Goal: Feedback & Contribution: Submit feedback/report problem

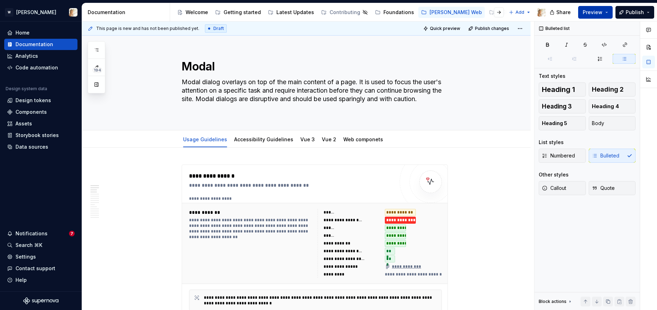
scroll to position [394, 0]
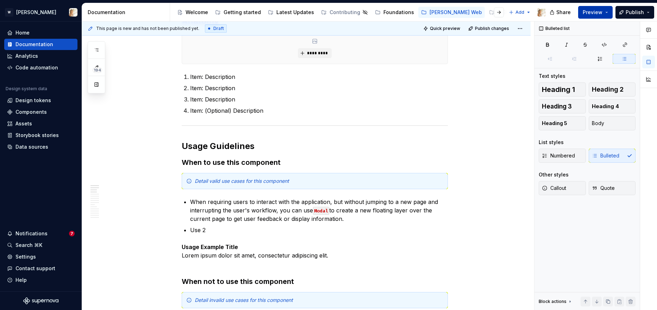
click at [589, 12] on span "Preview" at bounding box center [593, 12] width 20 height 7
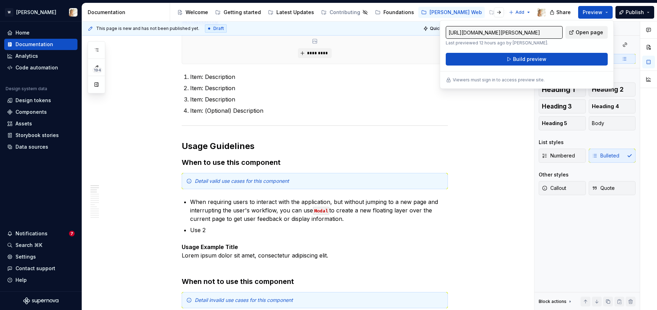
click at [579, 34] on span "Open page" at bounding box center [589, 32] width 27 height 7
type textarea "*"
click at [97, 53] on button "button" at bounding box center [96, 50] width 13 height 13
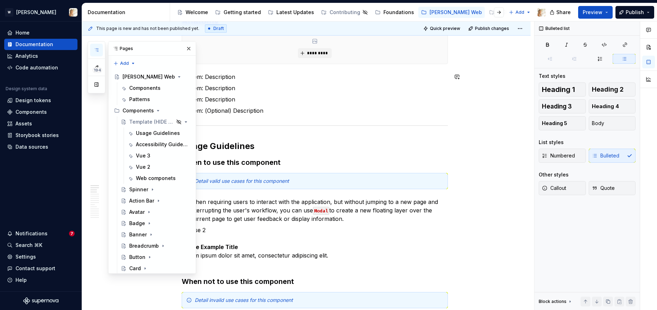
type textarea "*"
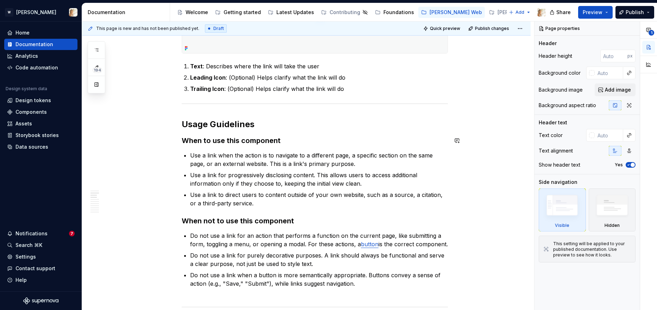
scroll to position [361, 0]
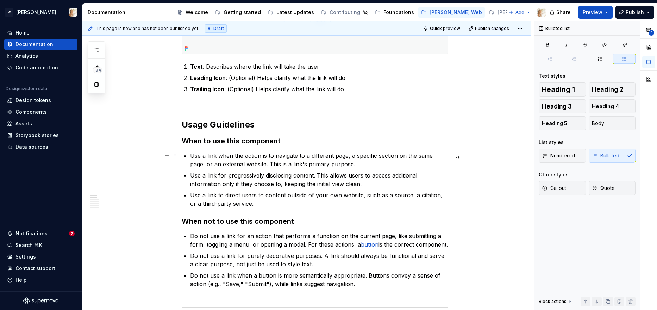
click at [210, 156] on p "Use a link when the action is to navigate to a different page, a specific secti…" at bounding box center [319, 159] width 258 height 17
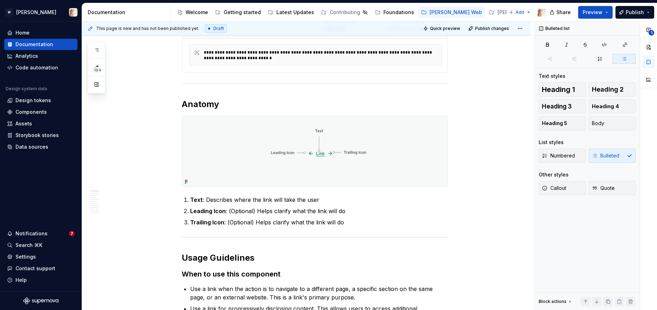
scroll to position [0, 0]
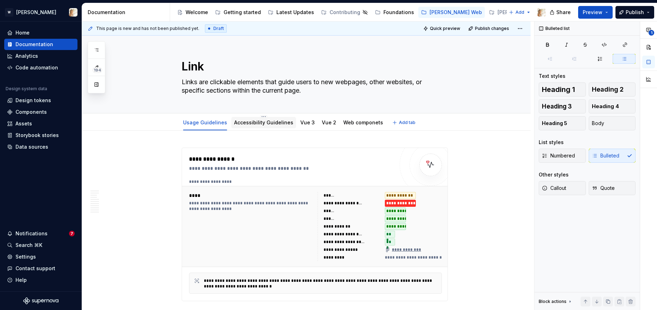
click at [262, 126] on div "Accessibility Guidelines" at bounding box center [263, 122] width 59 height 7
click at [276, 125] on link "Accessibility Guidelines" at bounding box center [263, 122] width 59 height 6
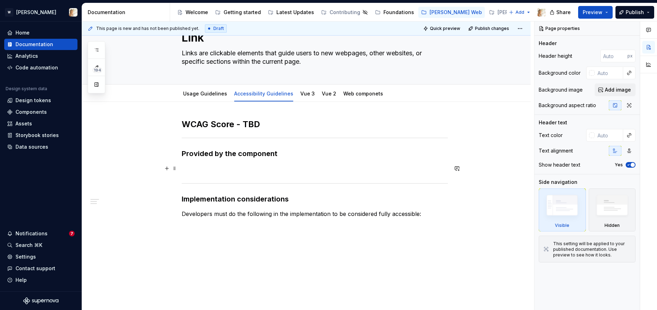
scroll to position [38, 0]
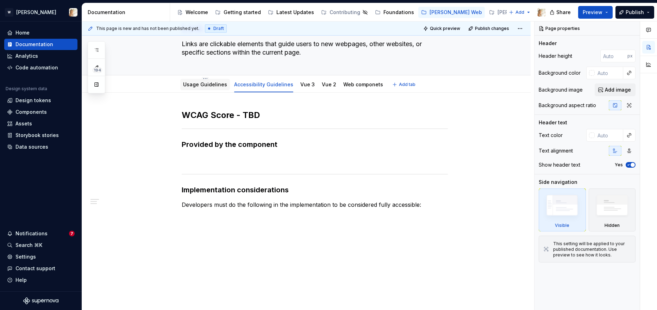
click at [214, 88] on div "Usage Guidelines" at bounding box center [205, 84] width 44 height 7
click at [216, 87] on link "Usage Guidelines" at bounding box center [205, 84] width 44 height 6
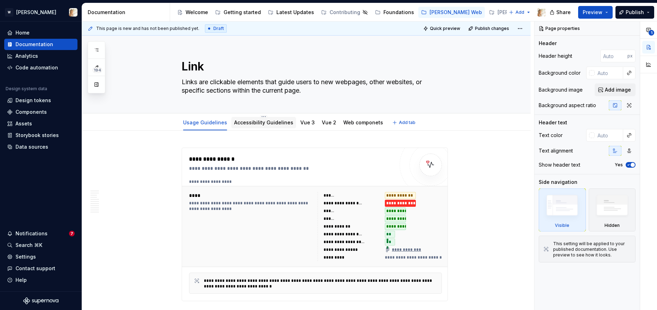
click at [242, 122] on link "Accessibility Guidelines" at bounding box center [263, 122] width 59 height 6
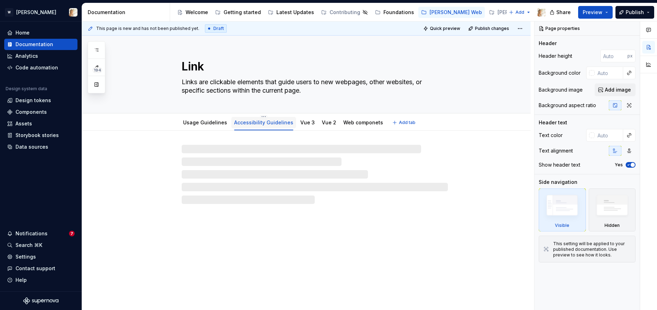
type textarea "*"
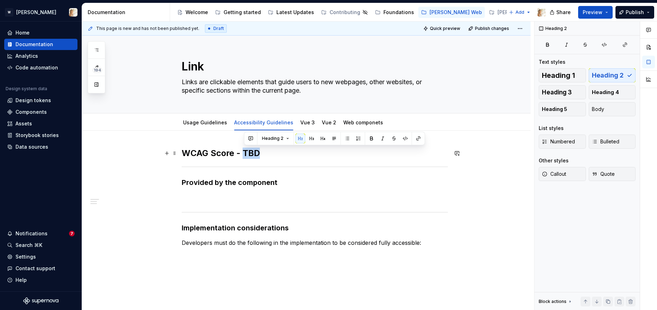
drag, startPoint x: 265, startPoint y: 154, endPoint x: 246, endPoint y: 153, distance: 18.3
click at [246, 153] on h2 "WCAG Score - TBD" at bounding box center [315, 153] width 266 height 11
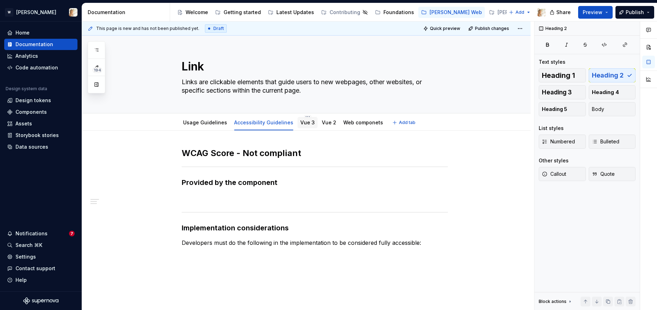
click at [303, 127] on div "Vue 3" at bounding box center [308, 122] width 20 height 11
click at [304, 123] on link "Vue 3" at bounding box center [307, 122] width 14 height 6
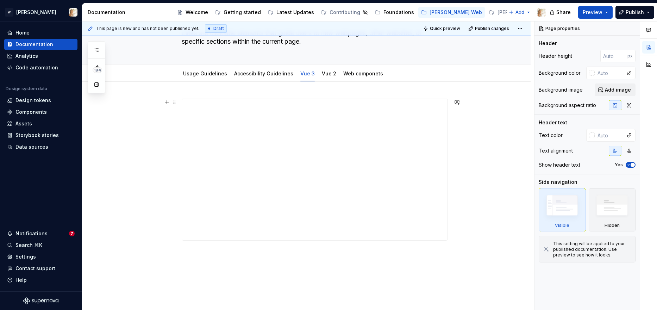
scroll to position [32, 0]
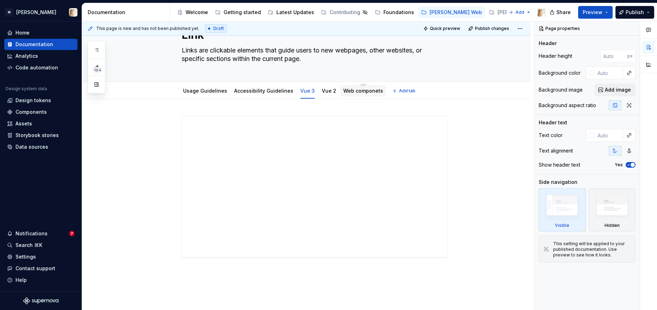
click at [345, 93] on link "Web componets" at bounding box center [363, 91] width 40 height 6
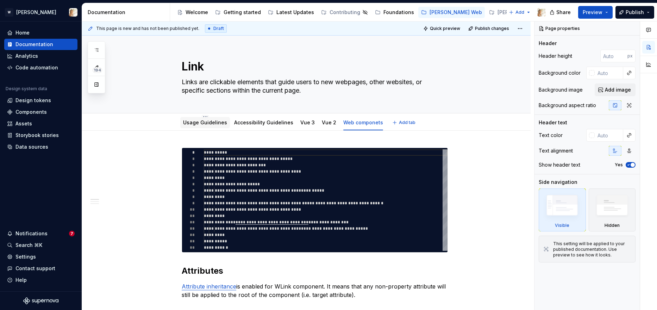
click at [198, 127] on div "Usage Guidelines" at bounding box center [205, 122] width 50 height 11
click at [195, 123] on link "Usage Guidelines" at bounding box center [205, 122] width 44 height 6
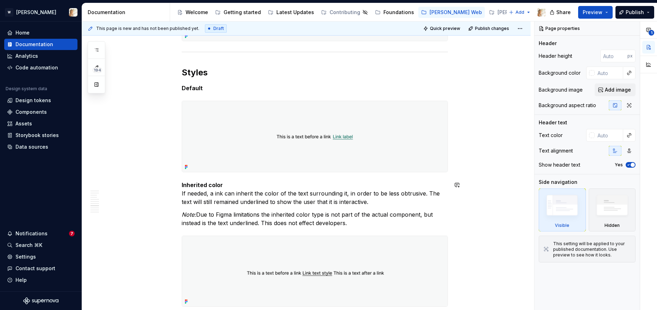
scroll to position [1520, 0]
type textarea "*"
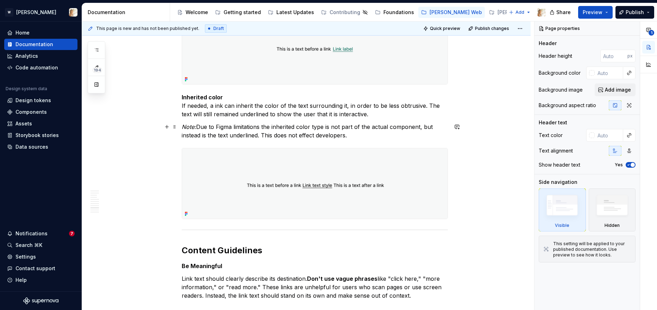
scroll to position [1612, 0]
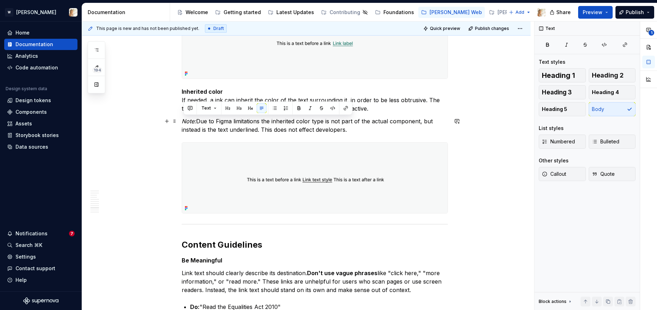
drag, startPoint x: 359, startPoint y: 131, endPoint x: 183, endPoint y: 120, distance: 176.7
click at [461, 123] on button "button" at bounding box center [457, 121] width 10 height 10
click at [457, 142] on icon "Send" at bounding box center [456, 144] width 7 height 7
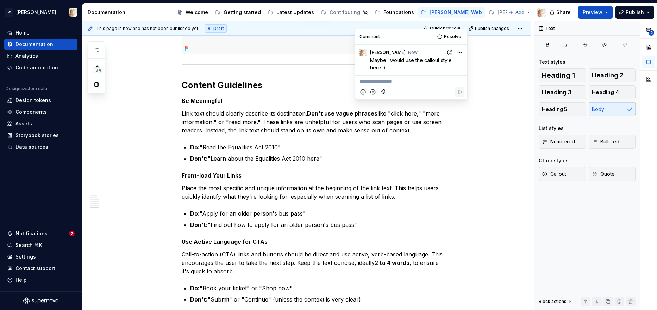
scroll to position [1780, 0]
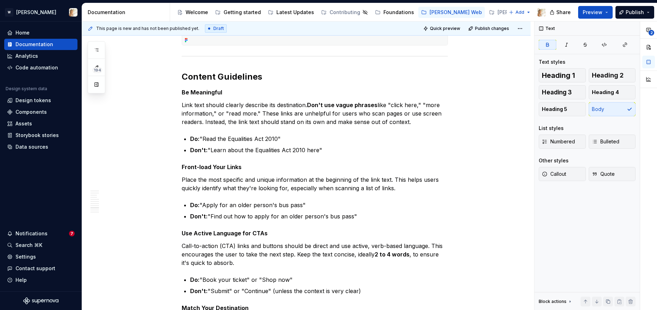
click at [434, 236] on p "Use Active Language for CTAs" at bounding box center [315, 233] width 266 height 8
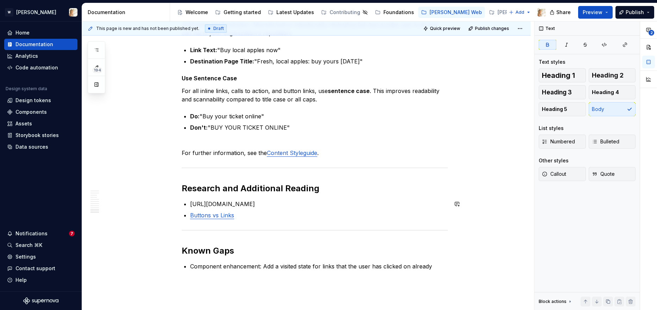
scroll to position [2084, 0]
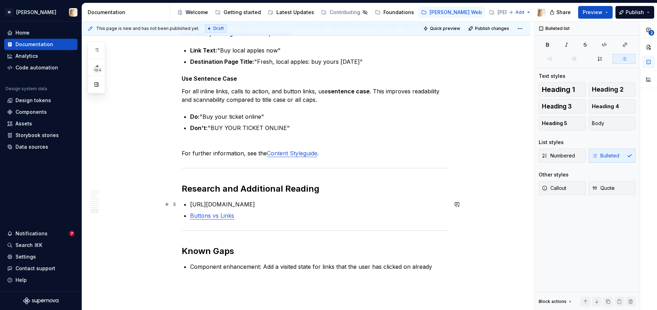
click at [402, 203] on p "https://www.w3.org/WAI/WCAG21/Understanding/link-purpose-in-context.html" at bounding box center [319, 204] width 258 height 8
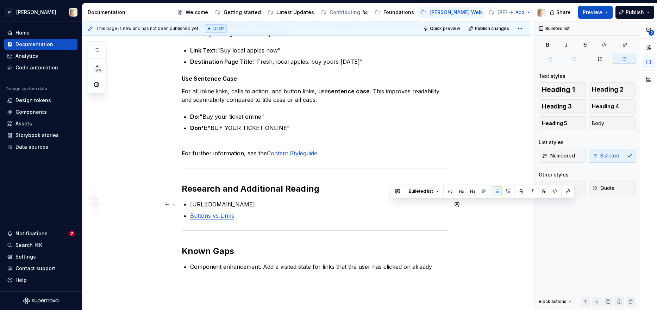
click at [402, 203] on p "https://www.w3.org/WAI/WCAG21/Understanding/link-purpose-in-context.html" at bounding box center [319, 204] width 258 height 8
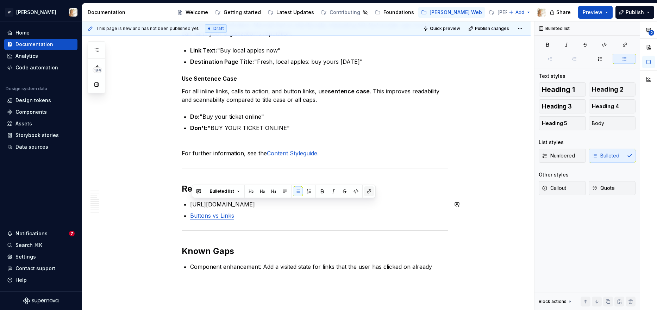
click at [368, 192] on button "button" at bounding box center [369, 191] width 10 height 10
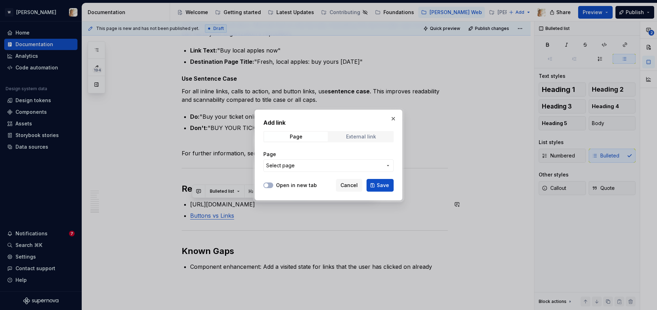
click at [363, 135] on div "External link" at bounding box center [361, 137] width 30 height 6
click at [351, 185] on span "Cancel" at bounding box center [349, 185] width 17 height 7
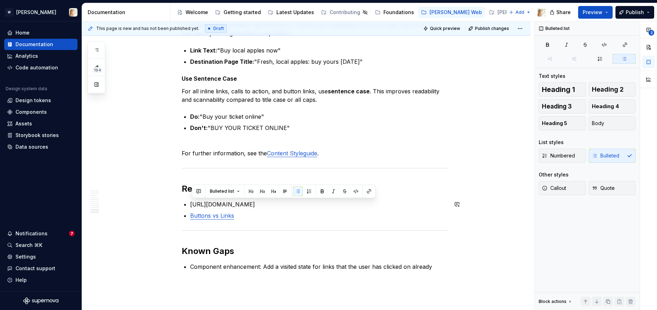
copy p "https://www.w3.org/WAI/WCAG21/Understanding/link-purpose-in-context.html"
click at [368, 191] on button "button" at bounding box center [369, 191] width 10 height 10
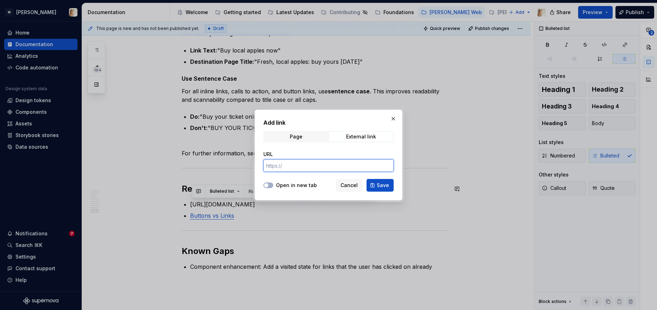
click at [318, 163] on input "URL" at bounding box center [328, 165] width 130 height 13
paste input "https://www.w3.org/WAI/WCAG21/Understanding/link-purpose-in-context.html"
type input "https://www.w3.org/WAI/WCAG21/Understanding/link-purpose-in-context.html"
click at [374, 186] on button "Save" at bounding box center [380, 185] width 27 height 13
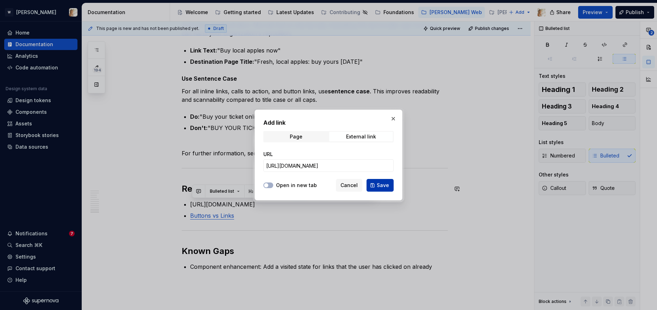
scroll to position [0, 0]
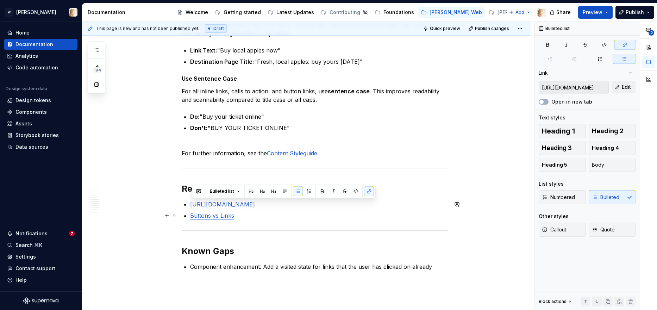
click at [423, 216] on p "Buttons vs Links" at bounding box center [319, 215] width 258 height 8
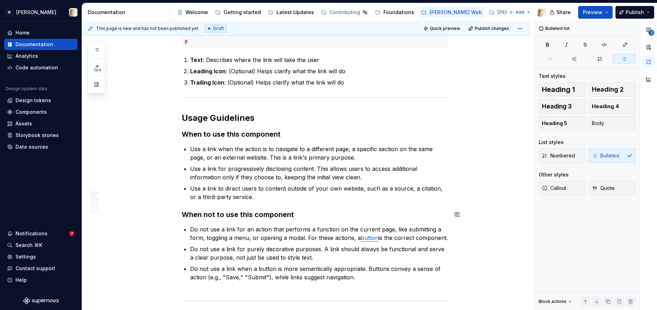
scroll to position [369, 0]
click at [459, 118] on button "button" at bounding box center [457, 117] width 10 height 10
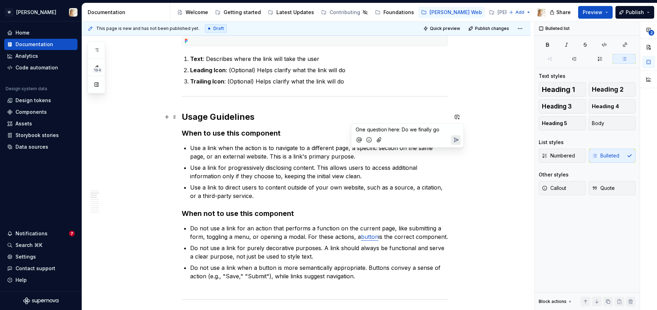
copy span "One question here: Do we finally go"
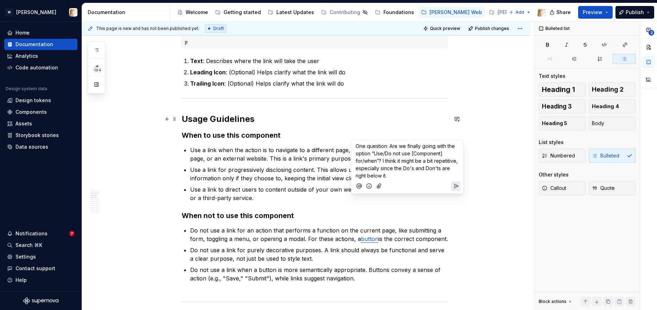
scroll to position [353, 0]
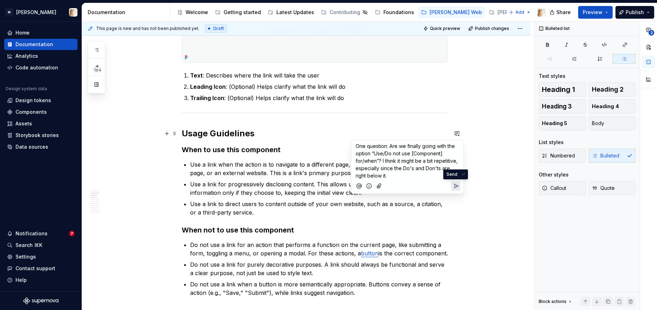
click at [458, 187] on icon "Send" at bounding box center [456, 185] width 7 height 7
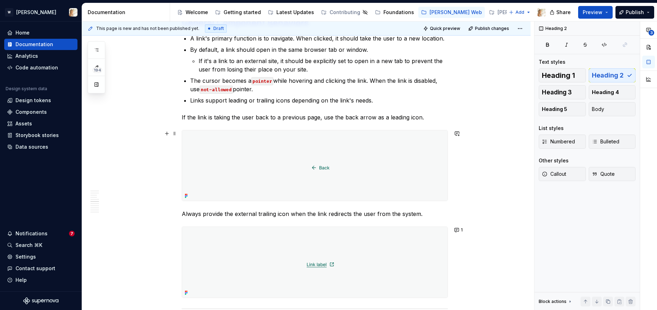
scroll to position [1147, 0]
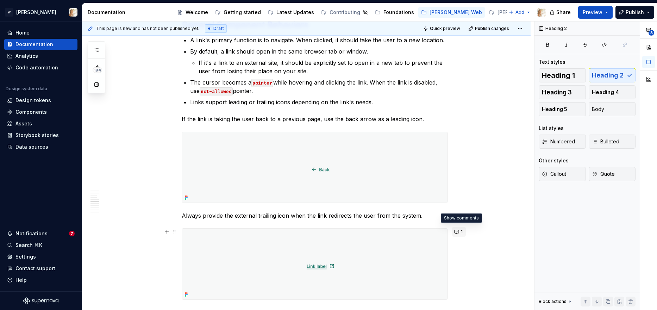
click at [463, 232] on span "1" at bounding box center [462, 232] width 2 height 6
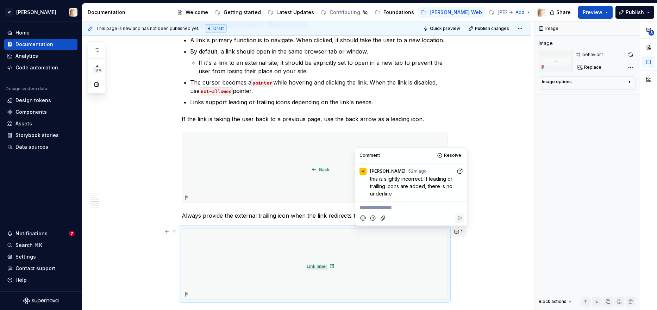
click at [463, 232] on span "1" at bounding box center [462, 232] width 2 height 6
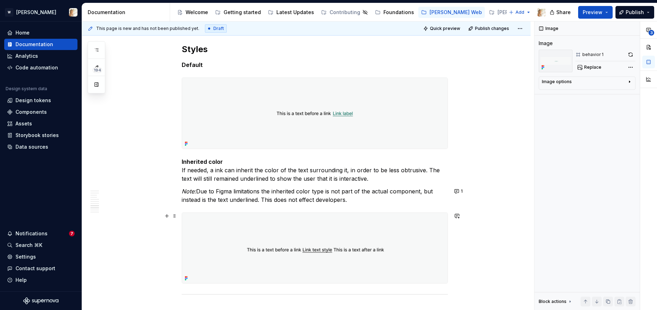
scroll to position [1574, 0]
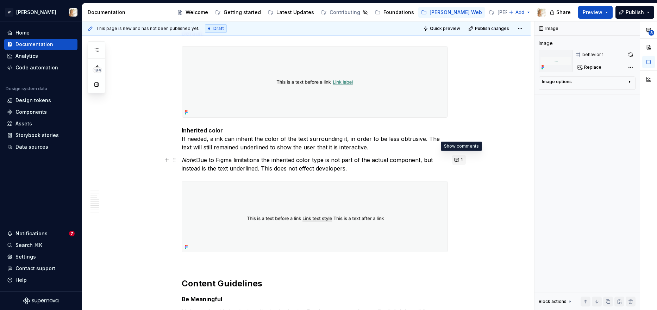
click at [457, 158] on button "1" at bounding box center [459, 160] width 14 height 10
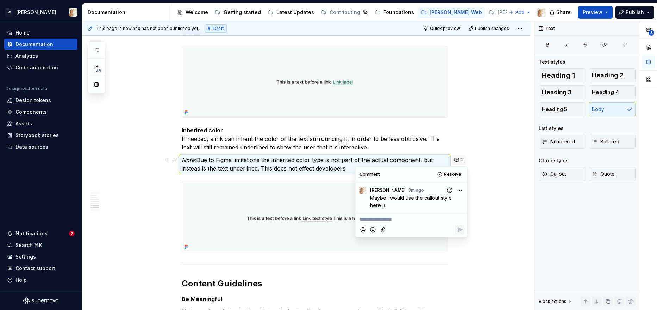
click at [458, 158] on button "1" at bounding box center [459, 160] width 14 height 10
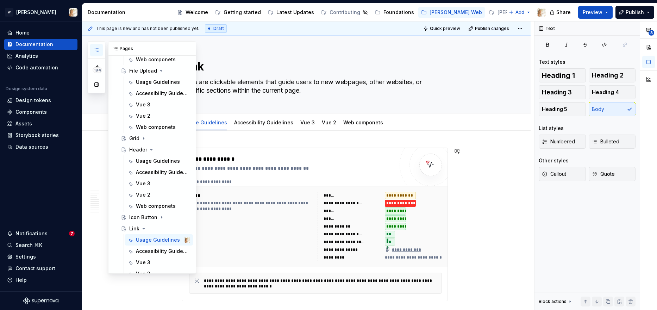
scroll to position [479, 0]
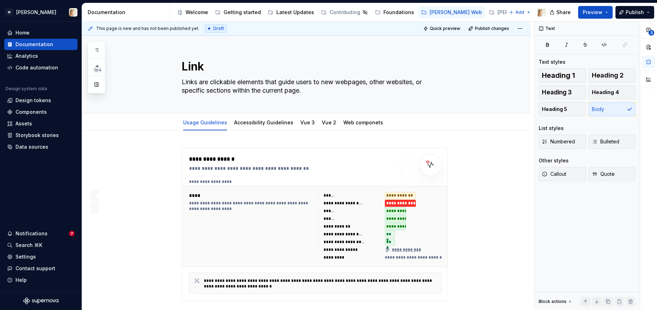
click at [105, 48] on div "194" at bounding box center [97, 67] width 18 height 52
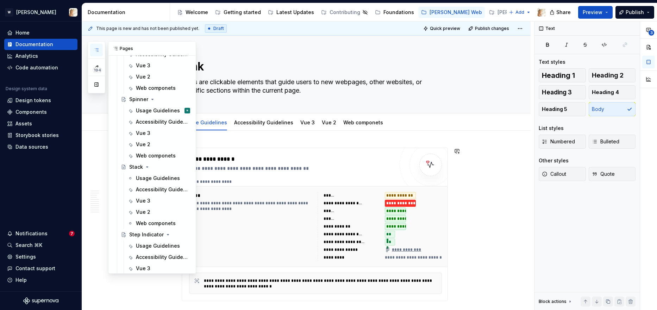
scroll to position [943, 0]
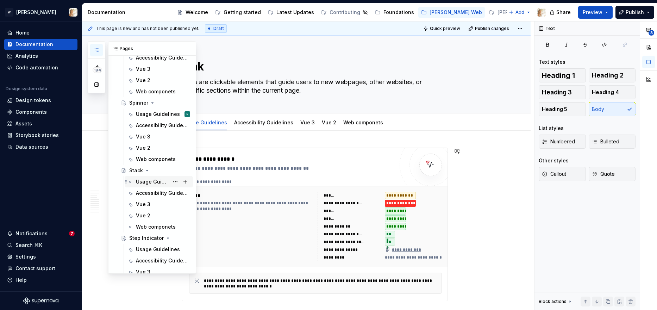
click at [151, 180] on div "Usage Guidelines" at bounding box center [152, 181] width 33 height 7
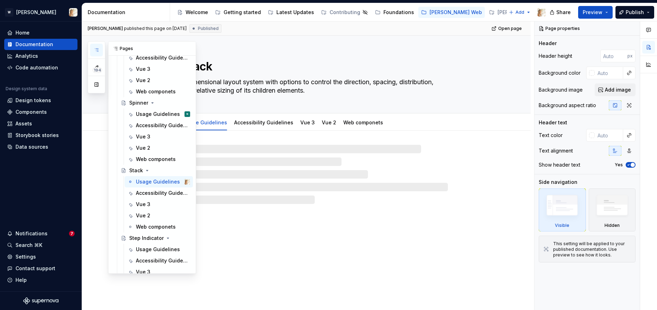
click at [94, 49] on icon "button" at bounding box center [97, 50] width 6 height 6
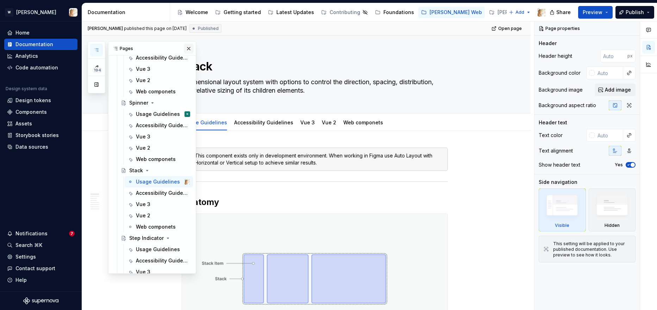
click at [187, 48] on button "button" at bounding box center [189, 49] width 10 height 10
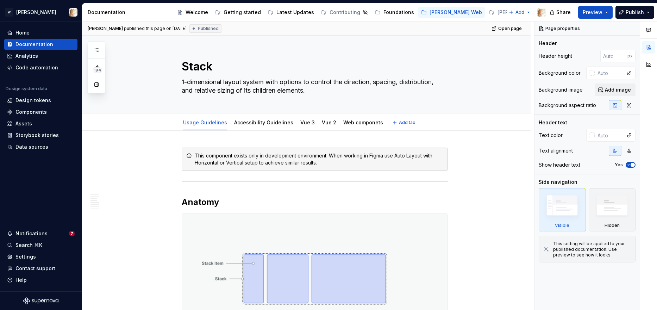
type textarea "*"
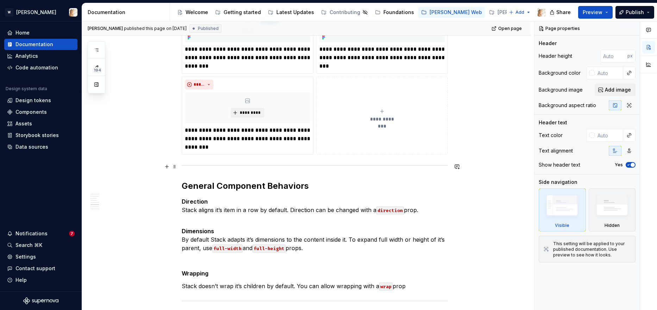
scroll to position [881, 0]
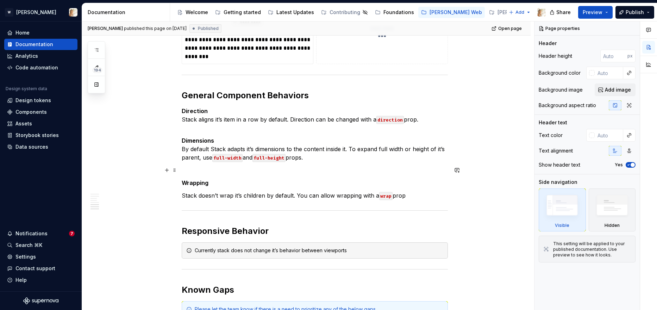
click at [191, 172] on p at bounding box center [315, 170] width 266 height 8
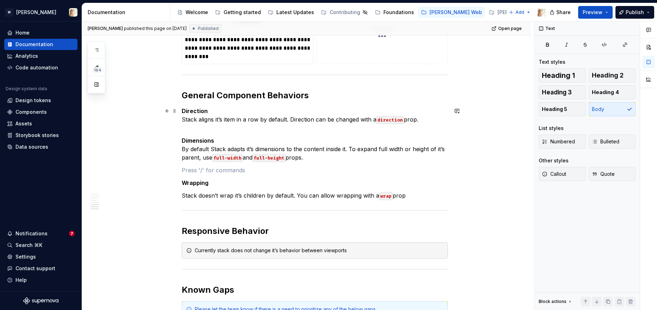
click at [189, 127] on p "Direction Stack aligns it’s item in a row by default. Direction can be changed …" at bounding box center [315, 119] width 266 height 25
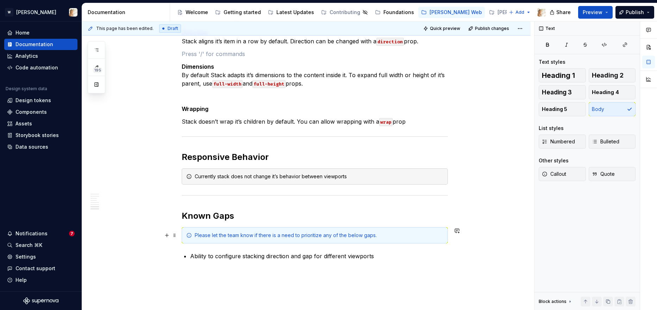
scroll to position [967, 0]
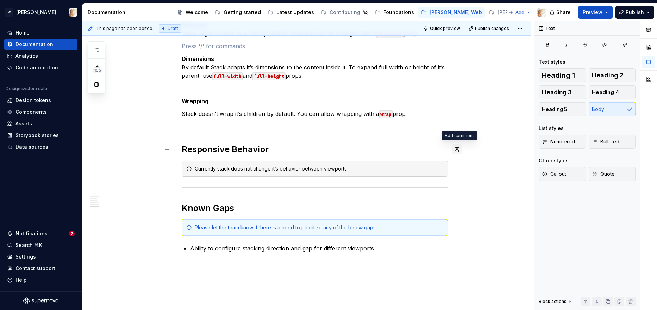
click at [460, 148] on button "button" at bounding box center [457, 149] width 10 height 10
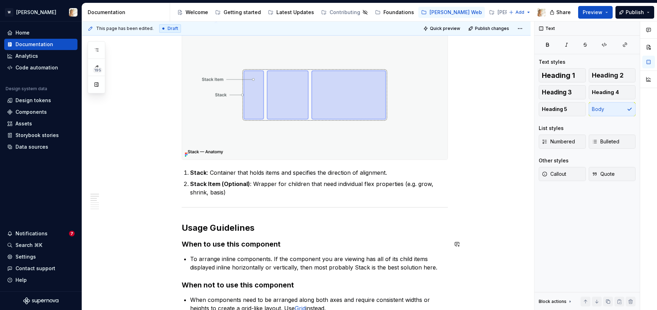
scroll to position [0, 0]
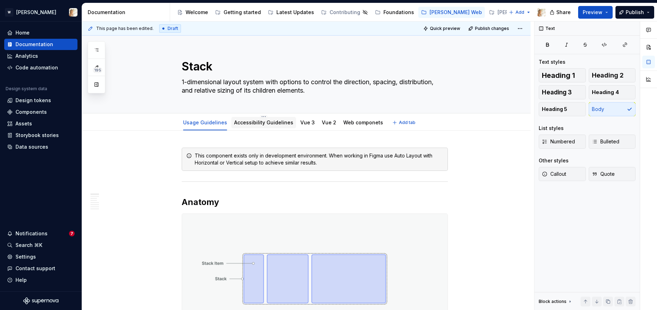
click at [255, 123] on link "Accessibility Guidelines" at bounding box center [263, 122] width 59 height 6
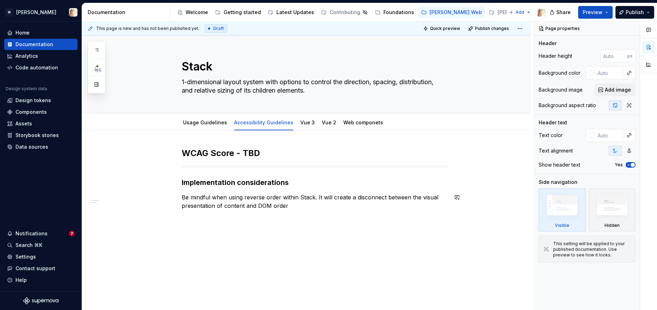
scroll to position [1, 0]
click at [217, 121] on link "Usage Guidelines" at bounding box center [205, 121] width 44 height 6
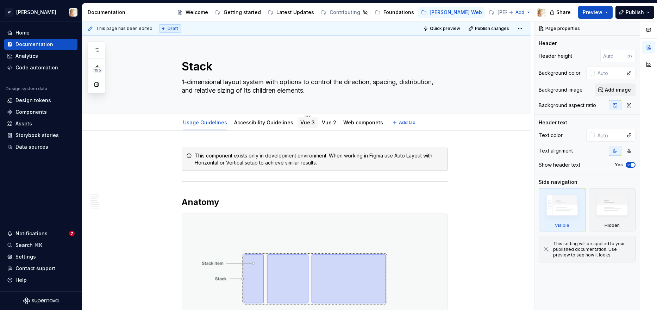
click at [307, 125] on div "Vue 3" at bounding box center [307, 122] width 14 height 7
click at [301, 124] on link "Vue 3" at bounding box center [307, 122] width 14 height 6
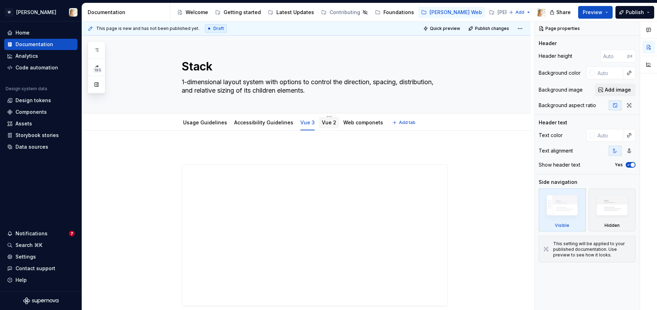
click at [326, 125] on link "Vue 2" at bounding box center [329, 122] width 14 height 6
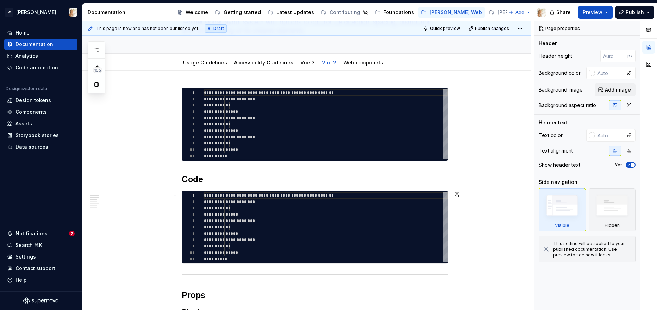
scroll to position [62, 0]
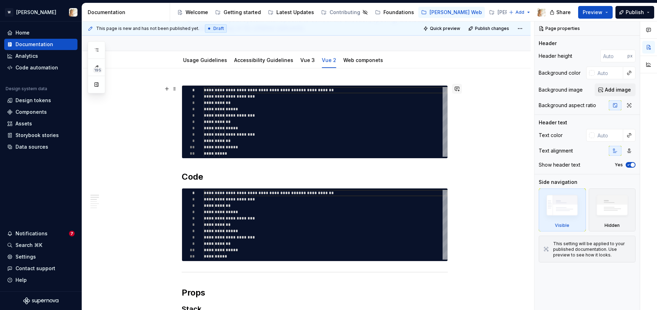
click at [460, 87] on button "button" at bounding box center [457, 89] width 10 height 10
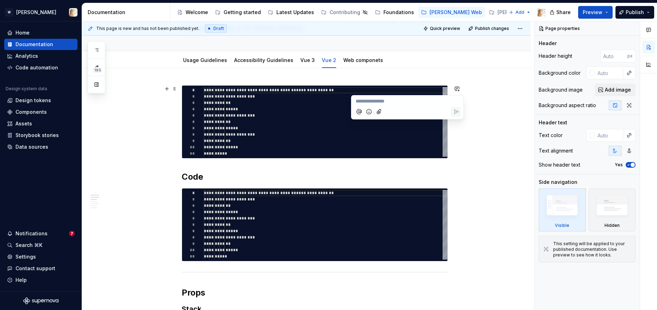
click at [399, 102] on p "**********" at bounding box center [408, 101] width 104 height 7
type textarea "*"
click at [453, 92] on span "[PERSON_NAME]" at bounding box center [462, 91] width 40 height 7
click at [458, 116] on icon "Send" at bounding box center [456, 112] width 7 height 7
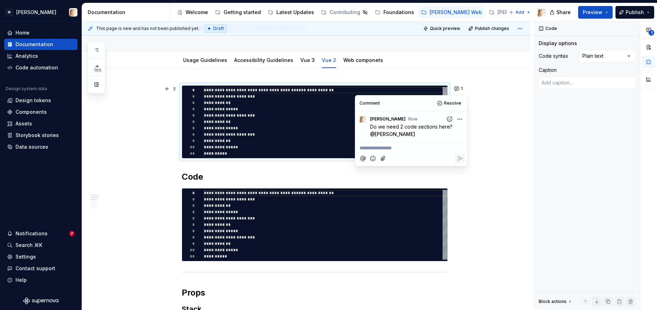
click at [467, 197] on div "**********" at bounding box center [308, 165] width 452 height 289
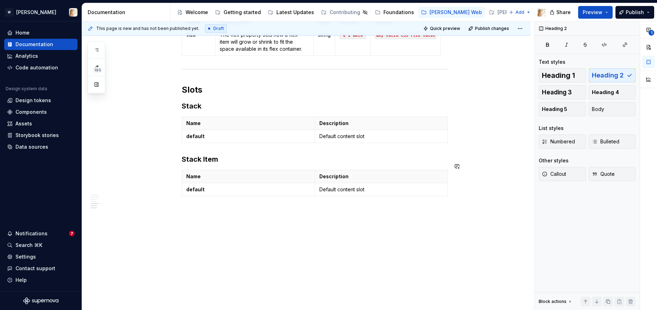
scroll to position [0, 0]
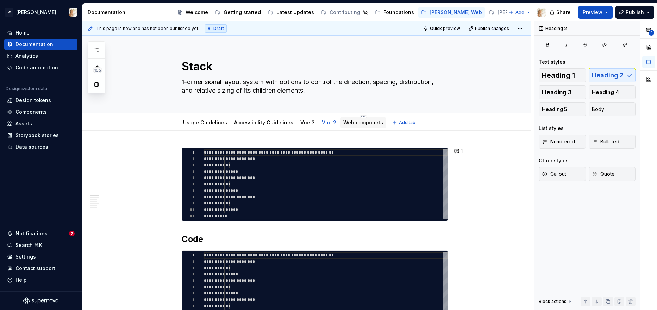
click at [351, 122] on link "Web componets" at bounding box center [363, 122] width 40 height 6
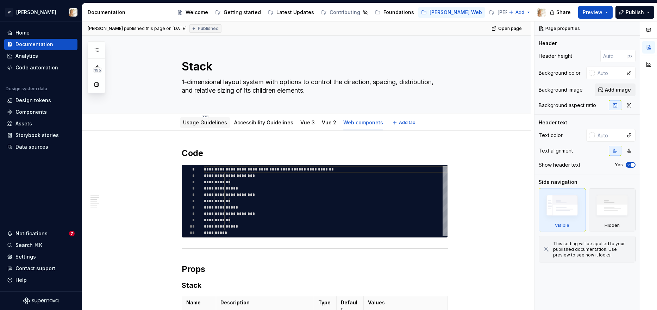
click at [210, 121] on link "Usage Guidelines" at bounding box center [205, 122] width 44 height 6
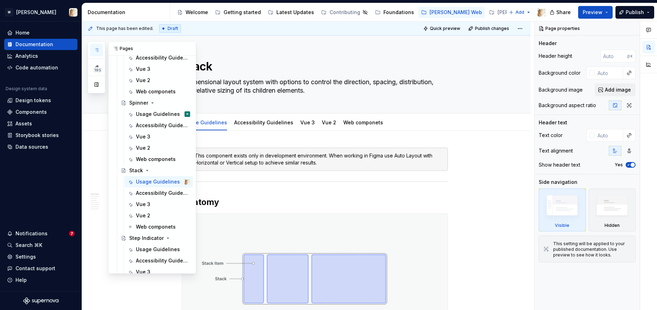
click at [93, 48] on button "button" at bounding box center [96, 50] width 13 height 13
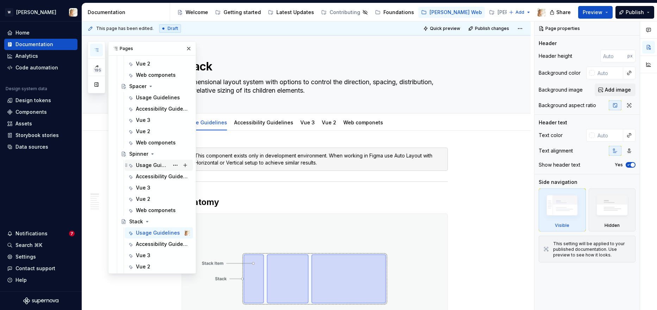
scroll to position [877, 0]
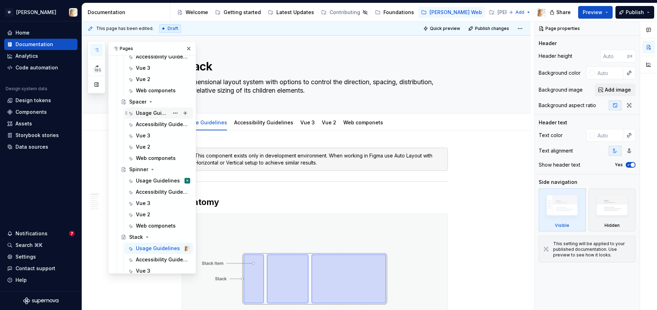
click at [147, 112] on div "Usage Guidelines" at bounding box center [152, 113] width 33 height 7
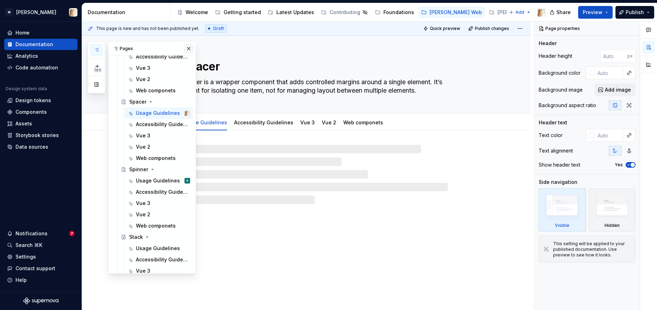
click at [186, 48] on button "button" at bounding box center [189, 49] width 10 height 10
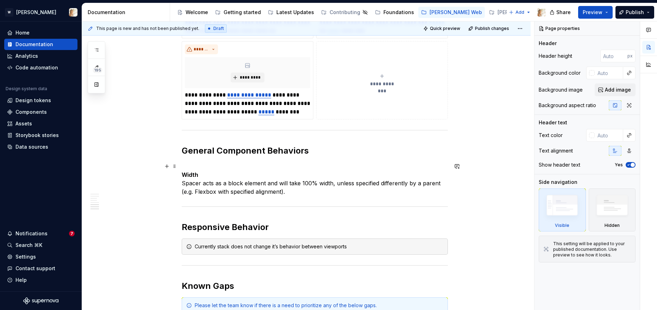
scroll to position [624, 0]
click at [186, 164] on p "Width Spacer acts as a block element and will take 100% width, unless specified…" at bounding box center [315, 179] width 266 height 34
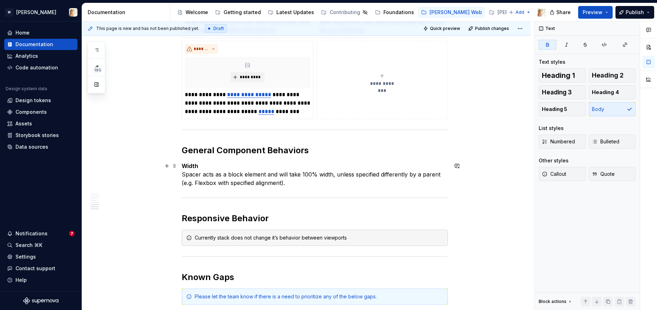
click at [202, 166] on p "Width Spacer acts as a block element and will take 100% width, unless specified…" at bounding box center [315, 174] width 266 height 25
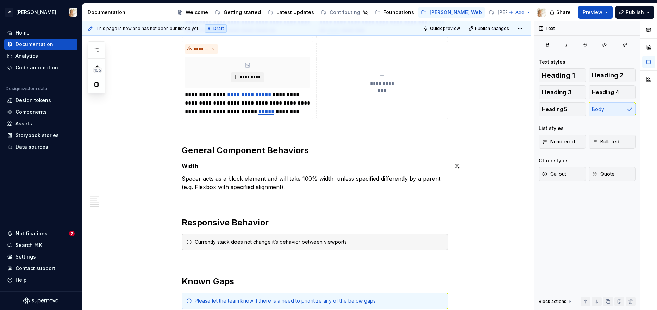
click at [198, 166] on strong "Width" at bounding box center [190, 165] width 17 height 7
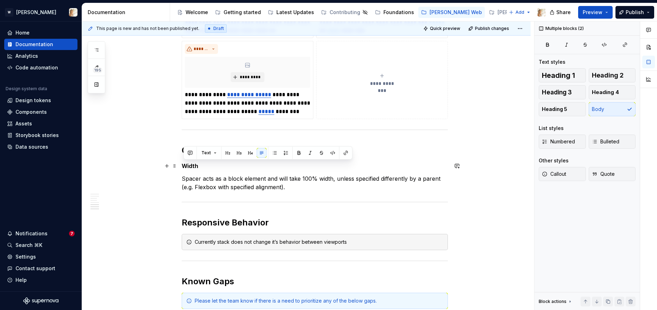
click at [195, 166] on strong "Width" at bounding box center [190, 165] width 17 height 7
click at [605, 89] on span "Heading 4" at bounding box center [605, 92] width 27 height 7
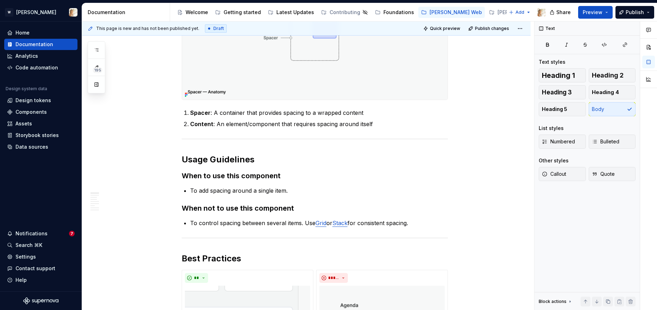
scroll to position [0, 0]
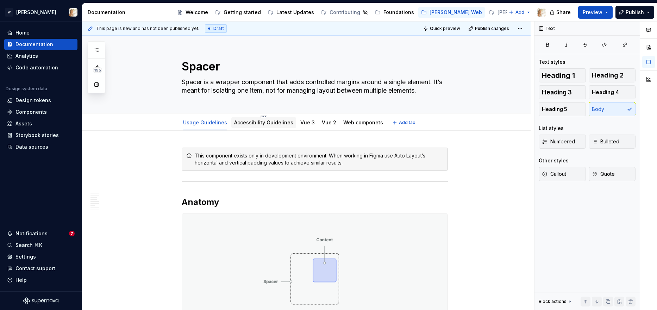
click at [251, 124] on link "Accessibility Guidelines" at bounding box center [263, 122] width 59 height 6
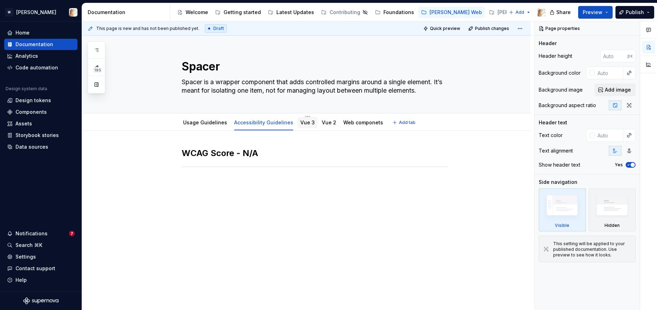
click at [300, 124] on link "Vue 3" at bounding box center [307, 122] width 14 height 6
click at [323, 125] on div "Vue 2" at bounding box center [329, 122] width 14 height 7
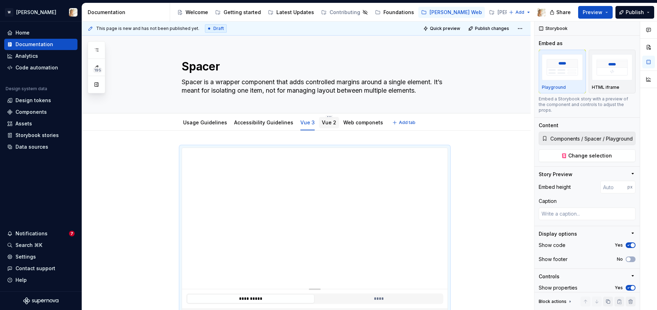
click at [320, 128] on div "Vue 2" at bounding box center [329, 122] width 20 height 13
click at [322, 125] on link "Vue 2" at bounding box center [329, 122] width 14 height 6
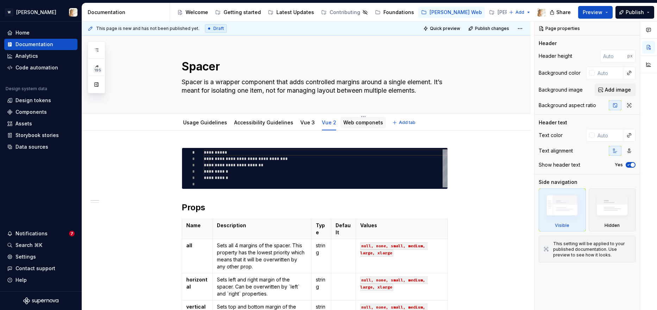
click at [361, 126] on div "Web componets" at bounding box center [363, 122] width 40 height 7
click at [354, 123] on link "Web componets" at bounding box center [363, 122] width 40 height 6
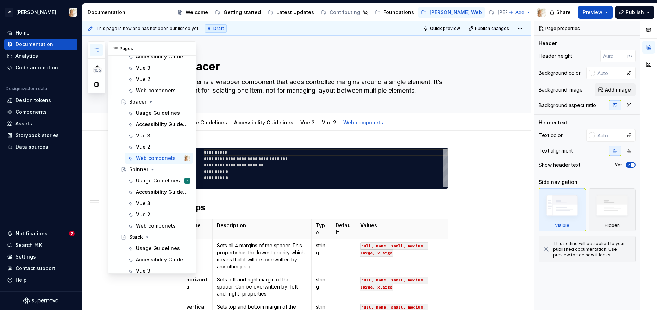
click at [98, 52] on icon "button" at bounding box center [97, 50] width 6 height 6
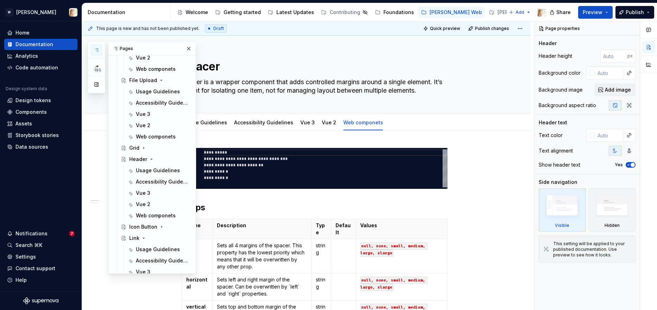
scroll to position [441, 0]
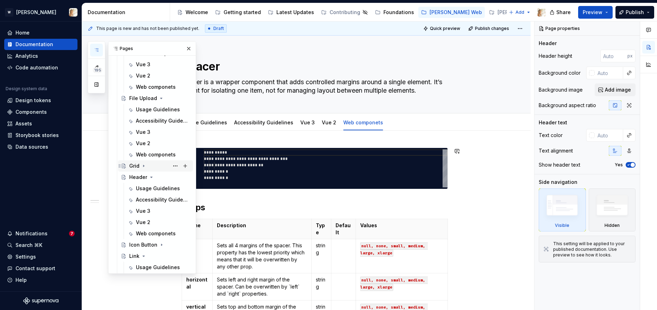
click at [144, 163] on icon "Page tree" at bounding box center [144, 166] width 6 height 6
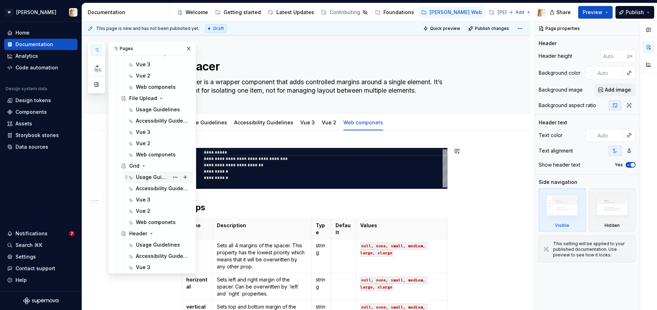
click at [144, 178] on div "Usage Guidelines" at bounding box center [152, 177] width 33 height 7
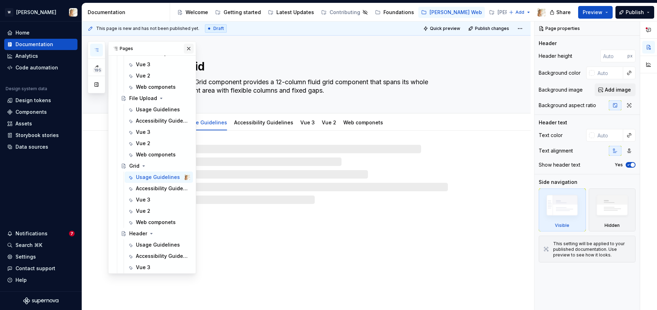
click at [189, 52] on button "button" at bounding box center [189, 49] width 10 height 10
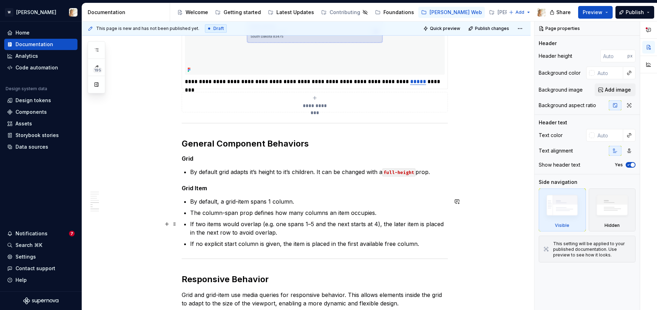
scroll to position [864, 0]
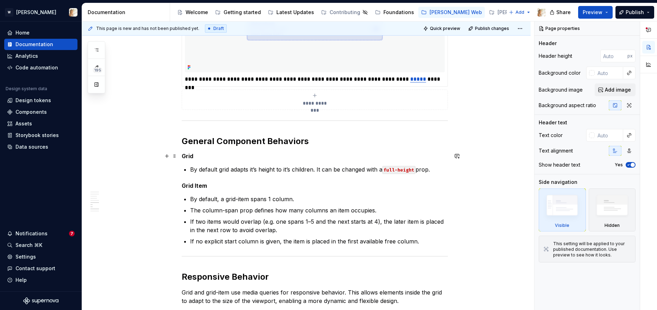
click at [189, 156] on strong "Grid" at bounding box center [188, 156] width 12 height 7
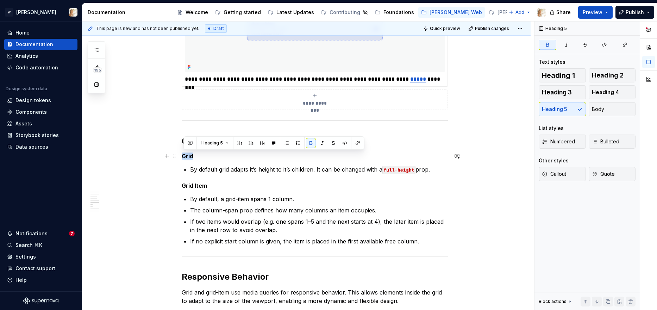
click at [189, 156] on strong "Grid" at bounding box center [188, 156] width 12 height 7
click at [606, 94] on span "Heading 4" at bounding box center [605, 92] width 27 height 7
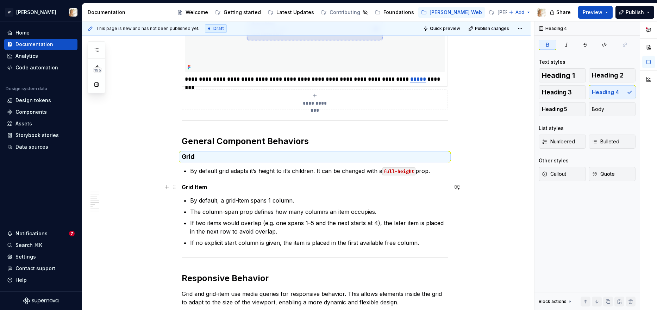
click at [205, 187] on strong "Grid Item" at bounding box center [194, 186] width 25 height 7
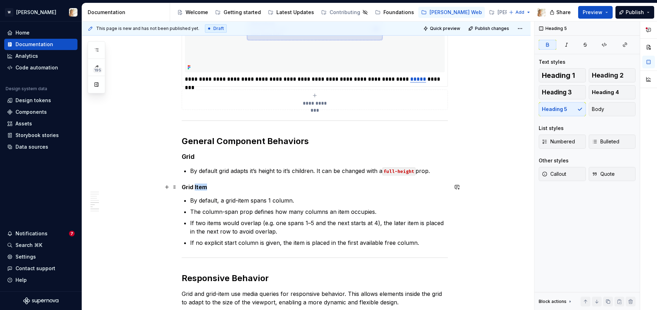
click at [205, 187] on strong "Grid Item" at bounding box center [194, 186] width 25 height 7
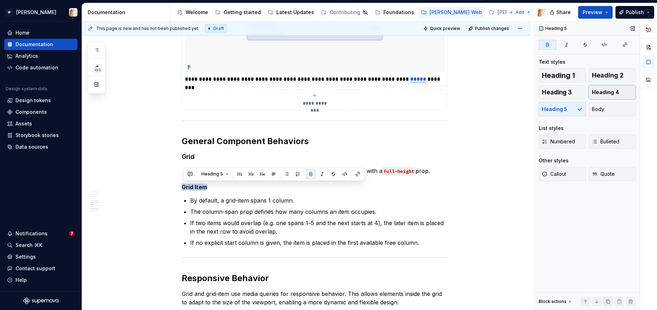
click at [599, 92] on span "Heading 4" at bounding box center [605, 92] width 27 height 7
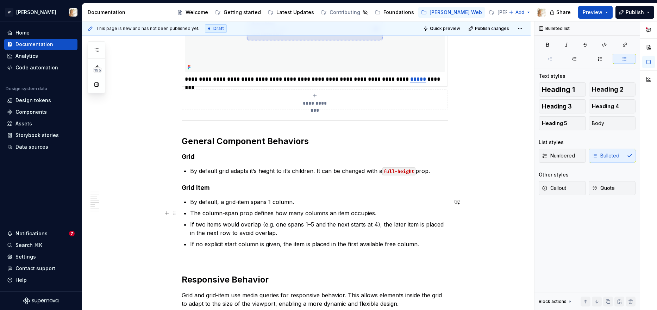
click at [263, 210] on p "The column-span prop defines how many columns an item occupies." at bounding box center [319, 213] width 258 height 8
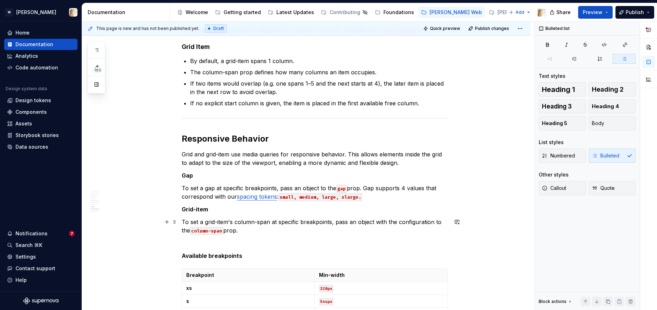
scroll to position [1005, 0]
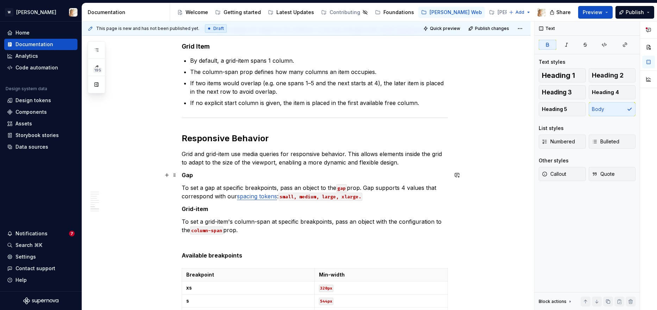
click at [193, 174] on strong "Gap" at bounding box center [187, 175] width 11 height 7
click at [606, 95] on span "Heading 4" at bounding box center [605, 92] width 27 height 7
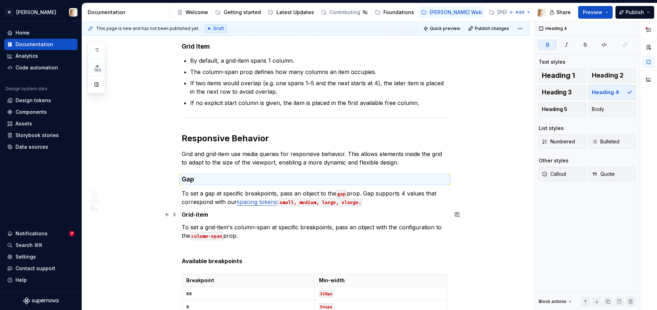
click at [200, 216] on strong "Grid-item" at bounding box center [195, 214] width 26 height 7
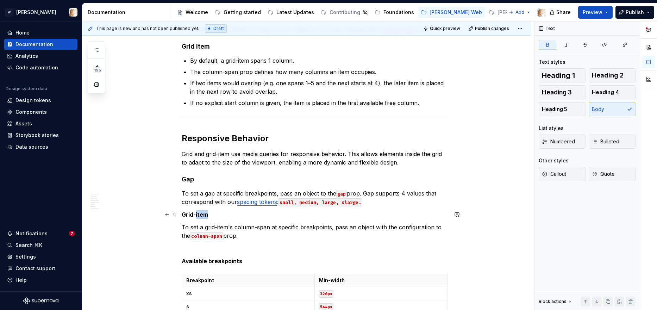
click at [200, 216] on strong "Grid-item" at bounding box center [195, 214] width 26 height 7
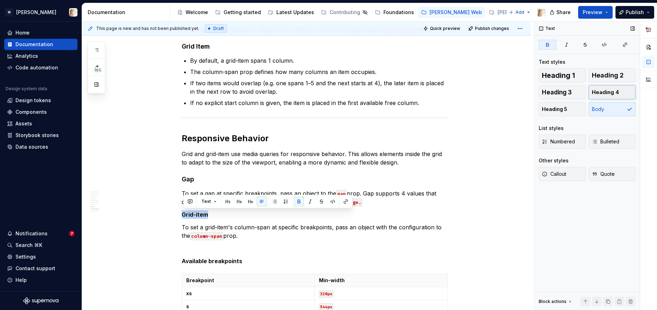
click at [605, 91] on span "Heading 4" at bounding box center [605, 92] width 27 height 7
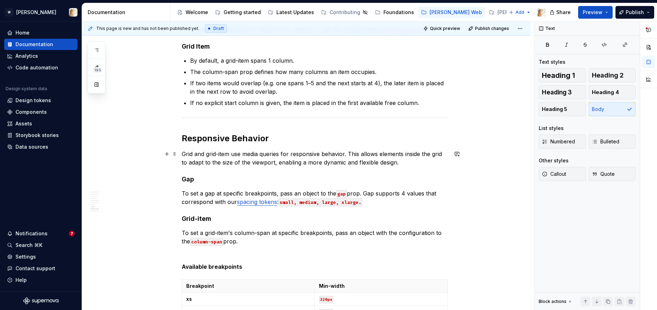
click at [248, 165] on p "Grid and grid-item use media queries for responsive behavior. This allows eleme…" at bounding box center [315, 158] width 266 height 17
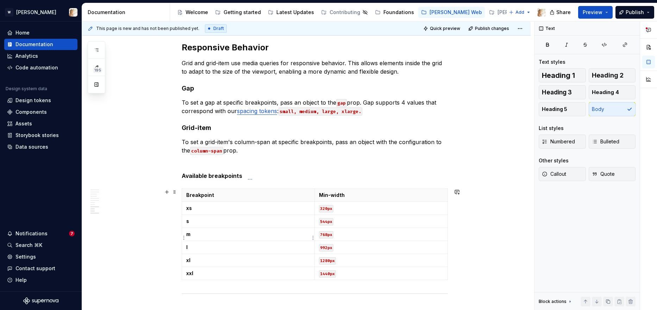
scroll to position [1105, 0]
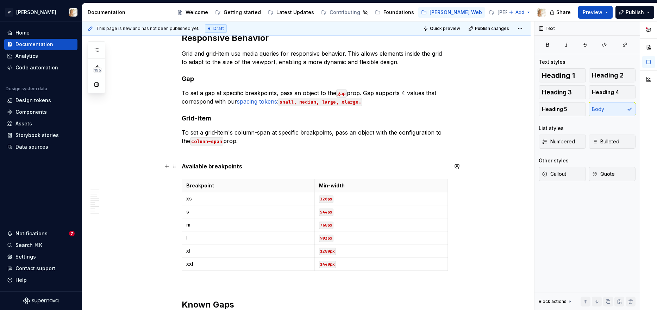
click at [207, 166] on strong "Available breakpoints" at bounding box center [212, 166] width 61 height 7
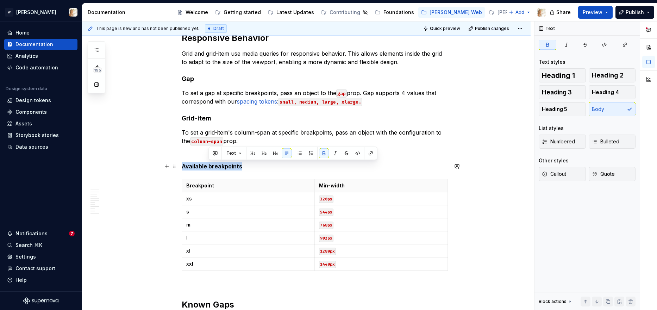
click at [207, 166] on strong "Available breakpoints" at bounding box center [212, 166] width 61 height 7
click at [603, 93] on span "Heading 4" at bounding box center [605, 92] width 27 height 7
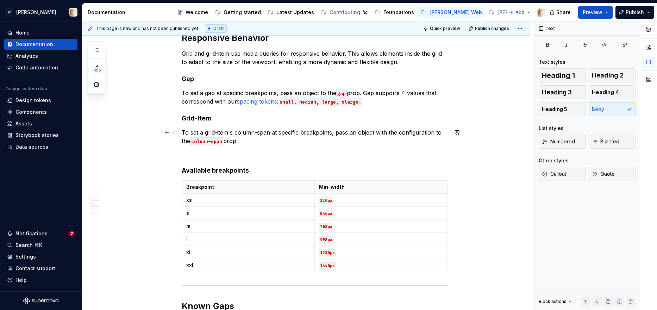
click at [275, 137] on p "To set a grid-item's column-span at specific breakpoints, pass an object with t…" at bounding box center [315, 136] width 266 height 17
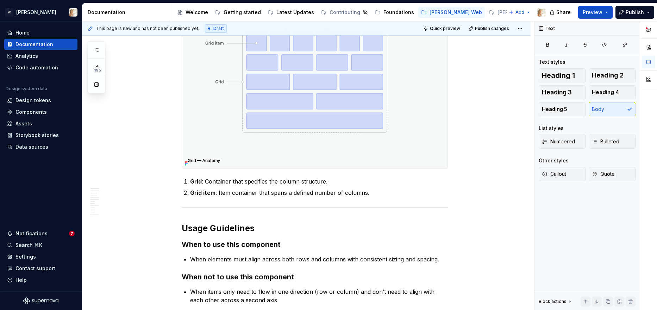
scroll to position [0, 0]
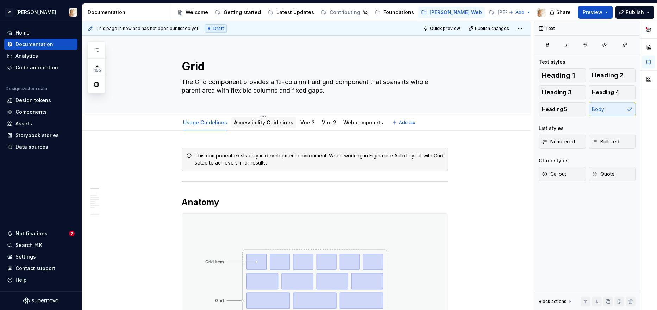
click at [253, 121] on link "Accessibility Guidelines" at bounding box center [263, 122] width 59 height 6
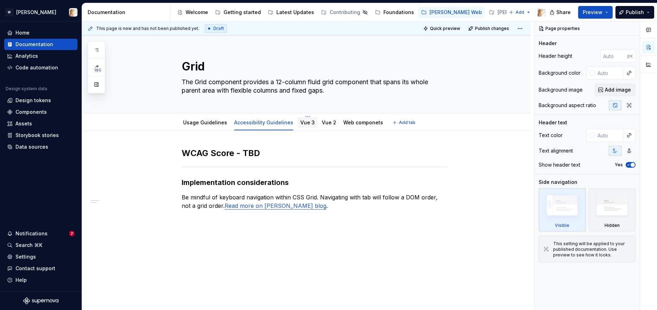
click at [301, 124] on link "Vue 3" at bounding box center [307, 122] width 14 height 6
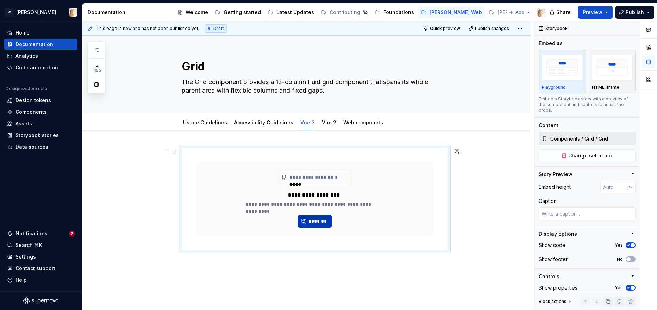
click at [323, 221] on span "*******" at bounding box center [317, 221] width 19 height 7
type textarea "*"
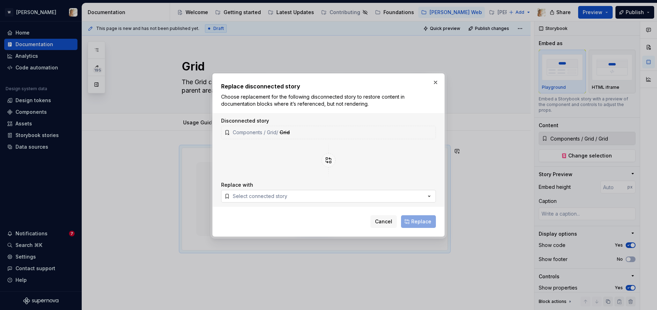
click at [270, 196] on div "Select connected story" at bounding box center [260, 196] width 55 height 7
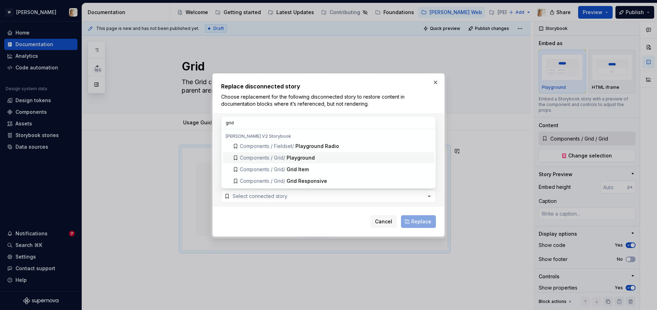
type input "grid"
click at [306, 156] on div "Playground" at bounding box center [301, 157] width 28 height 7
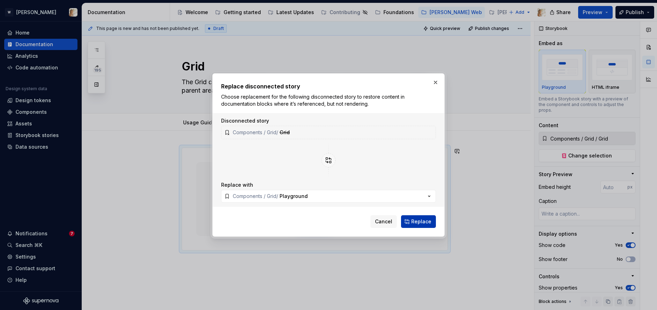
click at [428, 223] on span "Replace" at bounding box center [421, 221] width 20 height 7
type textarea "*"
type input "Components / Grid / Playground"
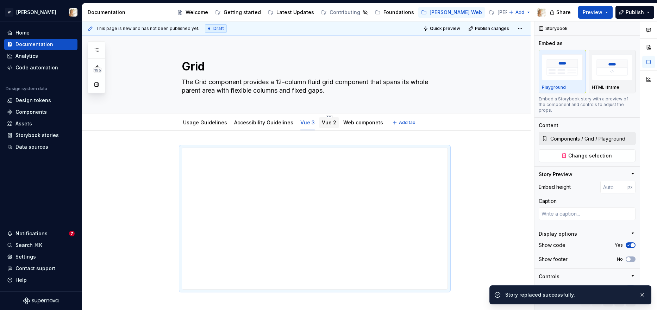
click at [322, 122] on link "Vue 2" at bounding box center [329, 122] width 14 height 6
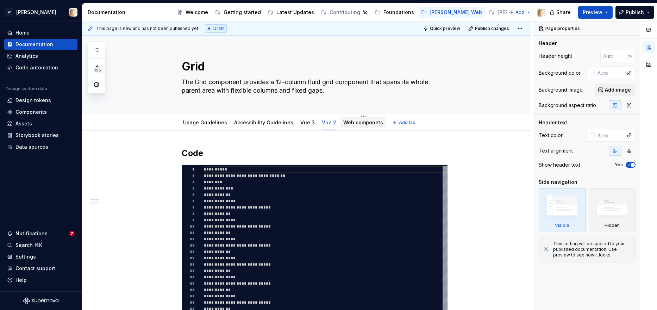
click at [355, 122] on link "Web componets" at bounding box center [363, 122] width 40 height 6
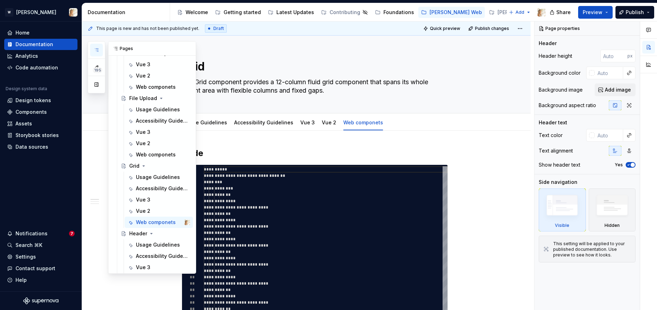
click at [98, 50] on icon "button" at bounding box center [97, 50] width 6 height 6
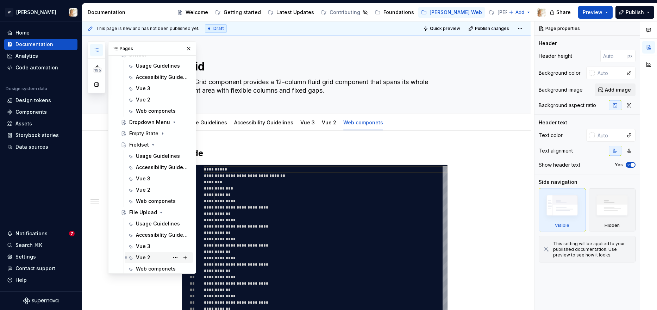
scroll to position [323, 0]
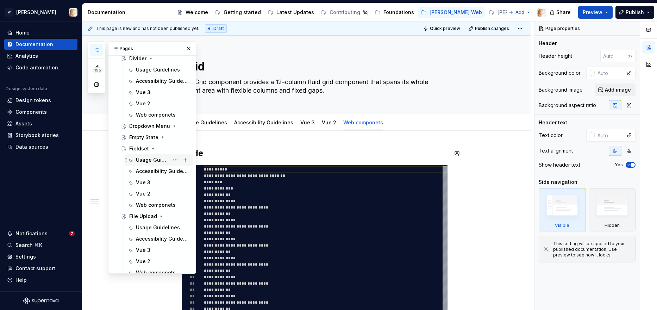
click at [145, 159] on div "Usage Guidelines" at bounding box center [152, 159] width 33 height 7
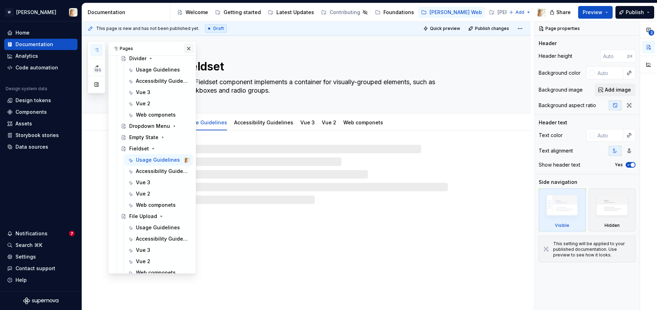
click at [186, 47] on button "button" at bounding box center [189, 49] width 10 height 10
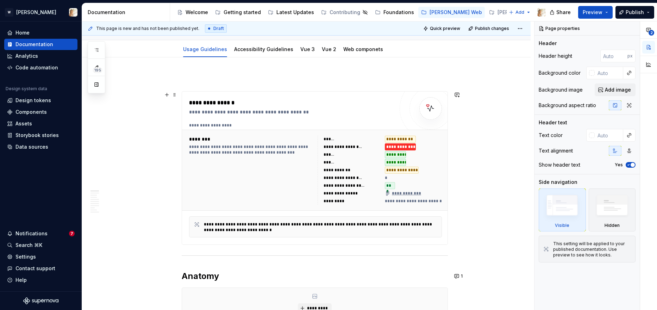
scroll to position [74, 0]
click at [184, 79] on p at bounding box center [315, 77] width 266 height 8
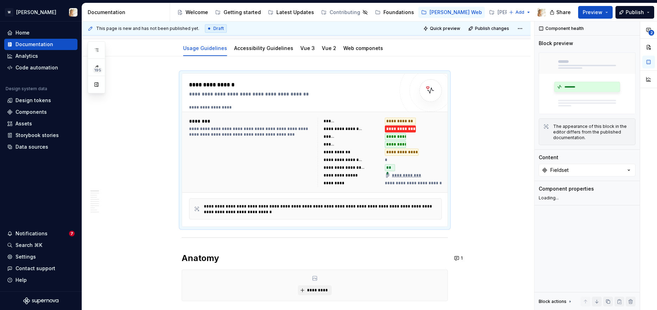
scroll to position [57, 0]
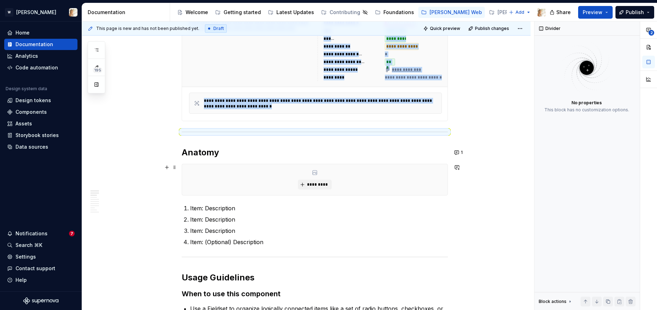
scroll to position [178, 0]
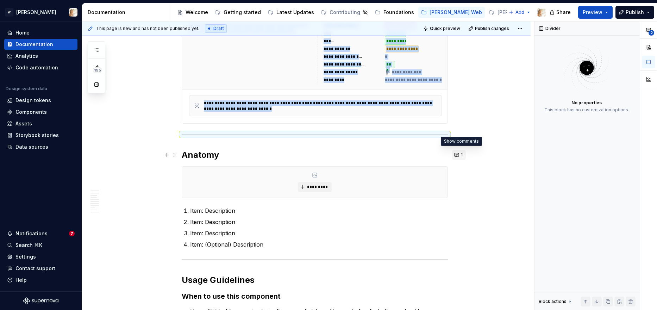
click at [459, 155] on button "1" at bounding box center [459, 155] width 14 height 10
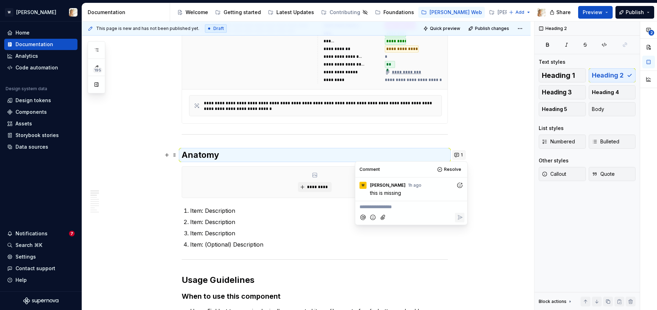
click at [459, 155] on button "1" at bounding box center [459, 155] width 14 height 10
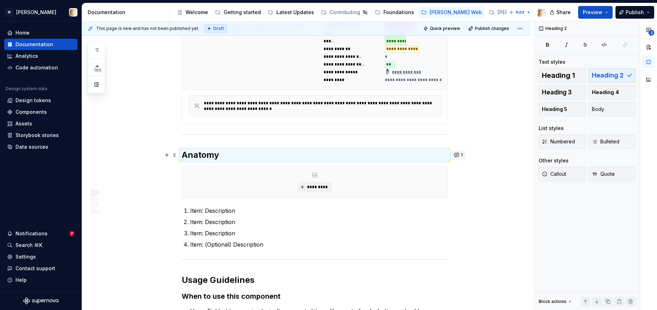
click at [459, 155] on button "1" at bounding box center [459, 155] width 14 height 10
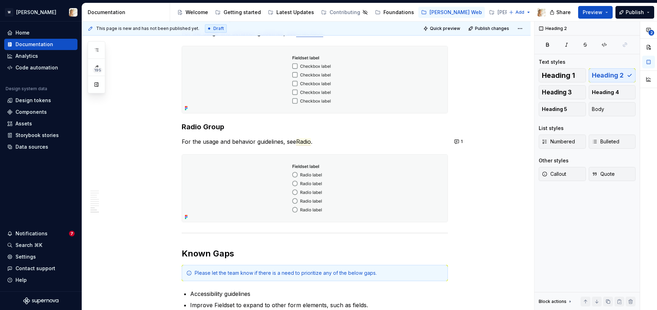
scroll to position [1624, 0]
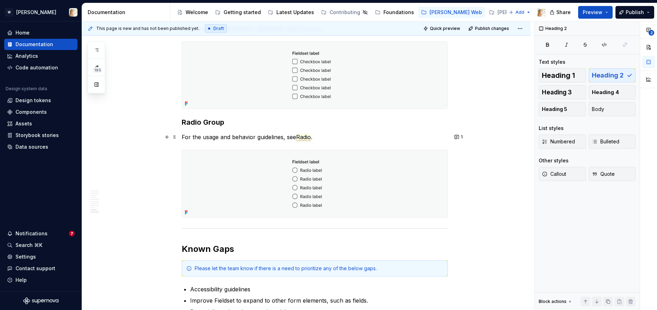
click at [307, 138] on span "Radio" at bounding box center [303, 136] width 15 height 7
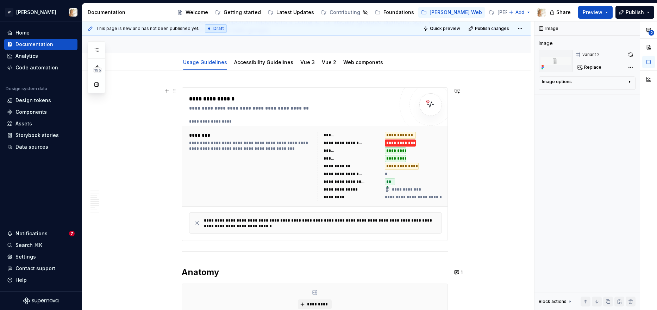
scroll to position [0, 0]
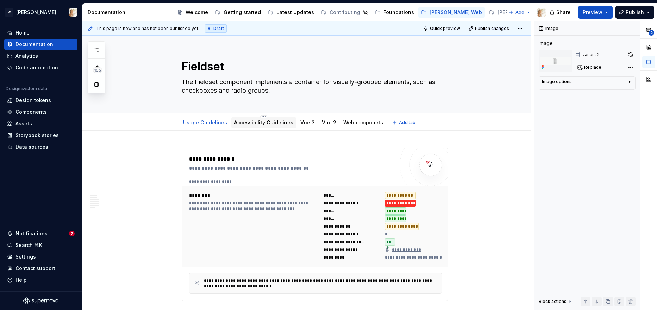
click at [254, 125] on link "Accessibility Guidelines" at bounding box center [263, 122] width 59 height 6
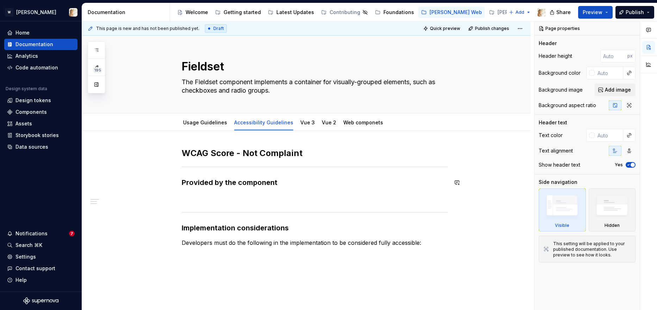
scroll to position [8, 0]
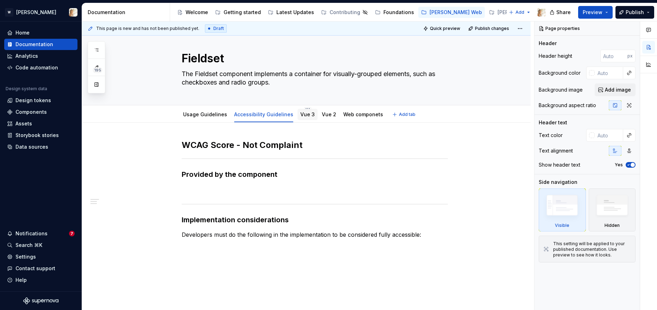
click at [303, 113] on link "Vue 3" at bounding box center [307, 114] width 14 height 6
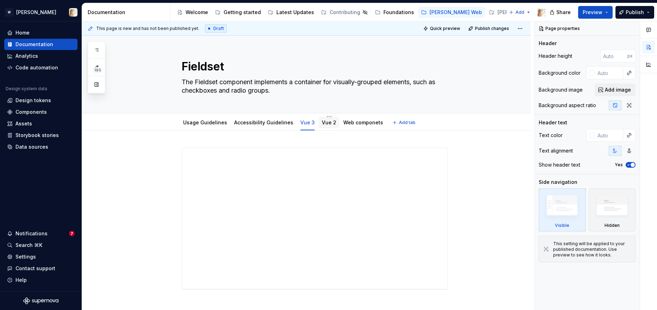
click at [323, 126] on div "Vue 2" at bounding box center [329, 122] width 14 height 8
click at [322, 123] on link "Vue 2" at bounding box center [329, 122] width 14 height 6
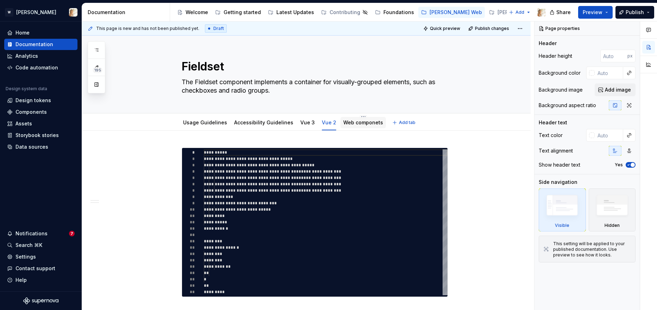
click at [353, 126] on div "Web componets" at bounding box center [363, 122] width 40 height 8
click at [343, 122] on link "Web componets" at bounding box center [363, 122] width 40 height 6
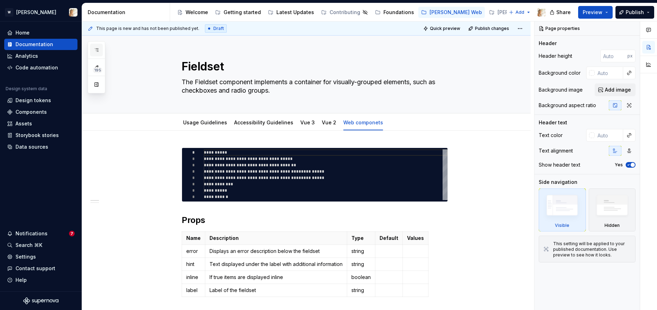
click at [97, 49] on icon "button" at bounding box center [97, 50] width 6 height 6
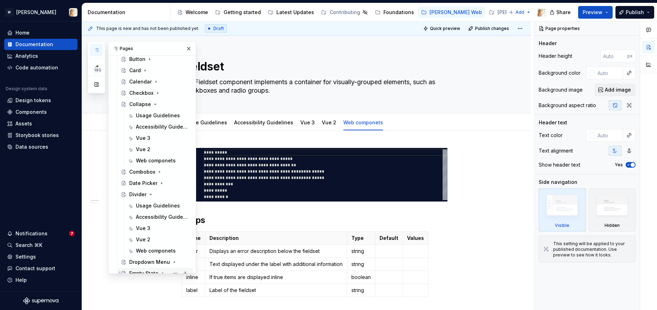
scroll to position [165, 0]
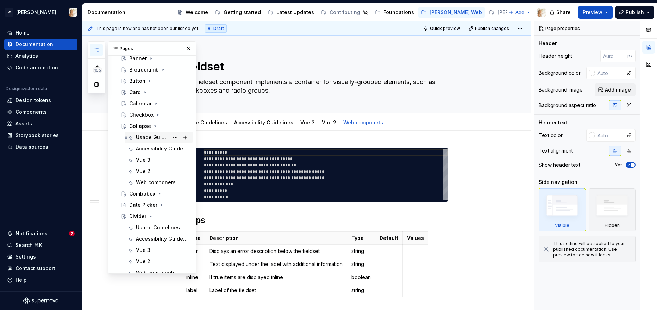
click at [148, 136] on div "Usage Guidelines" at bounding box center [152, 137] width 33 height 7
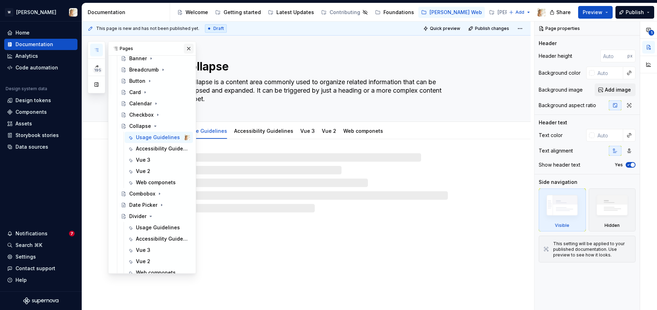
click at [186, 50] on button "button" at bounding box center [189, 49] width 10 height 10
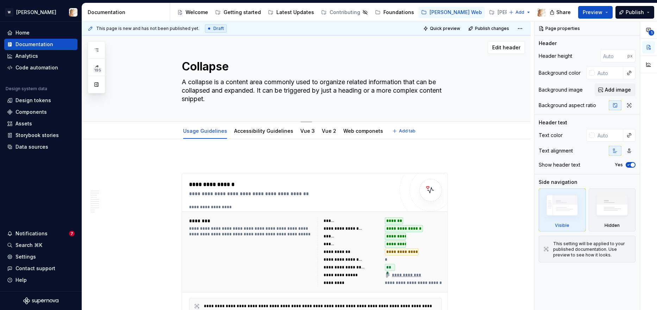
click at [192, 82] on textarea "A collapse is a content area commonly used to organize related information that…" at bounding box center [313, 90] width 266 height 28
type textarea "*"
type textarea "A ollapse is a content area commonly used to organize related information that …"
type textarea "*"
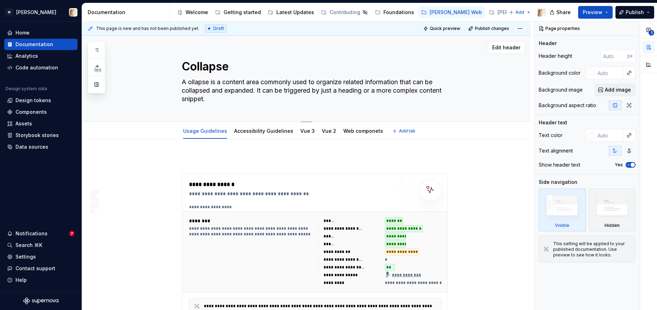
type textarea "A Collapse is a content area commonly used to organize related information that…"
type textarea "*"
type textarea "A Collapse is a content area commonly used to organize related information that…"
click at [243, 157] on p at bounding box center [315, 160] width 266 height 8
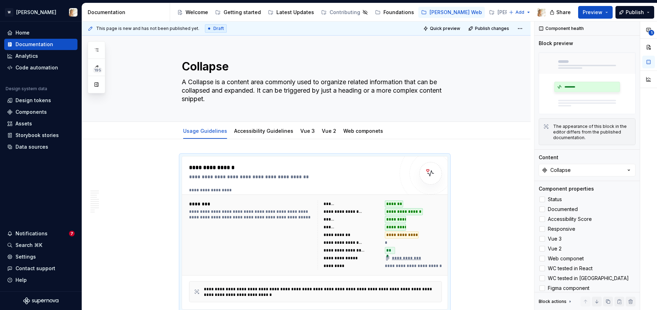
type textarea "*"
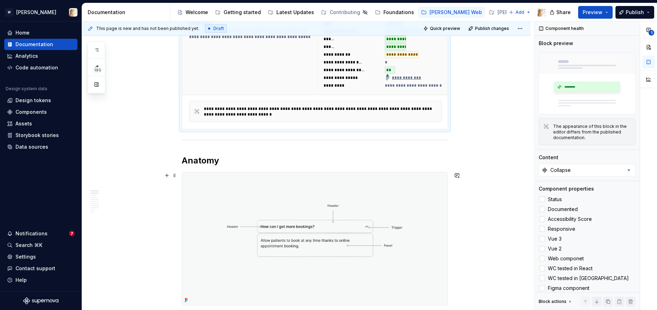
scroll to position [294, 0]
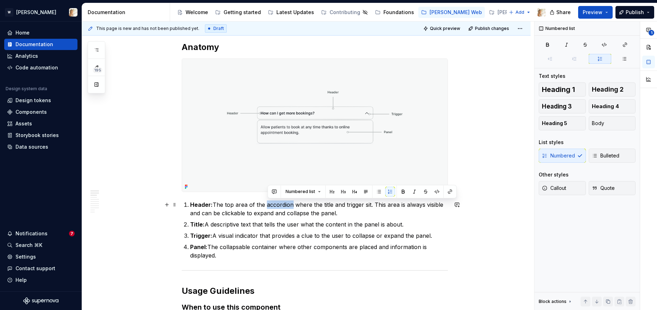
drag, startPoint x: 268, startPoint y: 204, endPoint x: 294, endPoint y: 204, distance: 26.1
click at [294, 204] on p "Header: The top area of the accordion where the title and trigger sit. This are…" at bounding box center [319, 208] width 258 height 17
click at [460, 205] on button "button" at bounding box center [457, 205] width 10 height 10
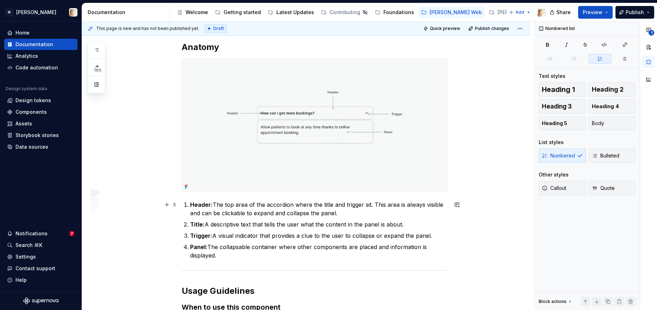
click at [270, 206] on p "Header: The top area of the accordion where the title and trigger sit. This are…" at bounding box center [319, 208] width 258 height 17
drag, startPoint x: 267, startPoint y: 206, endPoint x: 294, endPoint y: 206, distance: 27.5
click at [294, 206] on p "Header: The top area of the accordion where the title and trigger sit. This are…" at bounding box center [319, 208] width 258 height 17
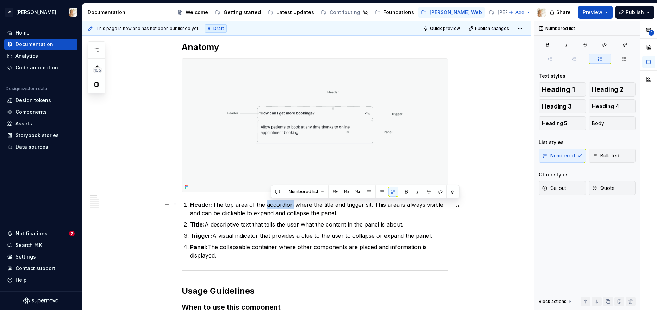
drag, startPoint x: 294, startPoint y: 206, endPoint x: 269, endPoint y: 205, distance: 25.4
click at [269, 205] on p "Header: The top area of the accordion where the title and trigger sit. This are…" at bounding box center [319, 208] width 258 height 17
click at [273, 191] on button "button" at bounding box center [274, 192] width 10 height 10
click at [372, 216] on icon "Send" at bounding box center [374, 214] width 7 height 7
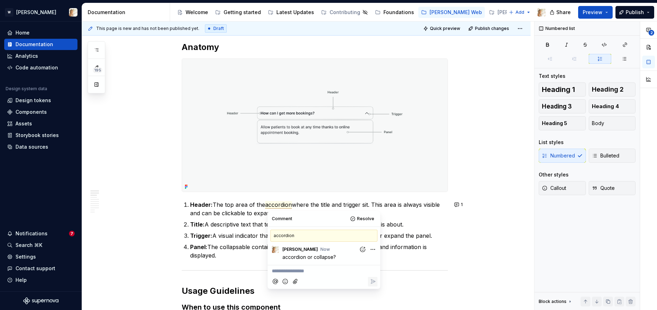
click at [438, 218] on ol "Header: The top area of the accordion where the title and trigger sit. This are…" at bounding box center [319, 229] width 258 height 59
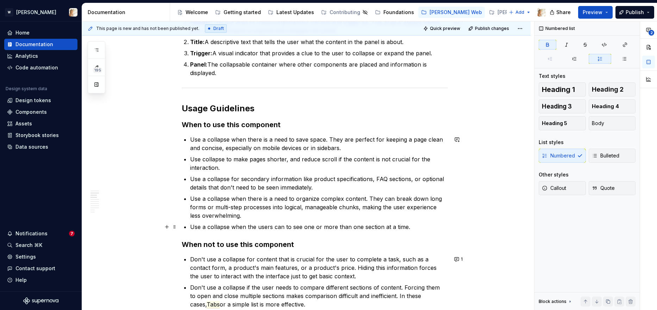
scroll to position [479, 0]
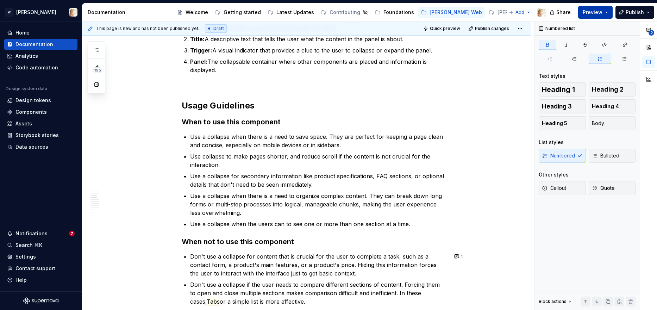
click at [589, 11] on span "Preview" at bounding box center [593, 12] width 20 height 7
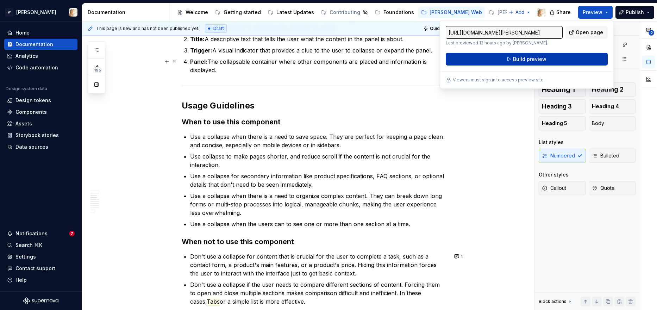
click at [531, 58] on span "Build preview" at bounding box center [529, 59] width 33 height 7
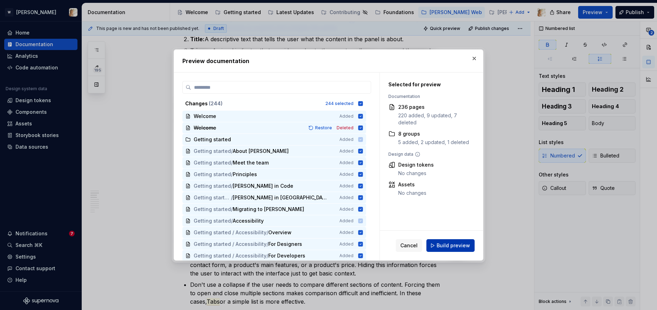
click at [441, 248] on span "Build preview" at bounding box center [453, 245] width 33 height 7
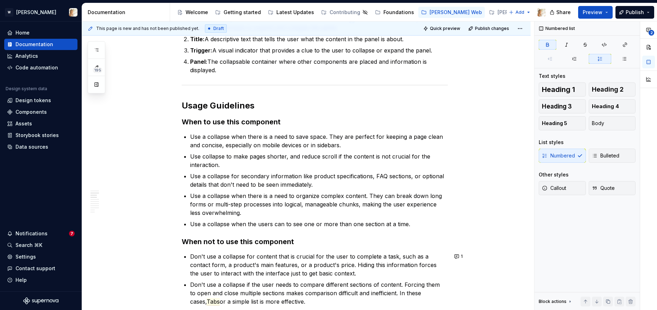
type textarea "*"
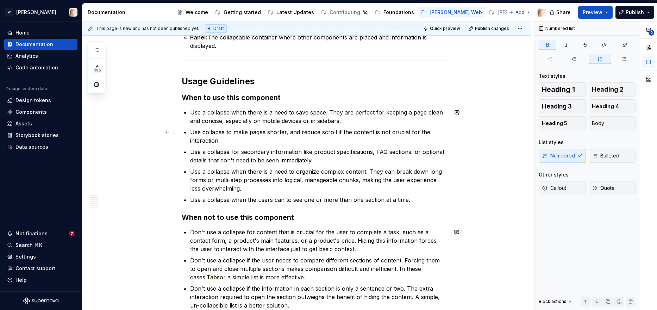
scroll to position [532, 0]
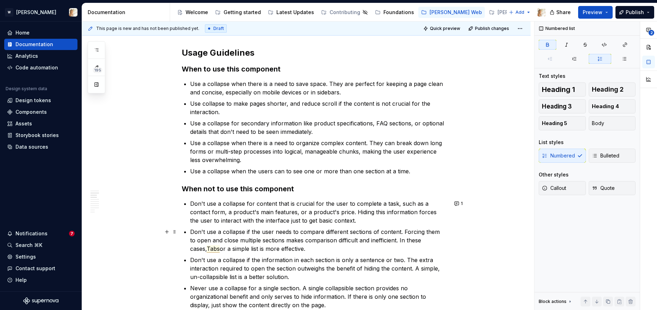
click at [207, 248] on span "Tabs" at bounding box center [213, 248] width 13 height 7
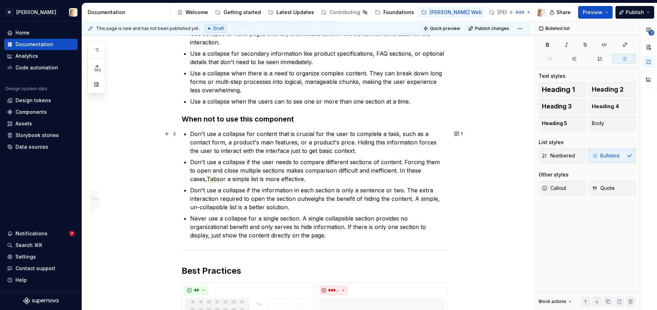
scroll to position [603, 0]
click at [207, 178] on span "Tabs" at bounding box center [213, 177] width 13 height 7
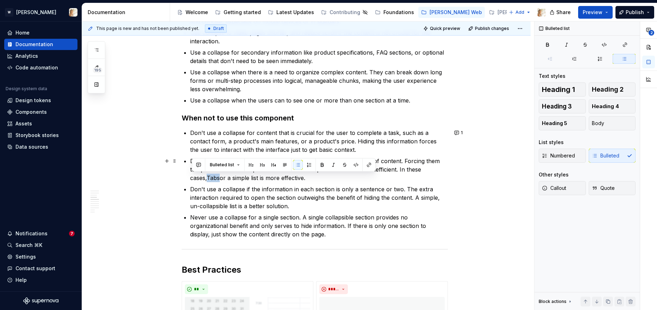
drag, startPoint x: 204, startPoint y: 178, endPoint x: 193, endPoint y: 178, distance: 11.3
click at [207, 178] on span "Tabs" at bounding box center [213, 177] width 13 height 7
click at [354, 165] on button "button" at bounding box center [356, 165] width 10 height 10
click at [355, 166] on button "button" at bounding box center [357, 166] width 10 height 10
click at [367, 167] on button "button" at bounding box center [369, 165] width 10 height 10
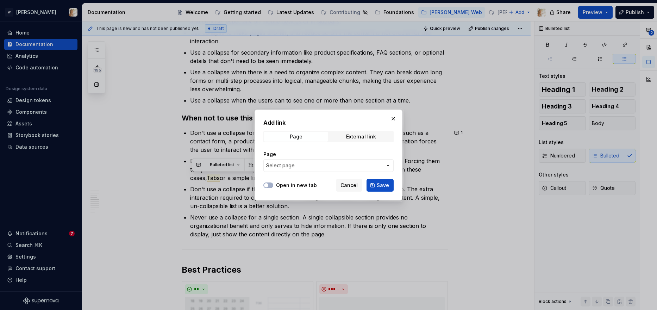
click at [301, 164] on span "Select page" at bounding box center [324, 165] width 116 height 7
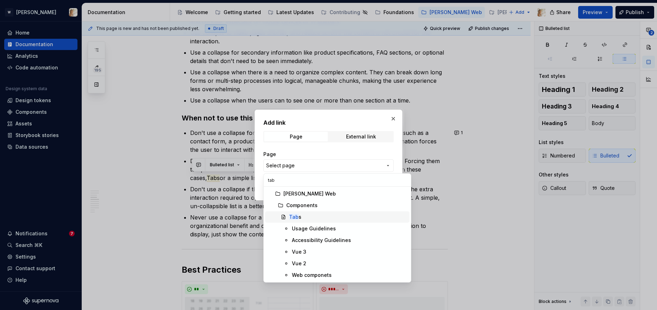
type input "tab"
click at [300, 216] on div "Tab s" at bounding box center [348, 216] width 118 height 7
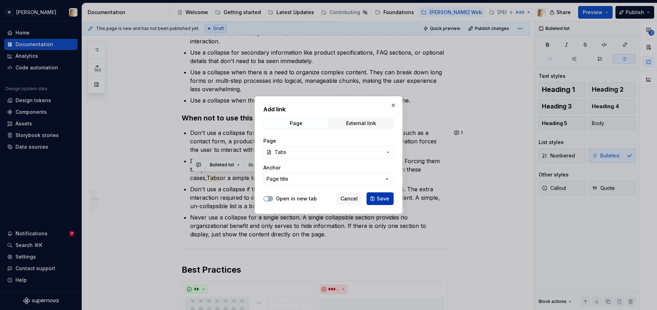
click at [378, 196] on span "Save" at bounding box center [383, 198] width 12 height 7
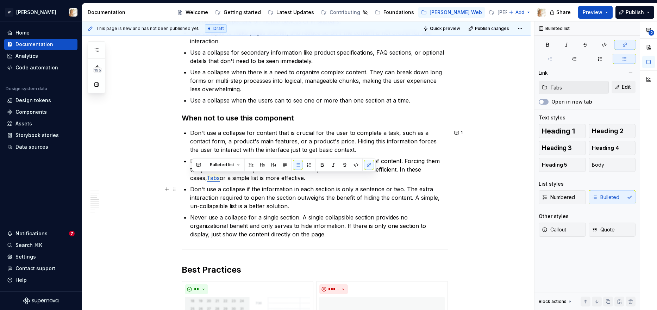
click at [207, 184] on ul "Don't use a collapse for content that is crucial for the user to complete a tas…" at bounding box center [319, 184] width 258 height 110
click at [207, 176] on span "Tabs" at bounding box center [213, 177] width 13 height 7
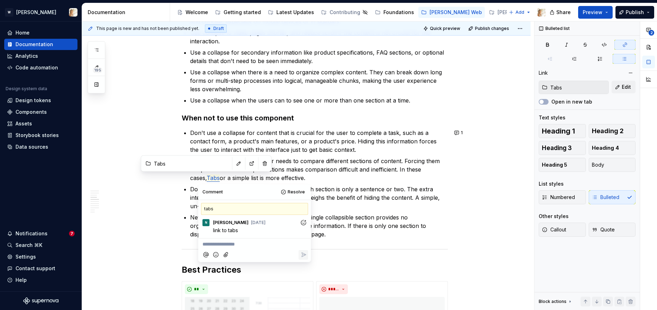
click at [234, 244] on p "**********" at bounding box center [255, 244] width 104 height 7
click at [303, 256] on icon "Reply" at bounding box center [304, 255] width 4 height 4
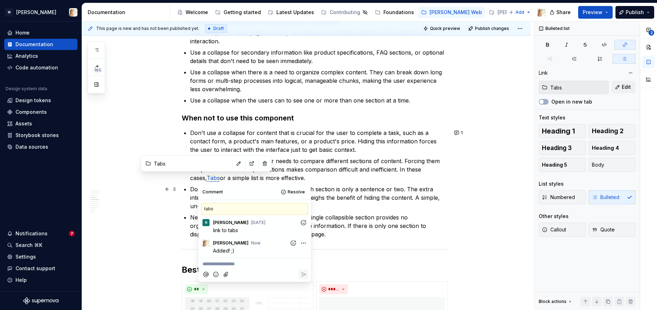
click at [343, 191] on p "Don't use a collapse if the information in each section is only a sentence or t…" at bounding box center [319, 197] width 258 height 25
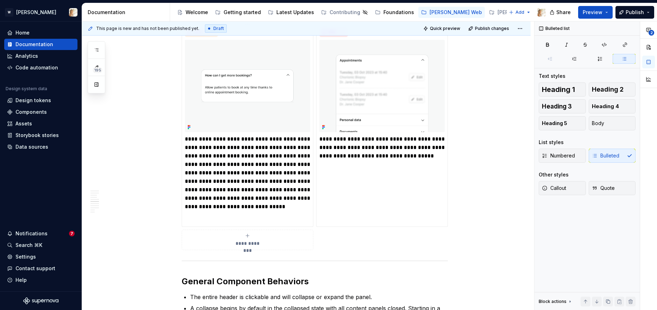
scroll to position [1014, 0]
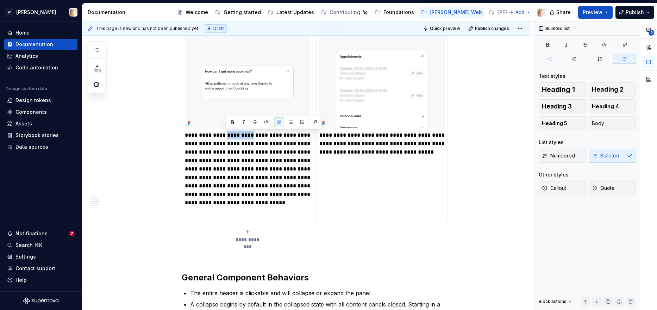
drag, startPoint x: 226, startPoint y: 136, endPoint x: 251, endPoint y: 137, distance: 25.4
click at [251, 137] on p "**********" at bounding box center [247, 169] width 125 height 76
type textarea "*"
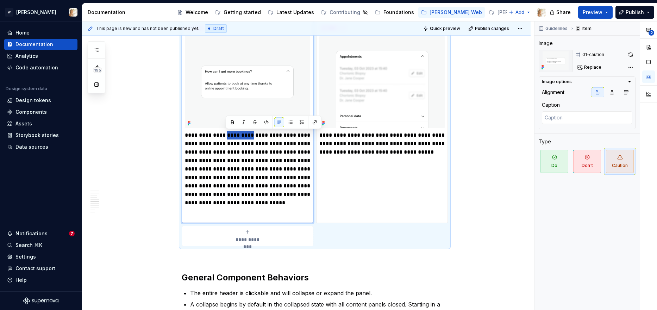
click at [235, 138] on p "**********" at bounding box center [247, 169] width 125 height 76
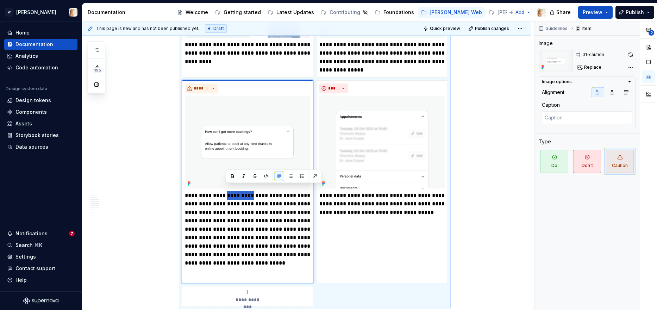
scroll to position [961, 0]
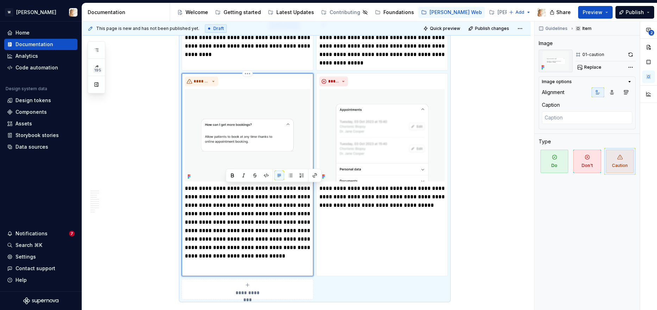
click at [248, 200] on p "**********" at bounding box center [247, 222] width 125 height 76
click at [234, 185] on p "**********" at bounding box center [247, 222] width 125 height 76
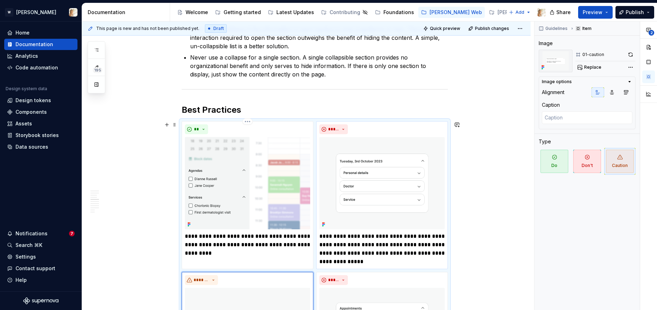
scroll to position [760, 0]
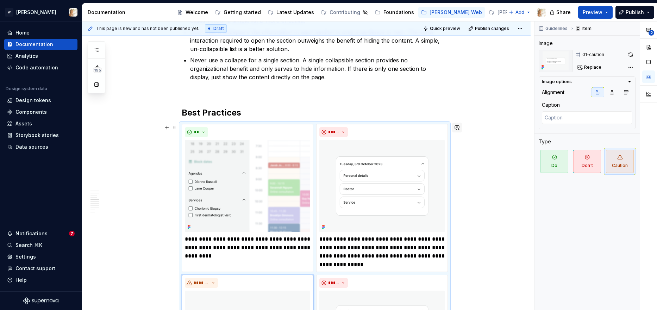
click at [456, 130] on button "button" at bounding box center [457, 128] width 10 height 10
click at [456, 151] on icon "Send" at bounding box center [456, 150] width 4 height 4
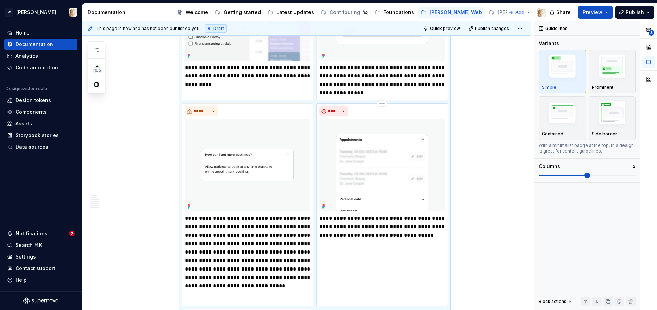
scroll to position [943, 0]
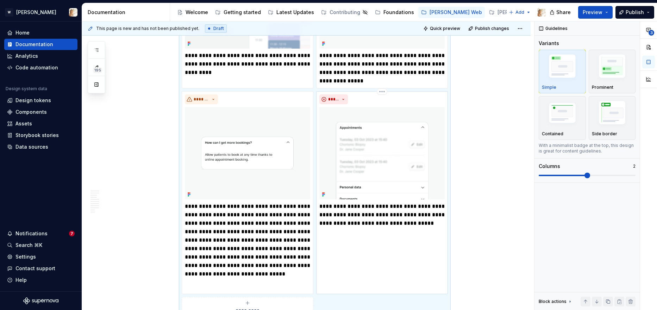
click at [398, 223] on p "**********" at bounding box center [381, 214] width 125 height 25
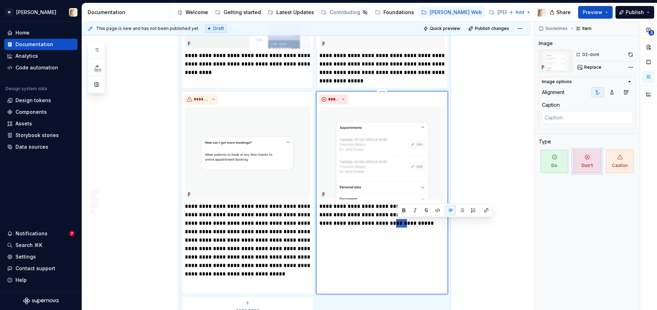
drag, startPoint x: 398, startPoint y: 223, endPoint x: 408, endPoint y: 223, distance: 10.2
click at [408, 223] on p "**********" at bounding box center [381, 214] width 125 height 25
click at [488, 213] on button "button" at bounding box center [486, 210] width 10 height 10
type textarea "*"
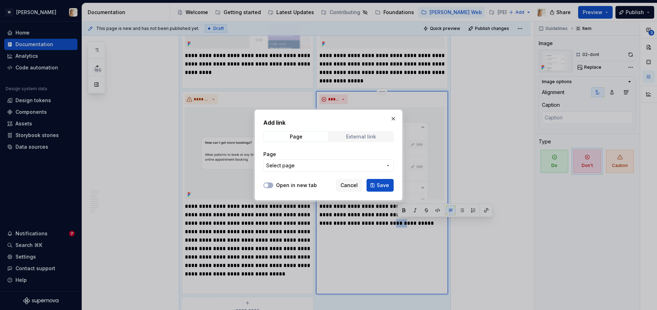
click at [347, 139] on div "External link" at bounding box center [361, 137] width 30 height 6
click at [310, 140] on span "Page" at bounding box center [296, 137] width 64 height 10
click at [305, 165] on span "Select page" at bounding box center [324, 165] width 116 height 7
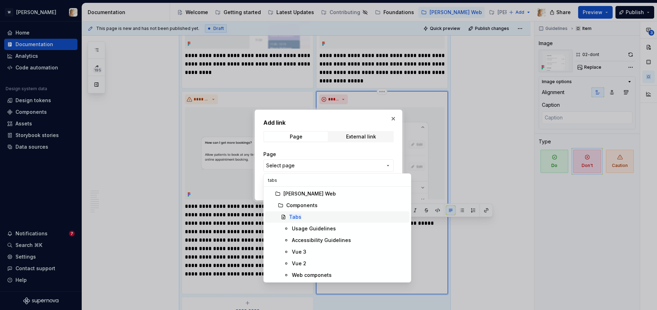
type input "tabs"
click at [295, 216] on mark "Tabs" at bounding box center [295, 217] width 12 height 6
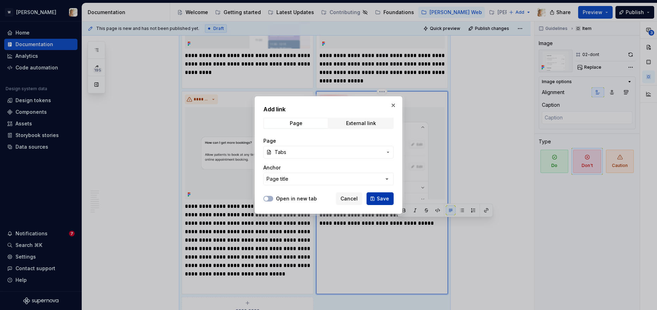
click at [380, 197] on span "Save" at bounding box center [383, 198] width 12 height 7
type textarea "*"
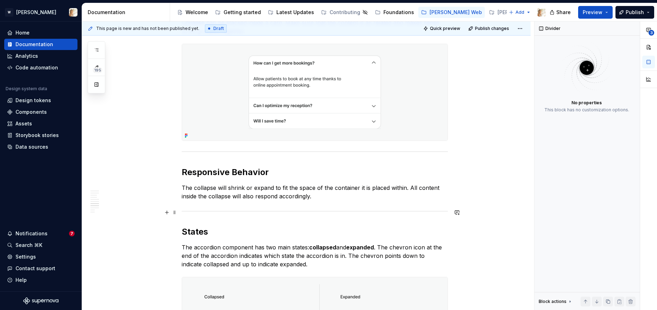
scroll to position [1803, 0]
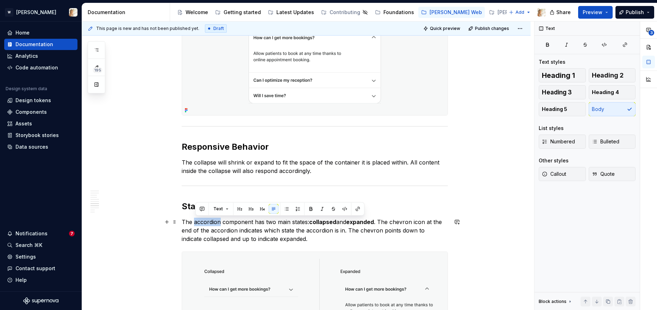
drag, startPoint x: 195, startPoint y: 222, endPoint x: 223, endPoint y: 223, distance: 27.1
click at [223, 223] on p "The accordion component has two main states: collapsed and expanded . The chevr…" at bounding box center [315, 230] width 266 height 25
click at [199, 211] on button "button" at bounding box center [202, 209] width 10 height 10
click at [299, 229] on icon "Send" at bounding box center [302, 231] width 7 height 7
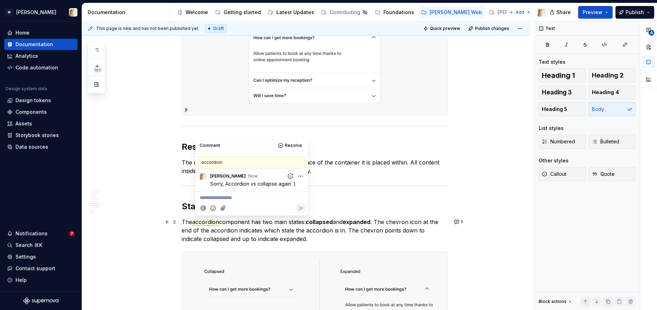
click at [390, 232] on p "The accordion component has two main states: collapsed and expanded . The chevr…" at bounding box center [315, 230] width 266 height 25
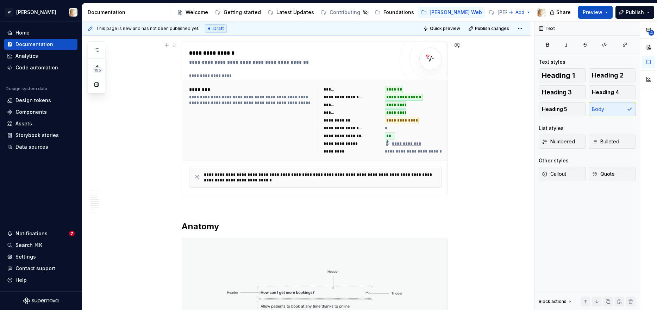
scroll to position [0, 0]
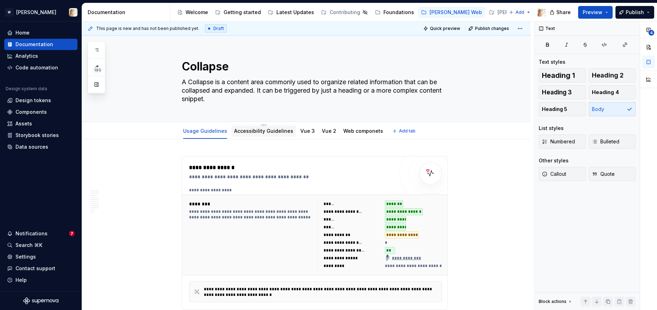
click at [260, 134] on div "Accessibility Guidelines" at bounding box center [263, 130] width 59 height 7
click at [251, 130] on link "Accessibility Guidelines" at bounding box center [263, 131] width 59 height 6
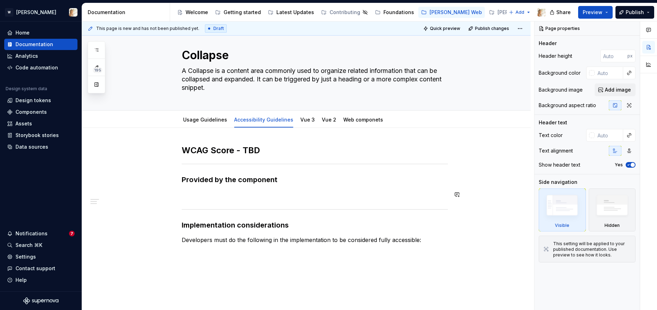
scroll to position [12, 0]
click at [207, 119] on link "Usage Guidelines" at bounding box center [205, 119] width 44 height 6
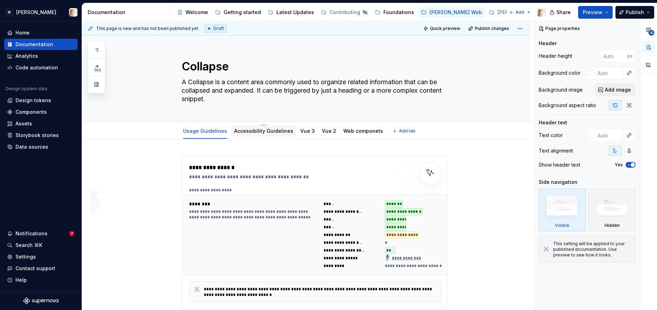
click at [265, 132] on link "Accessibility Guidelines" at bounding box center [263, 131] width 59 height 6
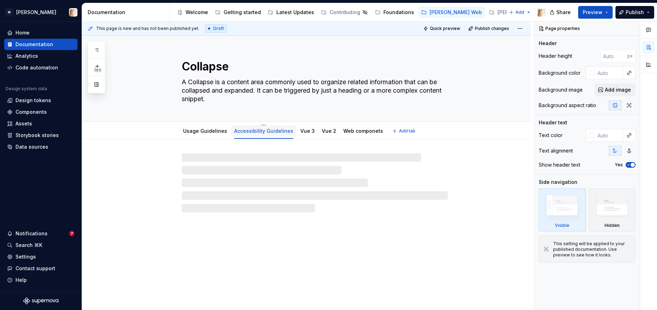
click at [273, 135] on div "Accessibility Guidelines" at bounding box center [263, 130] width 65 height 11
type textarea "*"
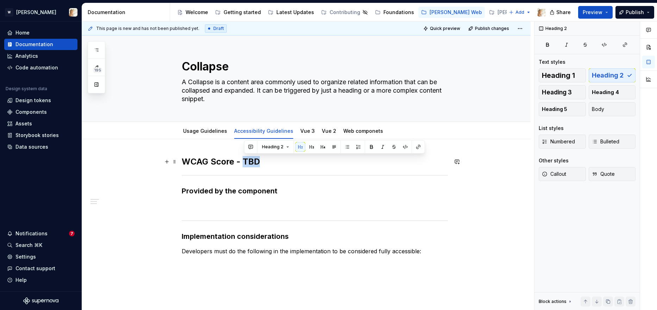
drag, startPoint x: 262, startPoint y: 162, endPoint x: 247, endPoint y: 162, distance: 15.1
click at [247, 162] on h2 "WCAG Score - TBD" at bounding box center [315, 161] width 266 height 11
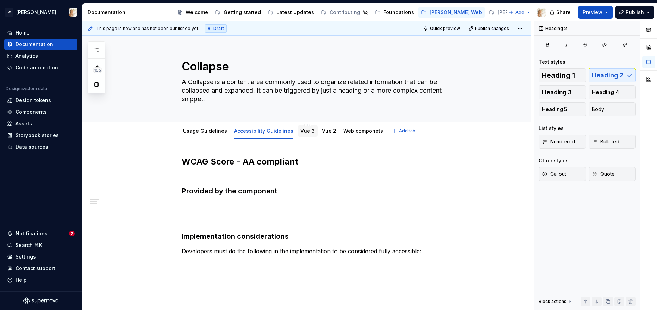
click at [307, 133] on link "Vue 3" at bounding box center [307, 131] width 14 height 6
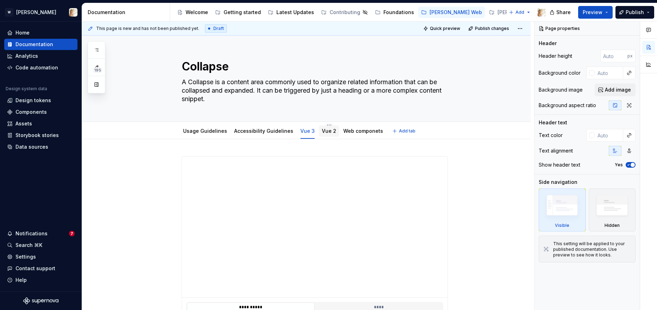
click at [325, 131] on link "Vue 2" at bounding box center [329, 131] width 14 height 6
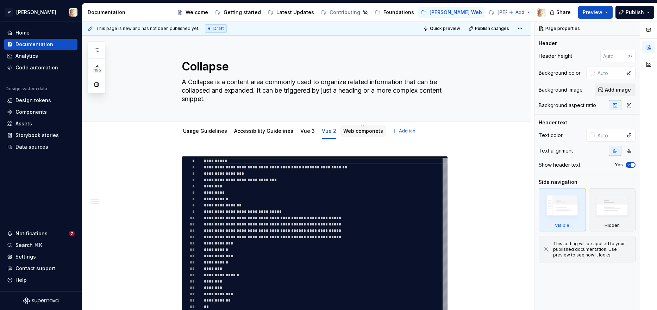
click at [357, 133] on link "Web componets" at bounding box center [363, 131] width 40 height 6
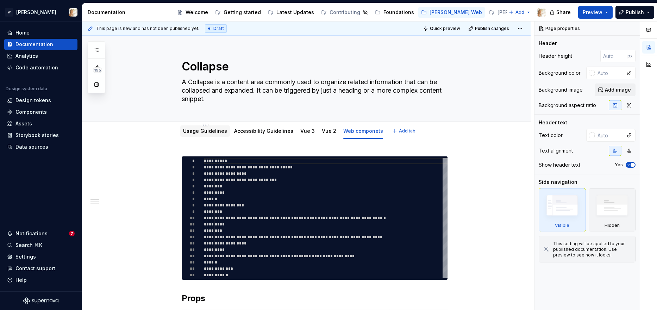
click at [210, 135] on div "Usage Guidelines" at bounding box center [205, 131] width 44 height 8
click at [589, 15] on button "Preview" at bounding box center [595, 12] width 35 height 13
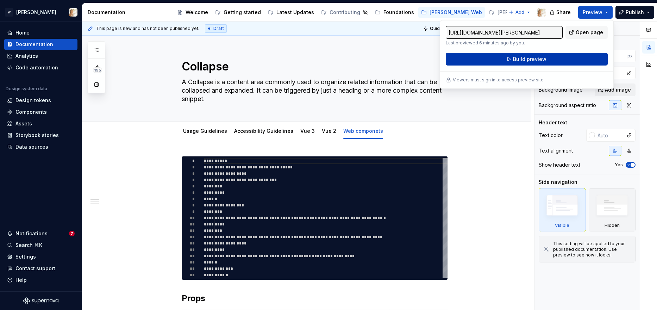
click at [528, 61] on span "Build preview" at bounding box center [529, 59] width 33 height 7
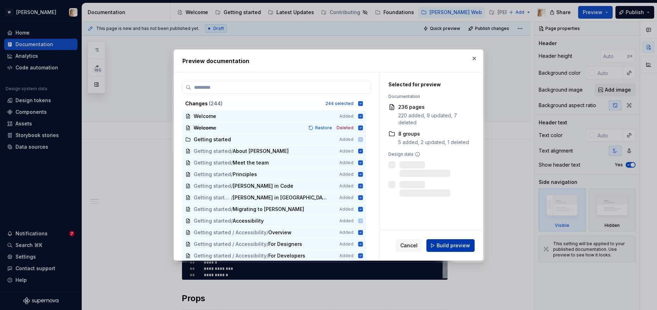
click at [444, 242] on span "Build preview" at bounding box center [453, 245] width 33 height 7
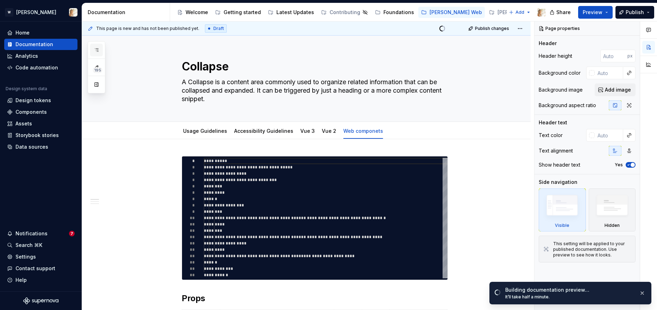
click at [94, 52] on icon "button" at bounding box center [97, 50] width 6 height 6
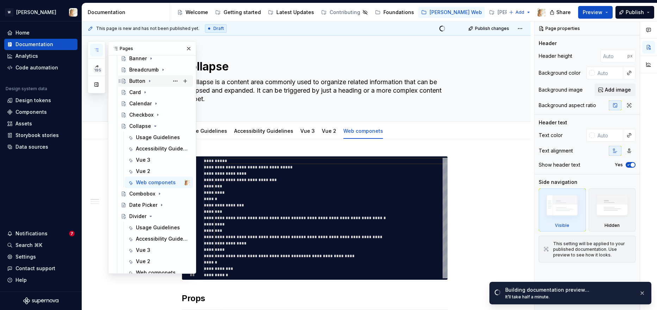
click at [141, 81] on div "Button" at bounding box center [137, 80] width 16 height 7
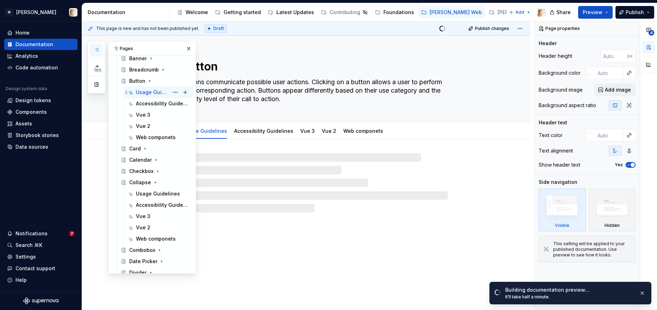
click at [143, 92] on div "Usage Guidelines" at bounding box center [152, 92] width 33 height 7
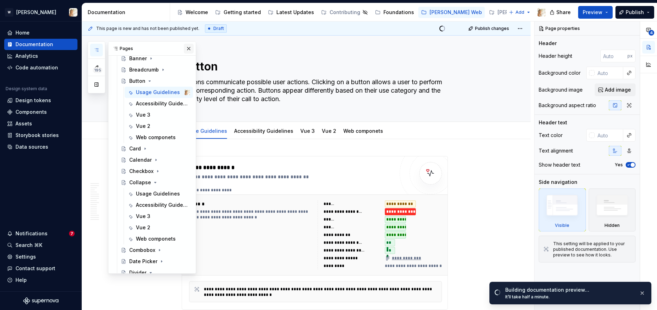
click at [190, 47] on button "button" at bounding box center [189, 49] width 10 height 10
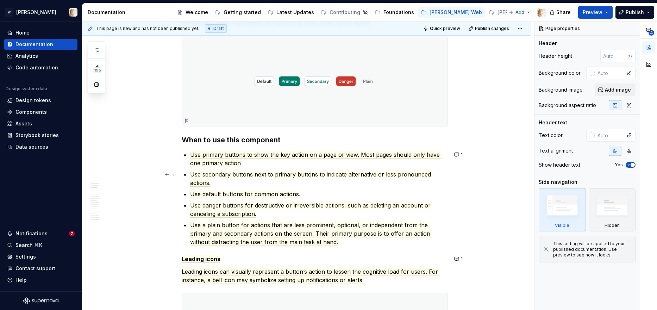
scroll to position [597, 0]
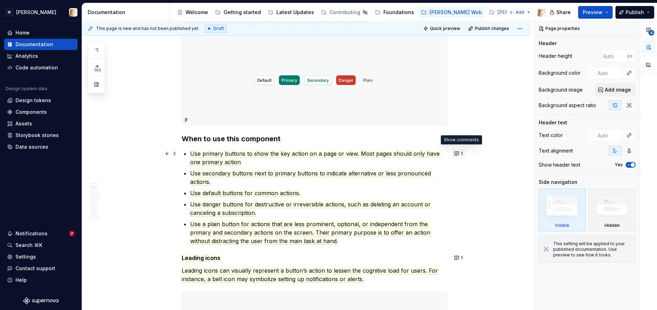
click at [459, 154] on button "1" at bounding box center [459, 154] width 14 height 10
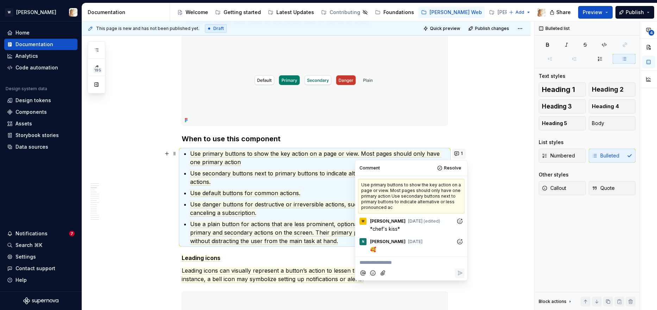
click at [459, 154] on button "1" at bounding box center [459, 154] width 14 height 10
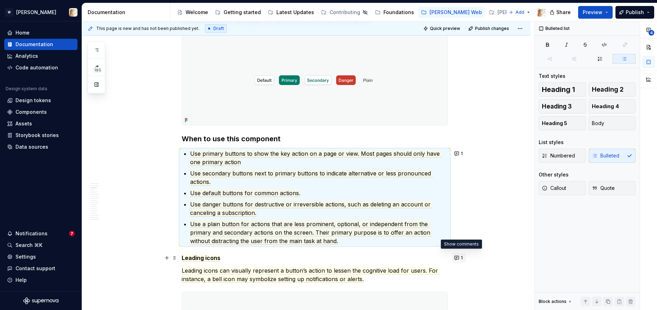
click at [460, 255] on button "1" at bounding box center [459, 258] width 14 height 10
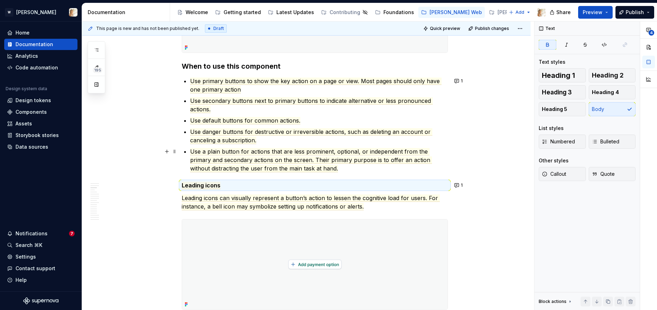
scroll to position [668, 0]
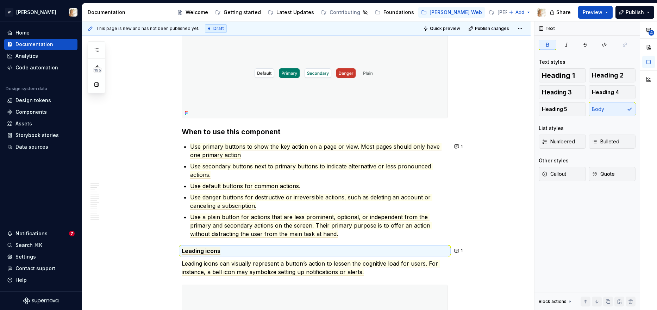
type textarea "*"
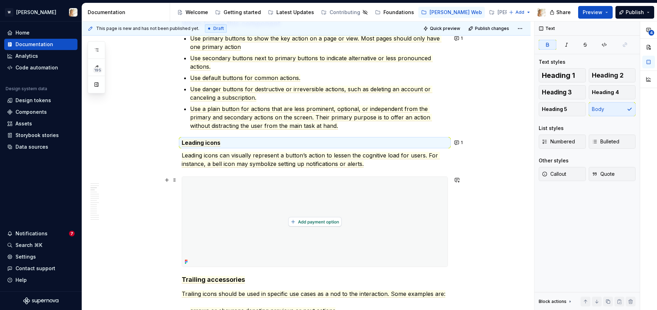
scroll to position [714, 0]
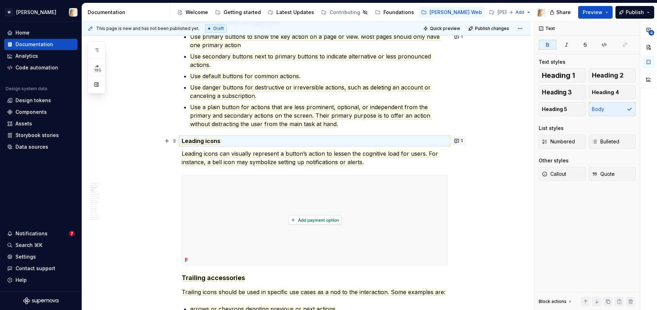
click at [460, 143] on button "1" at bounding box center [459, 141] width 14 height 10
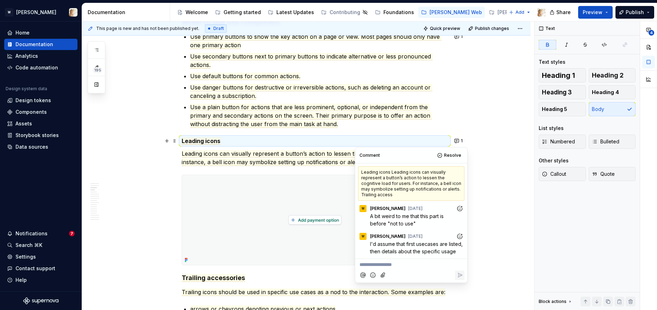
click at [460, 209] on icon "Add reaction" at bounding box center [459, 208] width 7 height 7
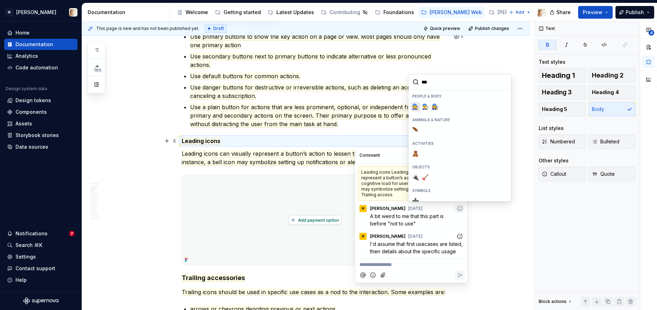
type input "****"
click at [416, 127] on span "➕️" at bounding box center [416, 130] width 6 height 7
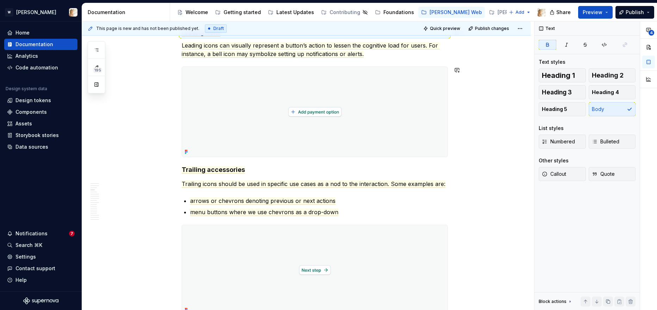
scroll to position [827, 0]
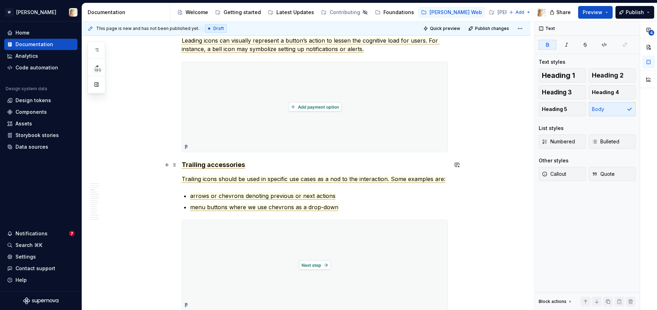
click at [229, 166] on span "Trailing accessories" at bounding box center [213, 165] width 63 height 8
click at [303, 181] on span "Trailing icons should be used in specific use cases as a nod to the interaction…" at bounding box center [314, 178] width 264 height 7
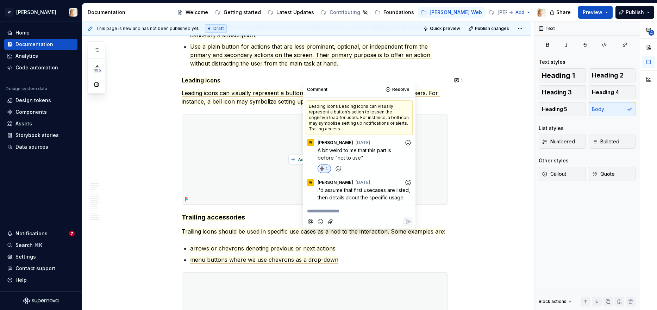
scroll to position [780, 0]
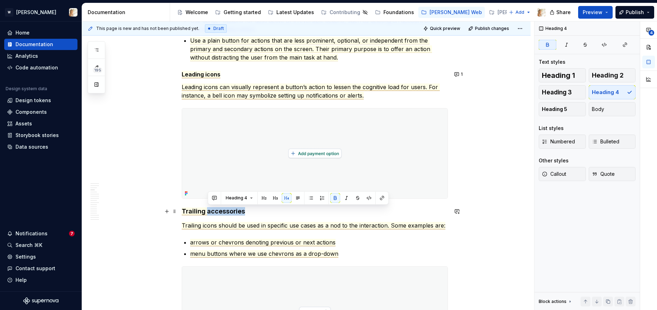
drag, startPoint x: 208, startPoint y: 213, endPoint x: 244, endPoint y: 214, distance: 35.9
click at [244, 214] on span "Trailing accessories" at bounding box center [213, 211] width 63 height 8
click at [214, 197] on button "button" at bounding box center [215, 198] width 10 height 10
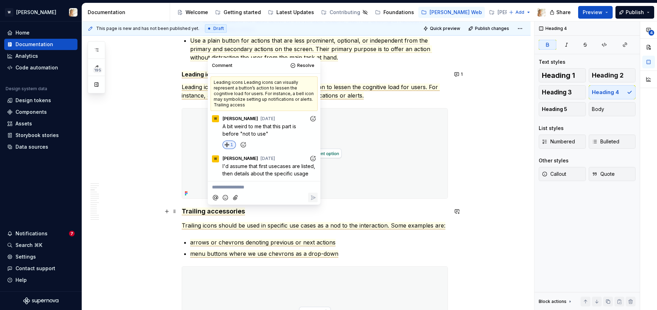
click at [214, 212] on span "Trailing accessories" at bounding box center [213, 211] width 63 height 8
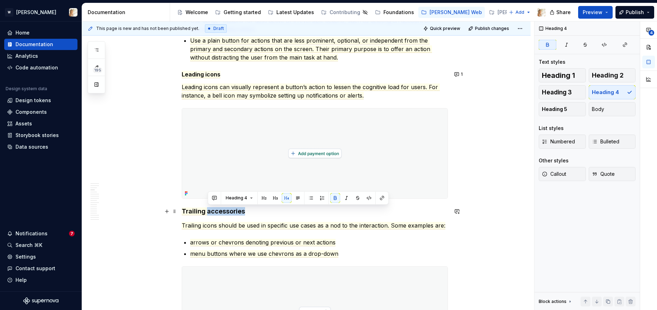
drag, startPoint x: 208, startPoint y: 211, endPoint x: 248, endPoint y: 213, distance: 40.5
click at [248, 213] on h4 "Trailing accessories" at bounding box center [315, 211] width 266 height 8
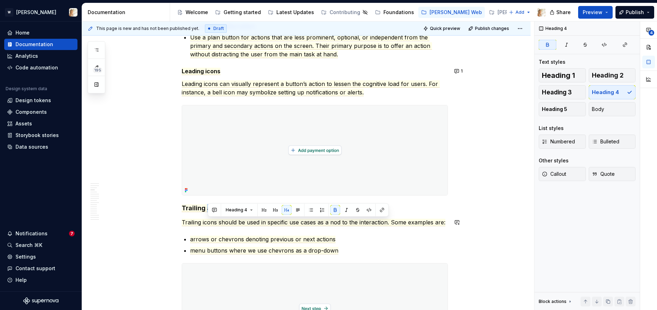
scroll to position [753, 0]
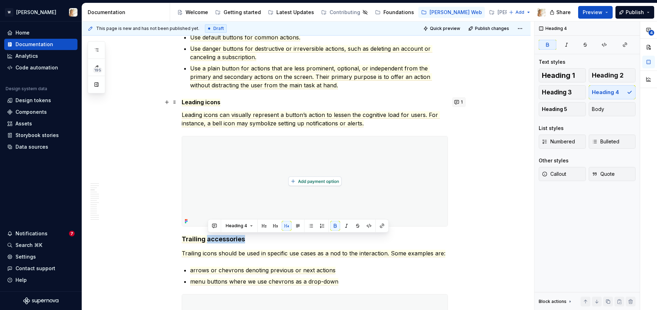
click at [459, 101] on button "1" at bounding box center [459, 102] width 14 height 10
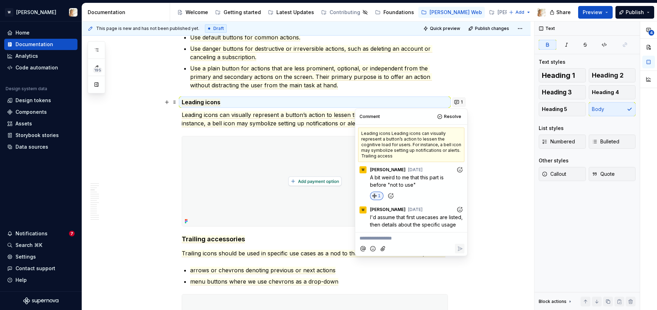
scroll to position [2, 0]
click at [386, 242] on p "**********" at bounding box center [412, 238] width 104 height 7
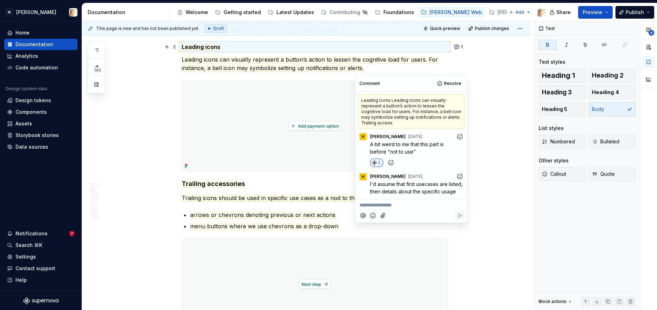
scroll to position [782, 0]
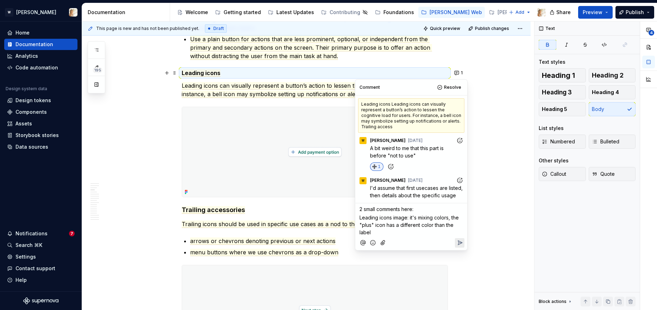
click at [360, 222] on span "Leading icons image: it's mixing colors, the "plus" icon has a different color …" at bounding box center [410, 224] width 101 height 21
click at [377, 236] on p "- Leading icons image: it's mixing colors, the "plus" icon has a different colo…" at bounding box center [412, 225] width 104 height 22
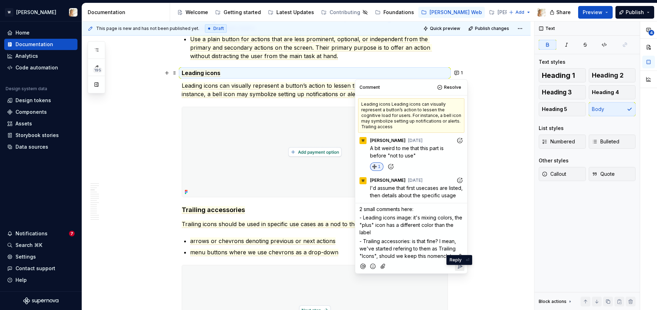
click at [458, 268] on icon "Reply" at bounding box center [460, 266] width 4 height 4
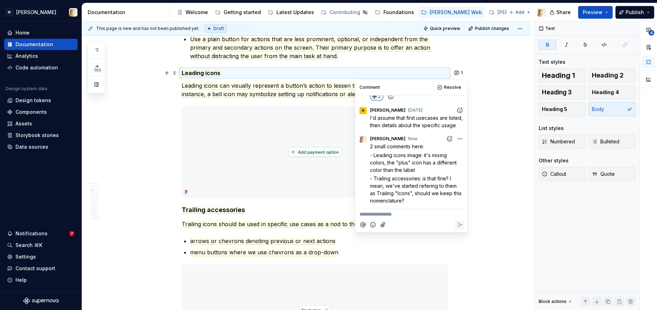
click at [510, 215] on div "**********" at bounding box center [308, 165] width 452 height 289
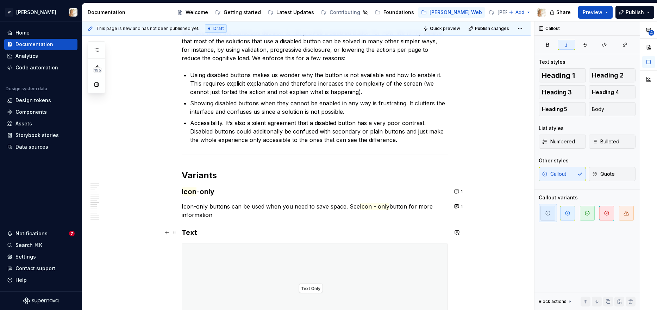
scroll to position [2722, 0]
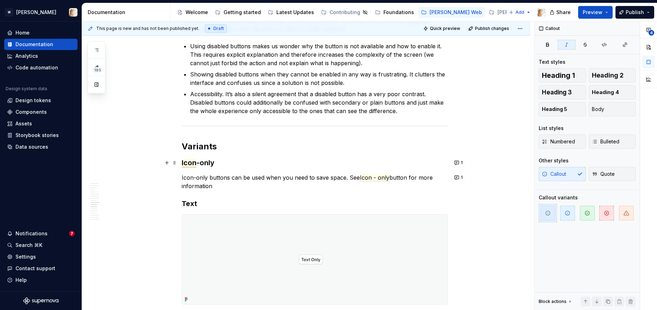
click at [189, 162] on span "Icon" at bounding box center [189, 162] width 15 height 9
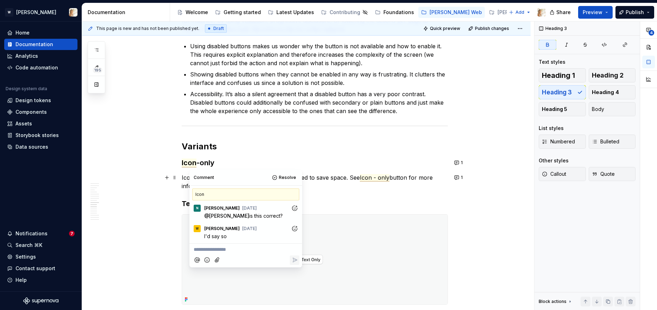
click at [367, 176] on span "Icon - only" at bounding box center [375, 177] width 30 height 7
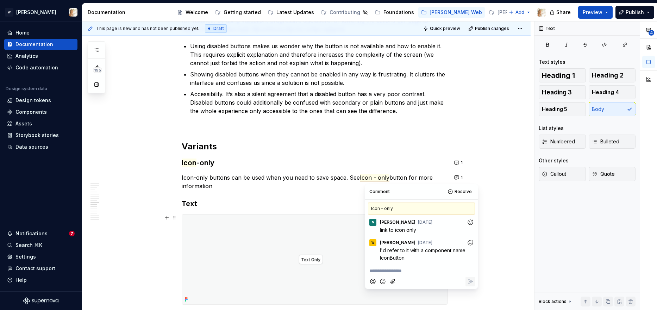
click at [398, 274] on p "**********" at bounding box center [421, 270] width 104 height 7
click at [470, 282] on icon "Reply" at bounding box center [471, 281] width 4 height 4
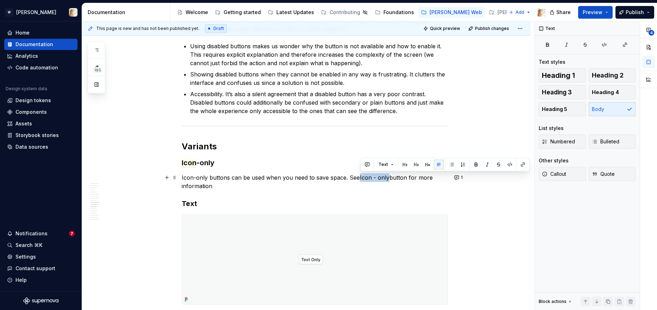
drag, startPoint x: 361, startPoint y: 178, endPoint x: 389, endPoint y: 179, distance: 28.6
click at [389, 179] on span "Icon - only" at bounding box center [375, 177] width 30 height 7
click at [523, 163] on button "button" at bounding box center [523, 165] width 10 height 10
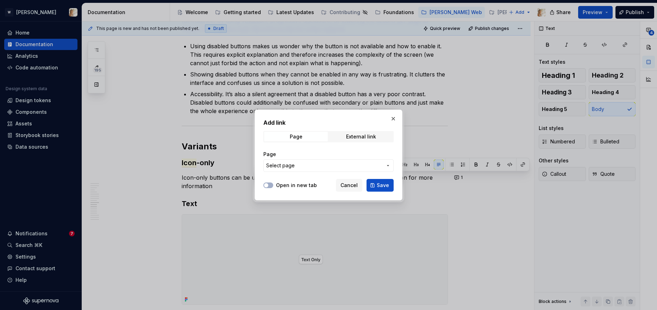
click at [300, 163] on span "Select page" at bounding box center [324, 165] width 116 height 7
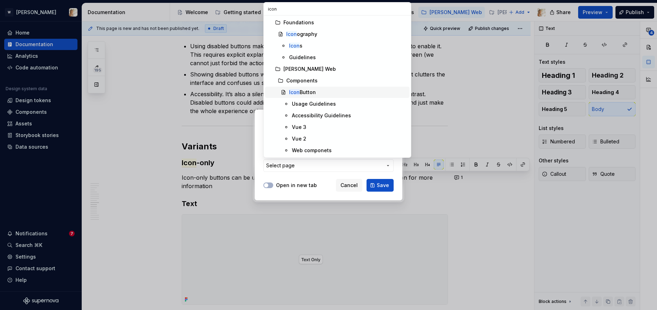
type input "icon"
click at [295, 94] on mark "Icon" at bounding box center [294, 92] width 11 height 6
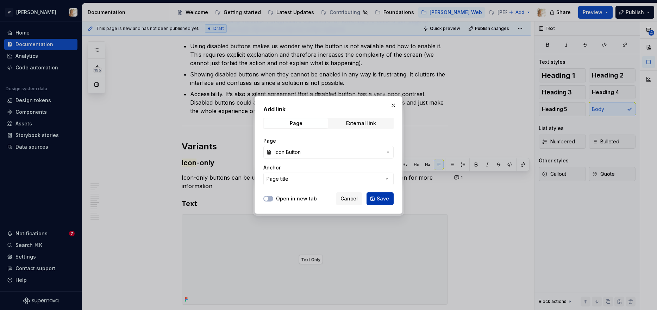
click at [378, 200] on span "Save" at bounding box center [383, 198] width 12 height 7
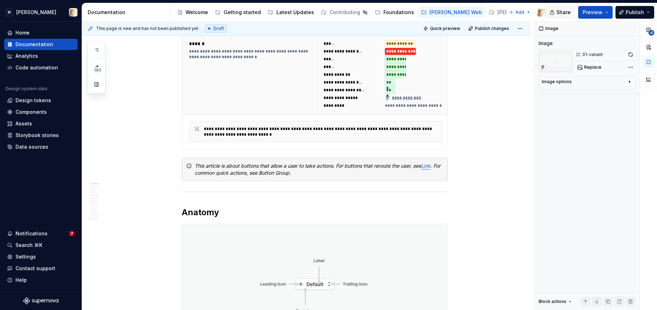
scroll to position [1016, 0]
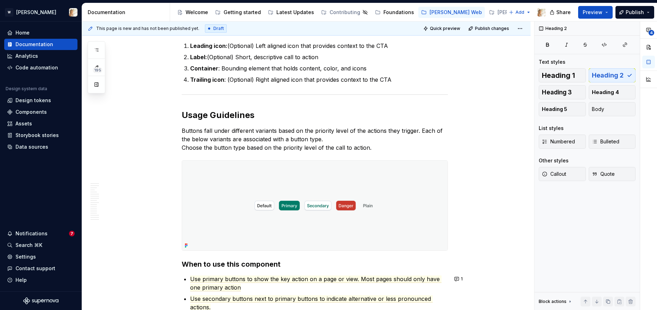
scroll to position [0, 0]
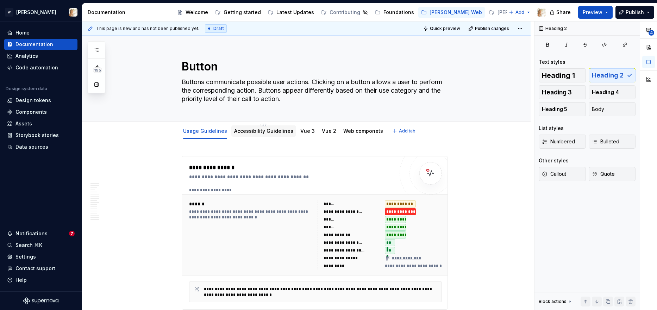
click at [239, 131] on link "Accessibility Guidelines" at bounding box center [263, 131] width 59 height 6
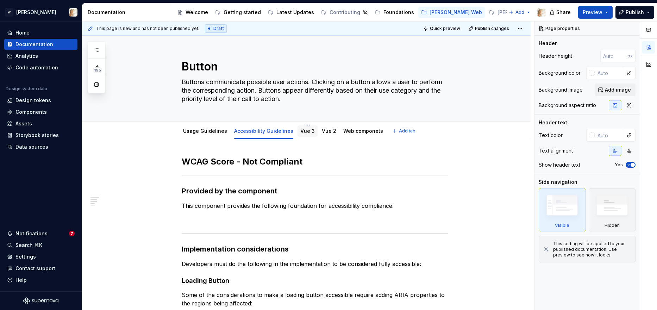
click at [303, 134] on div "Vue 3" at bounding box center [307, 130] width 14 height 7
click at [305, 132] on link "Vue 3" at bounding box center [307, 131] width 14 height 6
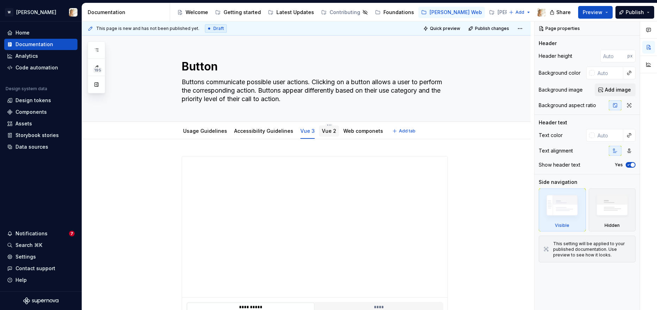
click at [322, 134] on div "Vue 2" at bounding box center [329, 130] width 14 height 7
click at [322, 132] on link "Vue 2" at bounding box center [329, 131] width 14 height 6
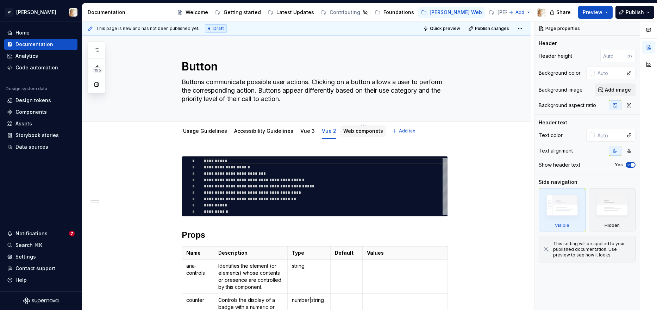
click at [362, 135] on div "Web componets" at bounding box center [363, 131] width 40 height 8
click at [362, 131] on link "Web componets" at bounding box center [363, 131] width 40 height 6
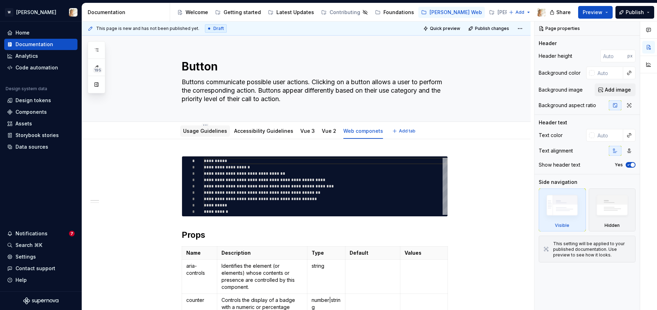
click at [198, 130] on link "Usage Guidelines" at bounding box center [205, 131] width 44 height 6
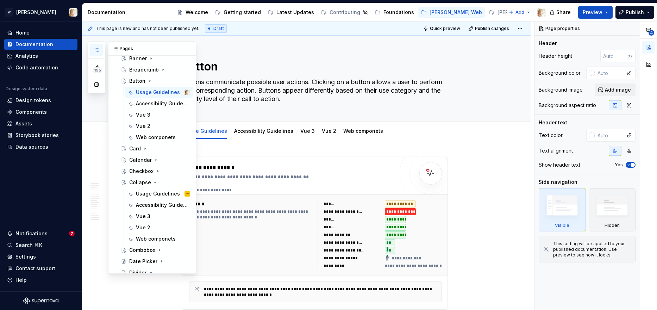
click at [97, 50] on icon "button" at bounding box center [97, 50] width 6 height 6
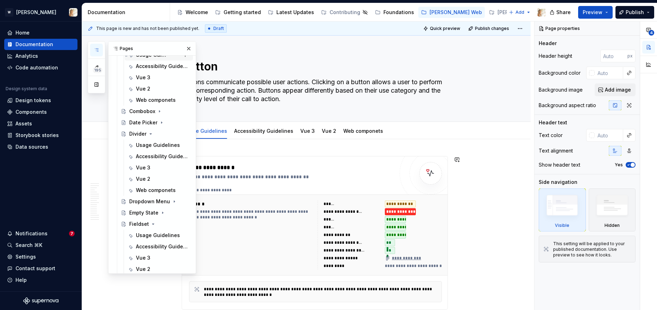
scroll to position [307, 0]
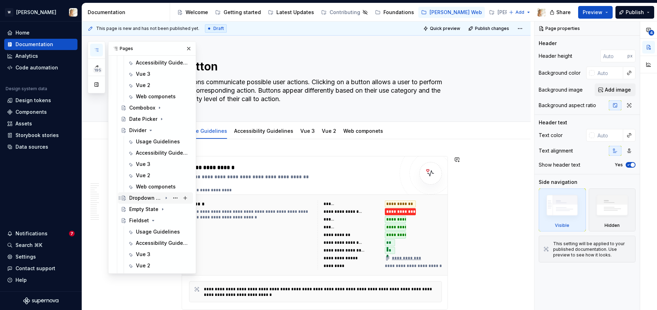
click at [167, 198] on icon "Page tree" at bounding box center [166, 198] width 6 height 6
click at [153, 207] on div "Usage Guidelines" at bounding box center [152, 209] width 33 height 7
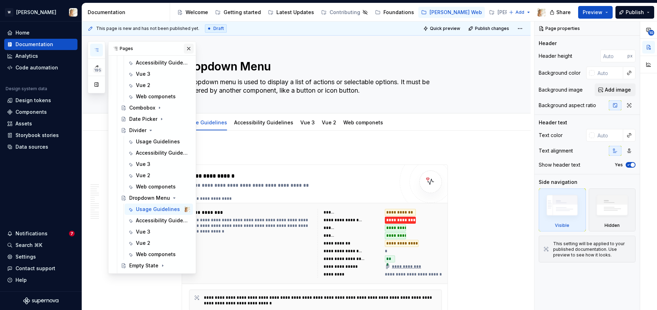
click at [189, 47] on button "button" at bounding box center [189, 49] width 10 height 10
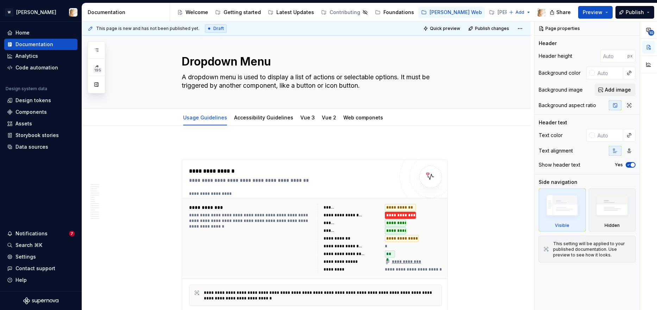
scroll to position [5, 0]
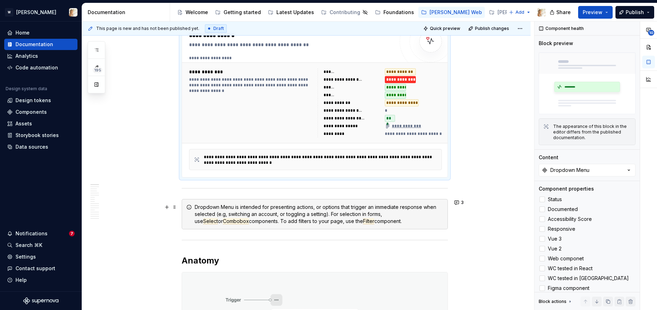
type textarea "*"
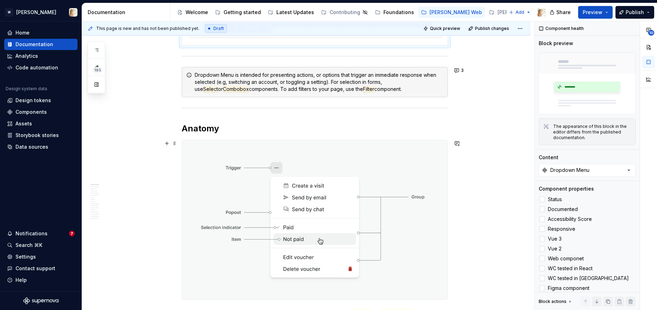
scroll to position [258, 0]
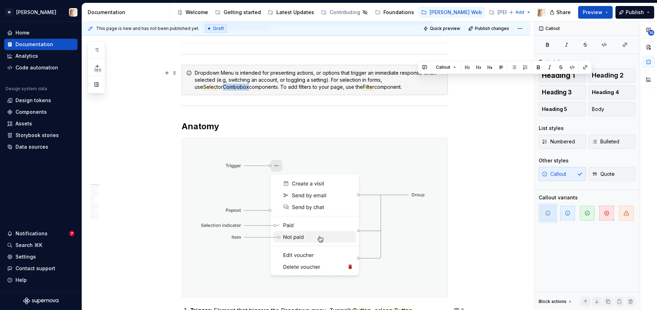
drag, startPoint x: 418, startPoint y: 80, endPoint x: 443, endPoint y: 81, distance: 24.3
click at [249, 84] on span "Combobox" at bounding box center [236, 87] width 26 height 6
click at [584, 67] on button "button" at bounding box center [585, 67] width 10 height 10
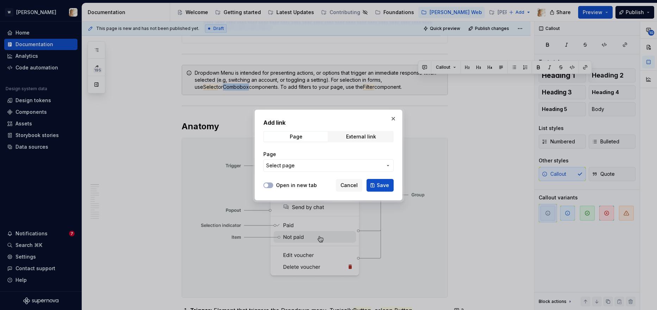
click at [345, 164] on span "Select page" at bounding box center [324, 165] width 116 height 7
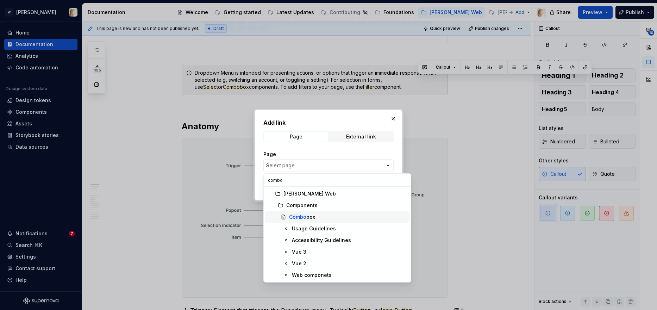
type input "combo"
click at [306, 216] on div "Combo box" at bounding box center [302, 216] width 26 height 7
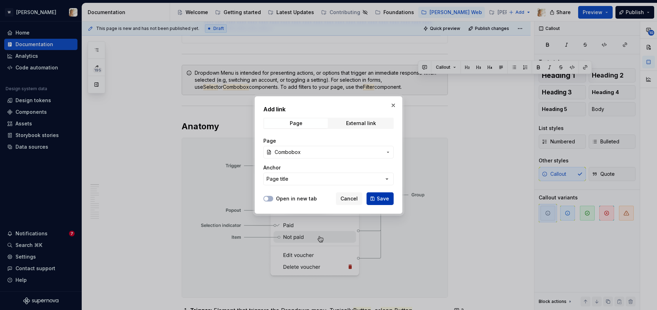
click at [379, 196] on span "Save" at bounding box center [383, 198] width 12 height 7
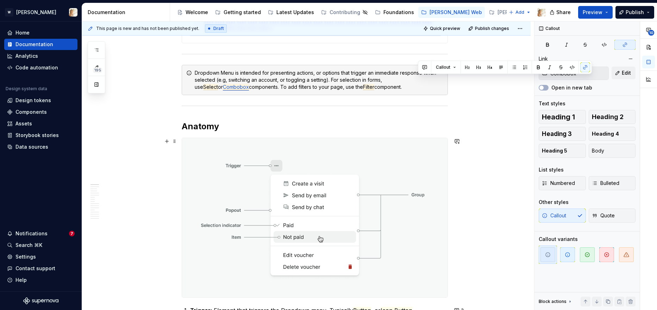
type textarea "*"
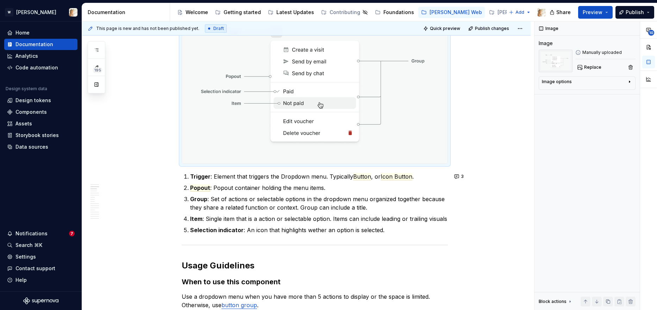
scroll to position [399, 0]
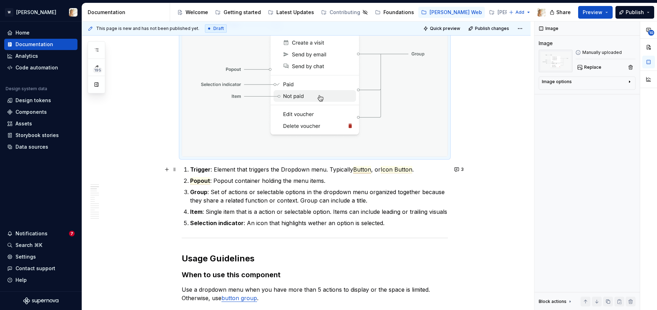
click at [364, 169] on span "Button" at bounding box center [362, 169] width 18 height 7
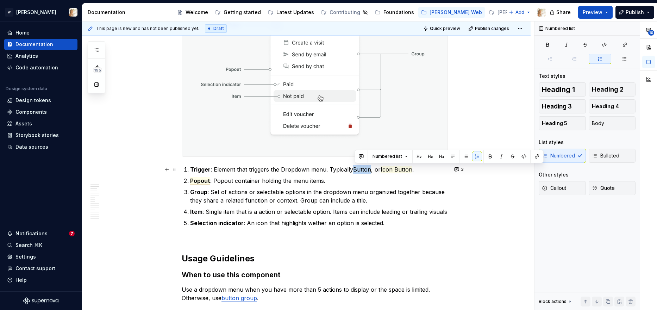
drag, startPoint x: 355, startPoint y: 170, endPoint x: 372, endPoint y: 169, distance: 16.6
click at [372, 169] on p "Trigger : Element that triggers the Dropdown menu. Typically Button , or Icon B…" at bounding box center [319, 169] width 258 height 8
click at [537, 156] on button "button" at bounding box center [537, 156] width 10 height 10
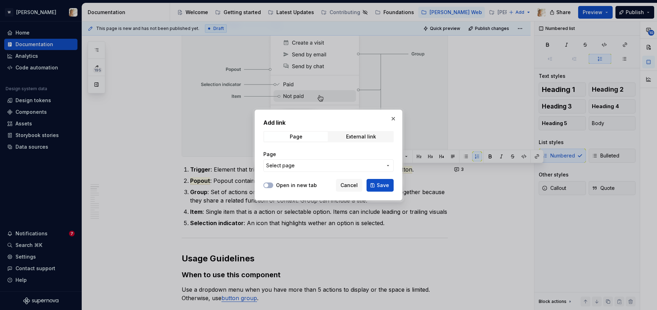
click at [311, 166] on span "Select page" at bounding box center [324, 165] width 116 height 7
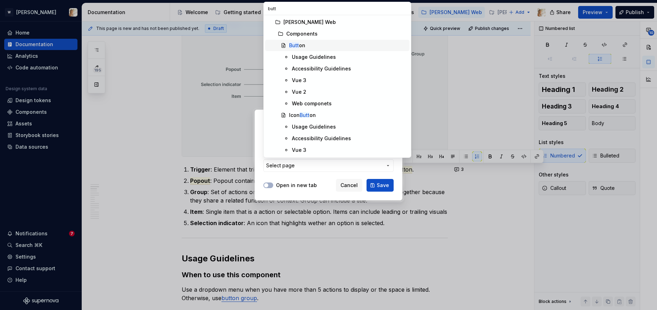
type input "butt"
click at [295, 46] on mark "Butt" at bounding box center [294, 45] width 10 height 6
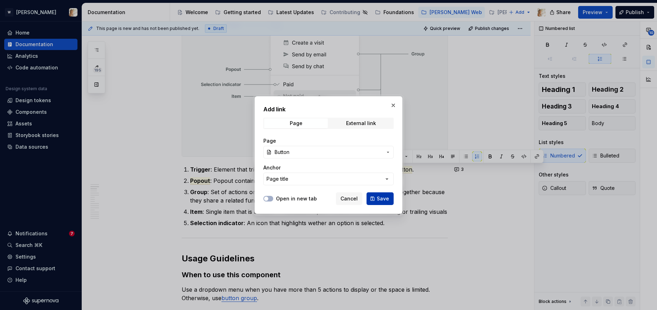
click at [381, 195] on span "Save" at bounding box center [383, 198] width 12 height 7
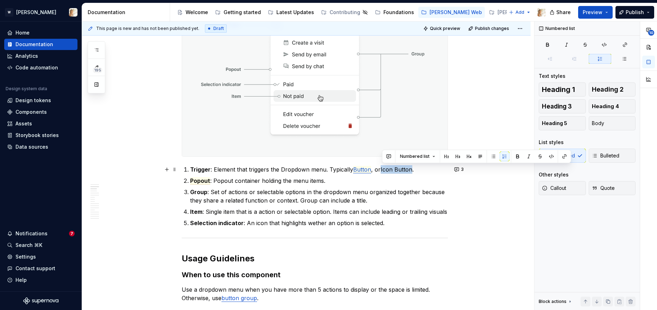
drag, startPoint x: 382, startPoint y: 169, endPoint x: 412, endPoint y: 170, distance: 30.3
click at [412, 170] on span "Icon Button" at bounding box center [397, 169] width 32 height 7
click at [564, 156] on button "button" at bounding box center [565, 156] width 10 height 10
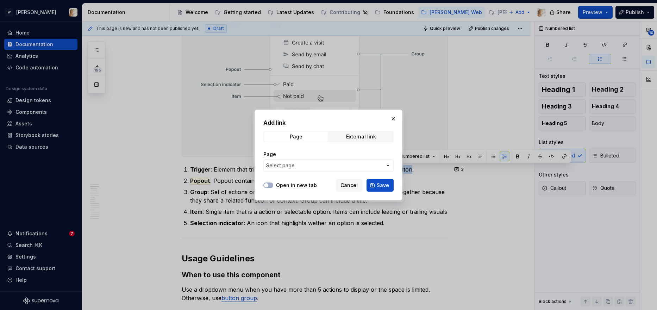
click at [302, 166] on span "Select page" at bounding box center [324, 165] width 116 height 7
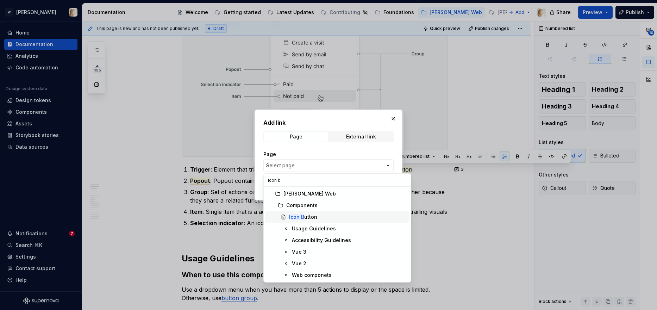
type input "icon b"
click at [304, 217] on div "Icon B utton" at bounding box center [303, 216] width 28 height 7
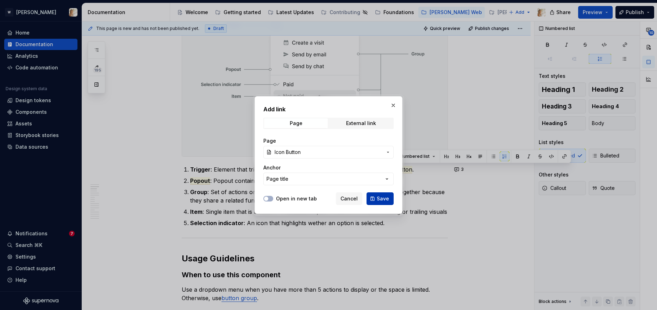
click at [376, 198] on button "Save" at bounding box center [380, 198] width 27 height 13
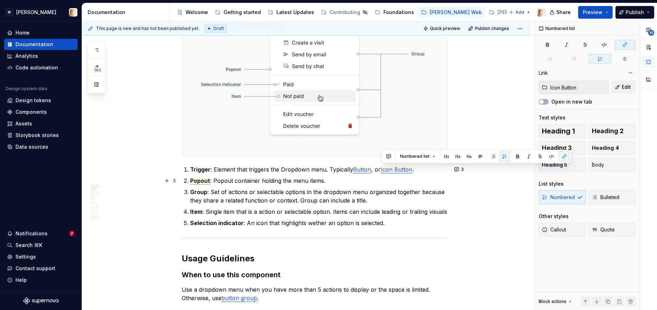
click at [200, 180] on span "Popout" at bounding box center [200, 180] width 20 height 7
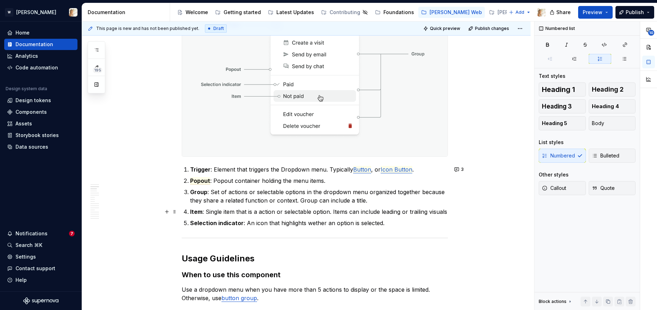
click at [411, 209] on p "Item : Single item that is a action or selectable option. Items can include lea…" at bounding box center [319, 211] width 258 height 8
type textarea "*"
click at [204, 183] on span "Popout" at bounding box center [200, 180] width 20 height 7
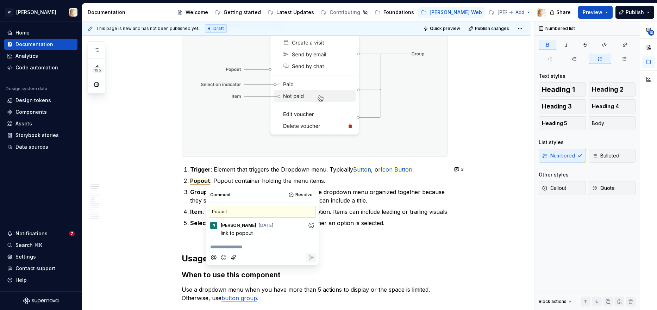
click at [241, 248] on p "**********" at bounding box center [262, 246] width 104 height 7
click at [309, 267] on icon "Reply" at bounding box center [311, 264] width 7 height 7
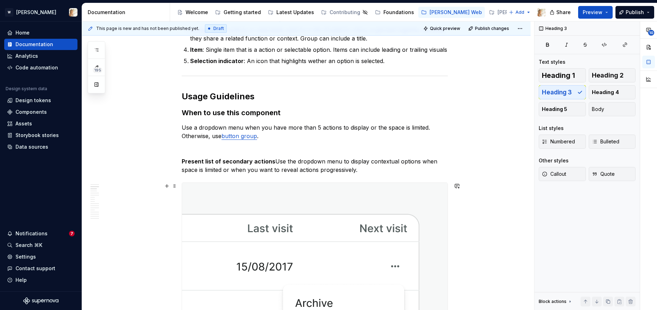
scroll to position [559, 0]
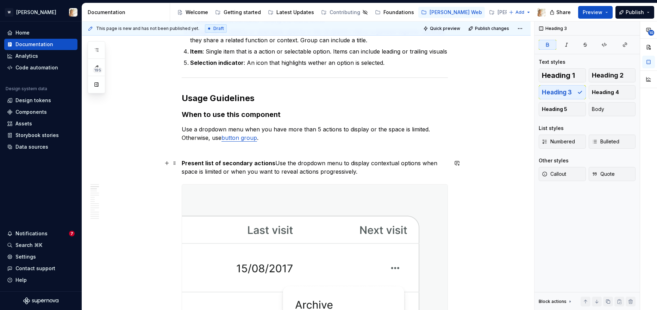
click at [272, 163] on strong "Present list of secondary actions" at bounding box center [229, 163] width 94 height 7
type textarea "*"
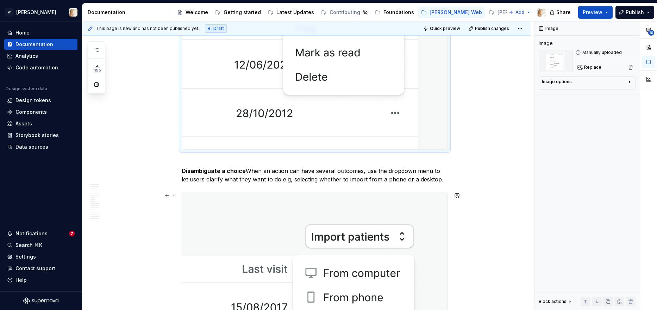
scroll to position [861, 0]
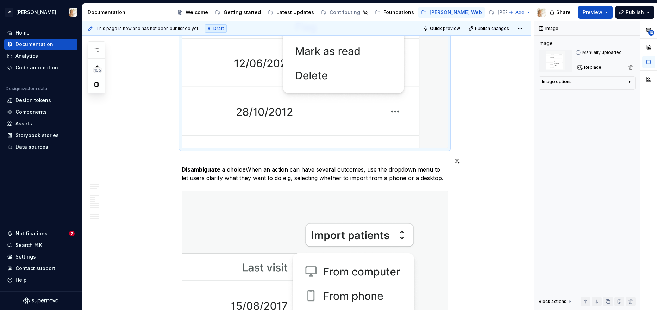
click at [244, 169] on strong "Disambiguate a choice" at bounding box center [214, 169] width 64 height 7
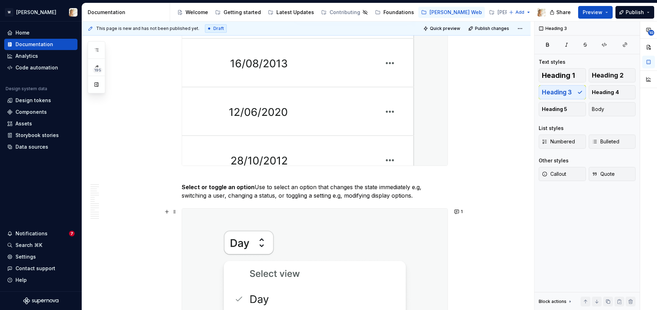
scroll to position [1197, 0]
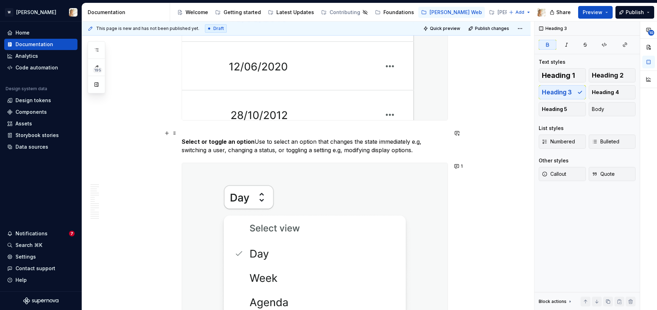
click at [252, 142] on strong "Select or toggle an option" at bounding box center [218, 141] width 73 height 7
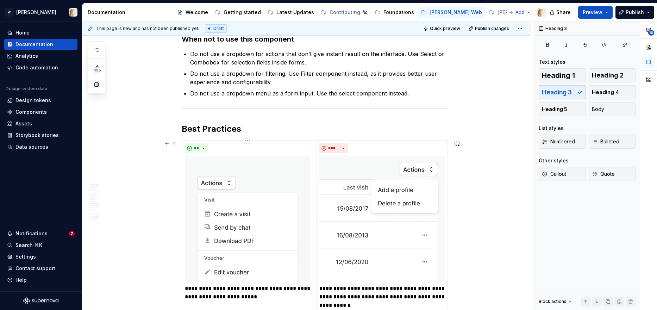
scroll to position [1581, 0]
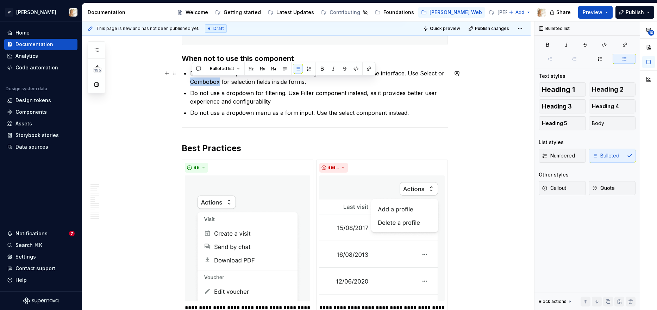
drag, startPoint x: 220, startPoint y: 80, endPoint x: 194, endPoint y: 80, distance: 26.1
click at [194, 80] on p "Do not use a dropdown for actions that don’t give instant result on the interfa…" at bounding box center [319, 77] width 258 height 17
click at [368, 70] on button "button" at bounding box center [369, 69] width 10 height 10
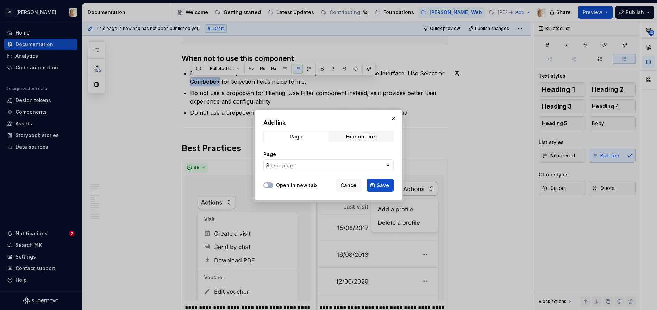
click at [354, 166] on span "Select page" at bounding box center [324, 165] width 116 height 7
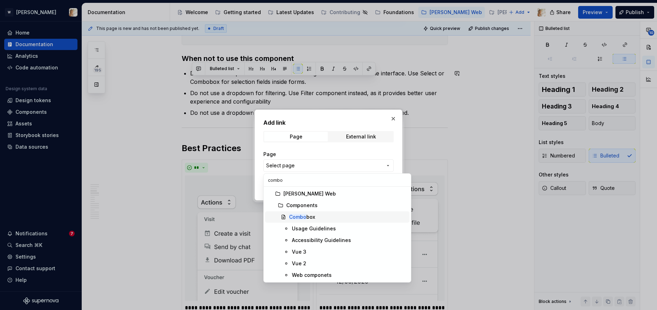
type input "combo"
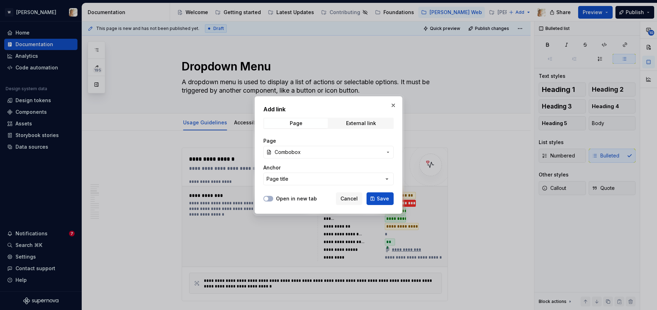
scroll to position [1581, 0]
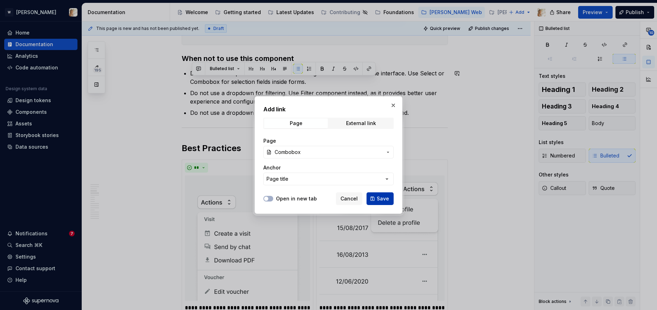
click at [376, 196] on button "Save" at bounding box center [380, 198] width 27 height 13
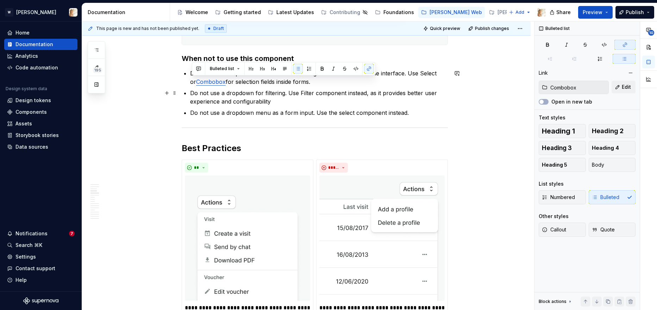
click at [335, 100] on p "Do not use a dropdown for filtering. Use Filter component instead, as it provid…" at bounding box center [319, 97] width 258 height 17
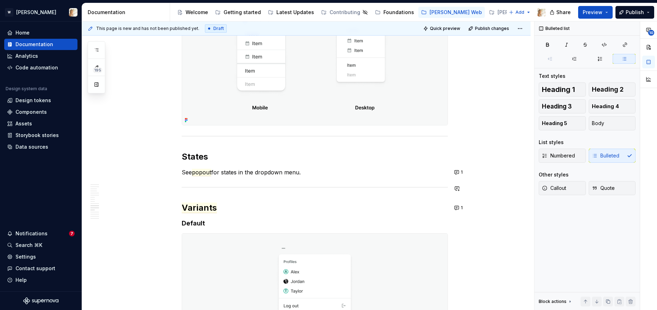
scroll to position [2789, 0]
click at [461, 174] on button "1" at bounding box center [459, 171] width 14 height 10
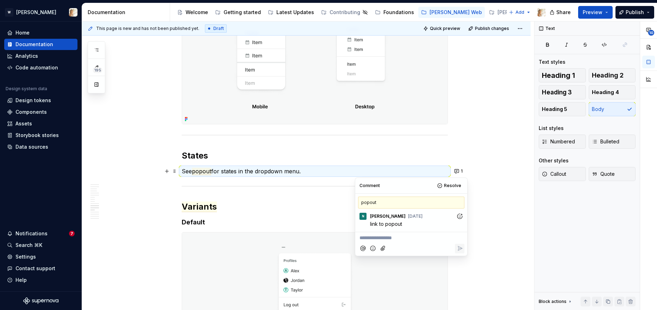
click at [388, 236] on p "**********" at bounding box center [412, 237] width 104 height 7
click at [459, 274] on button "Reply" at bounding box center [460, 271] width 10 height 10
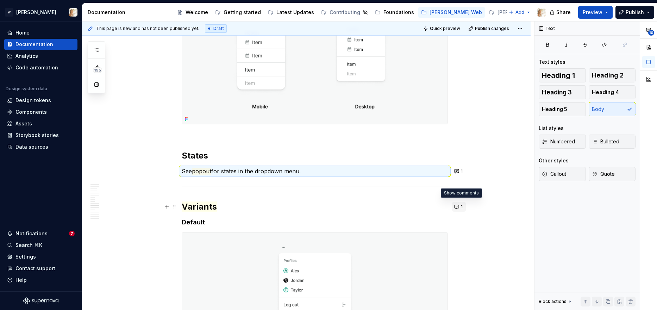
click at [459, 206] on button "1" at bounding box center [459, 207] width 14 height 10
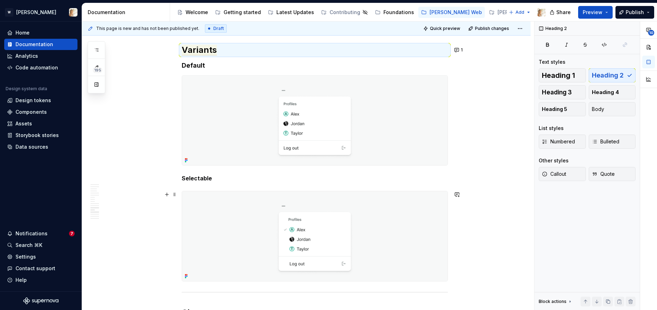
scroll to position [2950, 0]
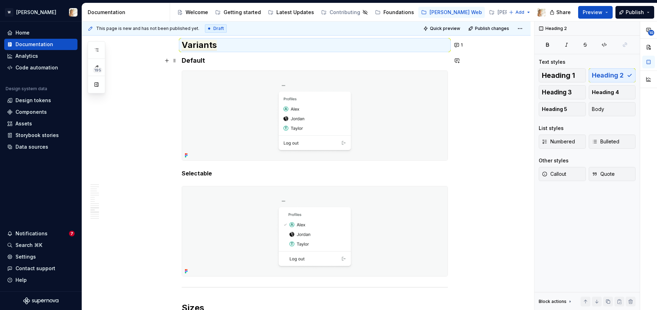
click at [199, 60] on strong "Default" at bounding box center [193, 60] width 23 height 7
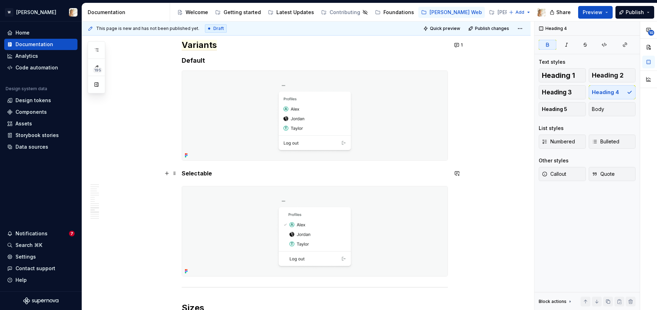
click at [191, 172] on strong "Selectable" at bounding box center [197, 173] width 30 height 7
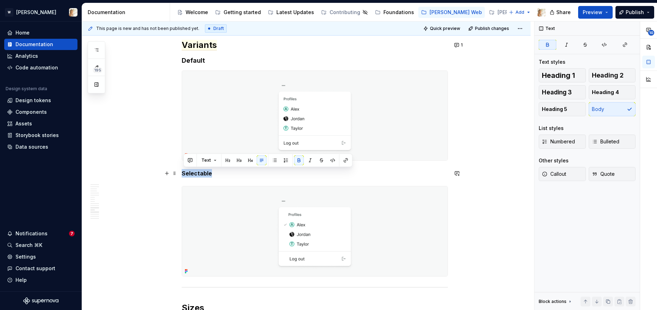
click at [191, 172] on strong "Selectable" at bounding box center [197, 173] width 30 height 7
click at [599, 91] on span "Heading 4" at bounding box center [605, 92] width 27 height 7
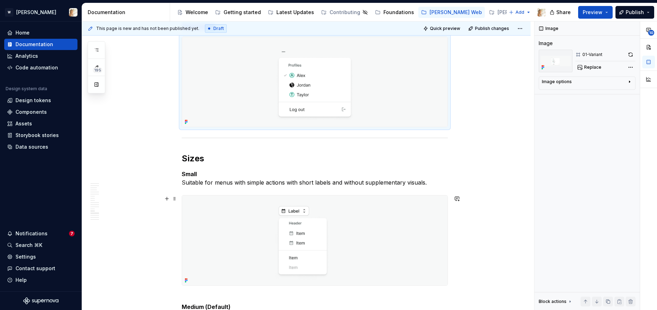
scroll to position [3110, 0]
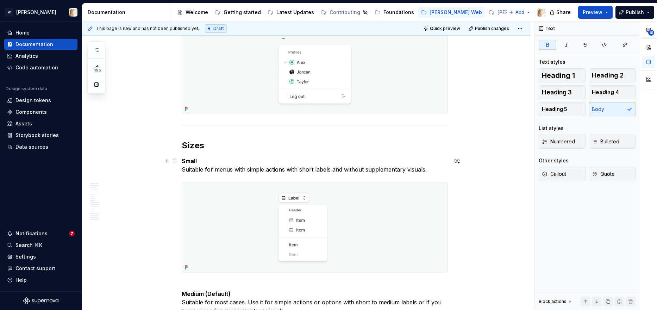
click at [186, 163] on strong "Small" at bounding box center [189, 160] width 15 height 7
click at [600, 95] on span "Heading 4" at bounding box center [605, 92] width 27 height 7
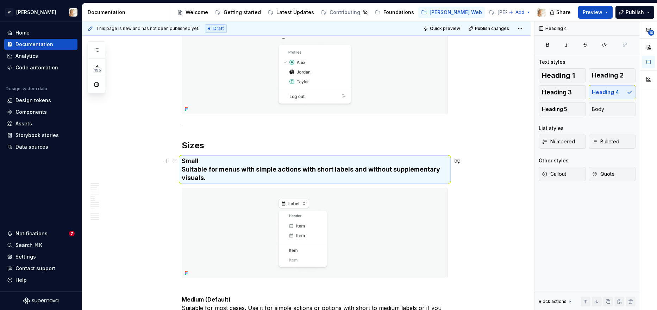
click at [182, 169] on h4 "Small Suitable for menus with simple actions with short labels and without supp…" at bounding box center [315, 169] width 266 height 25
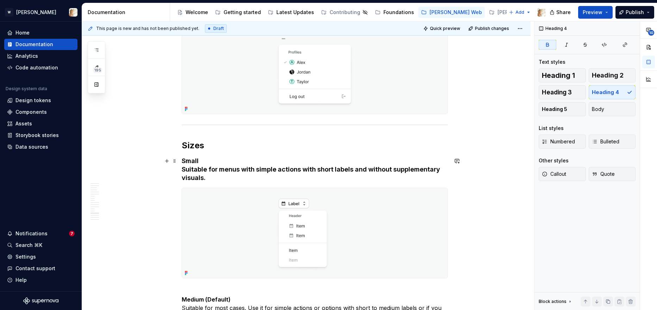
click at [184, 170] on h4 "Small Suitable for menus with simple actions with short labels and without supp…" at bounding box center [315, 169] width 266 height 25
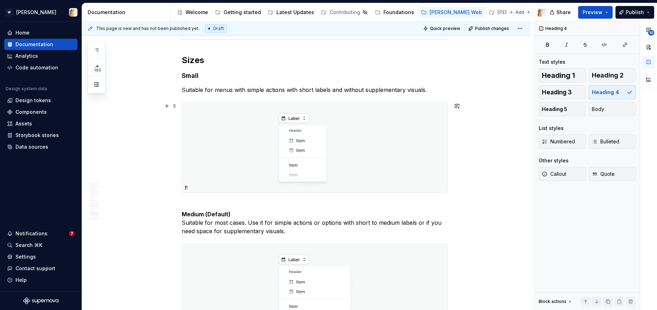
scroll to position [3215, 0]
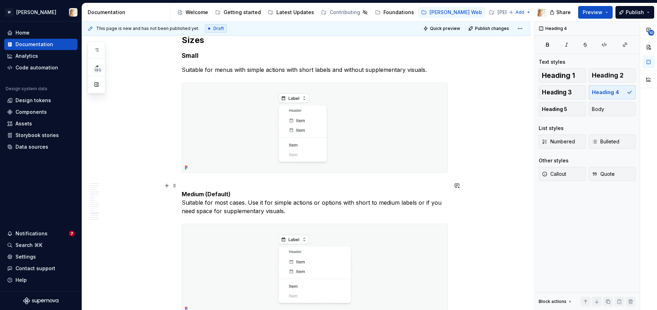
click at [184, 203] on p "Medium (Default) Suitable for most cases. Use it for simple actions or options …" at bounding box center [315, 198] width 266 height 34
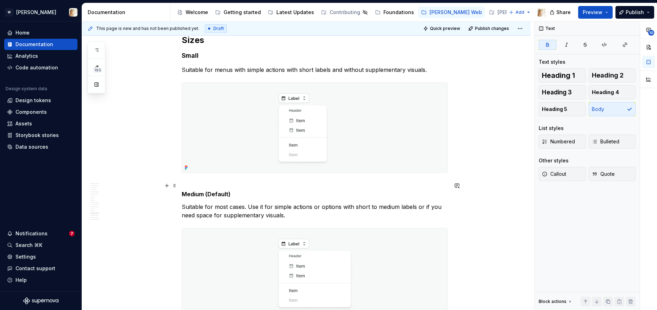
click at [195, 192] on strong "Medium (Default)" at bounding box center [206, 194] width 49 height 7
click at [602, 93] on span "Heading 4" at bounding box center [605, 92] width 27 height 7
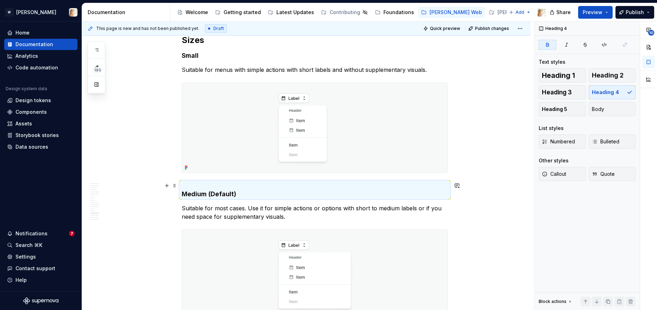
click at [187, 196] on strong "Medium (Default)" at bounding box center [209, 193] width 55 height 7
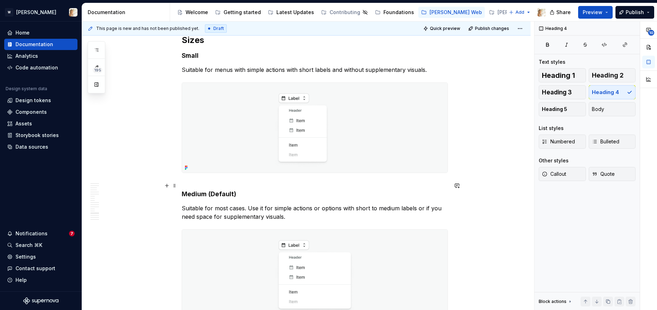
click at [184, 195] on strong "Medium (Default)" at bounding box center [209, 193] width 55 height 7
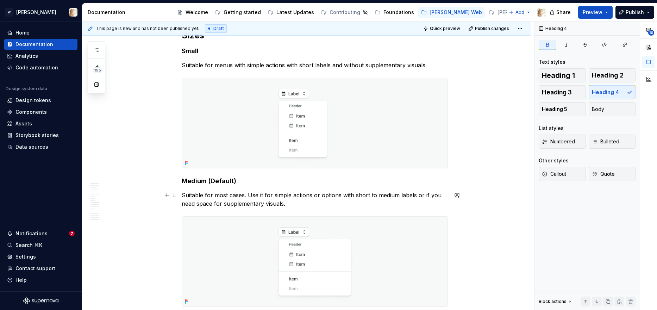
scroll to position [3220, 0]
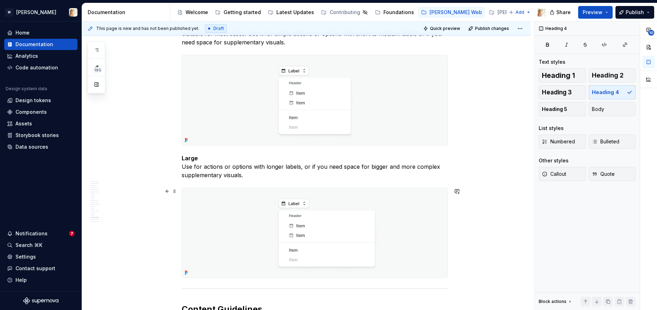
scroll to position [3388, 0]
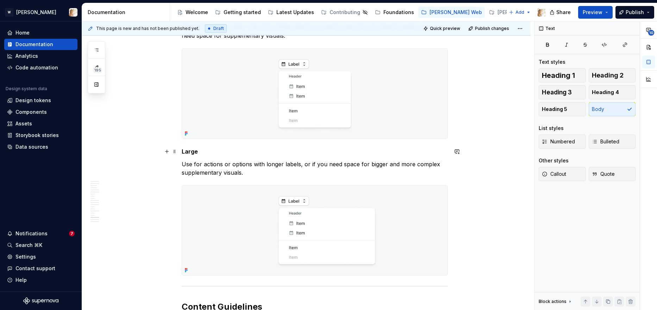
click at [195, 151] on strong "Large" at bounding box center [190, 151] width 16 height 7
click at [606, 90] on span "Heading 4" at bounding box center [605, 92] width 27 height 7
click at [378, 173] on p "Use for actions or options with longer labels, or if you need space for bigger …" at bounding box center [315, 169] width 266 height 17
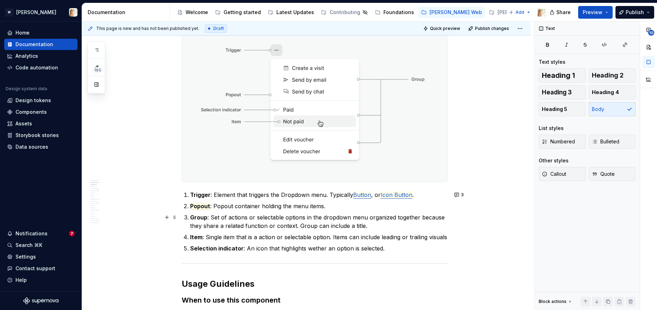
scroll to position [0, 0]
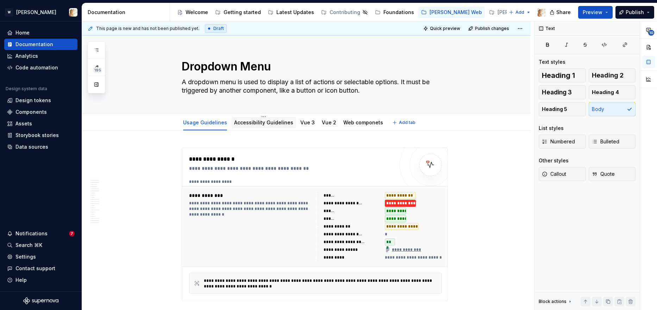
click at [246, 127] on div "Accessibility Guidelines" at bounding box center [263, 122] width 65 height 11
click at [249, 127] on div "Accessibility Guidelines" at bounding box center [263, 122] width 65 height 11
click at [249, 122] on link "Accessibility Guidelines" at bounding box center [263, 122] width 59 height 6
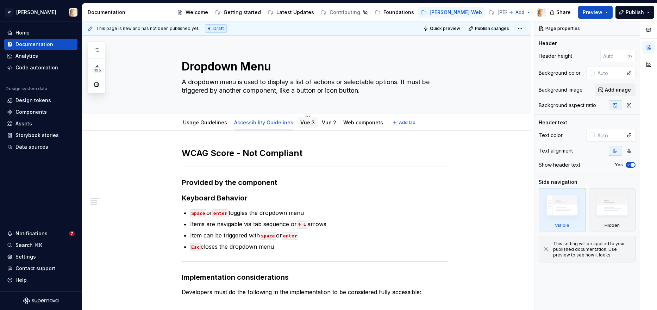
click at [301, 123] on link "Vue 3" at bounding box center [307, 122] width 14 height 6
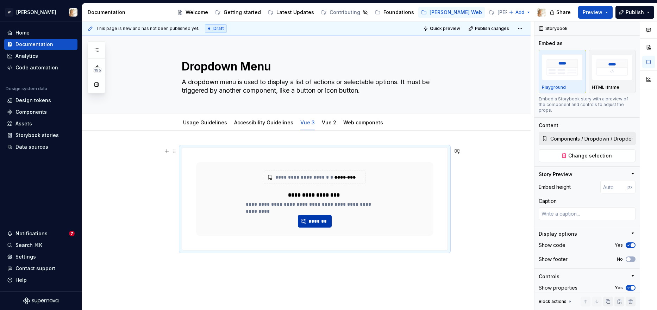
click at [325, 220] on span "*******" at bounding box center [317, 221] width 19 height 7
type textarea "*"
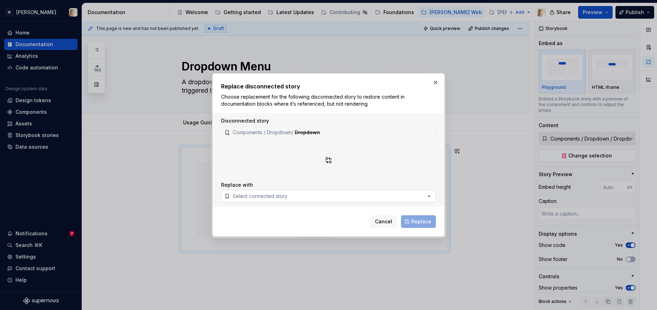
click at [305, 197] on button "Select connected story" at bounding box center [328, 196] width 215 height 13
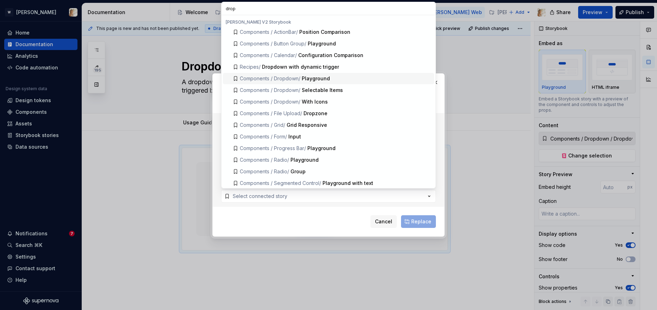
type input "drop"
click at [315, 76] on div "Playground" at bounding box center [316, 78] width 28 height 7
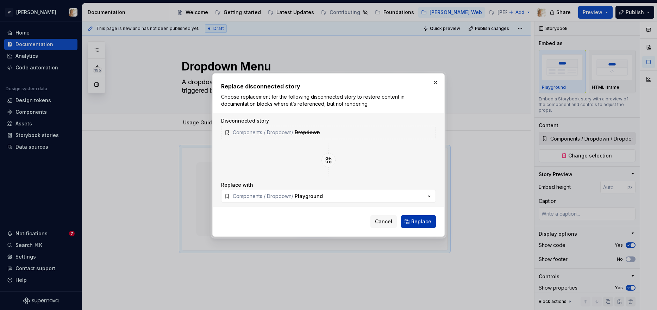
click at [412, 220] on button "Replace" at bounding box center [418, 221] width 35 height 13
type textarea "*"
type input "Components / Dropdown / Playground"
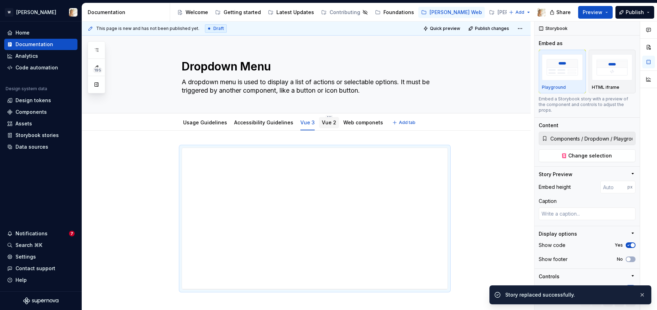
click at [322, 123] on link "Vue 2" at bounding box center [329, 122] width 14 height 6
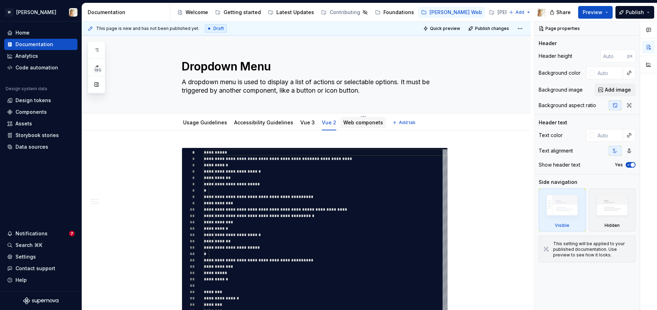
click at [357, 125] on link "Web componets" at bounding box center [363, 122] width 40 height 6
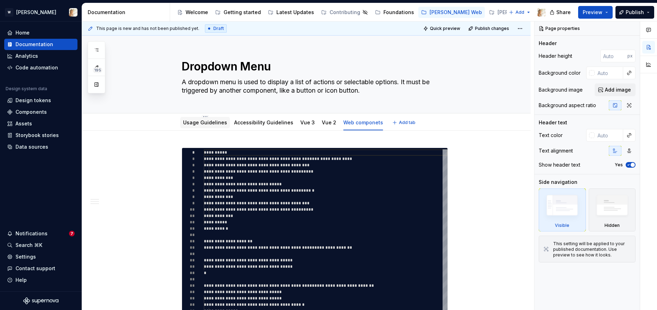
click at [205, 125] on link "Usage Guidelines" at bounding box center [205, 122] width 44 height 6
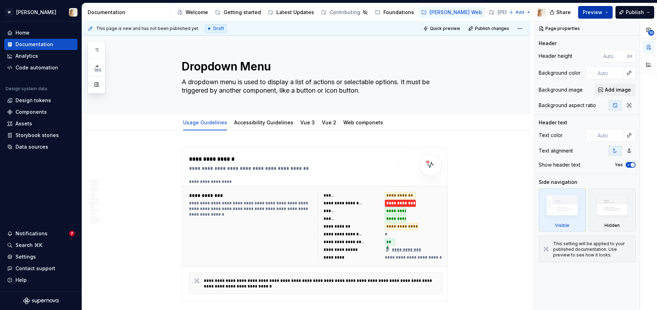
click at [589, 12] on span "Preview" at bounding box center [593, 12] width 20 height 7
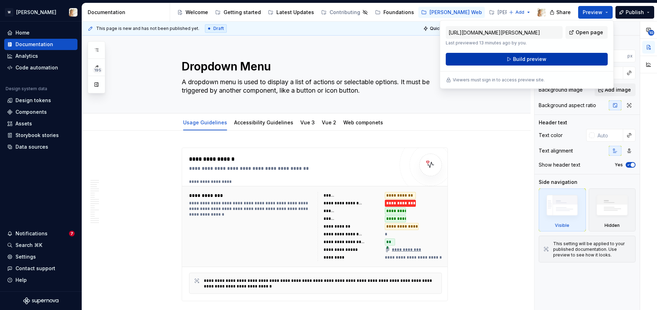
click at [528, 60] on span "Build preview" at bounding box center [529, 59] width 33 height 7
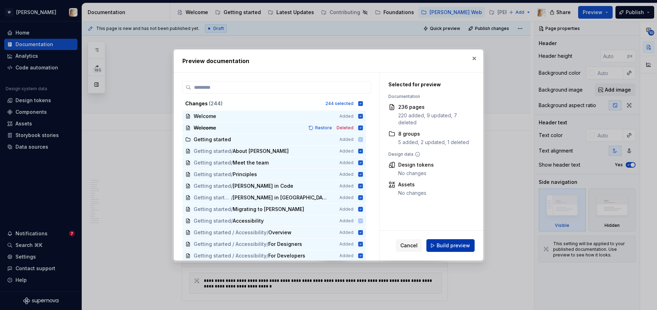
click at [454, 244] on span "Build preview" at bounding box center [453, 245] width 33 height 7
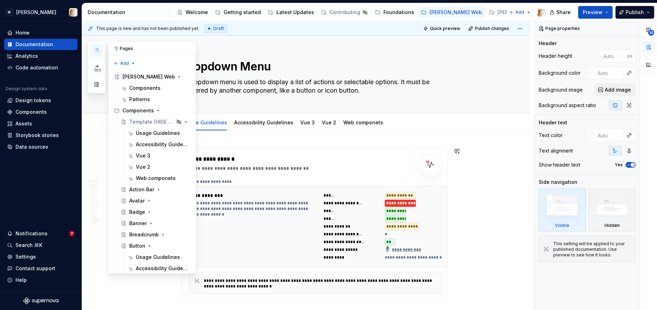
type textarea "*"
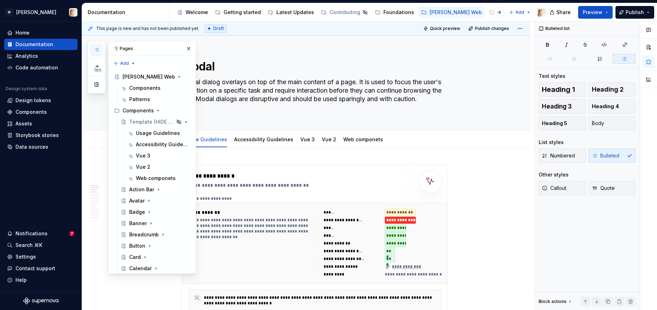
scroll to position [394, 0]
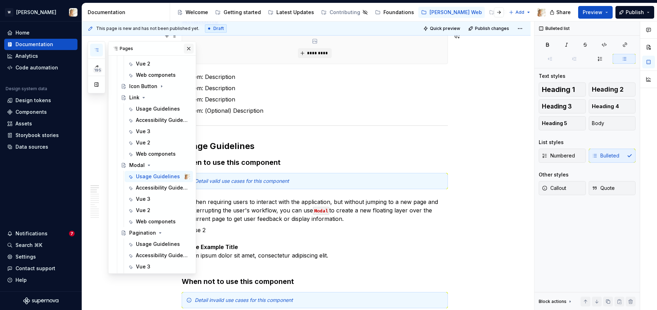
click at [187, 48] on button "button" at bounding box center [189, 49] width 10 height 10
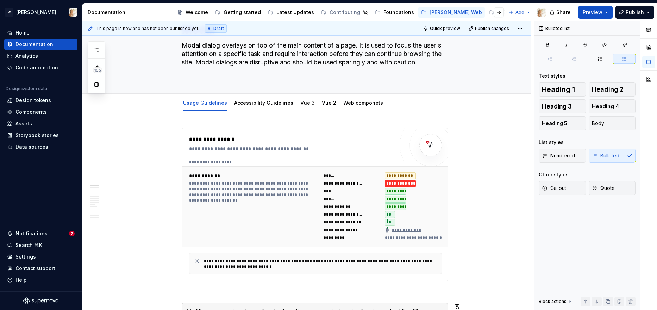
scroll to position [0, 0]
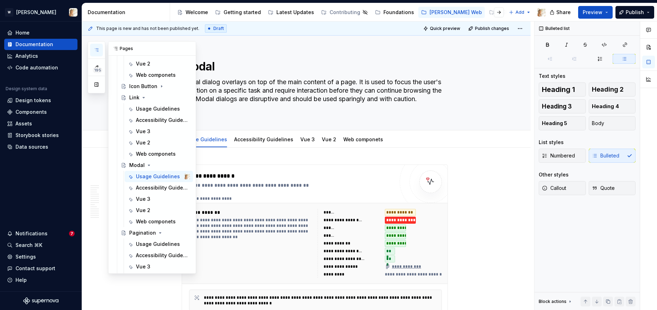
click at [94, 52] on icon "button" at bounding box center [97, 50] width 6 height 6
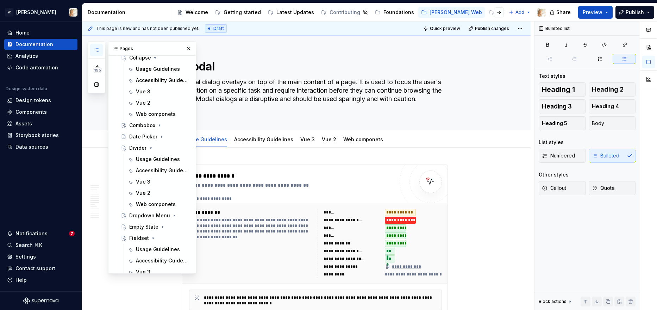
scroll to position [245, 0]
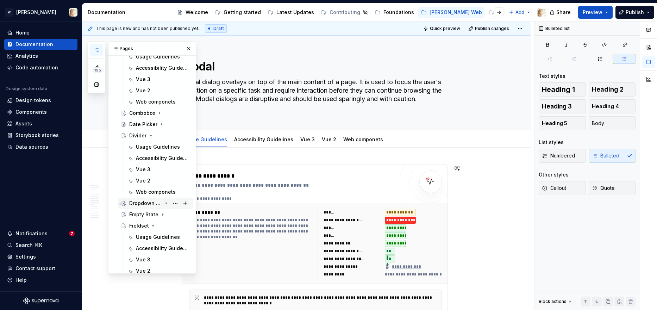
click at [153, 202] on div "Dropdown Menu" at bounding box center [145, 203] width 33 height 7
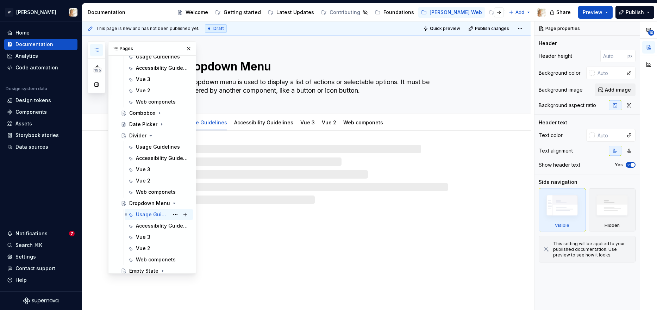
click at [142, 213] on div "Usage Guidelines" at bounding box center [152, 214] width 33 height 7
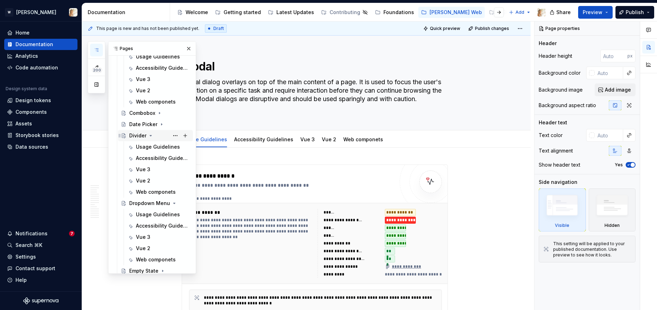
click at [149, 133] on icon "Page tree" at bounding box center [151, 136] width 6 height 6
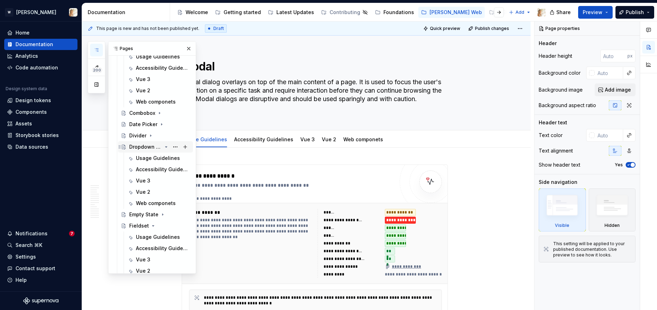
click at [166, 146] on icon "Page tree" at bounding box center [166, 147] width 6 height 6
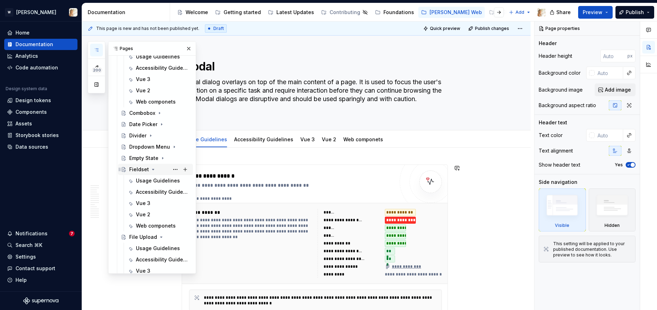
click at [151, 167] on icon "Page tree" at bounding box center [153, 170] width 6 height 6
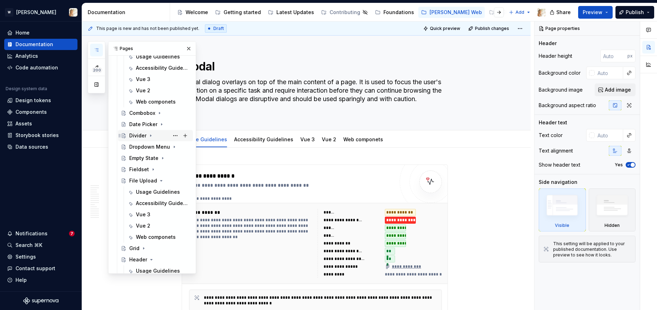
click at [149, 135] on icon "Page tree" at bounding box center [151, 136] width 6 height 6
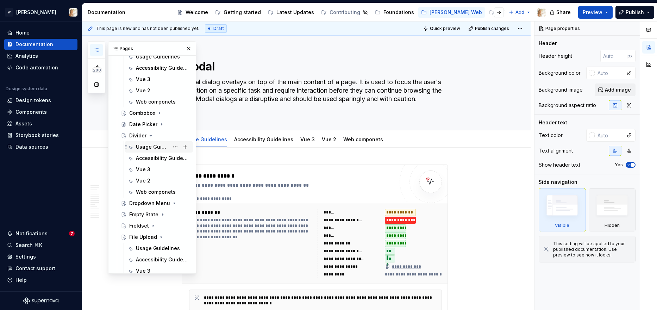
click at [142, 145] on div "Usage Guidelines" at bounding box center [152, 146] width 33 height 7
click at [150, 135] on icon "Page tree" at bounding box center [151, 135] width 2 height 1
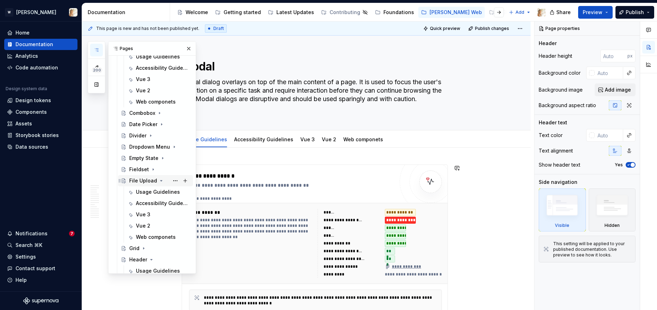
click at [161, 180] on icon "Page tree" at bounding box center [162, 180] width 2 height 1
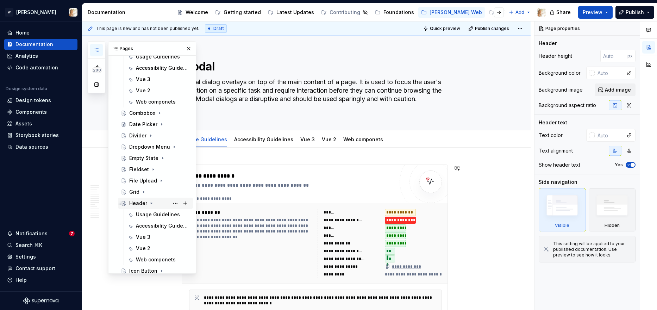
click at [149, 202] on icon "Page tree" at bounding box center [152, 203] width 6 height 6
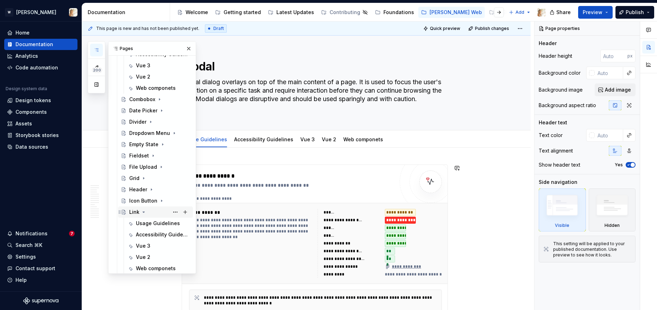
scroll to position [262, 0]
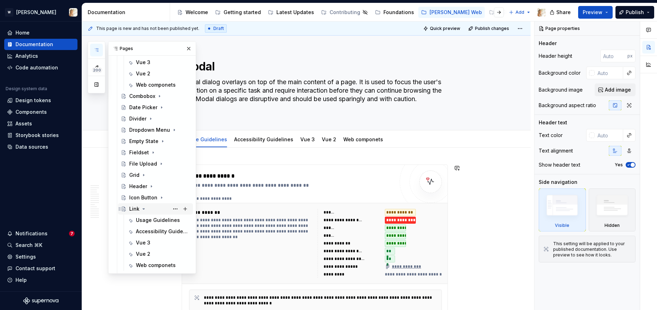
click at [141, 209] on icon "Page tree" at bounding box center [144, 209] width 6 height 6
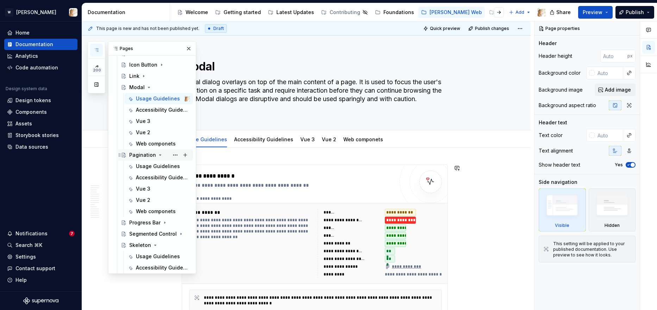
scroll to position [399, 0]
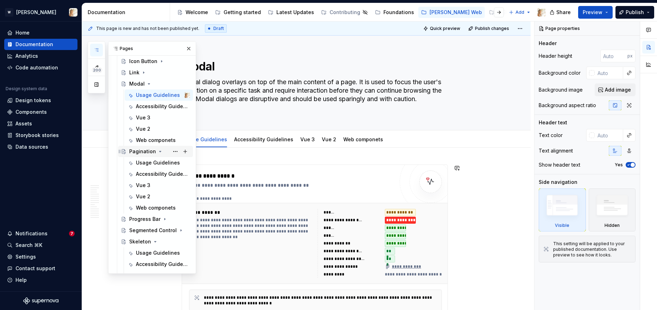
click at [157, 152] on icon "Page tree" at bounding box center [160, 152] width 6 height 6
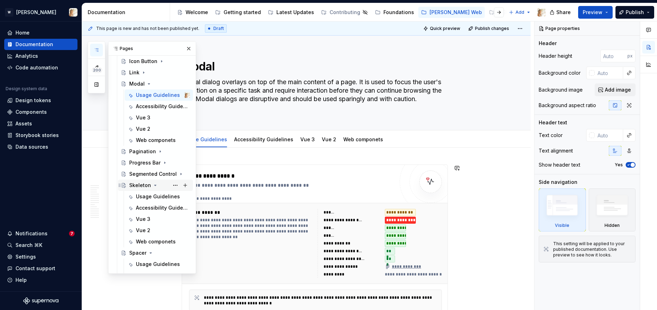
click at [154, 185] on icon "Page tree" at bounding box center [156, 185] width 6 height 6
click at [151, 195] on icon "Page tree" at bounding box center [151, 197] width 6 height 6
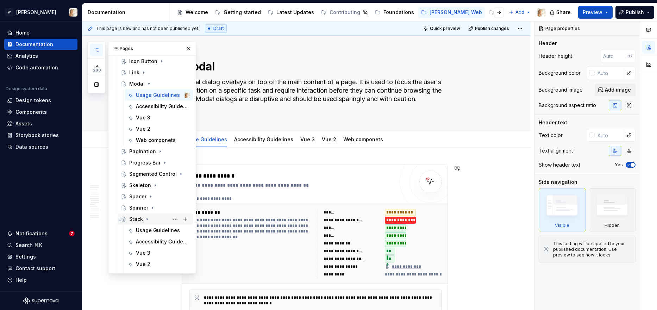
click at [147, 218] on icon "Page tree" at bounding box center [147, 219] width 6 height 6
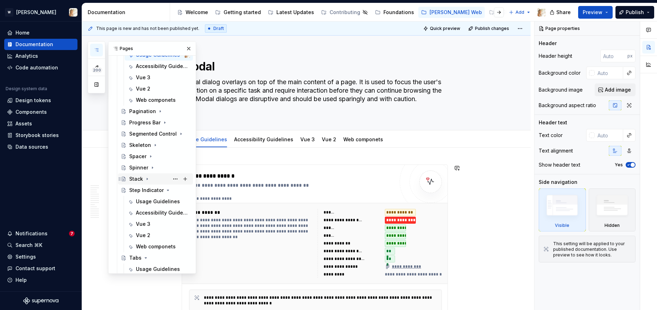
scroll to position [456, 0]
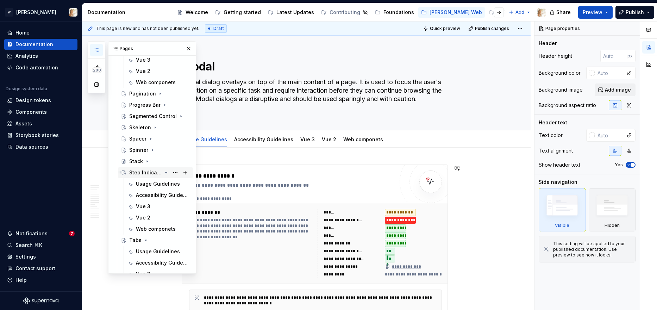
click at [166, 171] on icon "Page tree" at bounding box center [166, 173] width 6 height 6
click at [144, 183] on icon "Page tree" at bounding box center [146, 184] width 6 height 6
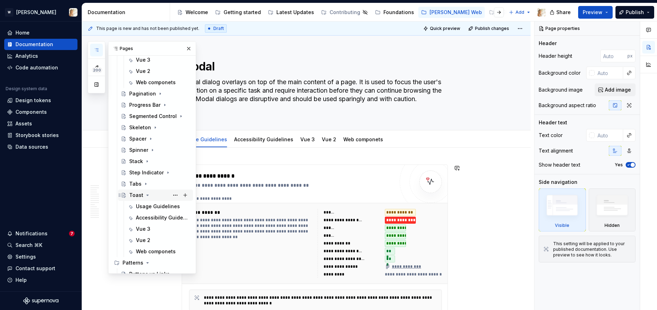
click at [147, 193] on icon "Page tree" at bounding box center [148, 195] width 6 height 6
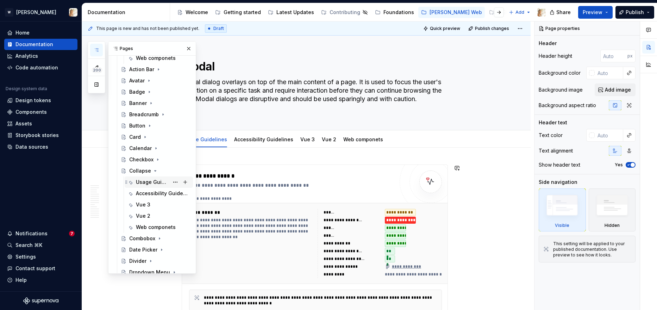
scroll to position [105, 0]
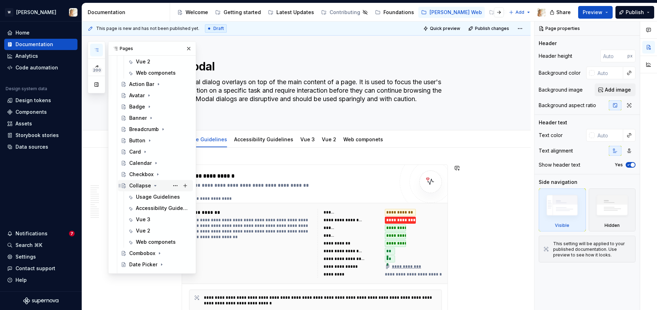
click at [153, 185] on icon "Page tree" at bounding box center [156, 186] width 6 height 6
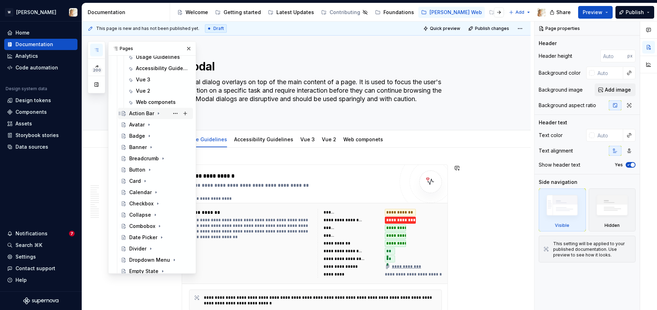
scroll to position [149, 0]
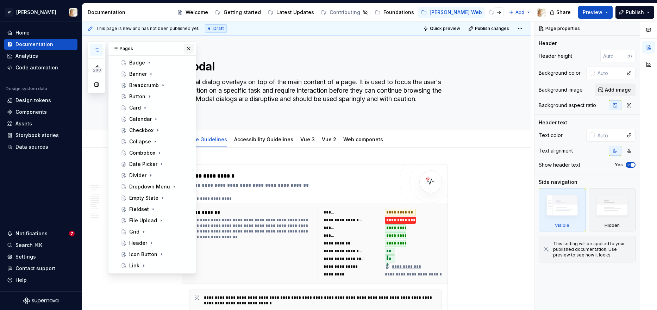
click at [191, 46] on button "button" at bounding box center [189, 49] width 10 height 10
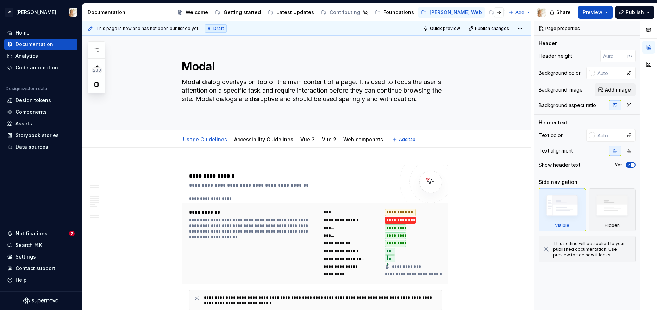
type textarea "*"
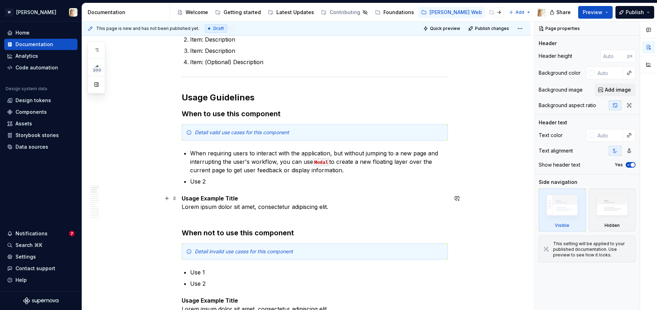
scroll to position [451, 0]
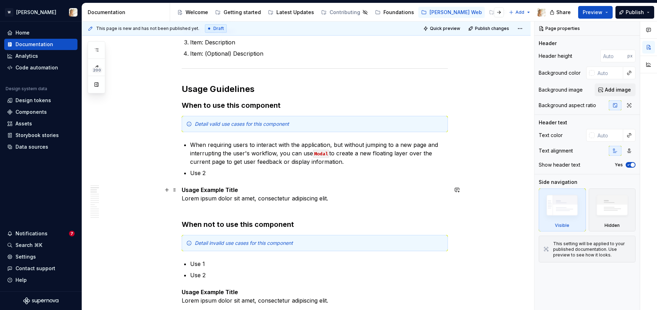
click at [332, 199] on p "Usage Example Title Lorem ipsum dolor sit amet, consectetur adipiscing elit." at bounding box center [315, 198] width 266 height 25
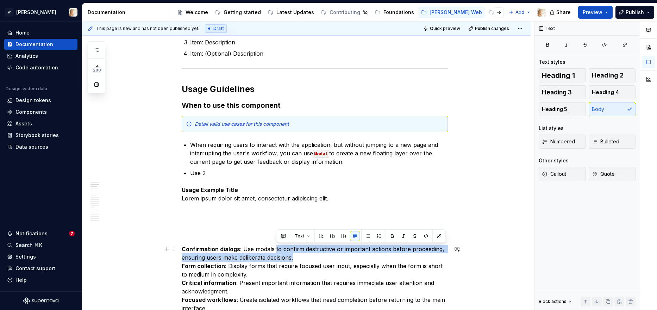
drag, startPoint x: 277, startPoint y: 250, endPoint x: 295, endPoint y: 256, distance: 19.6
click at [295, 256] on p "Confirmation dialogs : Use modals to confirm destructive or important actions b…" at bounding box center [315, 279] width 266 height 68
copy p "to confirm destructive or important actions before proceeding, ensuring users m…"
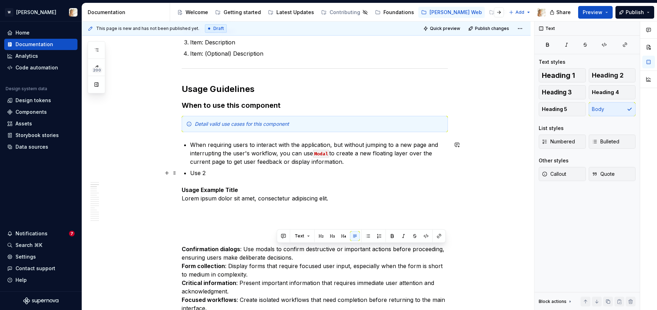
click at [209, 173] on p "Use 2" at bounding box center [319, 173] width 258 height 8
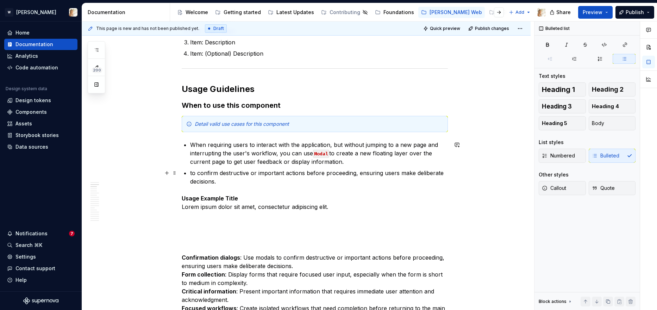
click at [194, 172] on p "to confirm destructive or important actions before proceeding, ensuring users m…" at bounding box center [319, 177] width 258 height 17
click at [245, 122] on em "Detail valid use cases for this component" at bounding box center [242, 124] width 94 height 6
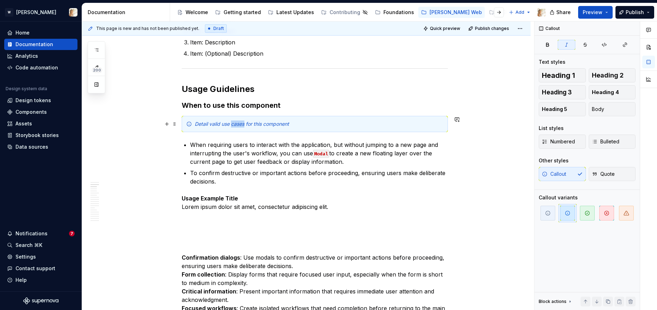
click at [245, 122] on em "Detail valid use cases for this component" at bounding box center [242, 124] width 94 height 6
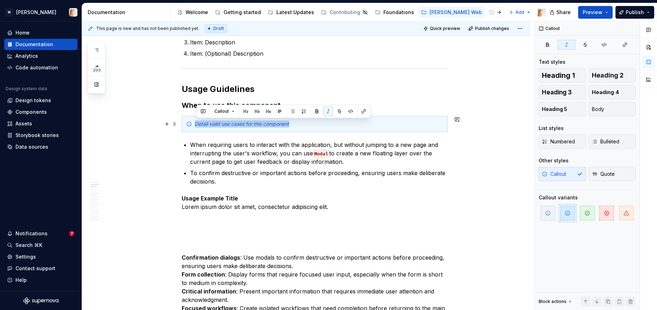
click at [245, 122] on em "Detail valid use cases for this component" at bounding box center [242, 124] width 94 height 6
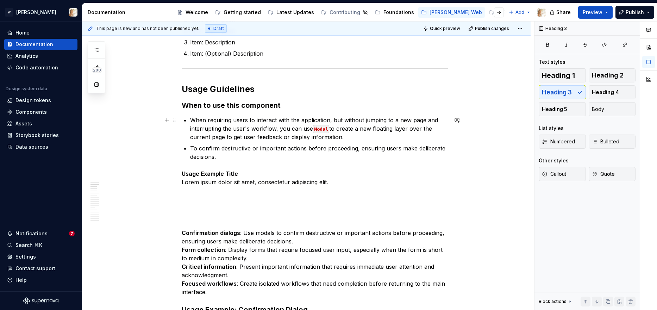
click at [247, 136] on p "When requiring users to interact with the application, but without jumping to a…" at bounding box center [319, 128] width 258 height 25
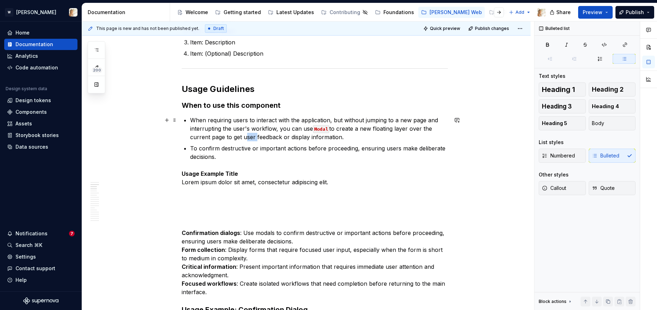
click at [247, 136] on p "When requiring users to interact with the application, but without jumping to a…" at bounding box center [319, 128] width 258 height 25
copy p "When requiring users to interact with the application, but without jumping to a…"
click at [247, 160] on p "To confirm destructive or important actions before proceeding, ensuring users m…" at bounding box center [319, 152] width 258 height 17
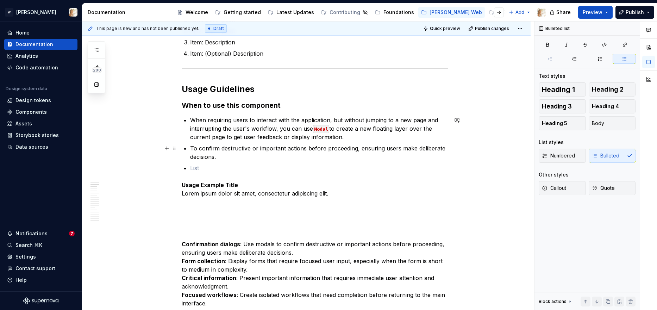
click at [222, 148] on p "To confirm destructive or important actions before proceeding, ensuring users m…" at bounding box center [319, 152] width 258 height 17
click at [218, 164] on p at bounding box center [319, 168] width 258 height 8
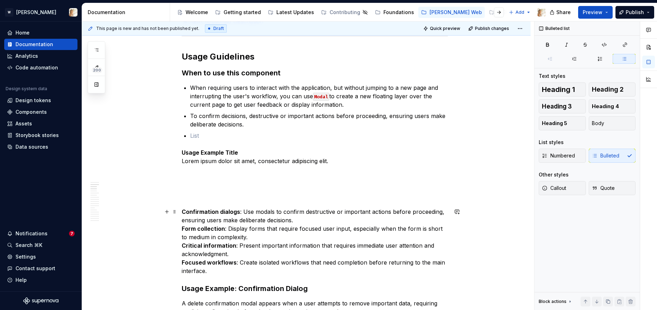
scroll to position [485, 0]
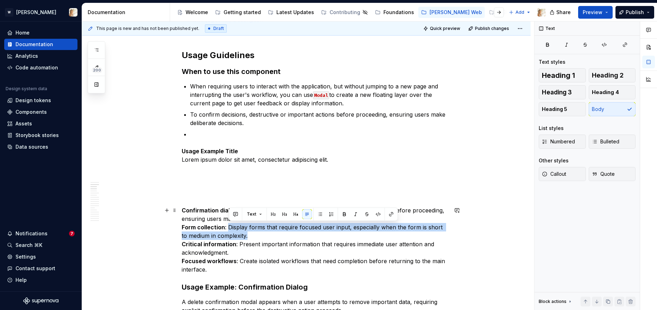
drag, startPoint x: 230, startPoint y: 226, endPoint x: 246, endPoint y: 234, distance: 18.0
click at [246, 234] on p "Confirmation dialogs : Use modals to confirm destructive or important actions b…" at bounding box center [315, 240] width 266 height 68
copy p "Display forms that require focused user input, especially when the form is shor…"
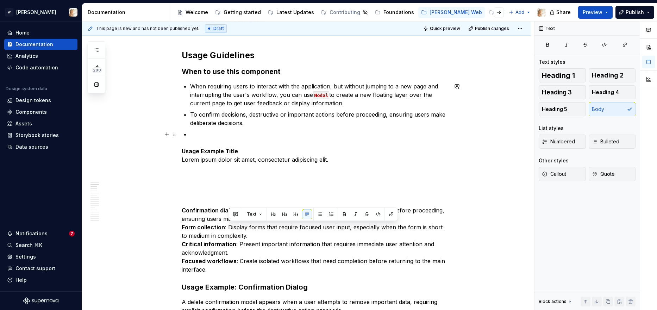
click at [236, 134] on p at bounding box center [319, 134] width 258 height 8
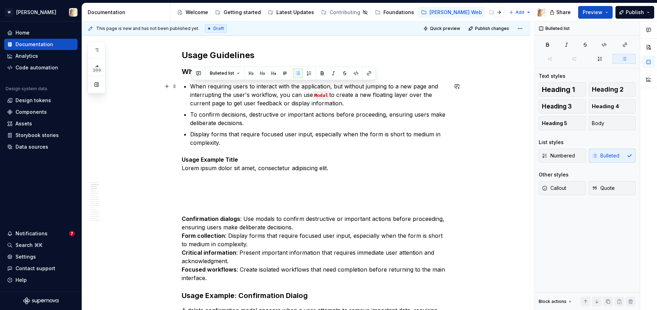
drag, startPoint x: 348, startPoint y: 102, endPoint x: 193, endPoint y: 85, distance: 155.9
click at [193, 85] on p "When requiring users to interact with the application, but without jumping to a…" at bounding box center [319, 94] width 258 height 25
drag, startPoint x: 193, startPoint y: 85, endPoint x: 347, endPoint y: 107, distance: 155.8
click at [347, 107] on p "When requiring users to interact with the application, but without jumping to a…" at bounding box center [319, 94] width 258 height 25
copy p "When requiring users to interact with the application, but without jumping to a…"
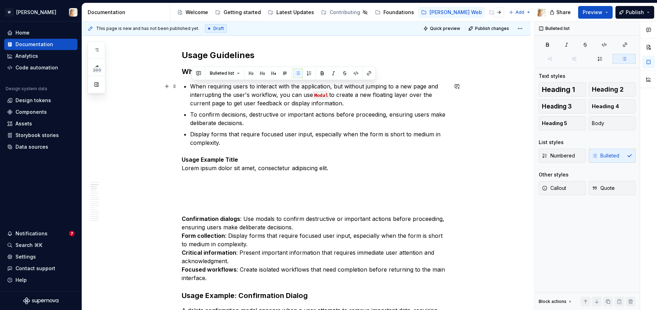
click at [192, 87] on p "When requiring users to interact with the application, but without jumping to a…" at bounding box center [319, 94] width 258 height 25
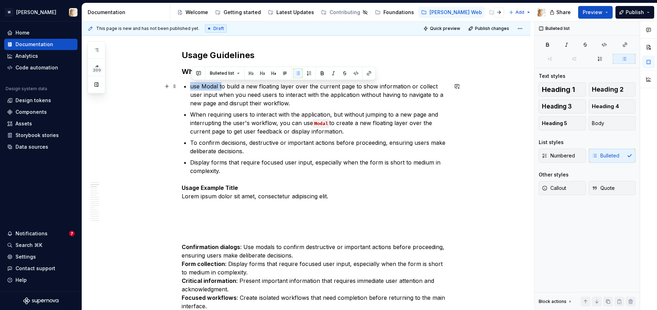
drag, startPoint x: 223, startPoint y: 86, endPoint x: 193, endPoint y: 85, distance: 29.6
click at [193, 85] on p "use Modal to build a new floating layer over the current page to show informati…" at bounding box center [319, 94] width 258 height 25
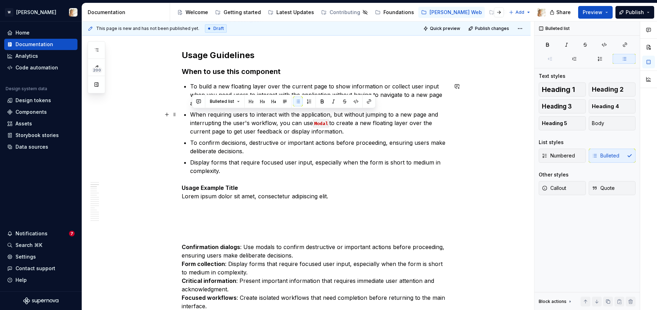
drag, startPoint x: 346, startPoint y: 132, endPoint x: 191, endPoint y: 114, distance: 156.0
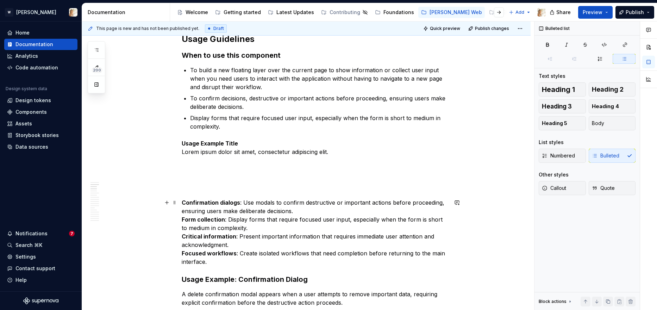
scroll to position [506, 0]
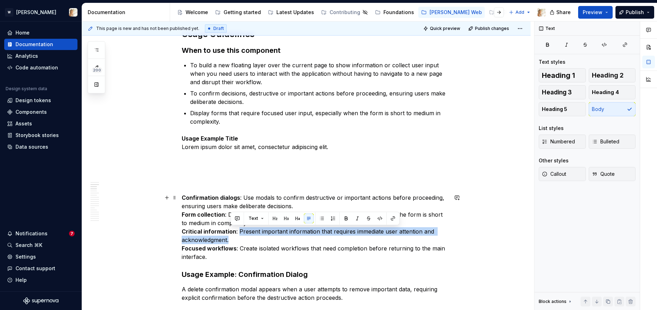
drag, startPoint x: 239, startPoint y: 231, endPoint x: 230, endPoint y: 239, distance: 12.0
click at [230, 239] on p "Confirmation dialogs : Use modals to confirm destructive or important actions b…" at bounding box center [315, 227] width 266 height 68
copy p "Present important information that requires immediate user attention and acknow…"
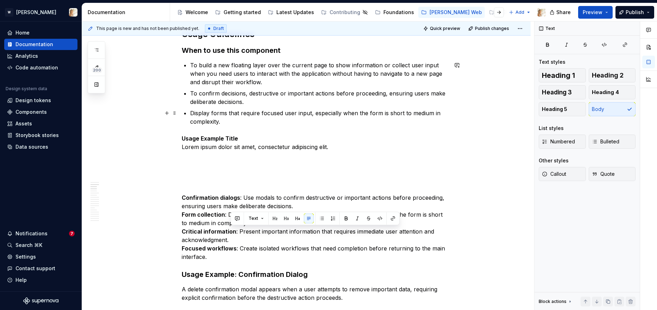
click at [265, 124] on p "Display forms that require focused user input, especially when the form is shor…" at bounding box center [319, 117] width 258 height 17
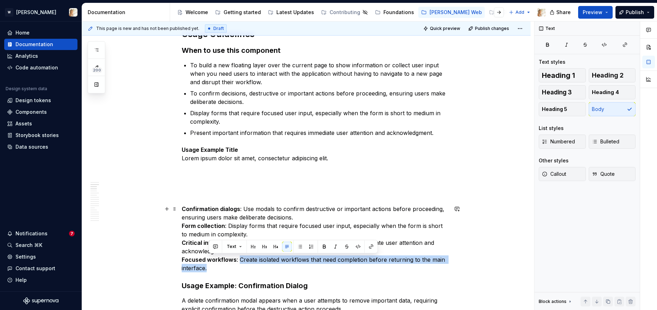
drag, startPoint x: 212, startPoint y: 270, endPoint x: 241, endPoint y: 263, distance: 30.3
click at [241, 263] on p "Confirmation dialogs : Use modals to confirm destructive or important actions b…" at bounding box center [315, 239] width 266 height 68
copy p "Create isolated workflows that need completion before returning to the main int…"
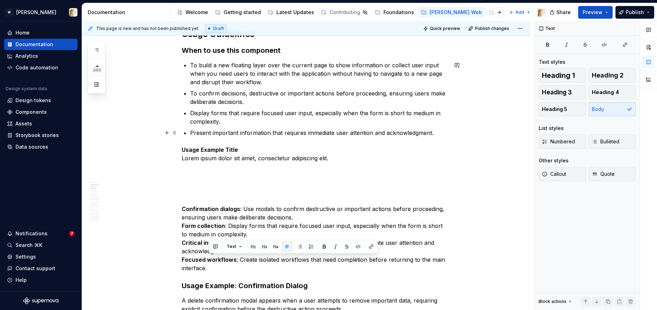
click at [444, 133] on p "Present important information that requires immediate user attention and acknow…" at bounding box center [319, 133] width 258 height 8
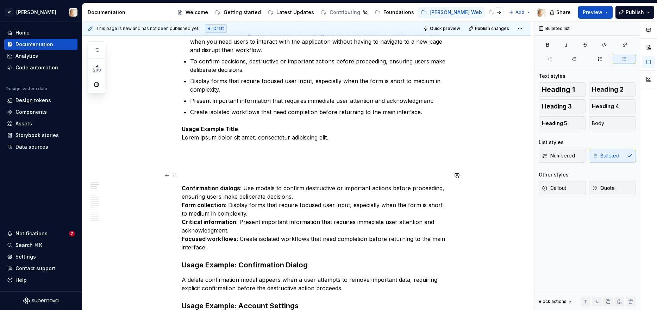
scroll to position [540, 0]
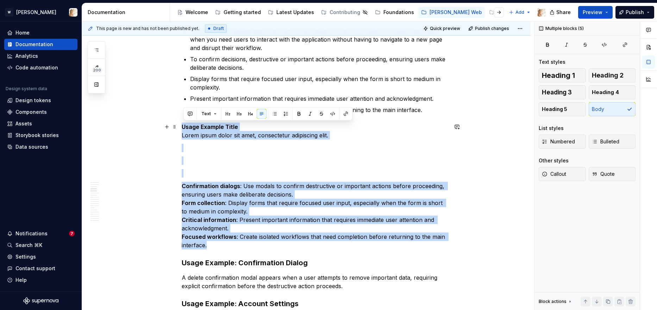
drag, startPoint x: 211, startPoint y: 246, endPoint x: 183, endPoint y: 126, distance: 122.6
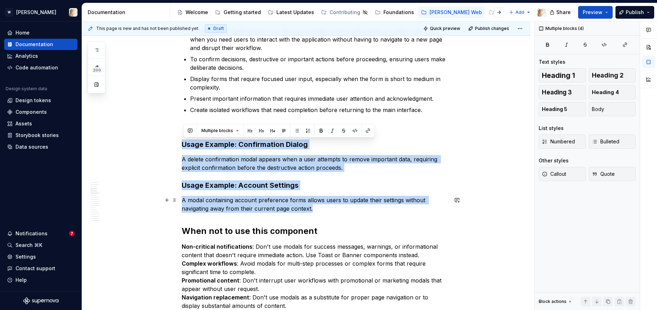
drag, startPoint x: 183, startPoint y: 144, endPoint x: 329, endPoint y: 210, distance: 159.2
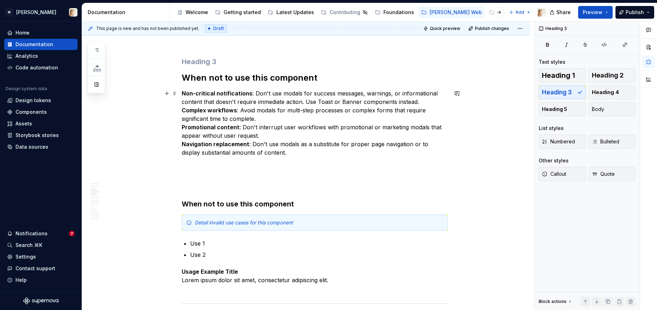
scroll to position [638, 0]
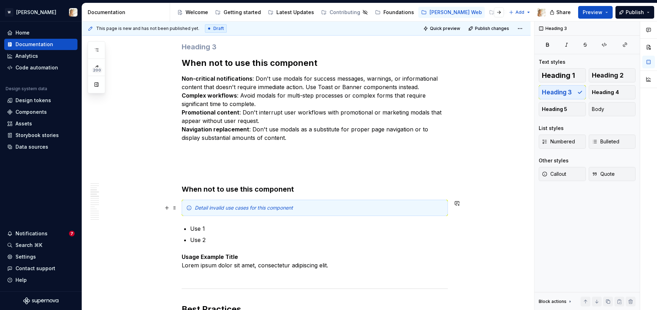
click at [228, 208] on em "Detail invalid use cases for this component" at bounding box center [244, 208] width 98 height 6
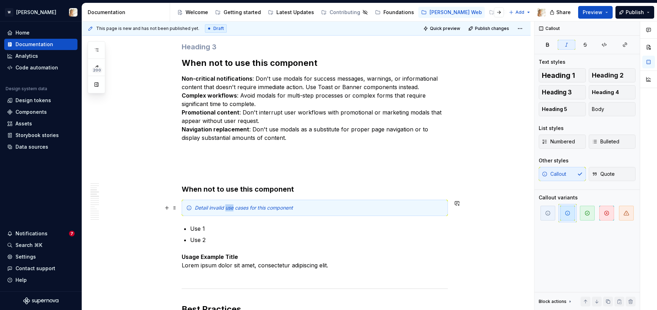
click at [228, 208] on em "Detail invalid use cases for this component" at bounding box center [244, 208] width 98 height 6
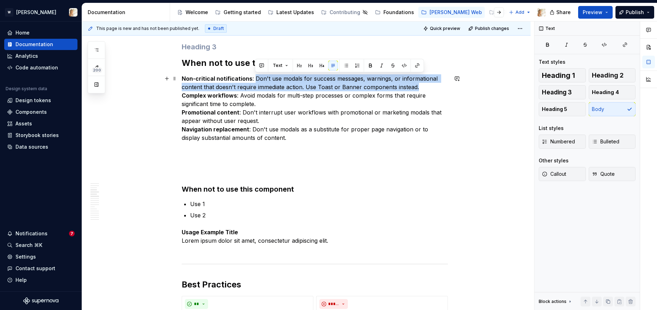
drag, startPoint x: 255, startPoint y: 78, endPoint x: 419, endPoint y: 90, distance: 164.9
click at [419, 90] on p "Non-critical notifications : Don't use modals for success messages, warnings, o…" at bounding box center [315, 108] width 266 height 68
copy p "Don't use modals for success messages, warnings, or informational content that …"
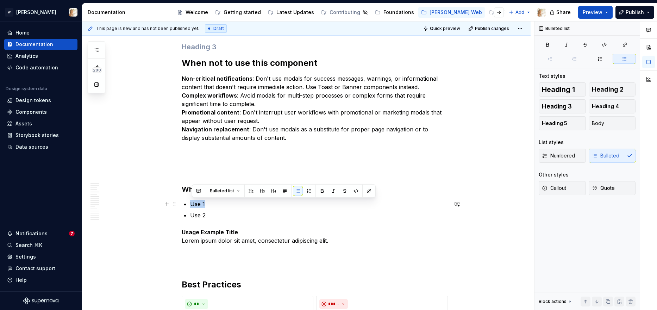
drag, startPoint x: 207, startPoint y: 203, endPoint x: 191, endPoint y: 204, distance: 16.6
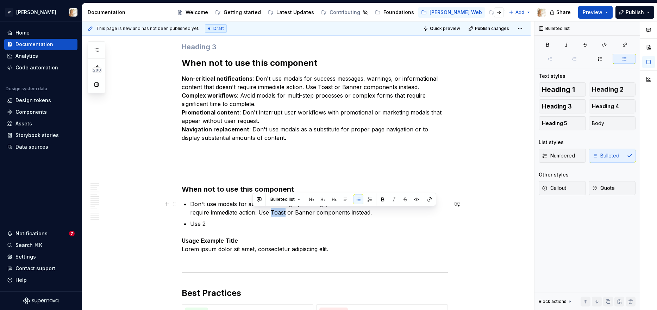
drag, startPoint x: 267, startPoint y: 213, endPoint x: 254, endPoint y: 212, distance: 13.1
click at [254, 212] on p "Don't use modals for success messages, warnings, or informational content that …" at bounding box center [319, 208] width 258 height 17
type textarea "*"
click at [427, 200] on button "button" at bounding box center [430, 199] width 10 height 10
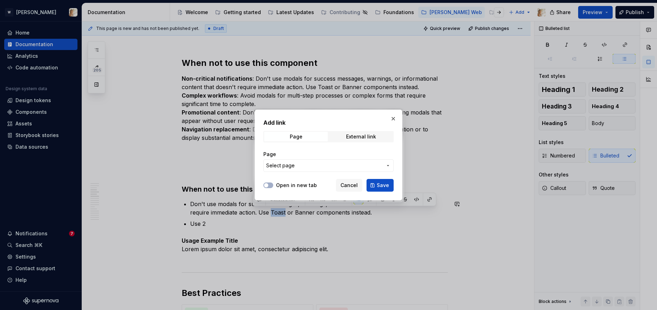
click at [284, 164] on span "Select page" at bounding box center [280, 165] width 29 height 7
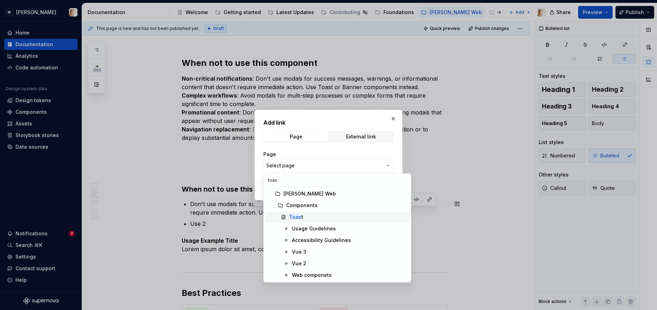
type input "toas"
click at [298, 217] on mark "Toas" at bounding box center [295, 217] width 12 height 6
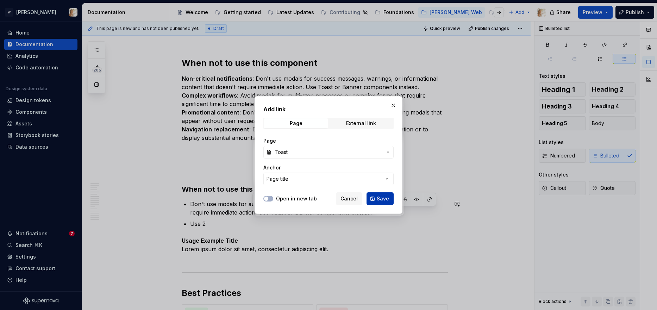
click at [372, 201] on button "Save" at bounding box center [380, 198] width 27 height 13
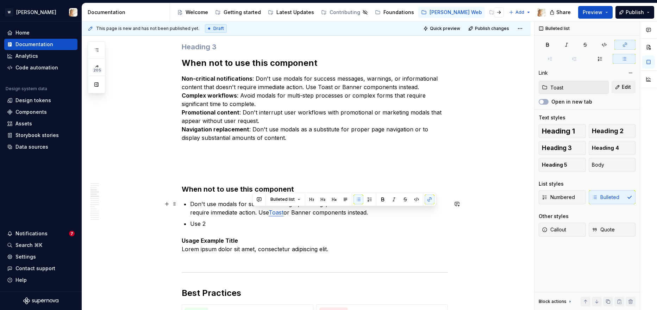
click at [331, 213] on p "Don't use modals for success messages, warnings, or informational content that …" at bounding box center [319, 208] width 258 height 17
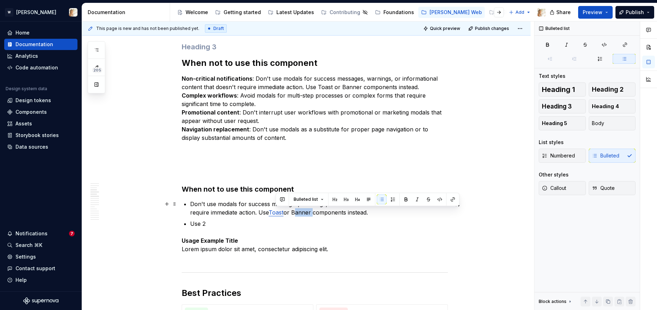
drag, startPoint x: 276, startPoint y: 213, endPoint x: 294, endPoint y: 214, distance: 18.0
click at [294, 214] on p "Don't use modals for success messages, warnings, or informational content that …" at bounding box center [319, 208] width 258 height 17
click at [452, 199] on button "button" at bounding box center [453, 199] width 10 height 10
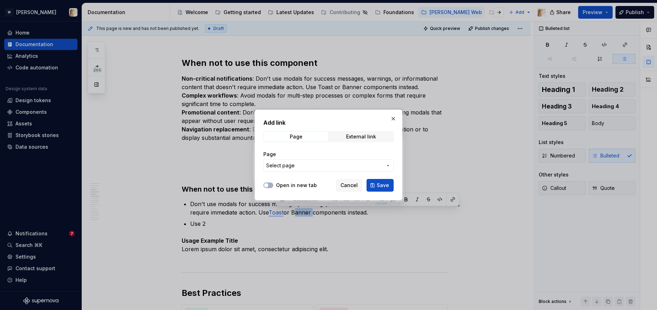
click at [307, 166] on span "Select page" at bounding box center [324, 165] width 116 height 7
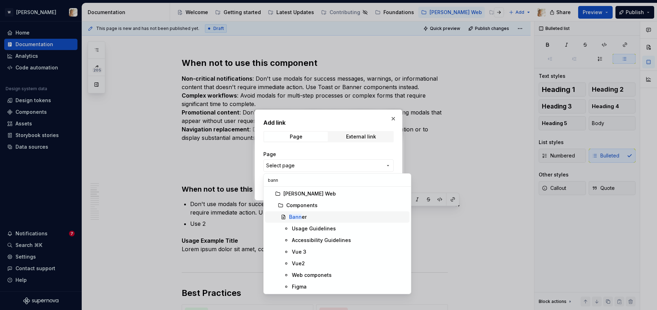
type input "bann"
click at [294, 216] on mark "Bann" at bounding box center [295, 217] width 13 height 6
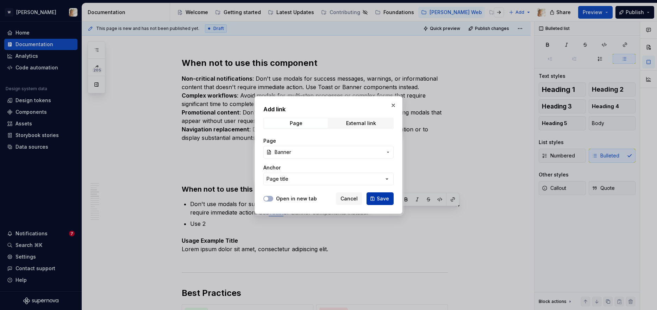
click at [379, 198] on span "Save" at bounding box center [383, 198] width 12 height 7
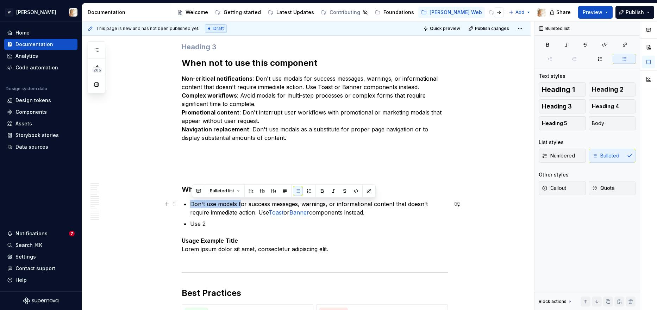
drag, startPoint x: 242, startPoint y: 203, endPoint x: 192, endPoint y: 204, distance: 49.3
click at [192, 204] on p "Don't use modals for success messages, warnings, or informational content that …" at bounding box center [319, 208] width 258 height 17
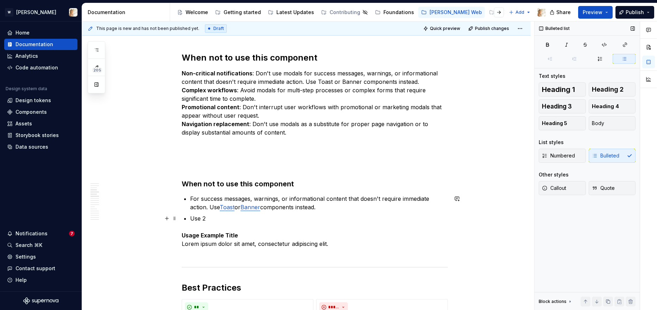
scroll to position [642, 0]
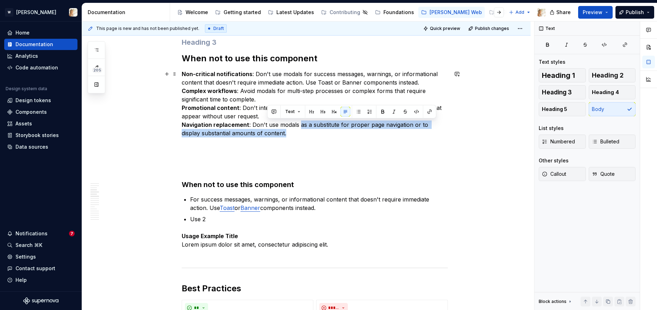
drag, startPoint x: 300, startPoint y: 124, endPoint x: 290, endPoint y: 134, distance: 14.5
click at [290, 134] on p "Non-critical notifications : Don't use modals for success messages, warnings, o…" at bounding box center [315, 104] width 266 height 68
copy p "as a substitute for proper page navigation or to display substantial amounts of…"
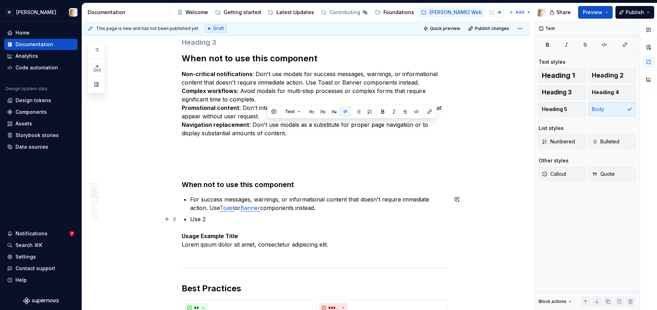
click at [220, 217] on p "Use 2" at bounding box center [319, 219] width 258 height 8
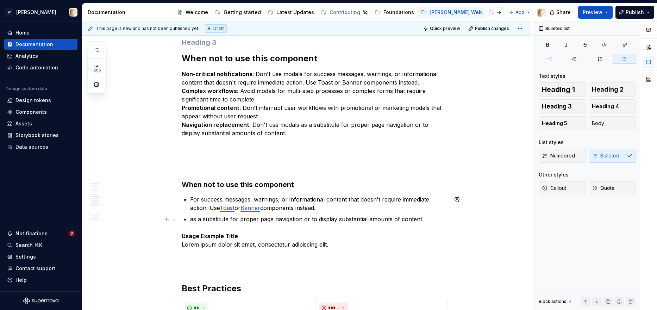
click at [195, 220] on p "as a substitute for proper page navigation or to display substantial amounts of…" at bounding box center [319, 219] width 258 height 8
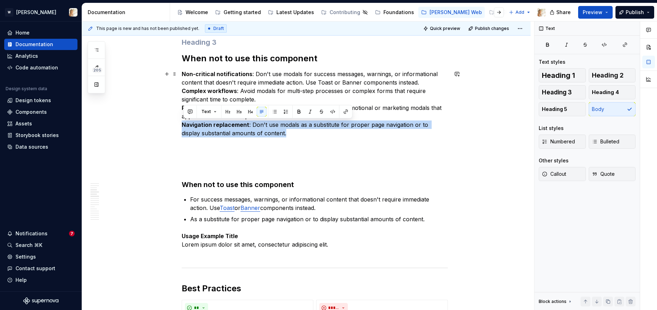
drag, startPoint x: 273, startPoint y: 134, endPoint x: 185, endPoint y: 126, distance: 88.4
click at [185, 126] on p "Non-critical notifications : Don't use modals for success messages, warnings, o…" at bounding box center [315, 104] width 266 height 68
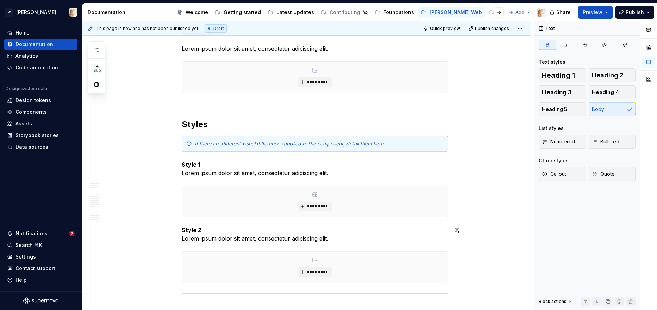
scroll to position [1951, 0]
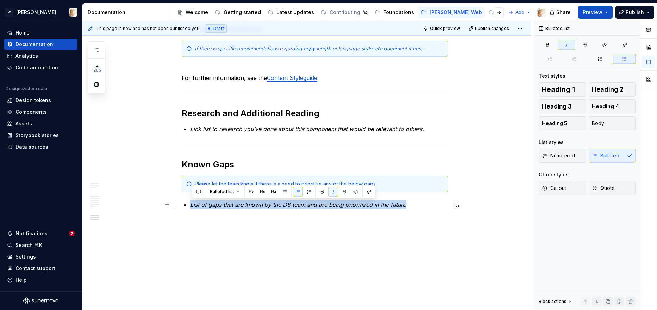
drag, startPoint x: 192, startPoint y: 205, endPoint x: 406, endPoint y: 205, distance: 214.1
click at [406, 205] on em "List of gaps that are known by the DS team and are being prioritized in the fut…" at bounding box center [298, 204] width 216 height 7
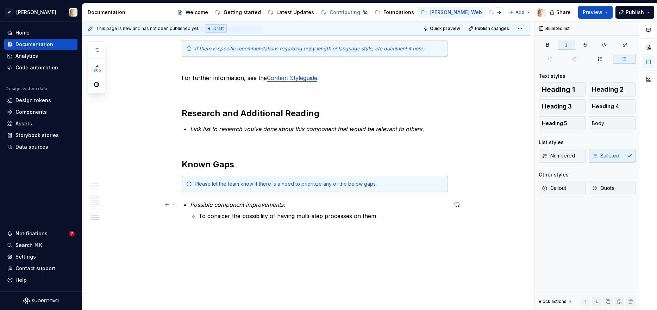
click at [281, 207] on em "Possible component improvements:" at bounding box center [237, 204] width 95 height 7
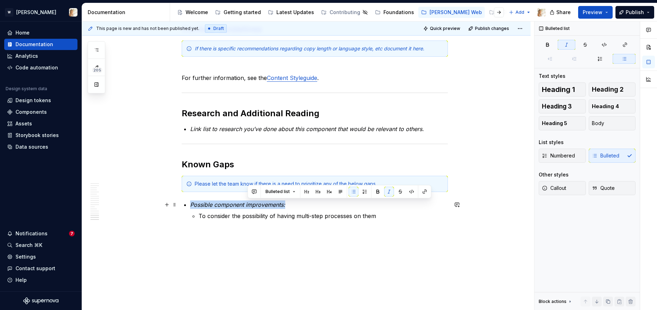
click at [281, 207] on em "Possible component improvements:" at bounding box center [237, 204] width 95 height 7
click at [331, 191] on button "button" at bounding box center [334, 192] width 10 height 10
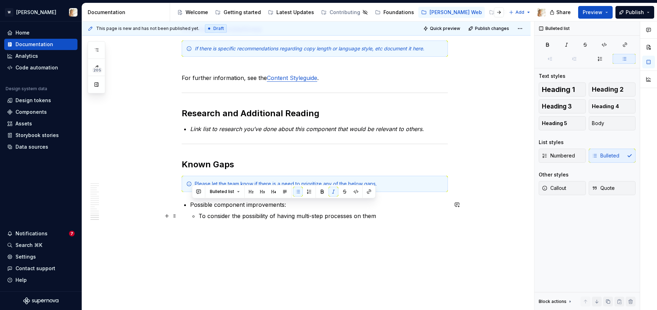
click at [307, 216] on p "To consider the possibility of having multi-step processes on them" at bounding box center [323, 216] width 249 height 8
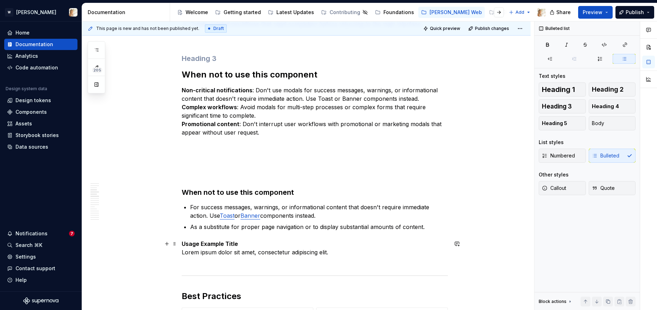
scroll to position [606, 0]
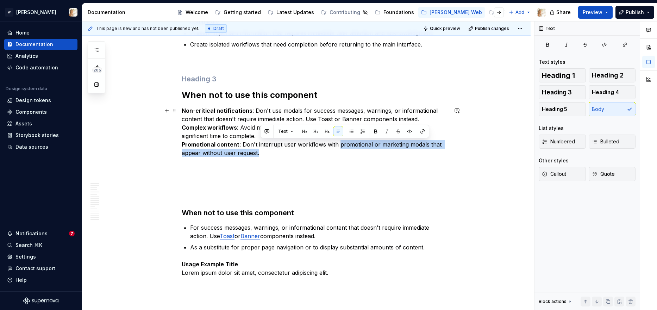
drag, startPoint x: 337, startPoint y: 146, endPoint x: 317, endPoint y: 153, distance: 21.9
click at [317, 153] on p "Non-critical notifications : Don't use modals for success messages, warnings, o…" at bounding box center [315, 135] width 266 height 59
copy p "promotional or marketing modals that appear without user request."
click at [434, 247] on p "As a substitute for proper page navigation or to display substantial amounts of…" at bounding box center [319, 247] width 258 height 8
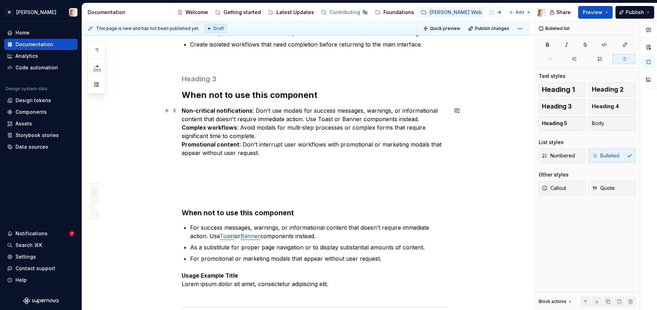
click at [255, 156] on p "Non-critical notifications : Don't use modals for success messages, warnings, o…" at bounding box center [315, 135] width 266 height 59
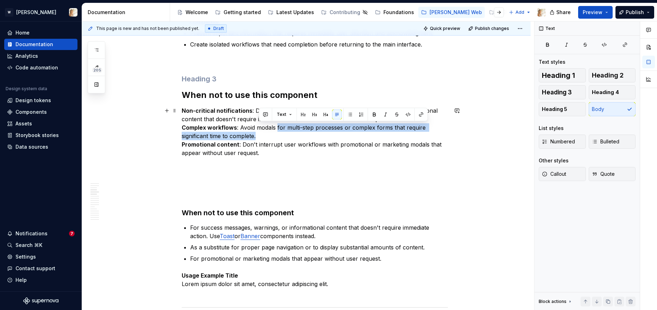
drag, startPoint x: 278, startPoint y: 126, endPoint x: 267, endPoint y: 138, distance: 16.2
click at [267, 138] on p "Non-critical notifications : Don't use modals for success messages, warnings, o…" at bounding box center [315, 135] width 266 height 59
copy p "for multi-step processes or complex forms that require significant time to comp…"
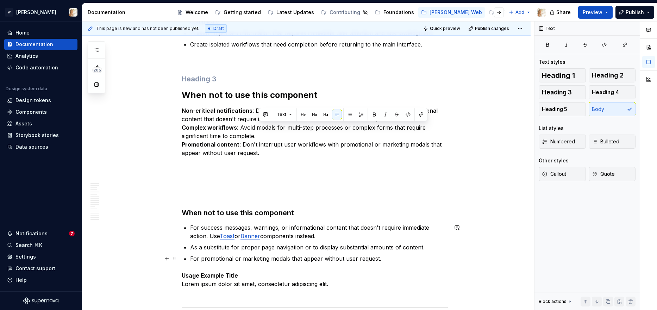
click at [385, 258] on p "For promotional or marketing modals that appear without user request." at bounding box center [319, 258] width 258 height 8
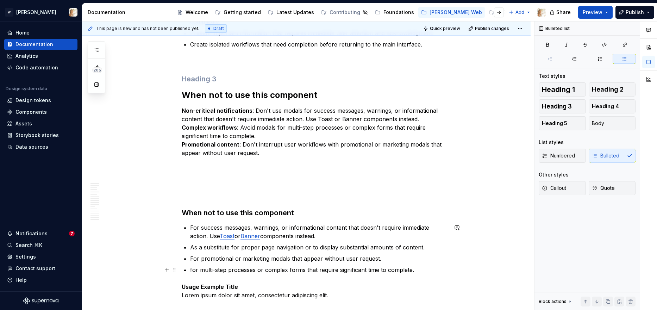
click at [195, 269] on p "for multi-step processes or complex forms that require significant time to comp…" at bounding box center [319, 270] width 258 height 8
click at [419, 270] on p "For multi-step processes or complex forms that require significant time to comp…" at bounding box center [319, 270] width 258 height 8
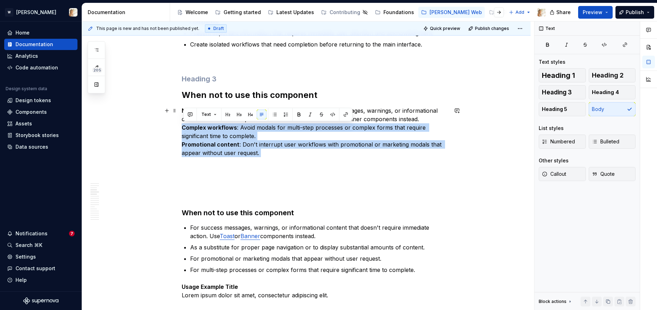
drag, startPoint x: 266, startPoint y: 158, endPoint x: 183, endPoint y: 129, distance: 87.8
click at [183, 129] on p "Non-critical notifications : Don't use modals for success messages, warnings, o…" at bounding box center [315, 135] width 266 height 59
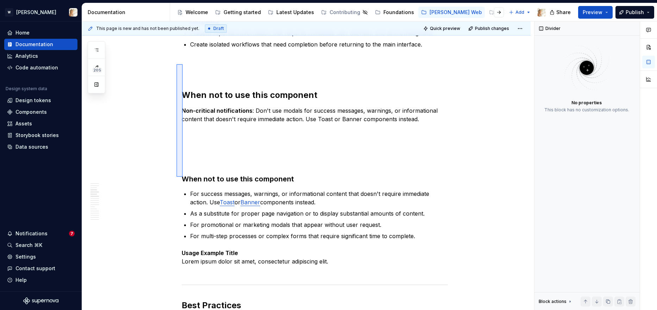
drag, startPoint x: 183, startPoint y: 165, endPoint x: 176, endPoint y: 64, distance: 101.3
click at [176, 64] on div "**********" at bounding box center [308, 165] width 452 height 289
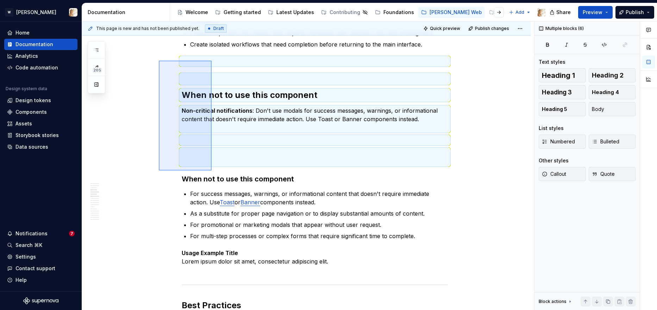
drag, startPoint x: 159, startPoint y: 170, endPoint x: 212, endPoint y: 61, distance: 121.9
click at [212, 61] on div "**********" at bounding box center [308, 165] width 452 height 289
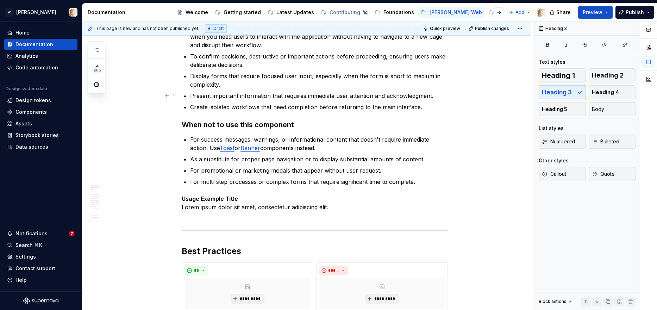
scroll to position [554, 0]
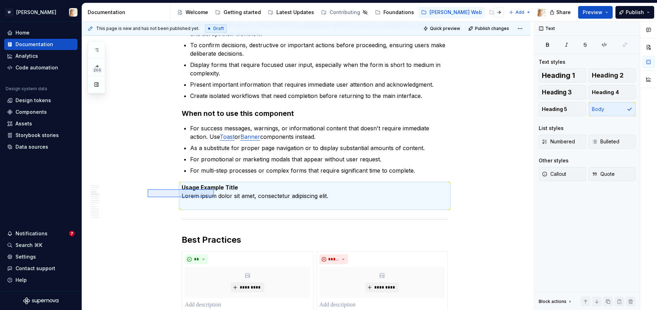
drag, startPoint x: 148, startPoint y: 189, endPoint x: 214, endPoint y: 197, distance: 67.1
click at [214, 197] on div "**********" at bounding box center [308, 165] width 452 height 289
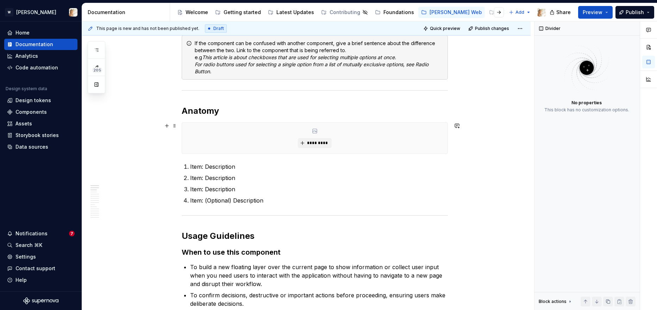
scroll to position [324, 0]
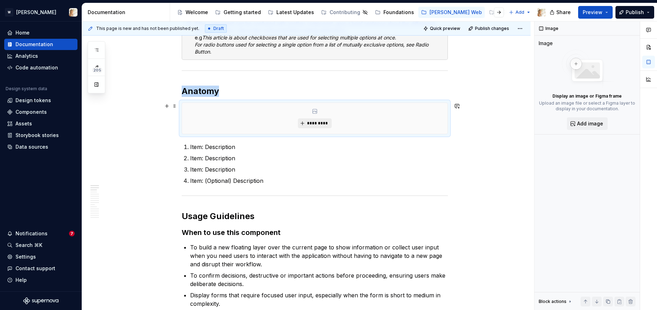
click at [314, 122] on span "*********" at bounding box center [317, 123] width 21 height 6
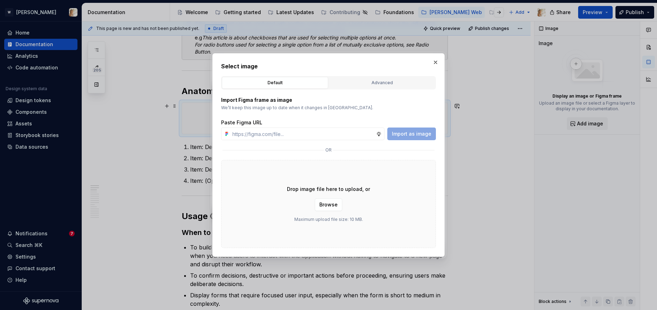
type textarea "*"
type input "https://www.figma.com/design/oPxB51PBWpdybzXO7ZYVlQ/Documentation?node-id=6408-…"
click at [402, 132] on span "Import as image" at bounding box center [411, 133] width 39 height 7
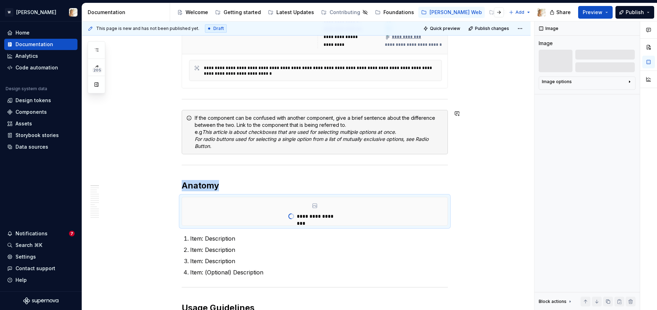
scroll to position [169, 0]
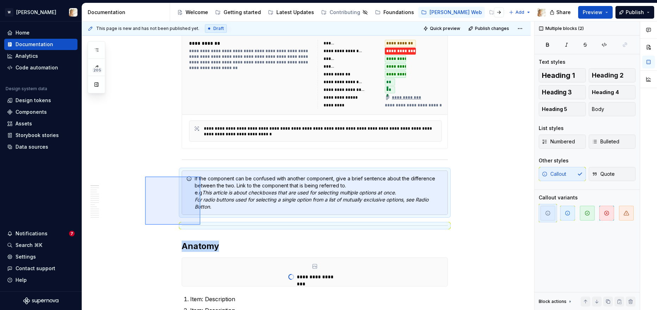
drag, startPoint x: 145, startPoint y: 176, endPoint x: 200, endPoint y: 225, distance: 73.6
click at [200, 225] on div "**********" at bounding box center [308, 165] width 452 height 289
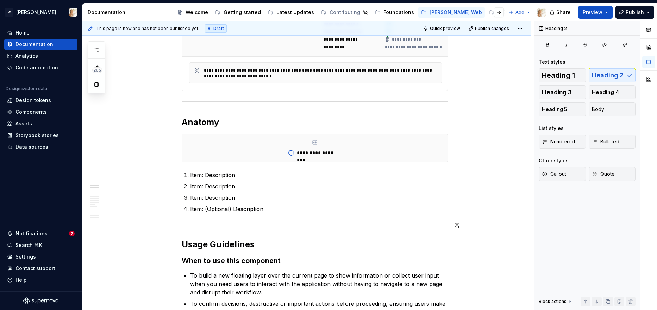
scroll to position [239, 0]
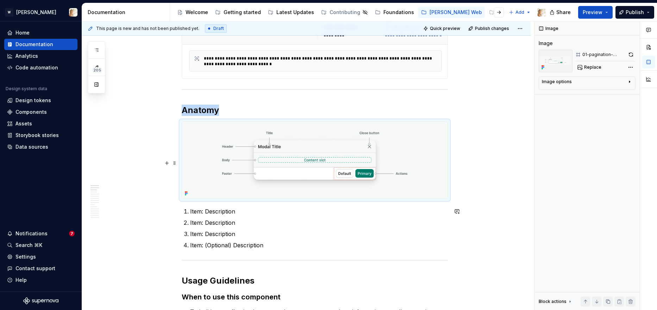
click at [403, 159] on img at bounding box center [315, 160] width 266 height 76
click at [631, 68] on div "Comments Open comments No comments yet Select ‘Comment’ from the block context …" at bounding box center [596, 165] width 123 height 289
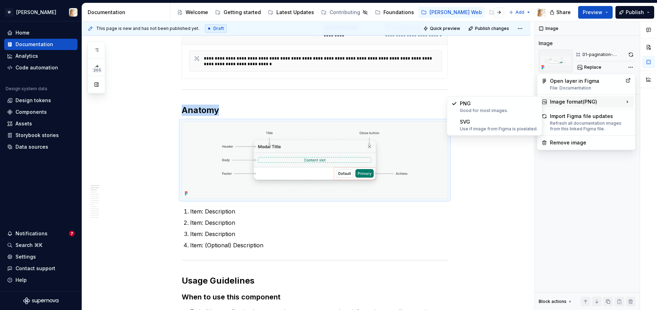
click at [586, 102] on div "Image format ( PNG )" at bounding box center [586, 101] width 95 height 11
click at [488, 128] on div "Use if image from Figma is pixelated." at bounding box center [499, 129] width 78 height 6
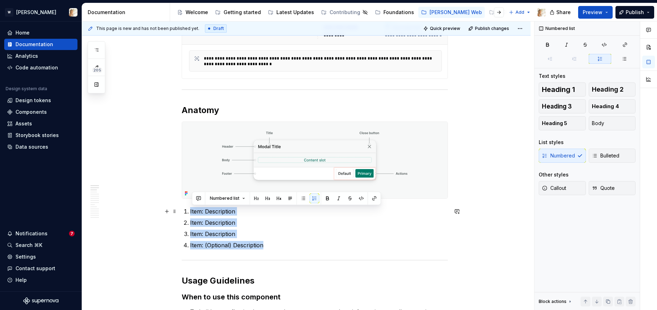
drag, startPoint x: 266, startPoint y: 246, endPoint x: 191, endPoint y: 211, distance: 82.7
click at [191, 211] on ol "Item: Description Item: Description Item: Description Item: (Optional) Descript…" at bounding box center [319, 228] width 258 height 42
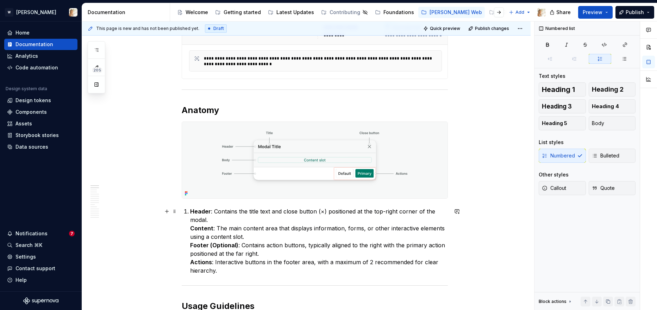
click at [192, 231] on strong "Content" at bounding box center [201, 228] width 23 height 7
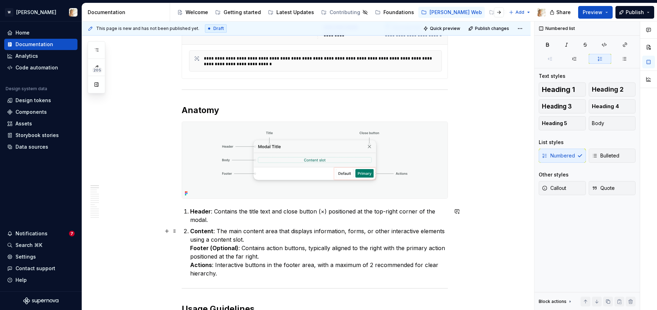
click at [192, 249] on strong "Footer (Optional)" at bounding box center [214, 247] width 48 height 7
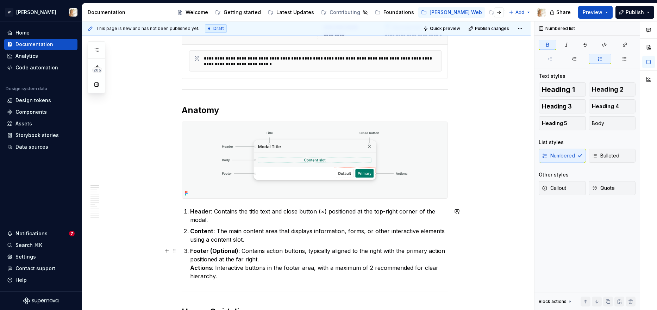
click at [192, 268] on strong "Actions" at bounding box center [201, 267] width 22 height 7
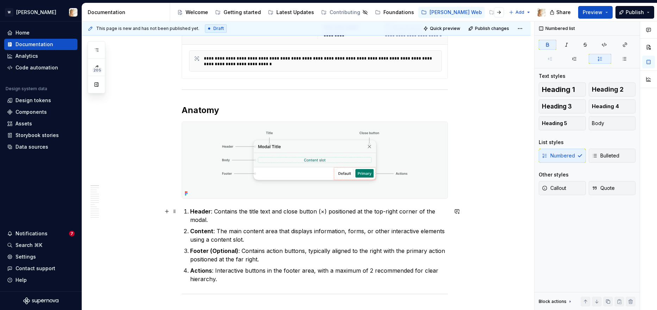
click at [214, 219] on p "Header : Contains the title text and close button (×) positioned at the top-rig…" at bounding box center [319, 215] width 258 height 17
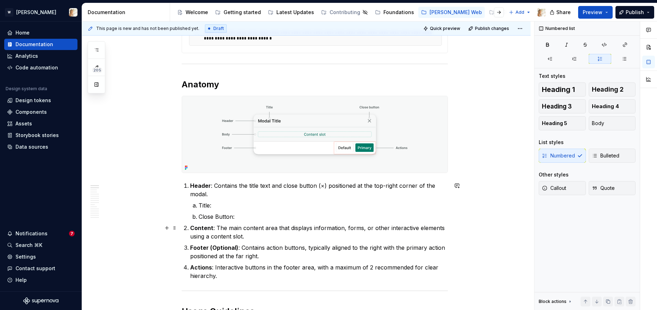
scroll to position [270, 0]
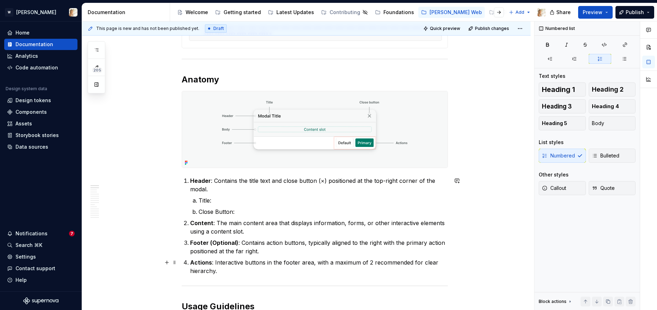
click at [192, 263] on strong "Actions" at bounding box center [201, 262] width 22 height 7
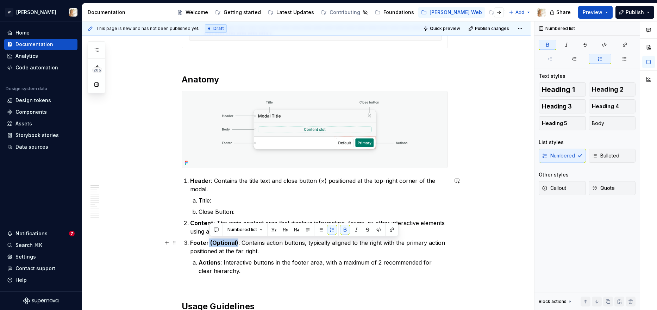
drag, startPoint x: 238, startPoint y: 244, endPoint x: 210, endPoint y: 243, distance: 28.5
click at [210, 243] on p "Footer (Optional) : Contains action buttons, typically aligned to the right wit…" at bounding box center [319, 246] width 258 height 17
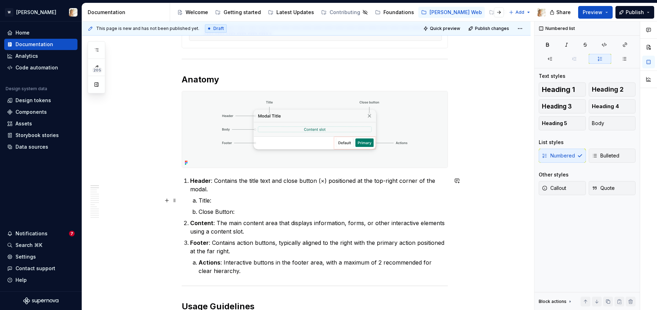
drag, startPoint x: 202, startPoint y: 199, endPoint x: 212, endPoint y: 200, distance: 9.5
click at [212, 200] on p "Title:" at bounding box center [323, 200] width 249 height 8
click at [217, 200] on p "Title:" at bounding box center [323, 200] width 249 height 8
click at [251, 213] on p "Close Button:" at bounding box center [323, 211] width 249 height 8
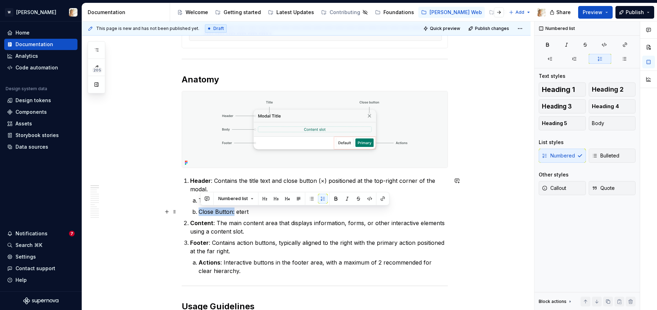
drag, startPoint x: 236, startPoint y: 212, endPoint x: 201, endPoint y: 210, distance: 35.0
click at [201, 210] on p "Close Button: etert" at bounding box center [323, 211] width 249 height 8
click at [199, 202] on li "Title: retre" at bounding box center [323, 200] width 249 height 8
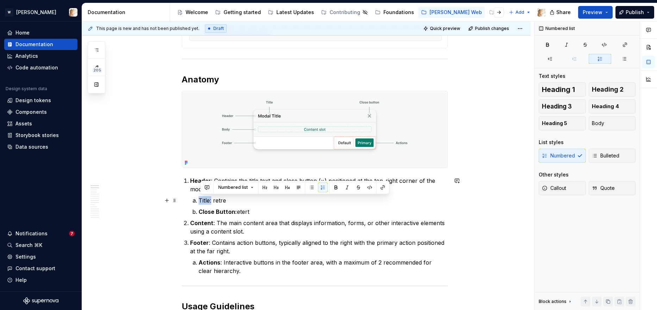
drag, startPoint x: 200, startPoint y: 201, endPoint x: 213, endPoint y: 201, distance: 13.7
click at [213, 201] on li "Title: retre" at bounding box center [323, 200] width 249 height 8
click at [222, 246] on p "Footer : Contains action buttons, typically aligned to the right with the prima…" at bounding box center [319, 246] width 258 height 17
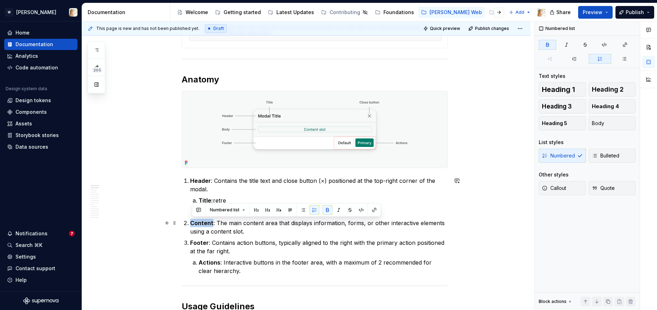
drag, startPoint x: 214, startPoint y: 222, endPoint x: 193, endPoint y: 221, distance: 20.8
click at [193, 221] on p "Content : The main content area that displays information, forms, or other inte…" at bounding box center [319, 227] width 258 height 17
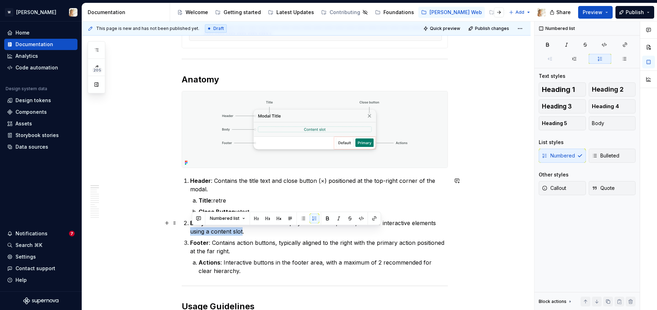
drag, startPoint x: 244, startPoint y: 231, endPoint x: 192, endPoint y: 232, distance: 52.1
click at [192, 232] on p "Body : The main content area that displays information, forms, or other interac…" at bounding box center [319, 227] width 258 height 17
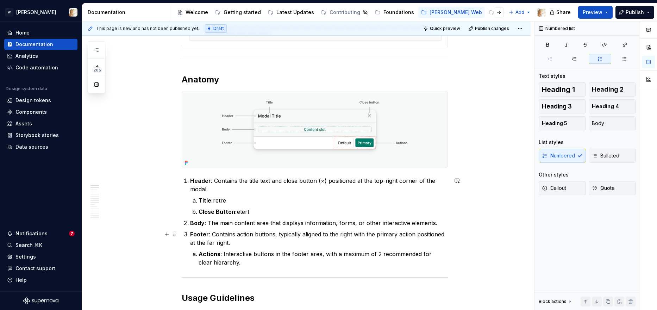
click at [229, 244] on p "Footer : Contains action buttons, typically aligned to the right with the prima…" at bounding box center [319, 238] width 258 height 17
click at [217, 180] on p "Header : Contains the title text and close button (×) positioned at the top-rig…" at bounding box center [319, 184] width 258 height 17
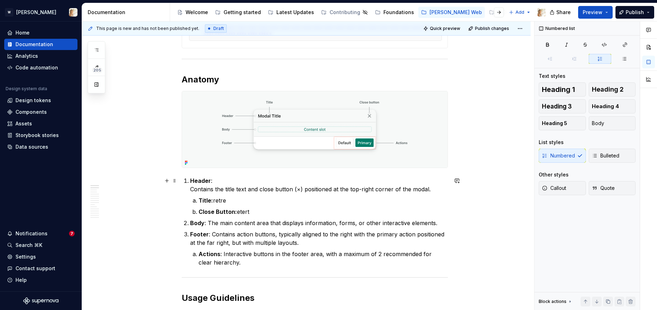
click at [217, 181] on p "Header : Contains the title text and close button (×) positioned at the top-rig…" at bounding box center [319, 184] width 258 height 17
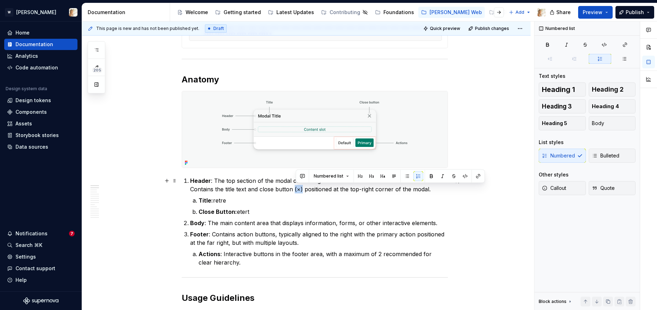
drag, startPoint x: 304, startPoint y: 189, endPoint x: 296, endPoint y: 189, distance: 8.1
click at [296, 189] on p "Header : The top section of the modal containing the title and close button ele…" at bounding box center [319, 184] width 258 height 17
click at [379, 191] on p "Header : The top section of the modal containing the title and close button ele…" at bounding box center [319, 184] width 258 height 17
click at [388, 180] on p "Header : The top section of the modal containing the title and close button ele…" at bounding box center [319, 184] width 258 height 17
click at [370, 191] on p "Header : The top section of the modal containing the title and close button (×)…" at bounding box center [319, 184] width 258 height 17
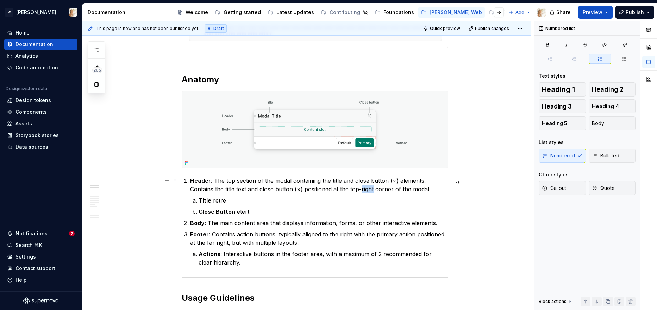
click at [370, 191] on p "Header : The top section of the modal containing the title and close button (×)…" at bounding box center [319, 184] width 258 height 17
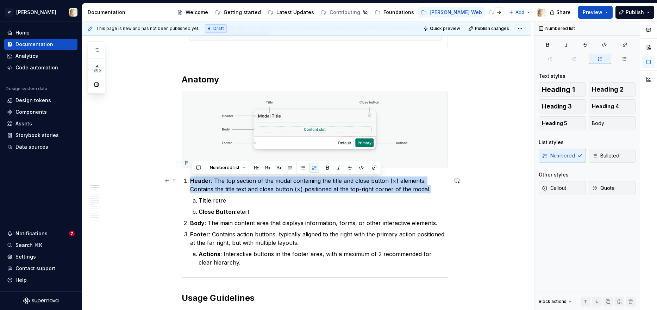
click at [370, 191] on p "Header : The top section of the modal containing the title and close button (×)…" at bounding box center [319, 184] width 258 height 17
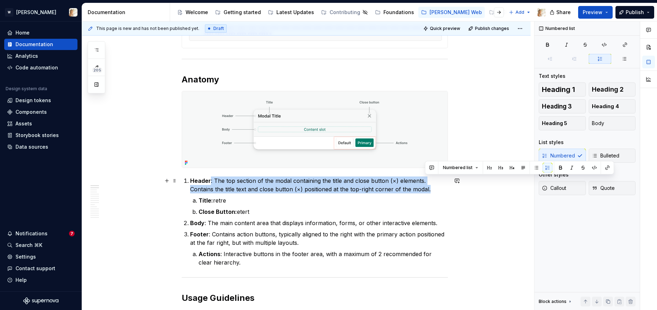
drag, startPoint x: 430, startPoint y: 187, endPoint x: 429, endPoint y: 178, distance: 9.7
click at [429, 178] on p "Header : The top section of the modal containing the title and close button (×)…" at bounding box center [319, 184] width 258 height 17
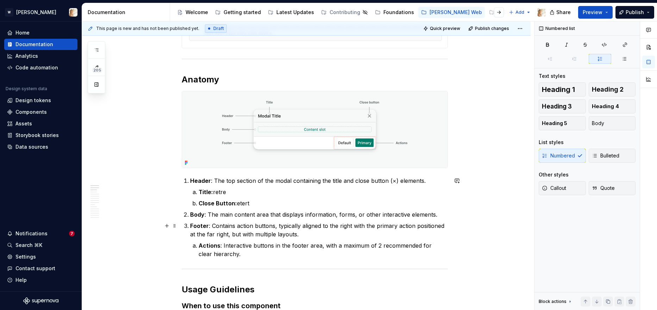
click at [213, 225] on p "Footer : Contains action buttons, typically aligned to the right with the prima…" at bounding box center [319, 230] width 258 height 17
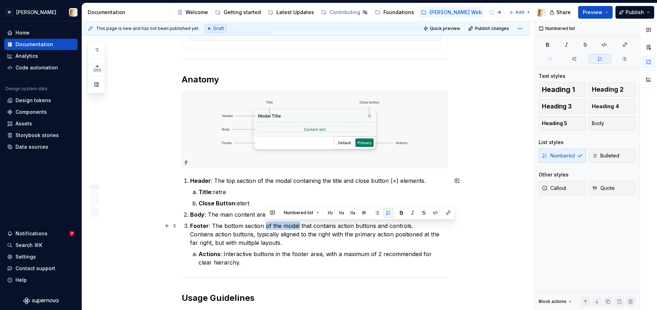
drag, startPoint x: 266, startPoint y: 225, endPoint x: 299, endPoint y: 227, distance: 32.5
click at [299, 227] on p "Footer : The bottom section of the modal that contains action buttons and contr…" at bounding box center [319, 234] width 258 height 25
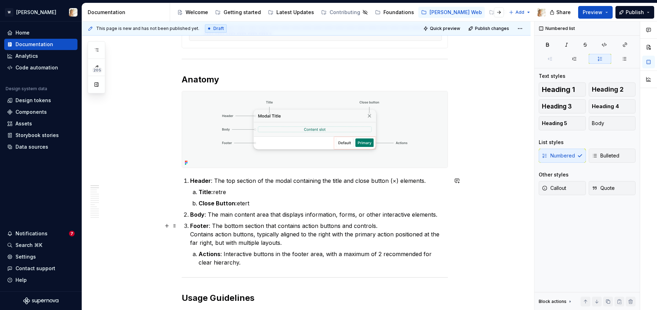
click at [255, 235] on p "Footer : The bottom section that contains action buttons and controls. Contains…" at bounding box center [319, 234] width 258 height 25
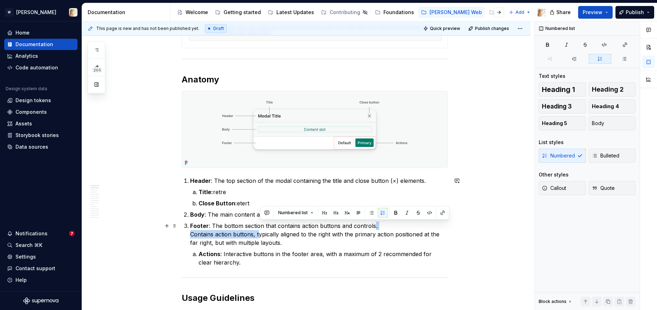
drag, startPoint x: 260, startPoint y: 236, endPoint x: 375, endPoint y: 229, distance: 115.4
click at [375, 229] on p "Footer : The bottom section that contains action buttons and controls. Contains…" at bounding box center [319, 234] width 258 height 25
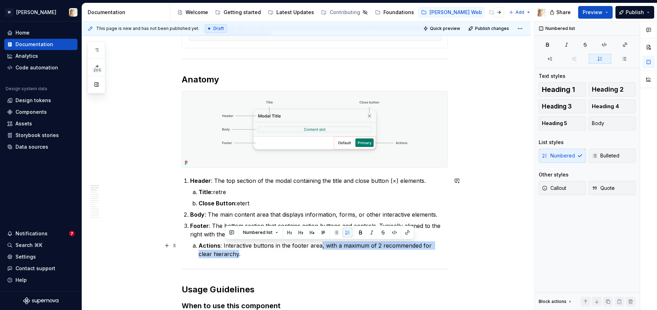
drag, startPoint x: 321, startPoint y: 248, endPoint x: 224, endPoint y: 254, distance: 97.0
click at [224, 254] on p "Actions : Interactive buttons in the footer area, with a maximum of 2 recommend…" at bounding box center [323, 249] width 249 height 17
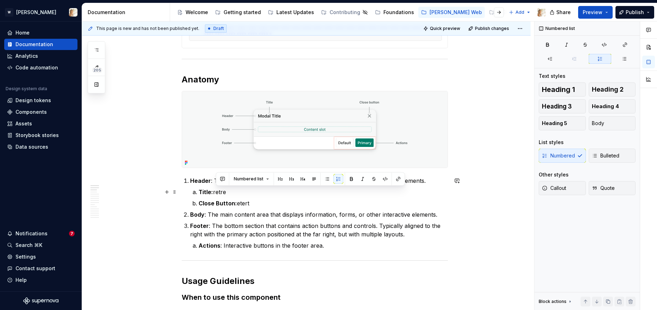
drag, startPoint x: 229, startPoint y: 192, endPoint x: 216, endPoint y: 192, distance: 12.7
click at [216, 192] on p "Title: retre" at bounding box center [323, 192] width 249 height 8
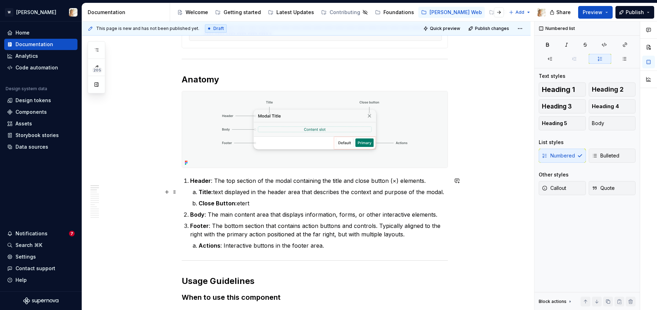
click at [218, 192] on p "Title: text displayed in the header area that describes the context and purpose…" at bounding box center [323, 192] width 249 height 8
drag, startPoint x: 250, startPoint y: 204, endPoint x: 239, endPoint y: 204, distance: 10.9
click at [239, 204] on p "Close Button: etert" at bounding box center [323, 203] width 249 height 8
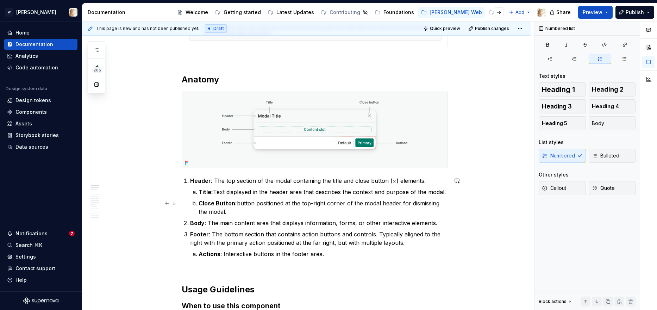
click at [242, 204] on p "Close Button: button positioned at the top-right corner of the modal header for…" at bounding box center [323, 207] width 249 height 17
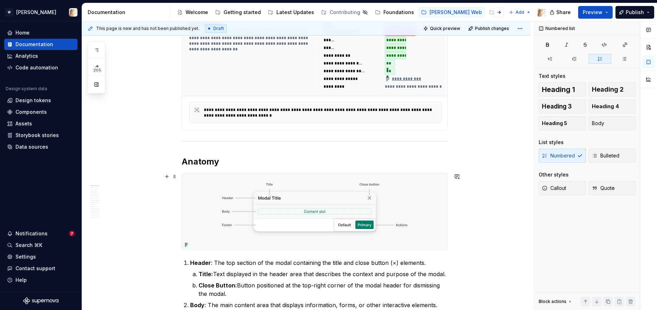
scroll to position [186, 0]
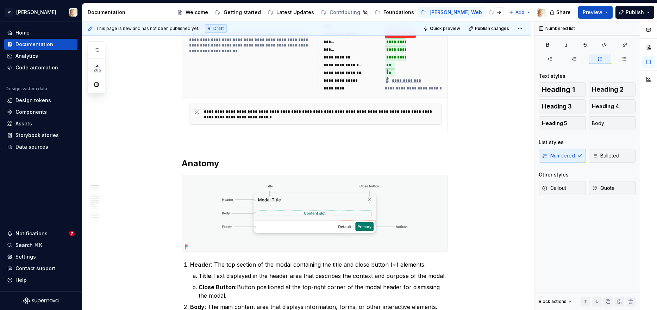
type textarea "*"
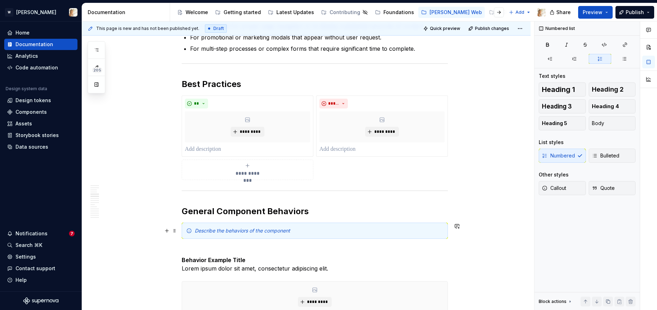
scroll to position [696, 0]
click at [241, 146] on p at bounding box center [247, 149] width 125 height 8
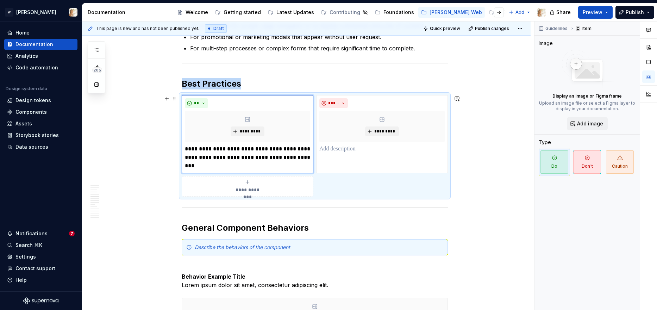
click at [250, 186] on span "**********" at bounding box center [247, 189] width 32 height 7
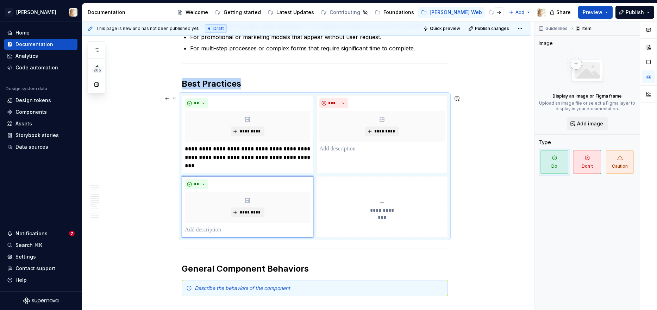
click at [366, 221] on button "**********" at bounding box center [382, 206] width 132 height 61
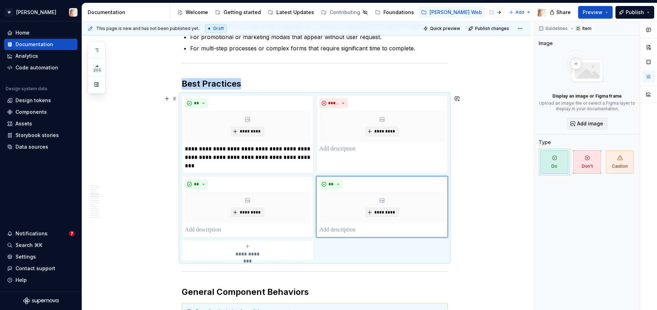
click at [303, 245] on div "**********" at bounding box center [247, 250] width 125 height 14
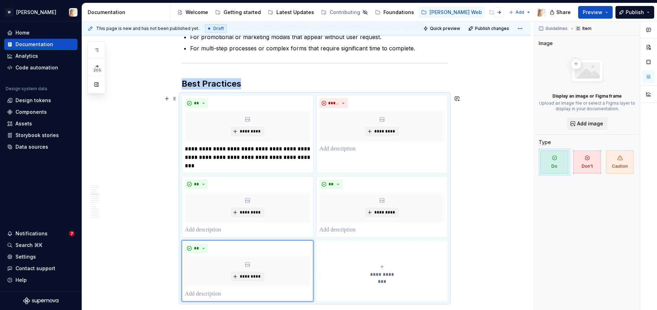
click at [357, 243] on button "**********" at bounding box center [382, 270] width 132 height 61
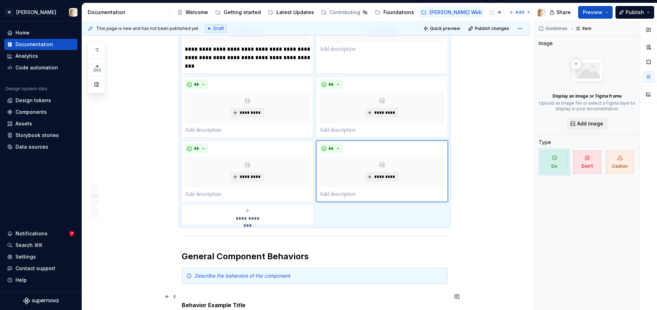
scroll to position [849, 0]
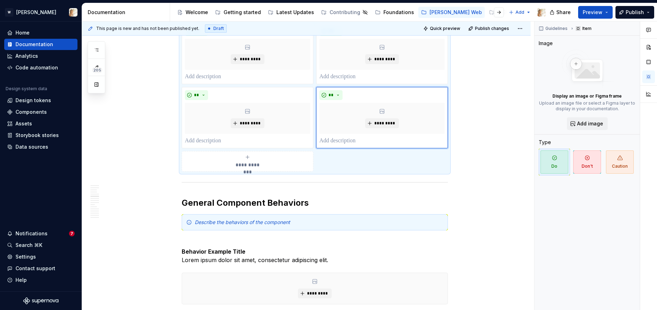
click at [274, 168] on div "**********" at bounding box center [247, 161] width 125 height 14
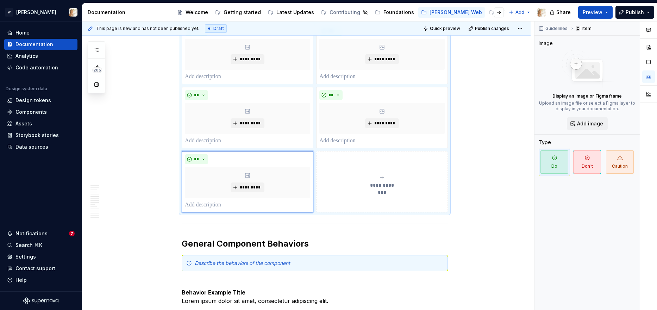
click at [328, 183] on div "**********" at bounding box center [381, 182] width 125 height 14
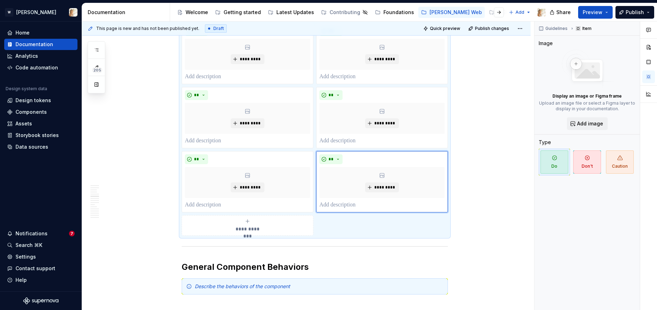
click at [266, 222] on div "**********" at bounding box center [247, 225] width 125 height 14
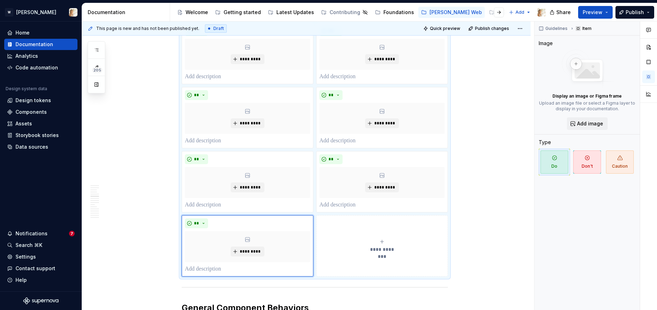
click at [331, 234] on button "**********" at bounding box center [382, 245] width 132 height 61
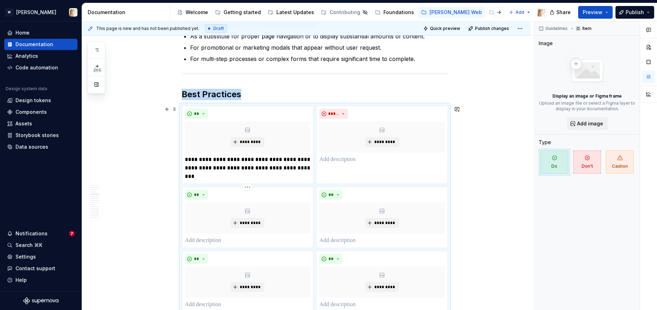
scroll to position [679, 0]
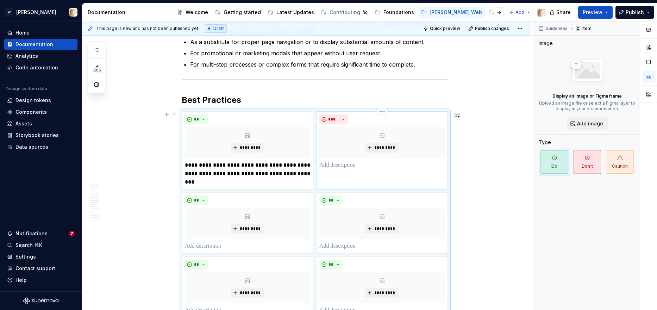
click at [356, 168] on p at bounding box center [381, 165] width 125 height 8
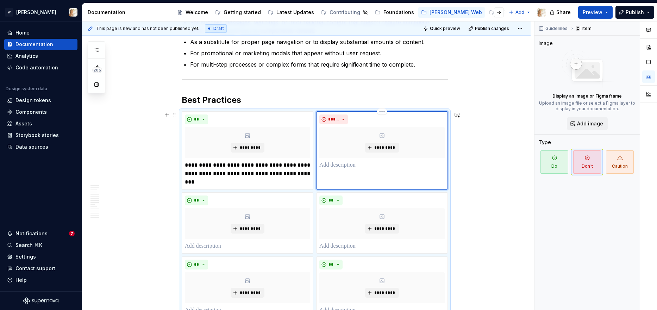
paste div
click at [325, 165] on p "**********" at bounding box center [381, 169] width 125 height 17
click at [385, 172] on p "**********" at bounding box center [381, 169] width 125 height 17
click at [379, 174] on p "**********" at bounding box center [381, 173] width 125 height 25
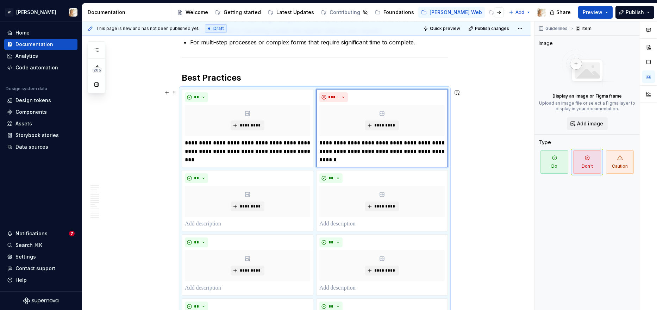
scroll to position [737, 0]
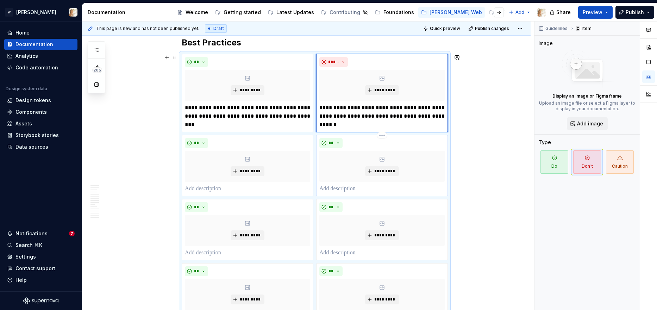
click at [338, 191] on p at bounding box center [381, 189] width 125 height 8
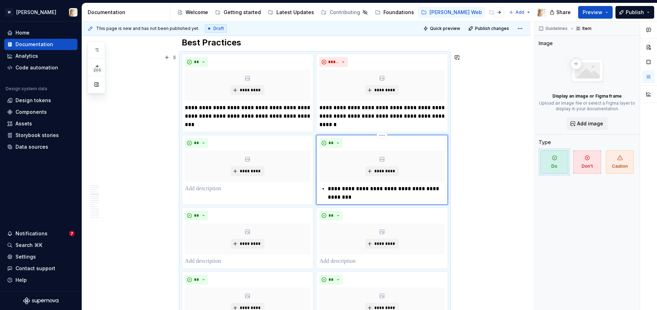
click at [329, 189] on p "**********" at bounding box center [386, 193] width 117 height 17
click at [339, 142] on button "**" at bounding box center [330, 143] width 23 height 10
click at [338, 165] on div "Suggestions" at bounding box center [337, 168] width 6 height 6
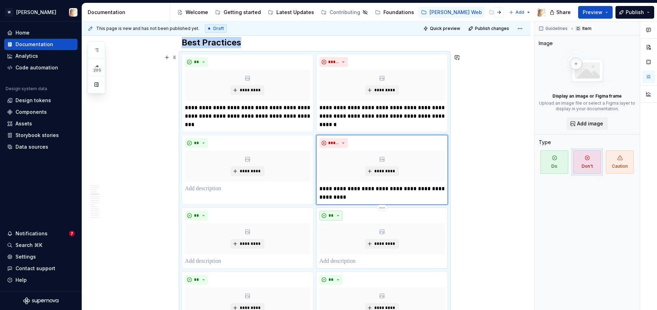
click at [336, 212] on button "**" at bounding box center [330, 216] width 23 height 10
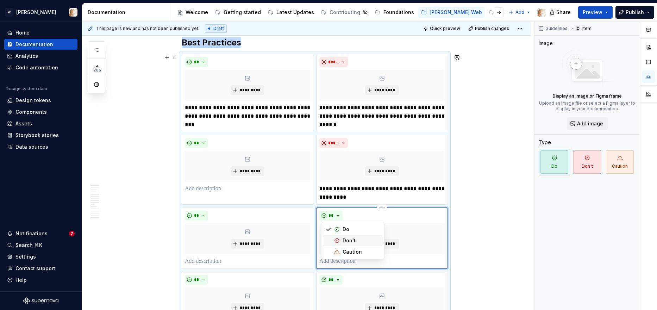
click at [338, 241] on div "Suggestions" at bounding box center [337, 241] width 6 height 6
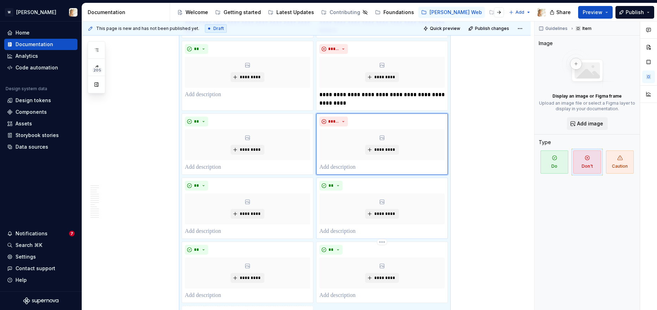
scroll to position [864, 0]
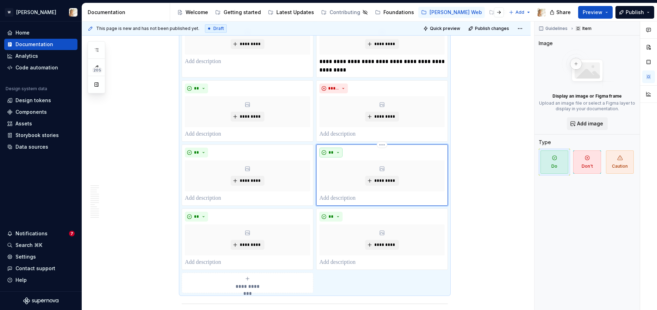
click at [336, 153] on button "**" at bounding box center [330, 153] width 23 height 10
click at [339, 177] on div "Suggestions" at bounding box center [337, 178] width 6 height 6
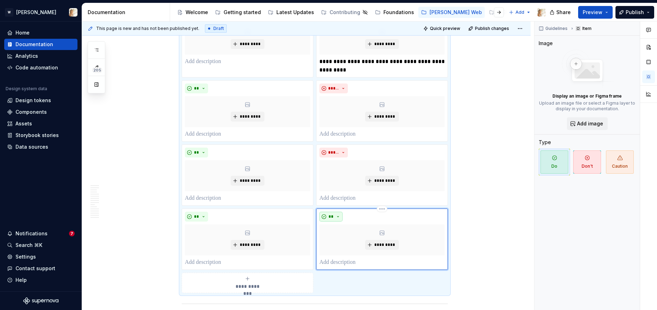
click at [334, 216] on span "**" at bounding box center [331, 217] width 6 height 6
click at [341, 241] on span "Don't" at bounding box center [353, 241] width 60 height 11
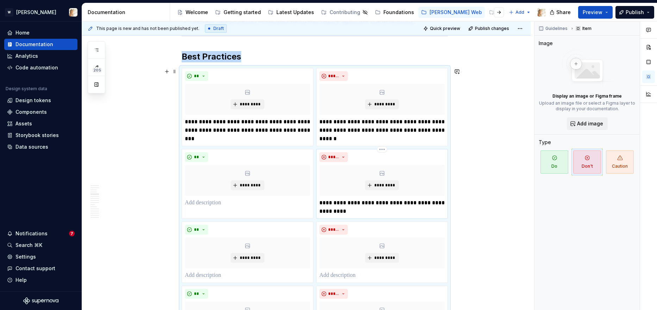
scroll to position [714, 0]
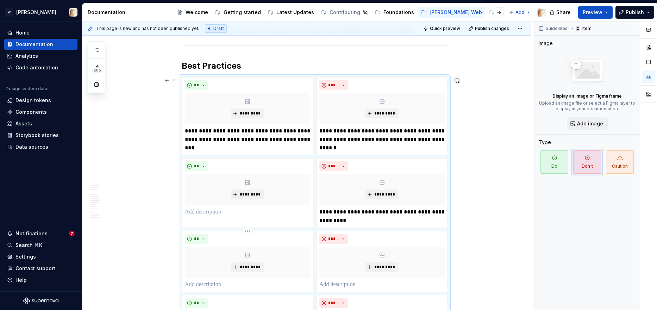
click at [209, 285] on p at bounding box center [247, 284] width 125 height 8
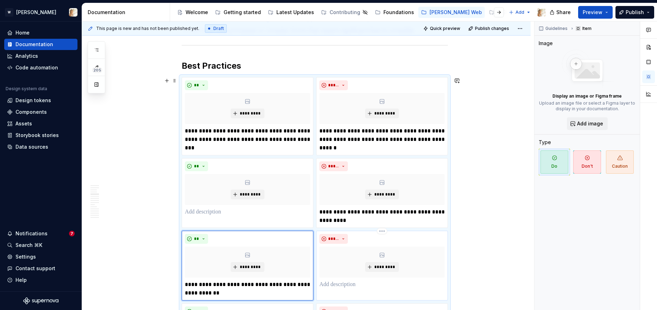
click at [360, 286] on p at bounding box center [381, 284] width 125 height 8
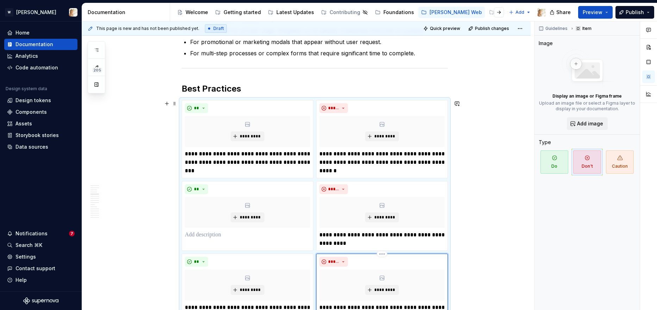
scroll to position [724, 0]
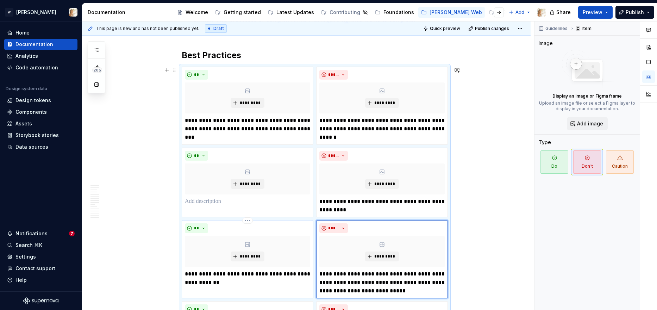
click at [251, 280] on p "**********" at bounding box center [247, 278] width 125 height 17
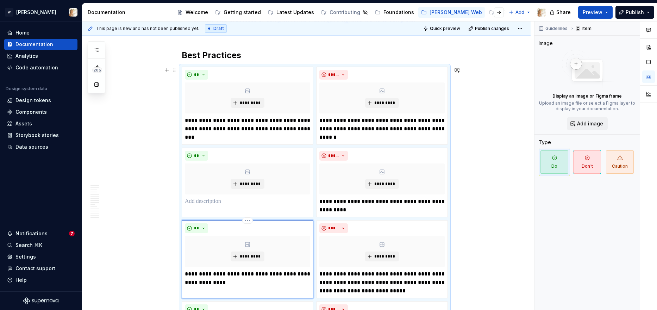
scroll to position [735, 0]
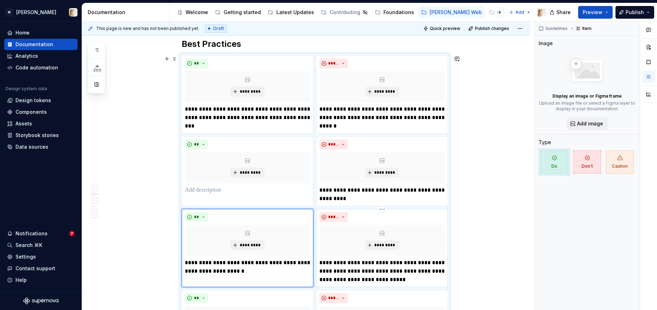
click at [405, 282] on p "**********" at bounding box center [381, 271] width 125 height 25
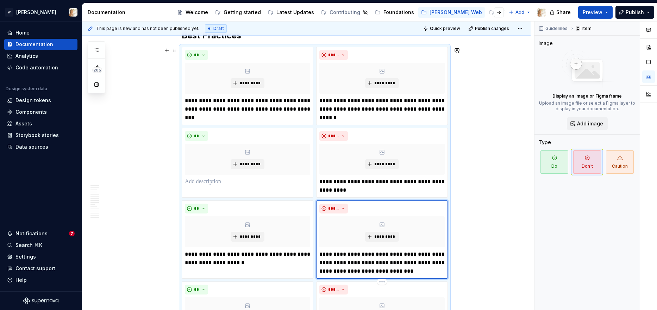
scroll to position [914, 0]
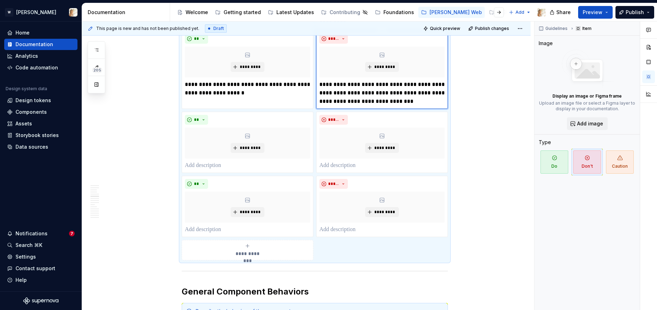
click at [402, 101] on p "**********" at bounding box center [381, 92] width 125 height 25
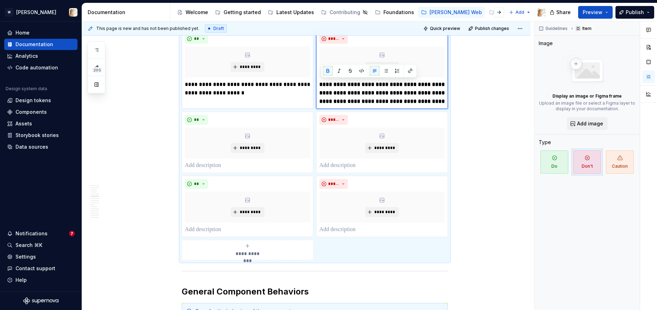
click at [260, 88] on p "**********" at bounding box center [247, 88] width 125 height 17
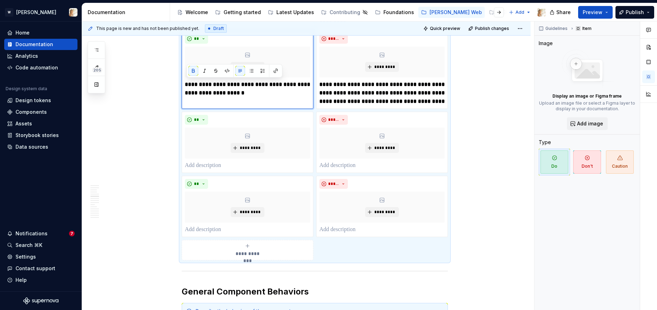
click at [236, 93] on strong "**********" at bounding box center [248, 89] width 127 height 14
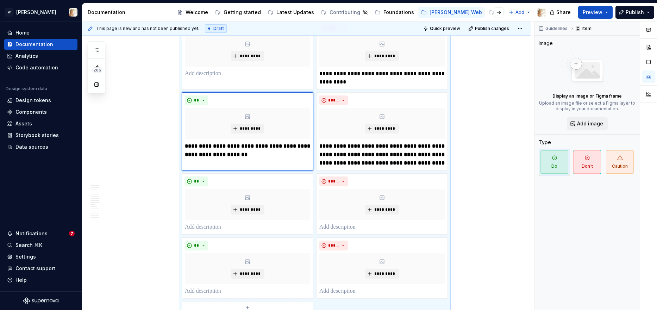
scroll to position [821, 0]
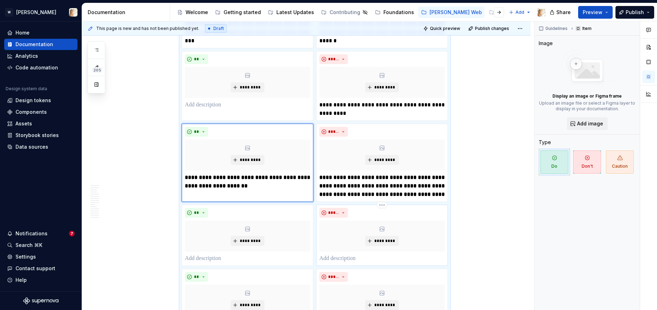
click at [332, 261] on p at bounding box center [381, 258] width 125 height 8
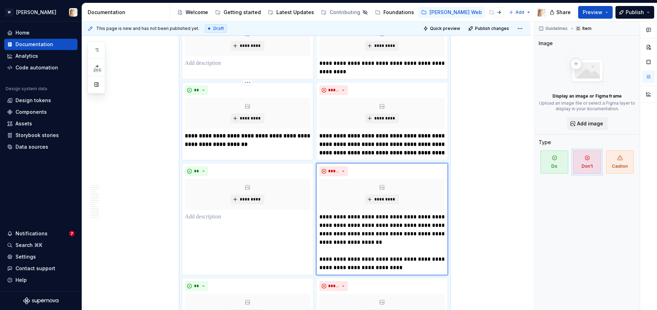
scroll to position [826, 0]
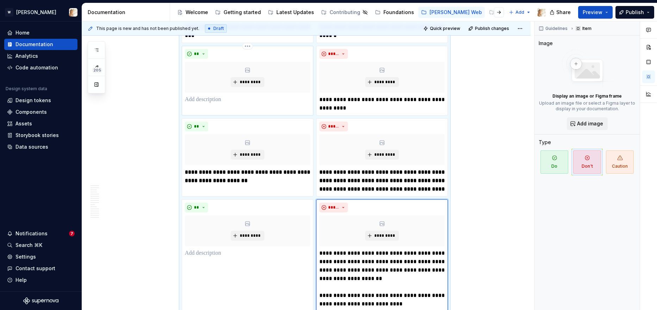
click at [231, 101] on p at bounding box center [247, 99] width 125 height 8
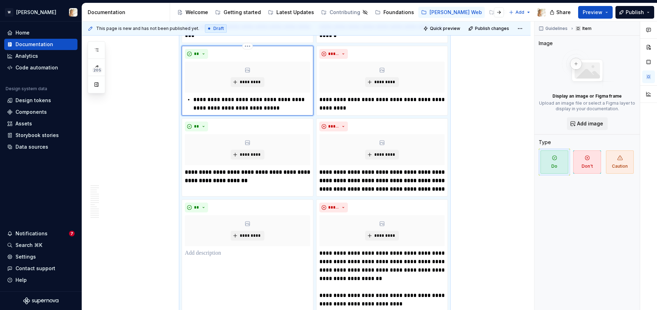
click at [194, 97] on div "**********" at bounding box center [247, 103] width 125 height 17
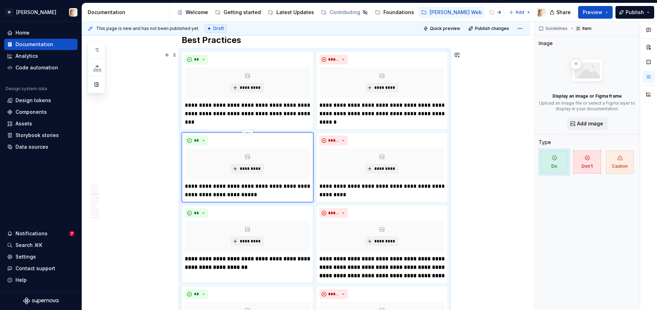
scroll to position [739, 0]
type textarea "*"
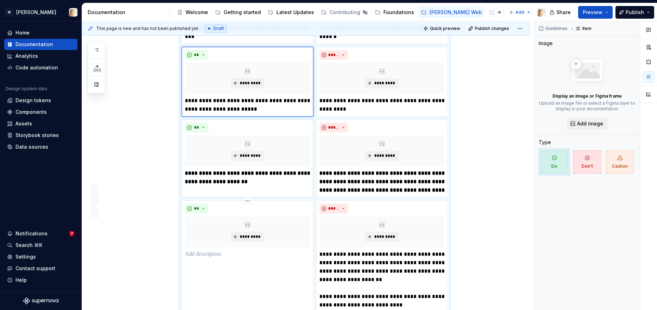
scroll to position [876, 0]
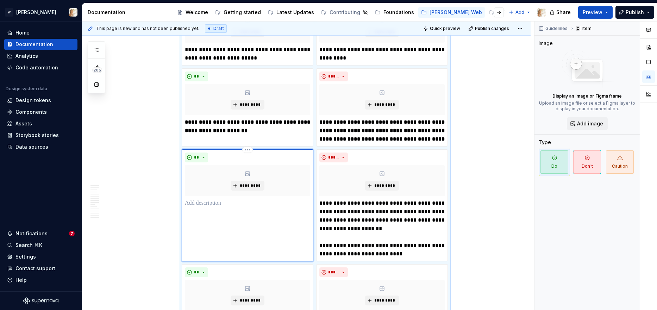
click at [222, 211] on div "** *********" at bounding box center [248, 205] width 132 height 112
click at [222, 205] on p at bounding box center [247, 203] width 125 height 8
click at [255, 214] on div "** *********" at bounding box center [248, 205] width 132 height 112
click at [206, 201] on p at bounding box center [247, 203] width 125 height 8
paste div
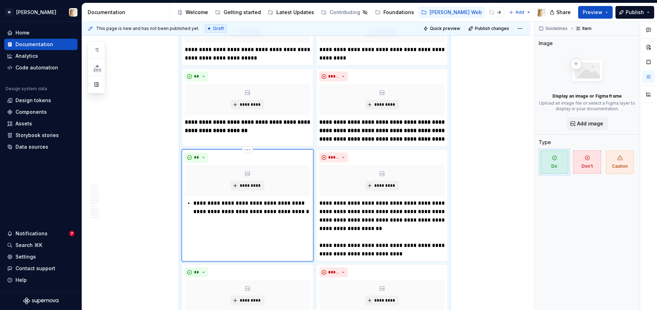
click at [194, 203] on div "**********" at bounding box center [247, 207] width 125 height 17
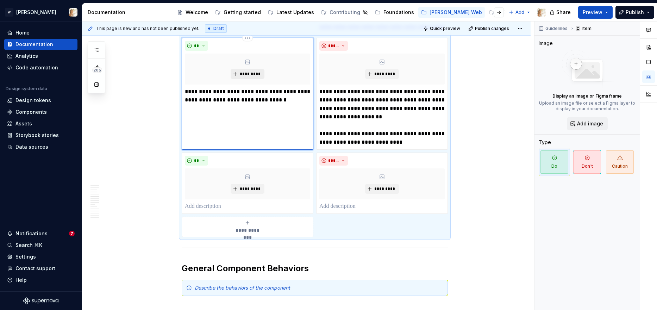
scroll to position [1013, 0]
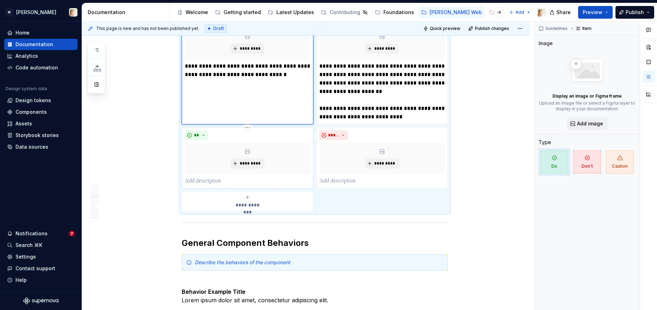
click at [222, 176] on div "** *********" at bounding box center [247, 157] width 125 height 55
click at [220, 180] on p at bounding box center [247, 181] width 125 height 8
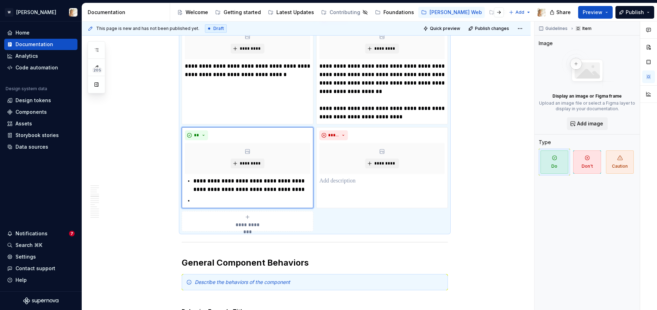
click at [237, 217] on div "**********" at bounding box center [247, 221] width 125 height 14
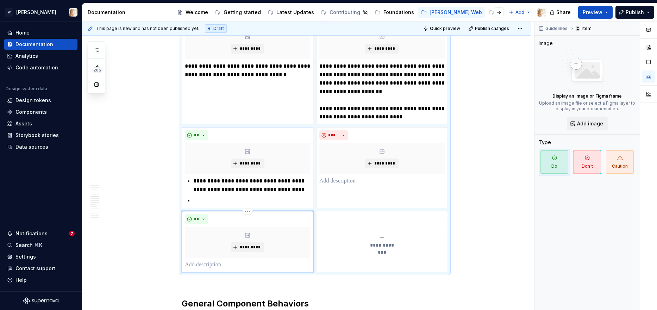
click at [226, 261] on p at bounding box center [247, 265] width 125 height 8
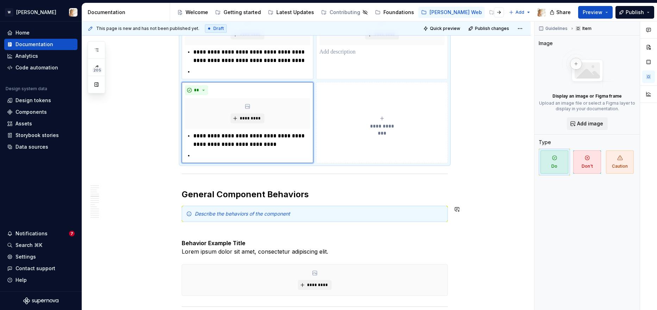
scroll to position [1151, 0]
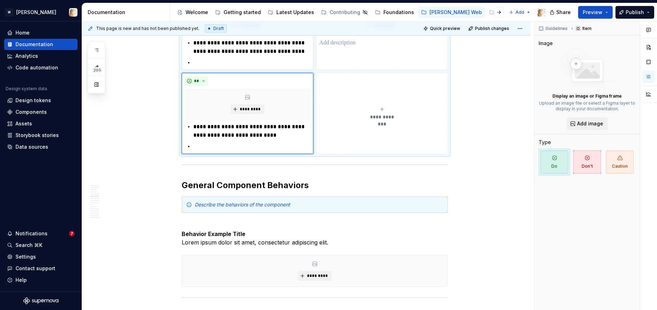
click at [370, 118] on span "**********" at bounding box center [382, 116] width 32 height 7
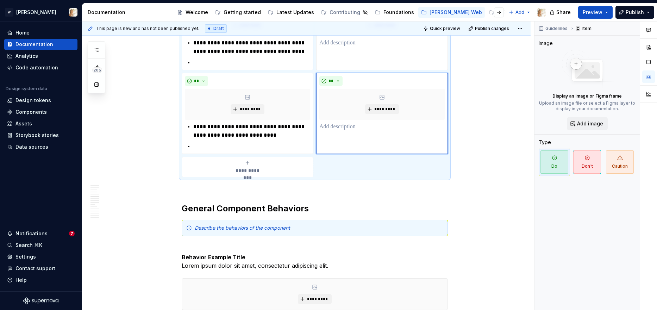
click at [272, 169] on div "**********" at bounding box center [247, 167] width 125 height 14
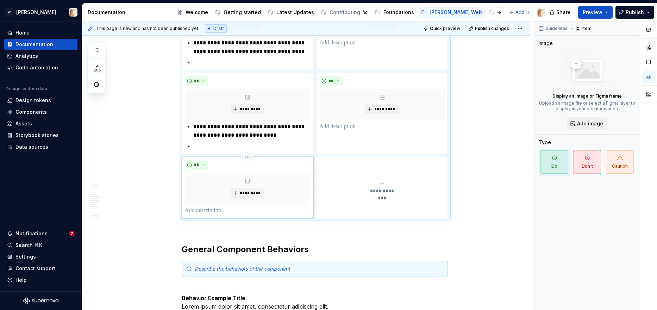
click at [230, 209] on p at bounding box center [247, 210] width 125 height 8
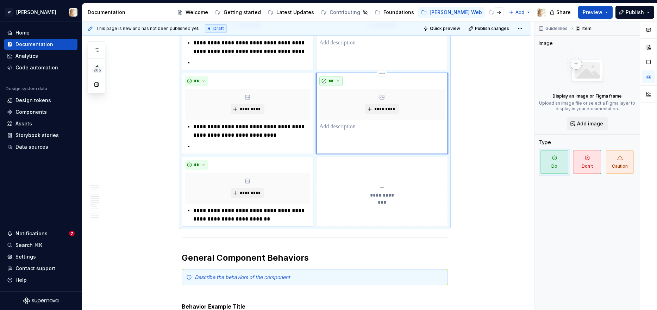
click at [334, 82] on span "**" at bounding box center [331, 81] width 6 height 6
click at [337, 107] on div "Suggestions" at bounding box center [337, 106] width 6 height 6
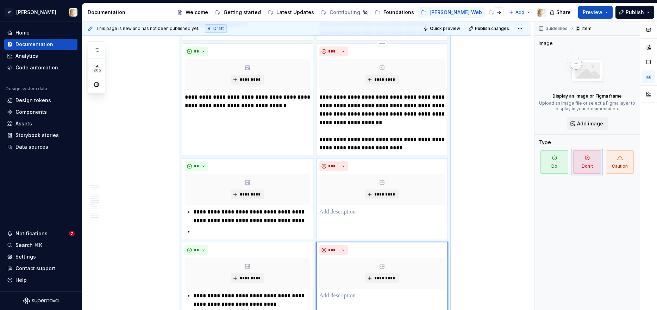
scroll to position [994, 0]
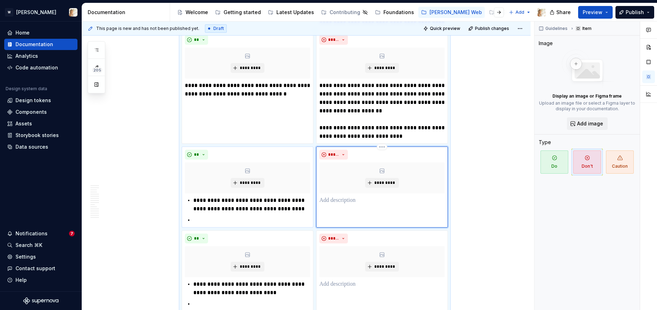
click at [338, 210] on div "***** *********" at bounding box center [382, 187] width 132 height 81
click at [337, 200] on p at bounding box center [381, 200] width 125 height 8
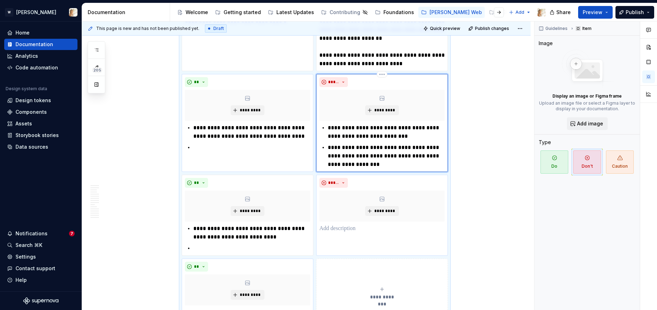
scroll to position [1069, 0]
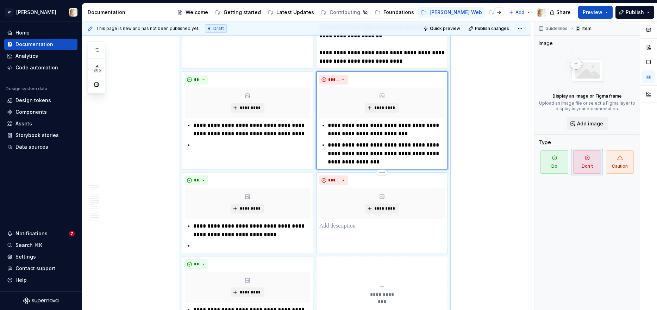
click at [350, 235] on div "***** *********" at bounding box center [382, 212] width 132 height 81
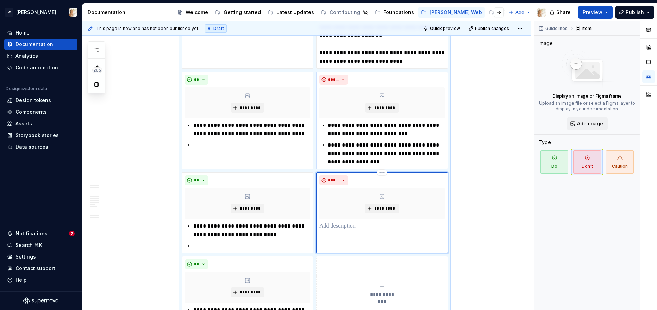
click at [349, 225] on p at bounding box center [381, 226] width 125 height 8
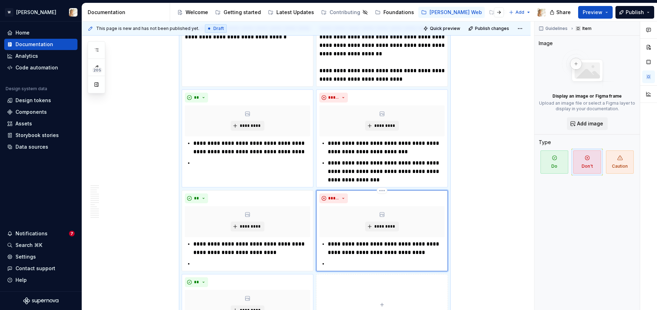
scroll to position [1048, 0]
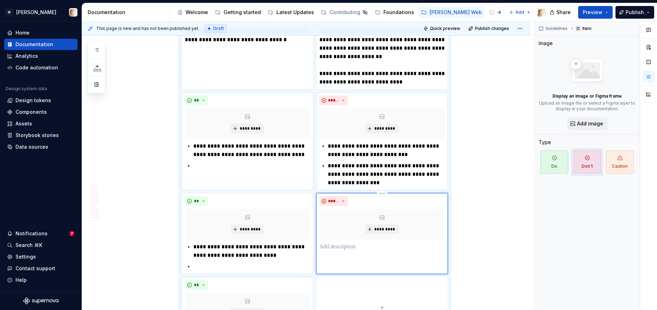
click at [331, 249] on p at bounding box center [381, 247] width 125 height 8
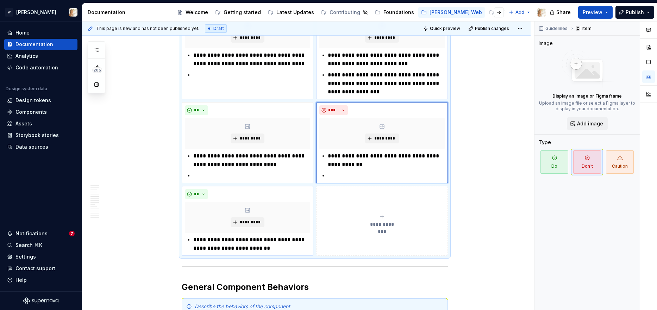
scroll to position [1157, 0]
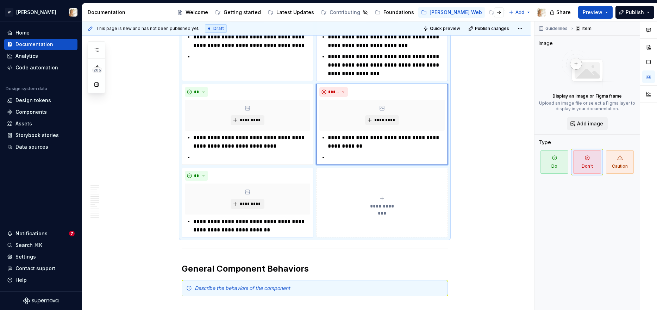
click at [363, 197] on div "**********" at bounding box center [381, 202] width 125 height 14
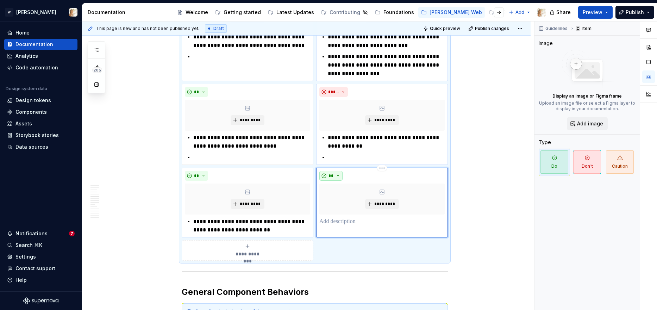
click at [340, 176] on button "**" at bounding box center [330, 176] width 23 height 10
click at [337, 199] on div "Suggestions" at bounding box center [337, 201] width 6 height 6
click at [337, 225] on p at bounding box center [381, 221] width 125 height 8
paste div
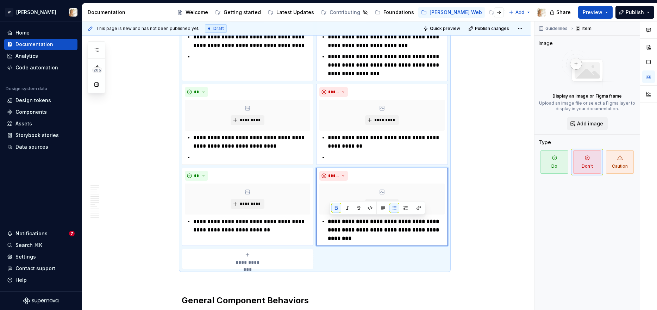
click at [507, 248] on div "**********" at bounding box center [306, 257] width 449 height 2533
click at [257, 259] on span "**********" at bounding box center [247, 262] width 32 height 7
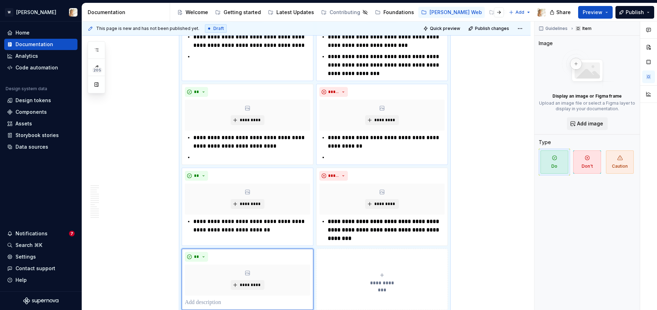
click at [360, 270] on button "**********" at bounding box center [382, 279] width 132 height 61
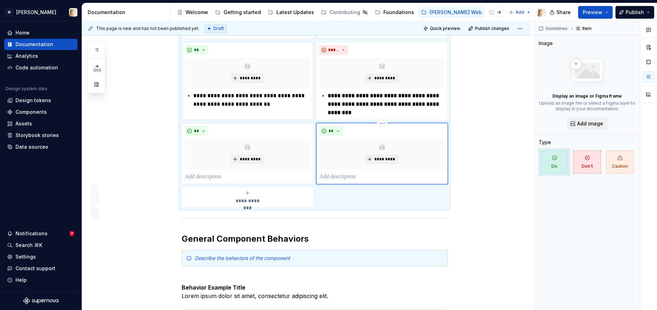
scroll to position [1324, 0]
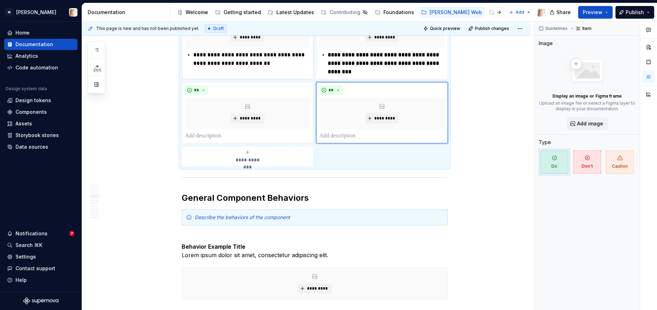
click at [232, 162] on div "**********" at bounding box center [247, 156] width 125 height 14
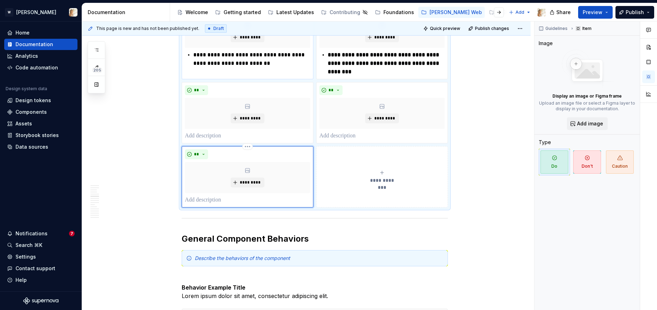
click at [336, 177] on div "**********" at bounding box center [381, 177] width 125 height 14
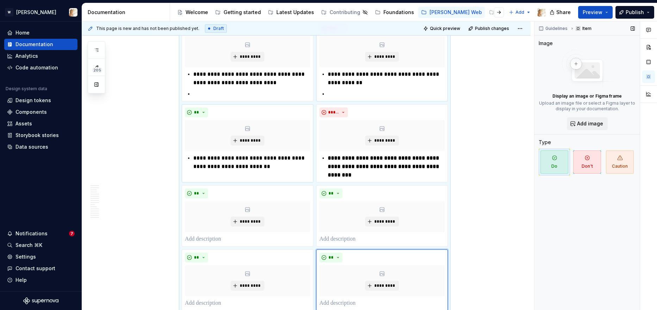
scroll to position [1193, 0]
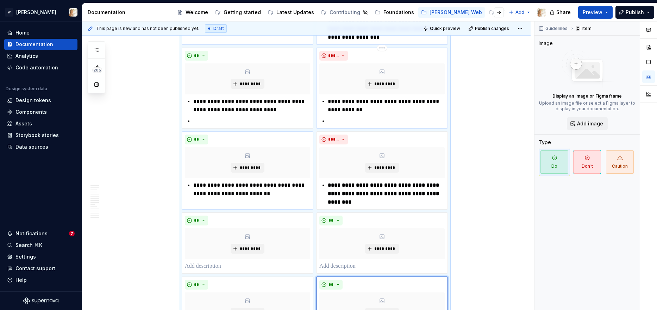
click at [362, 125] on p at bounding box center [386, 121] width 117 height 8
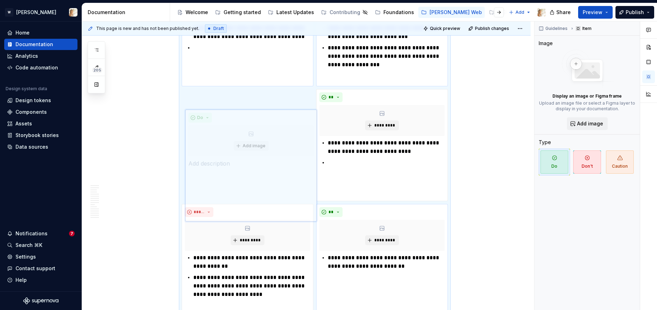
scroll to position [1266, 0]
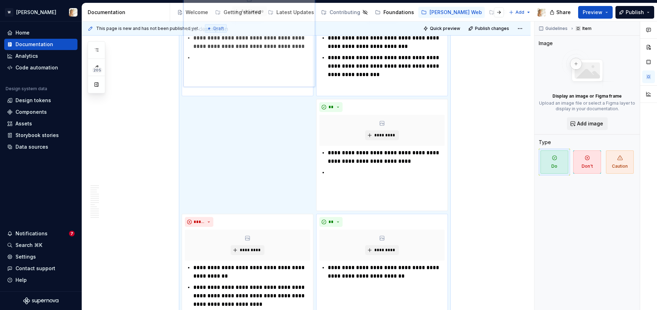
drag, startPoint x: 250, startPoint y: 189, endPoint x: 250, endPoint y: 110, distance: 78.9
click at [250, 110] on body "W Watson Home Documentation Analytics Code automation Design system data Design…" at bounding box center [328, 155] width 657 height 310
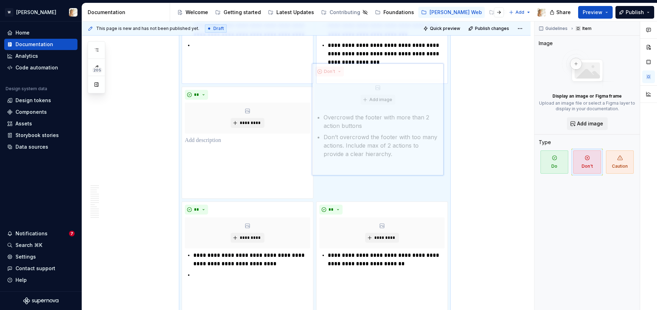
scroll to position [1274, 0]
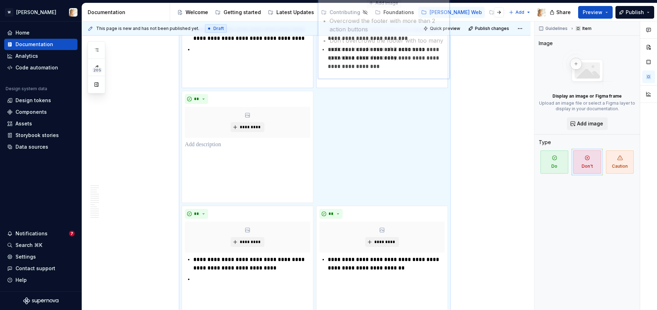
drag, startPoint x: 228, startPoint y: 146, endPoint x: 358, endPoint y: 100, distance: 138.4
click at [358, 100] on body "W Watson Home Documentation Analytics Code automation Design system data Design…" at bounding box center [328, 155] width 657 height 310
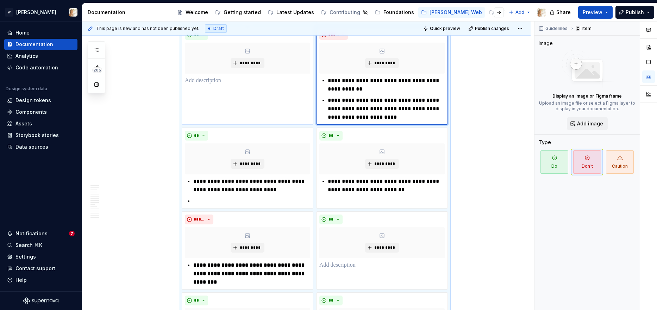
scroll to position [1201, 0]
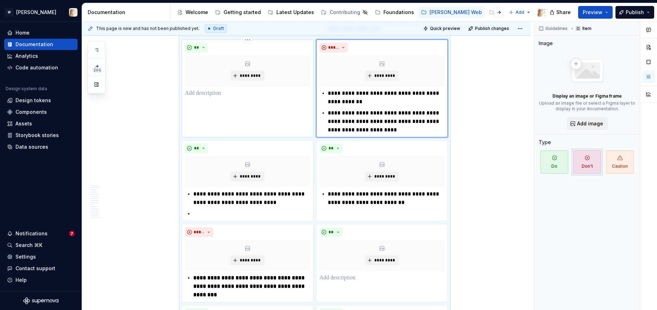
click at [216, 96] on p at bounding box center [247, 93] width 125 height 8
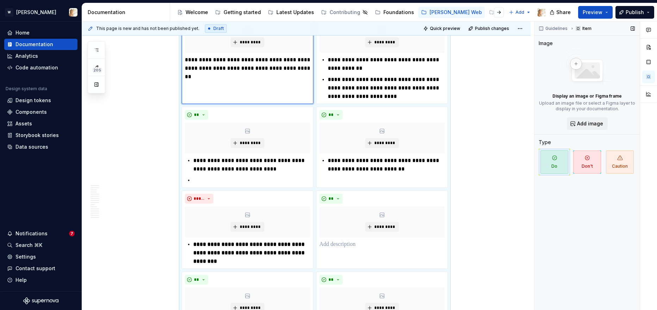
scroll to position [1242, 0]
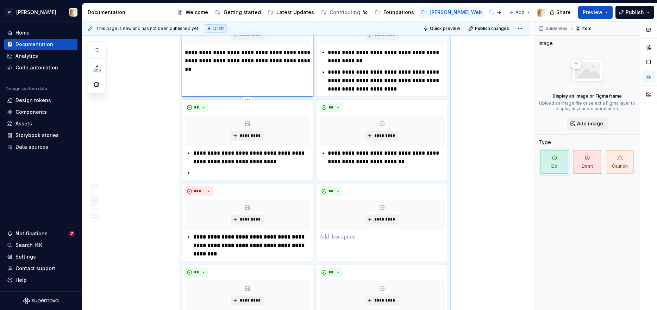
click at [260, 170] on p at bounding box center [251, 173] width 117 height 8
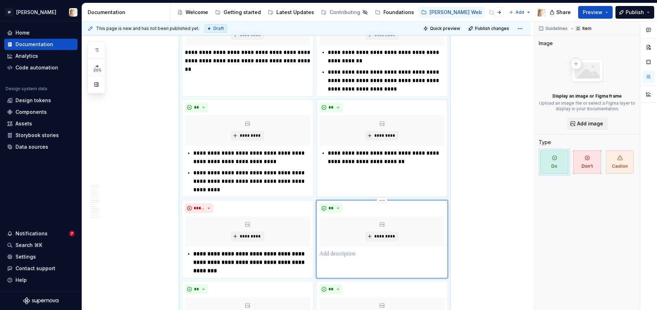
scroll to position [1394, 0]
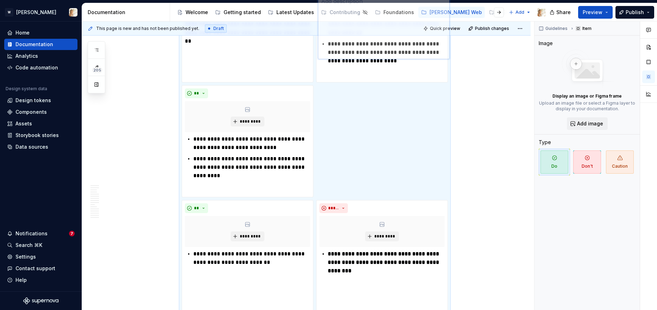
drag, startPoint x: 365, startPoint y: 207, endPoint x: 368, endPoint y: 131, distance: 76.5
click at [368, 131] on body "W Watson Home Documentation Analytics Code automation Design system data Design…" at bounding box center [328, 155] width 657 height 310
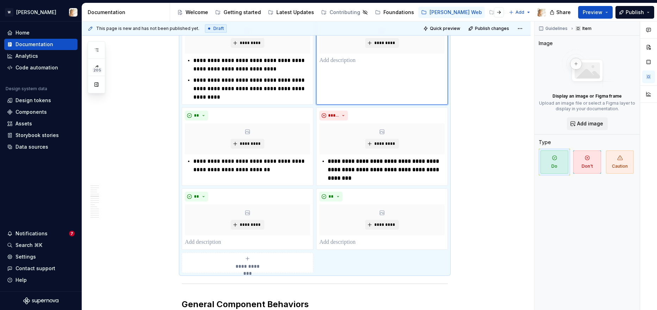
scroll to position [1330, 0]
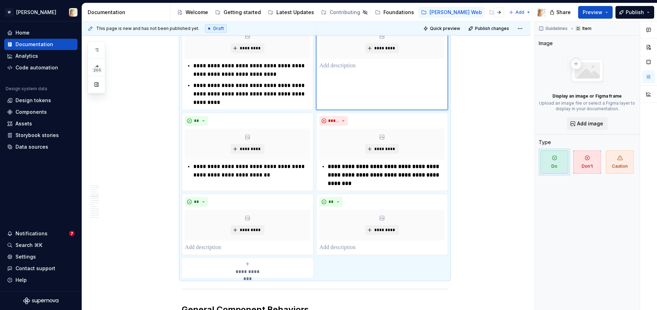
click at [336, 78] on div "** *********" at bounding box center [382, 61] width 132 height 98
click at [336, 67] on p at bounding box center [381, 66] width 125 height 8
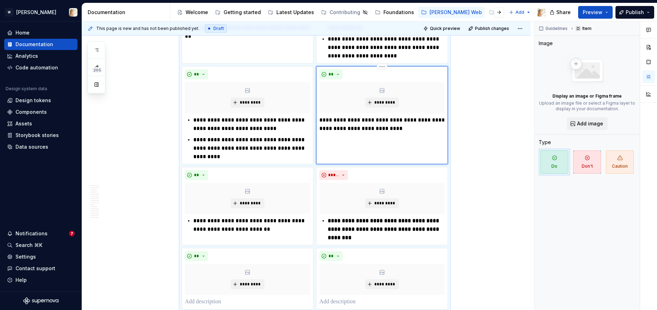
scroll to position [1268, 0]
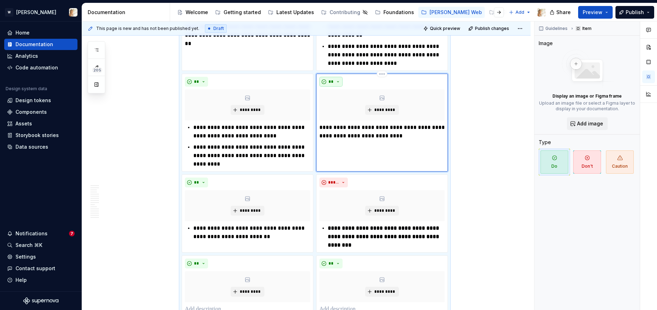
click at [340, 84] on button "**" at bounding box center [330, 82] width 23 height 10
click at [341, 105] on span "Don't" at bounding box center [353, 106] width 60 height 11
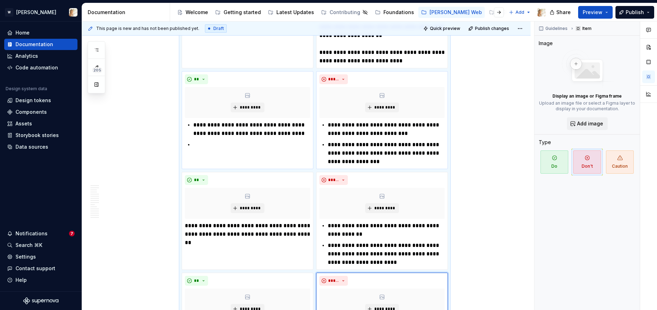
scroll to position [937, 0]
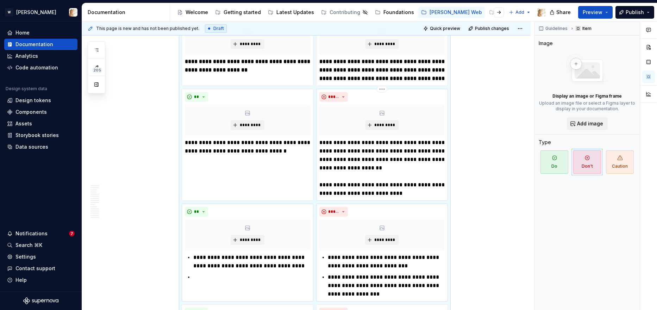
click at [378, 163] on p "**********" at bounding box center [381, 167] width 125 height 59
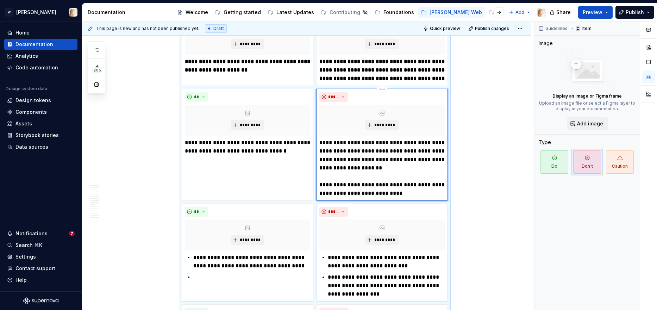
click at [377, 163] on p "**********" at bounding box center [381, 167] width 125 height 59
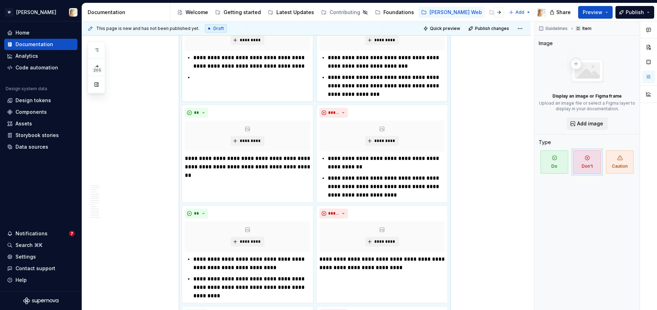
scroll to position [1282, 0]
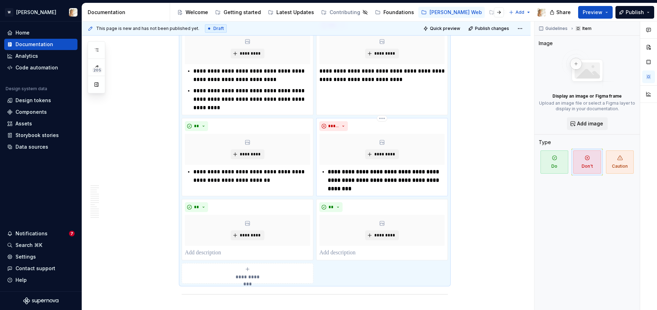
click at [361, 176] on p "**********" at bounding box center [386, 180] width 117 height 25
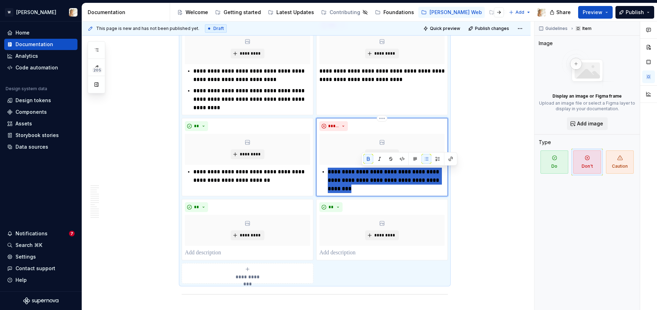
click at [361, 176] on p "**********" at bounding box center [386, 180] width 117 height 25
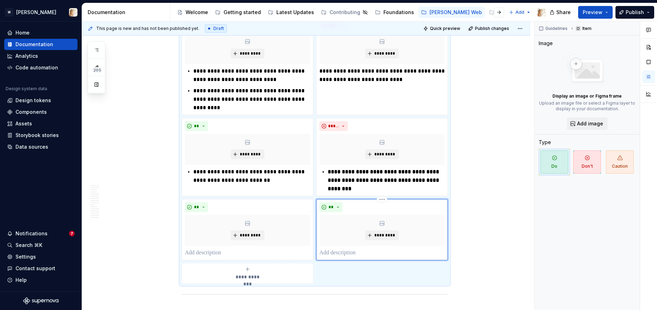
click at [363, 205] on div "**" at bounding box center [381, 207] width 125 height 10
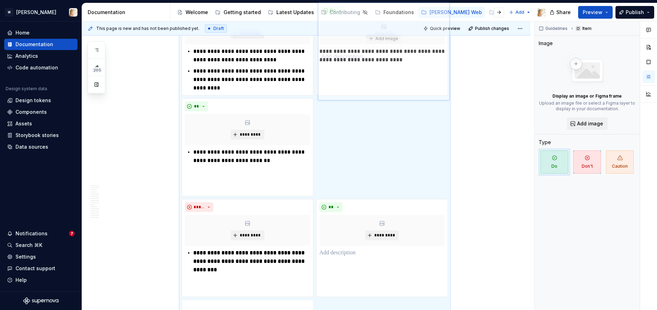
drag, startPoint x: 359, startPoint y: 206, endPoint x: 362, endPoint y: 142, distance: 64.9
click at [362, 142] on body "W Watson Home Documentation Analytics Code automation Design system data Design…" at bounding box center [328, 155] width 657 height 310
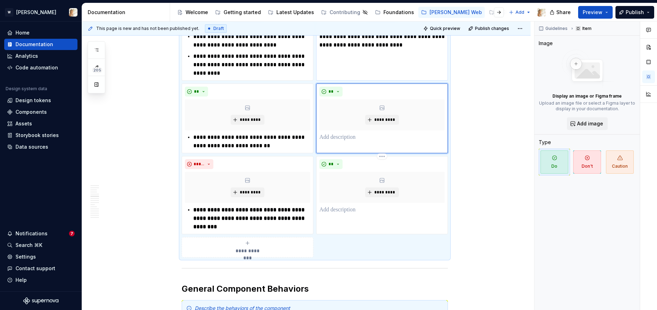
scroll to position [1311, 0]
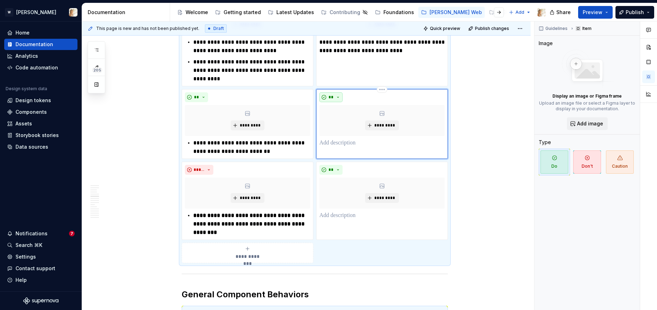
click at [339, 95] on button "**" at bounding box center [330, 97] width 23 height 10
click at [333, 121] on span "Don't" at bounding box center [353, 122] width 60 height 11
click at [336, 147] on p at bounding box center [381, 143] width 125 height 8
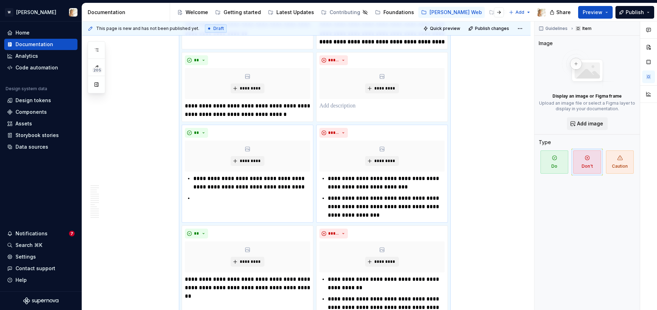
scroll to position [960, 0]
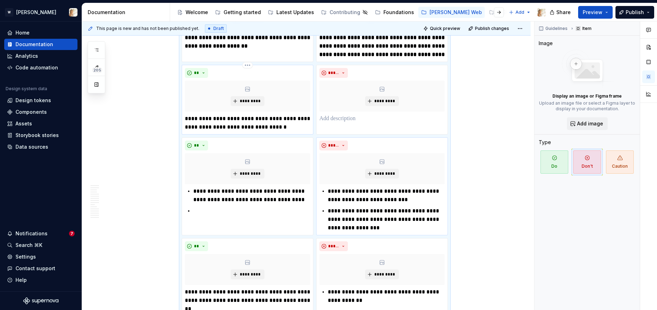
click at [271, 126] on p "**********" at bounding box center [247, 122] width 125 height 17
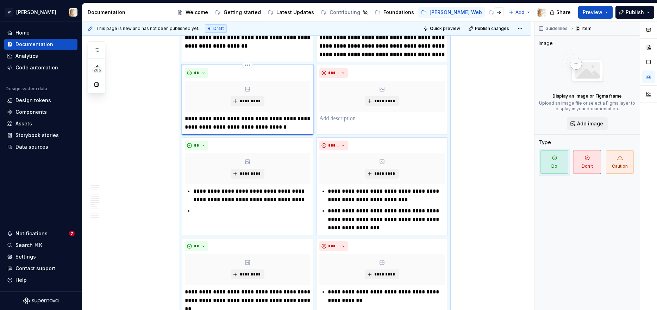
click at [272, 126] on p "**********" at bounding box center [247, 122] width 125 height 17
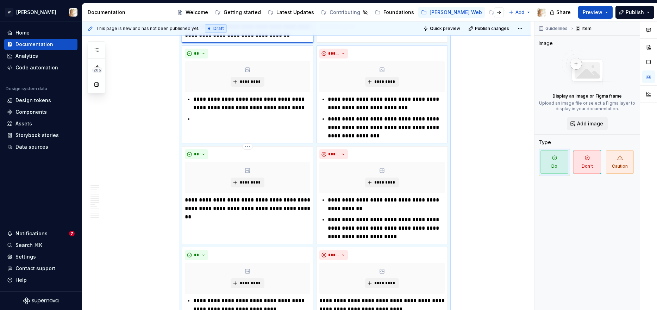
scroll to position [1046, 0]
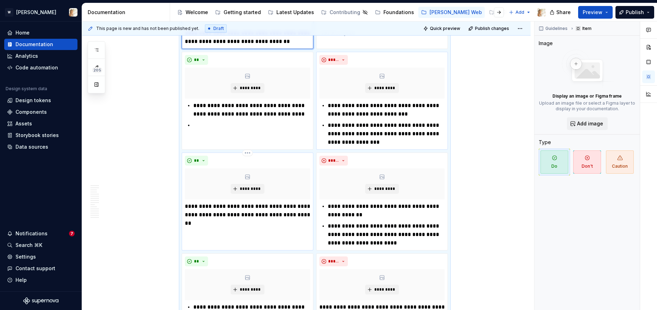
click at [296, 215] on p "**********" at bounding box center [247, 210] width 125 height 17
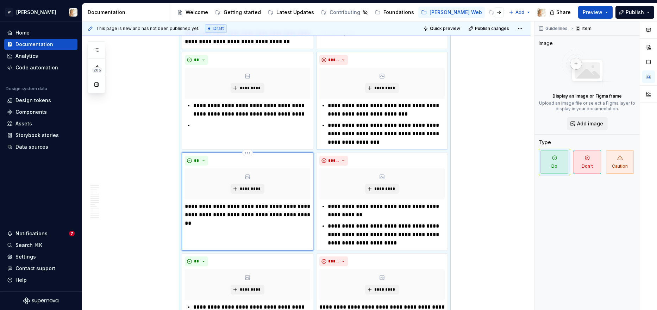
click at [296, 215] on p "**********" at bounding box center [247, 210] width 125 height 17
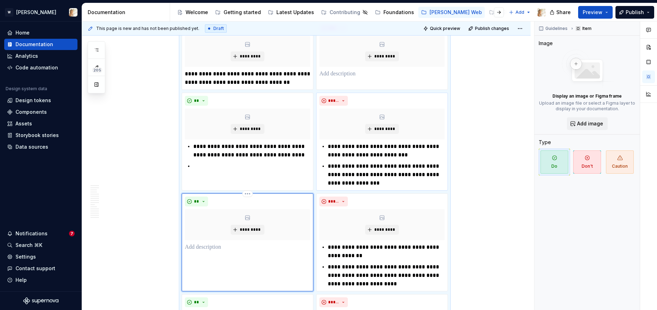
scroll to position [985, 0]
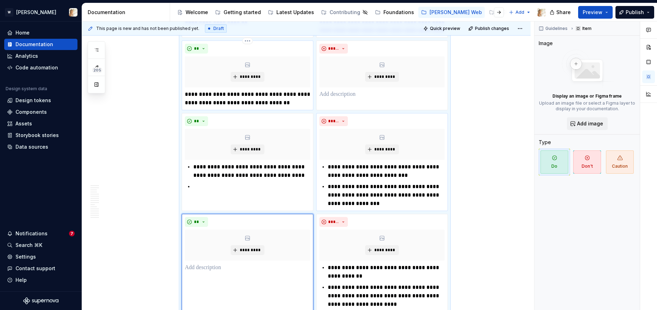
click at [282, 103] on p "**********" at bounding box center [247, 98] width 125 height 17
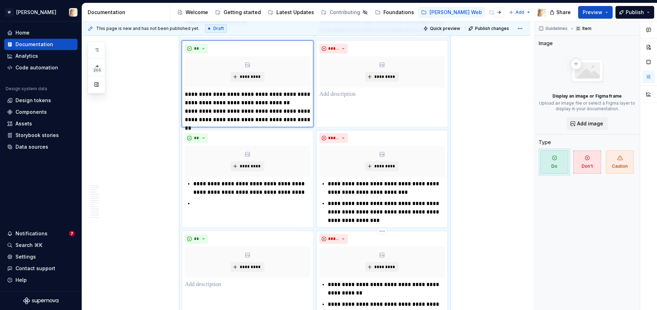
click at [361, 287] on p "**********" at bounding box center [386, 288] width 117 height 17
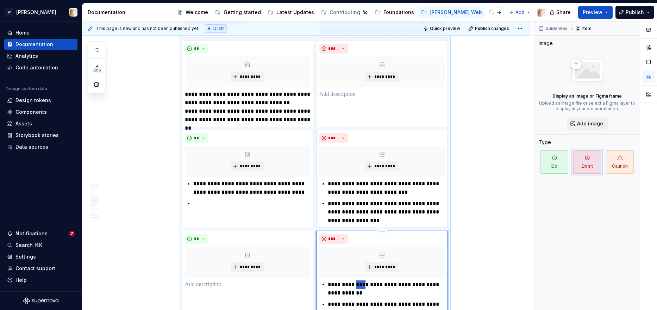
click at [361, 287] on p "**********" at bounding box center [386, 288] width 117 height 17
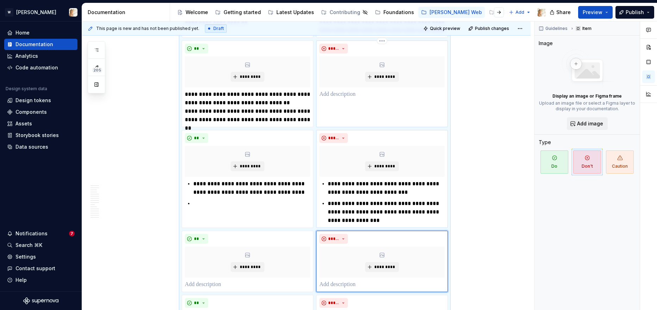
click at [342, 98] on p at bounding box center [381, 94] width 125 height 8
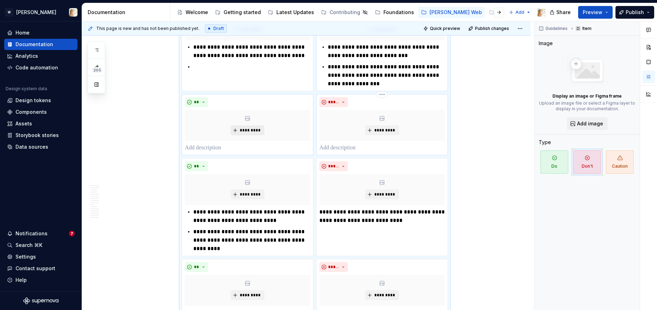
scroll to position [1143, 0]
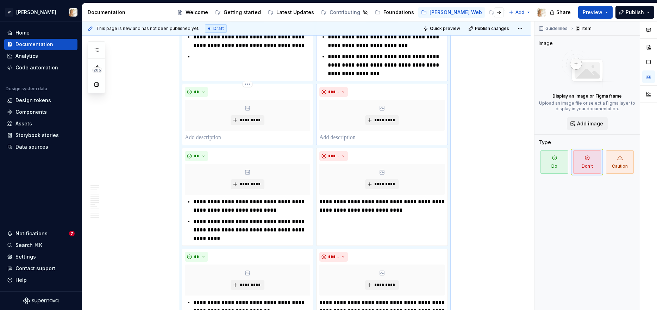
click at [250, 93] on div "**" at bounding box center [247, 92] width 125 height 10
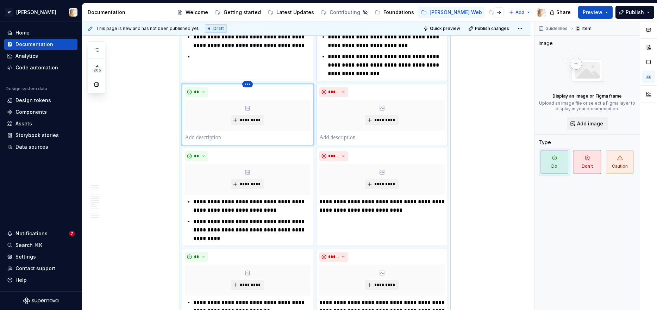
click at [248, 84] on html "W Watson Home Documentation Analytics Code automation Design system data Design…" at bounding box center [328, 155] width 657 height 310
click at [262, 94] on div "Delete item" at bounding box center [280, 96] width 46 height 7
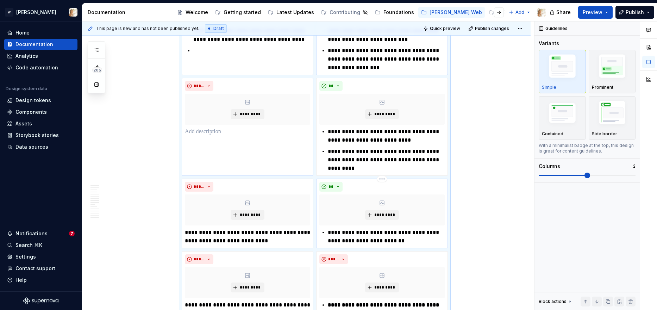
scroll to position [1139, 0]
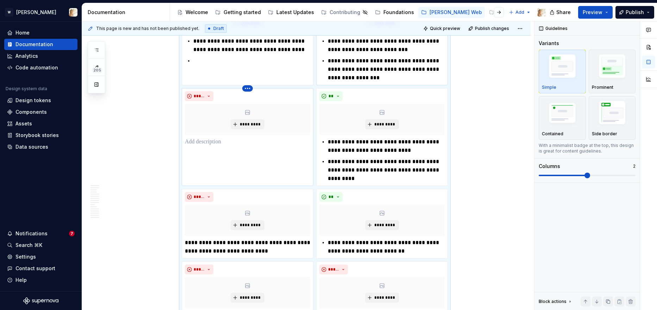
click at [248, 89] on html "W Watson Home Documentation Analytics Code automation Design system data Design…" at bounding box center [328, 155] width 657 height 310
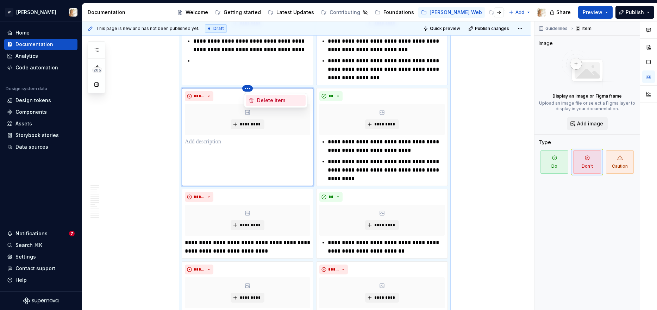
click at [257, 104] on div "Delete item" at bounding box center [280, 100] width 46 height 7
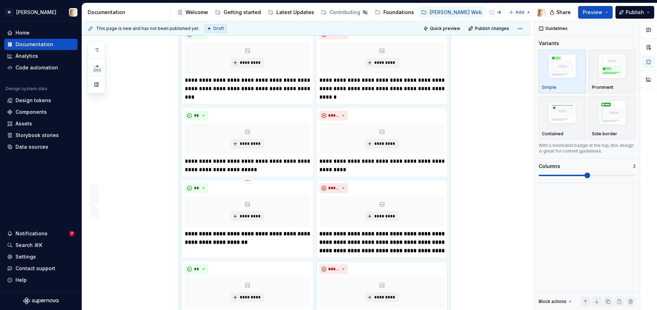
scroll to position [771, 0]
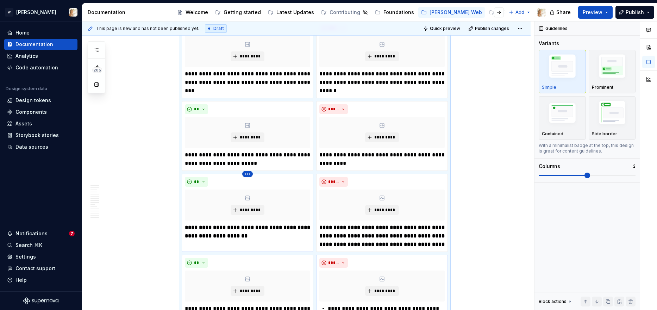
click at [249, 174] on html "W Watson Home Documentation Analytics Code automation Design system data Design…" at bounding box center [328, 155] width 657 height 310
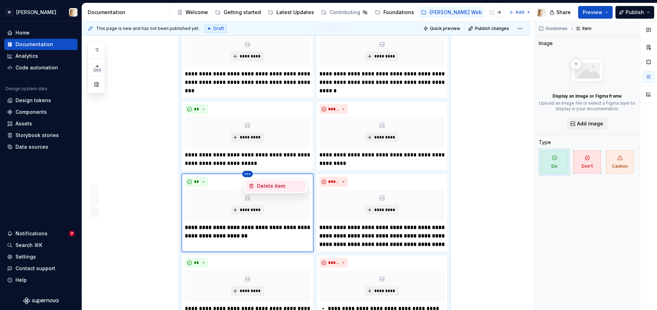
click at [262, 184] on div "Delete item" at bounding box center [280, 185] width 46 height 7
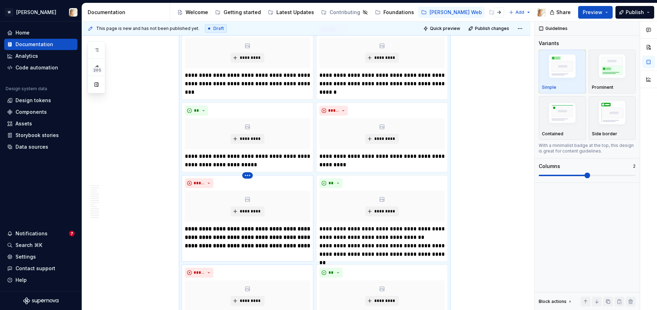
click at [250, 175] on html "W Watson Home Documentation Analytics Code automation Design system data Design…" at bounding box center [328, 155] width 657 height 310
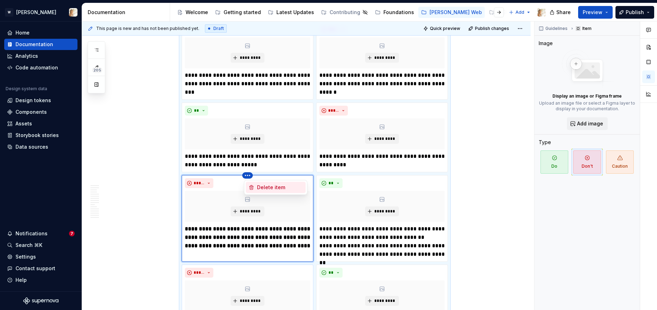
click at [257, 185] on div "Delete item" at bounding box center [280, 187] width 46 height 7
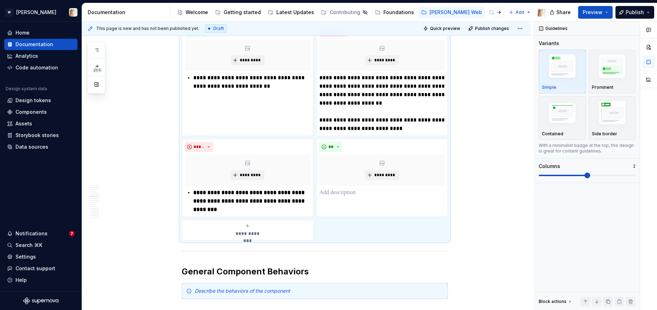
scroll to position [1232, 0]
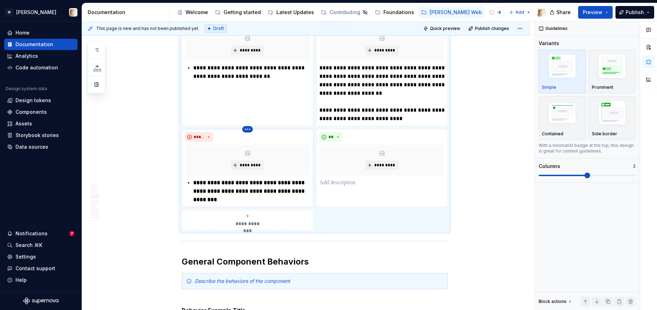
click at [247, 131] on html "W Watson Home Documentation Analytics Code automation Design system data Design…" at bounding box center [328, 155] width 657 height 310
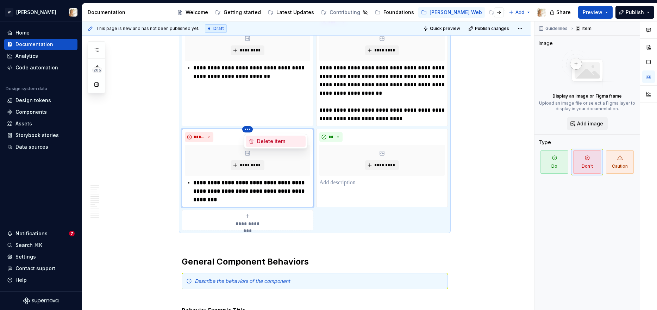
click at [259, 141] on div "Delete item" at bounding box center [280, 141] width 46 height 7
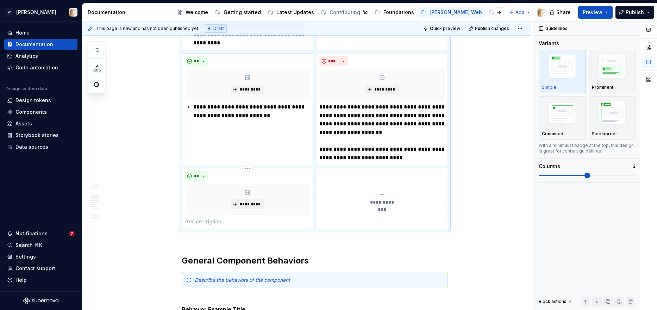
scroll to position [1201, 0]
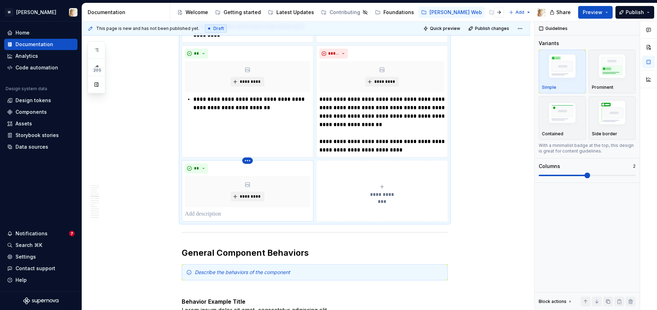
click at [249, 161] on html "W Watson Home Documentation Analytics Code automation Design system data Design…" at bounding box center [328, 155] width 657 height 310
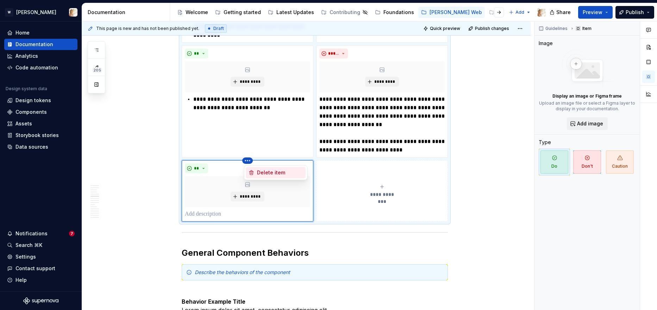
click at [257, 171] on div "Delete item" at bounding box center [280, 172] width 46 height 7
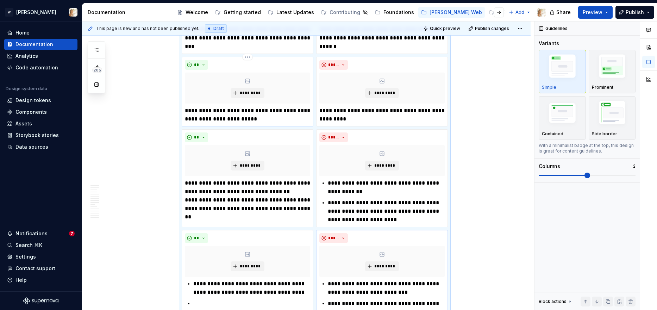
scroll to position [834, 0]
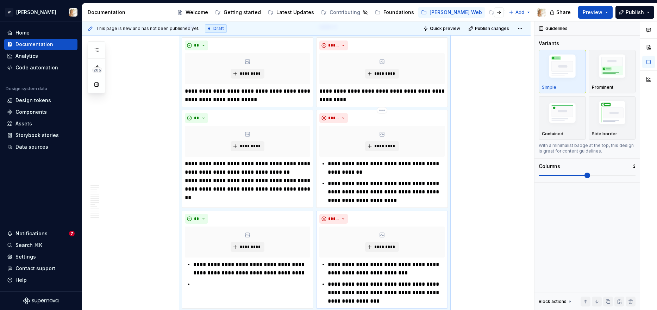
click at [333, 161] on p "**********" at bounding box center [386, 168] width 117 height 17
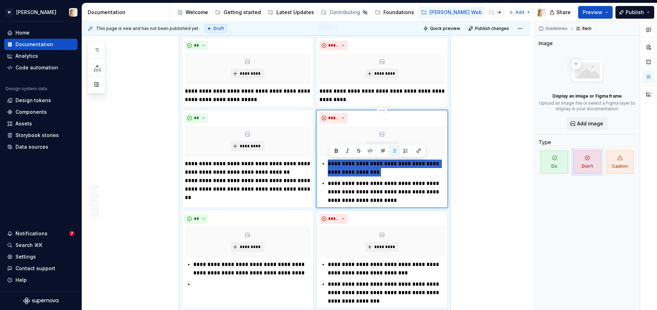
drag, startPoint x: 330, startPoint y: 183, endPoint x: 328, endPoint y: 165, distance: 18.1
click at [328, 165] on div "**********" at bounding box center [381, 182] width 125 height 45
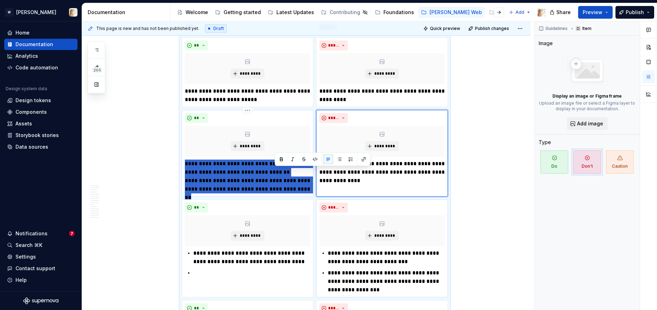
drag, startPoint x: 277, startPoint y: 173, endPoint x: 299, endPoint y: 189, distance: 27.8
click at [299, 189] on p "**********" at bounding box center [247, 177] width 125 height 34
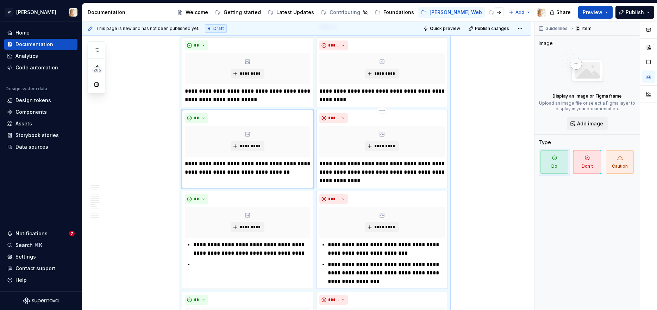
click at [367, 182] on p "**********" at bounding box center [381, 172] width 125 height 25
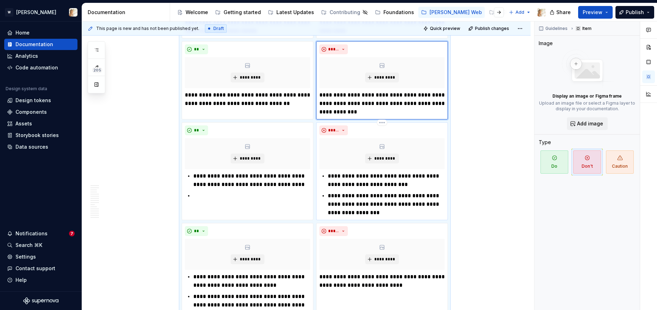
scroll to position [907, 0]
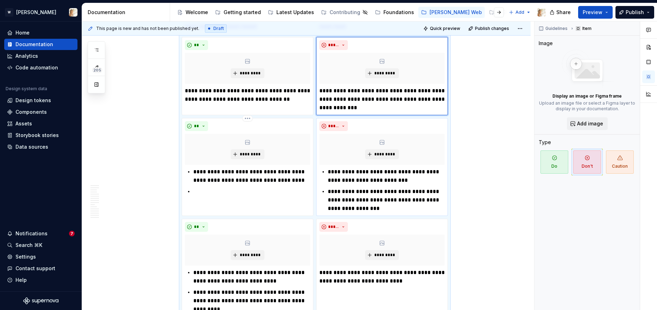
click at [211, 189] on p at bounding box center [251, 191] width 117 height 8
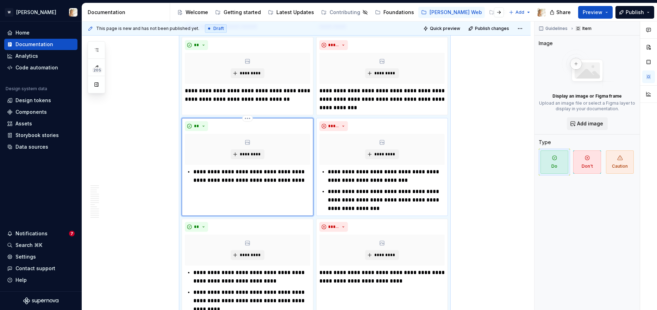
click at [195, 172] on p "**********" at bounding box center [251, 176] width 117 height 17
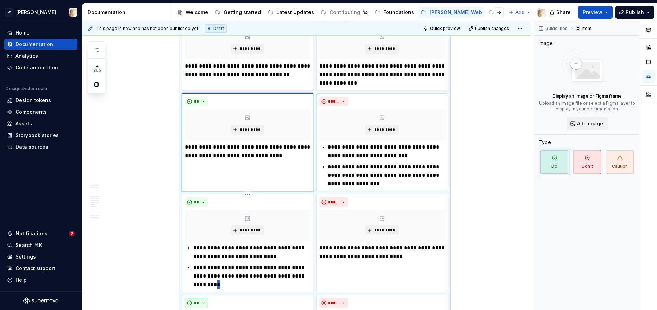
scroll to position [959, 0]
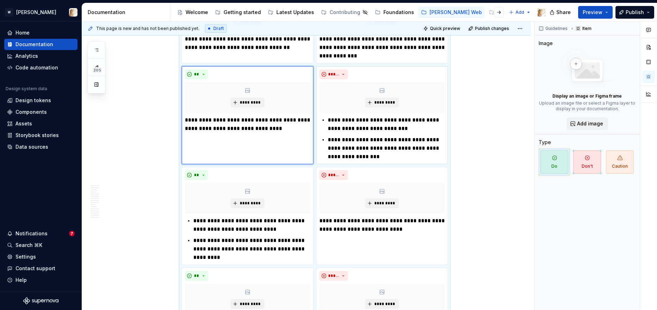
drag, startPoint x: 212, startPoint y: 286, endPoint x: 197, endPoint y: 265, distance: 26.1
click at [197, 265] on div "**********" at bounding box center [315, 117] width 266 height 571
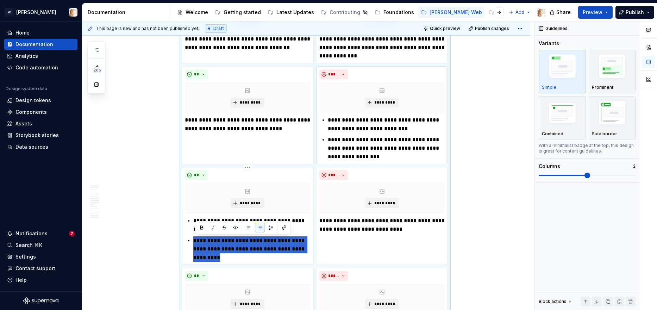
drag, startPoint x: 210, startPoint y: 257, endPoint x: 195, endPoint y: 239, distance: 24.0
click at [195, 239] on p "**********" at bounding box center [251, 248] width 117 height 25
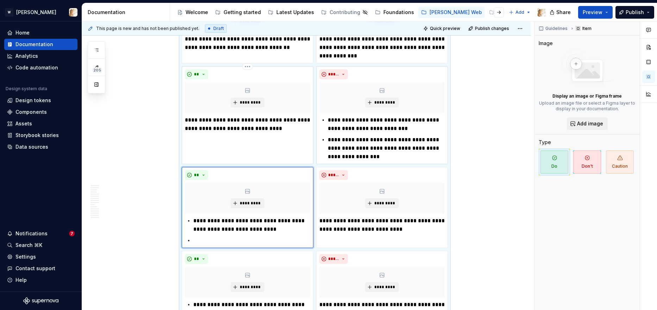
click at [217, 142] on div "**********" at bounding box center [248, 115] width 132 height 98
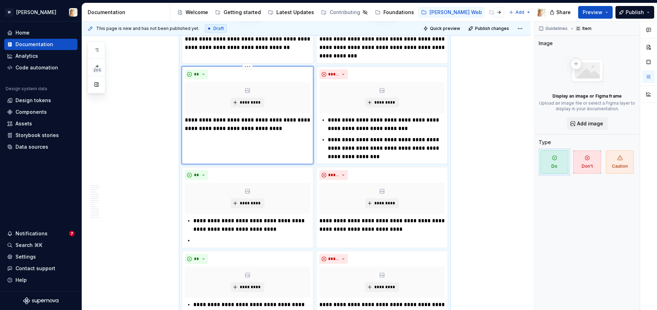
click at [289, 130] on p "**********" at bounding box center [247, 124] width 125 height 17
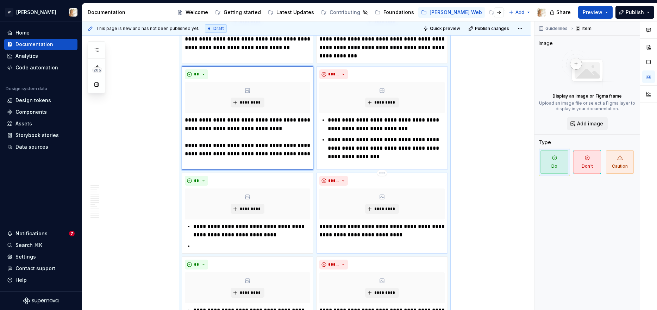
click at [376, 229] on p "**********" at bounding box center [381, 230] width 125 height 17
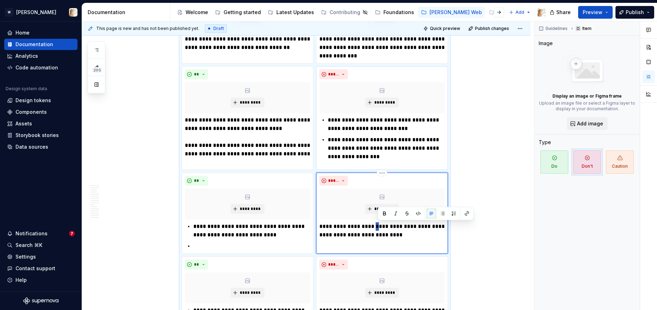
click at [376, 229] on p "**********" at bounding box center [381, 230] width 125 height 17
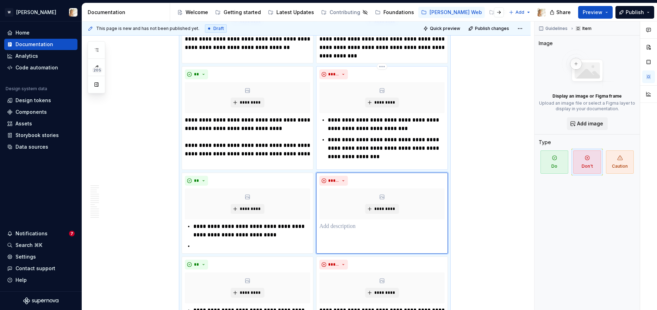
click at [329, 120] on div "**********" at bounding box center [381, 138] width 125 height 45
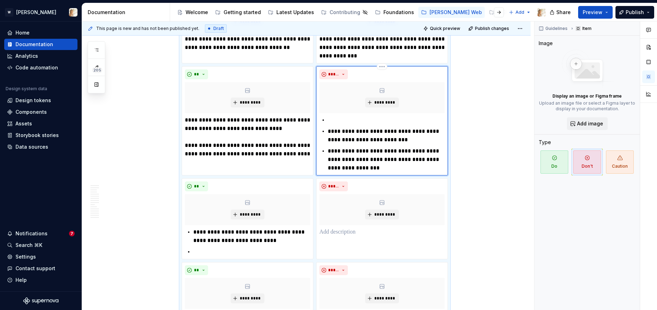
click at [341, 120] on p at bounding box center [386, 120] width 117 height 8
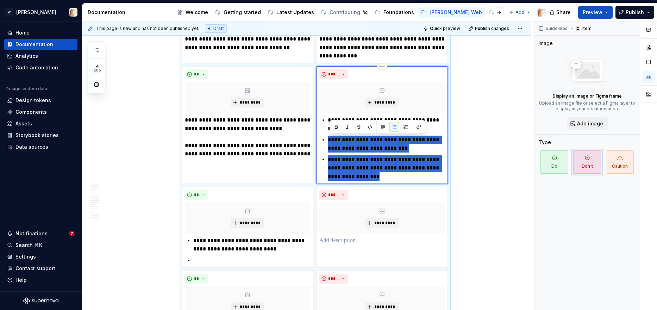
drag, startPoint x: 330, startPoint y: 139, endPoint x: 382, endPoint y: 181, distance: 66.3
click at [382, 181] on div "**********" at bounding box center [382, 125] width 132 height 118
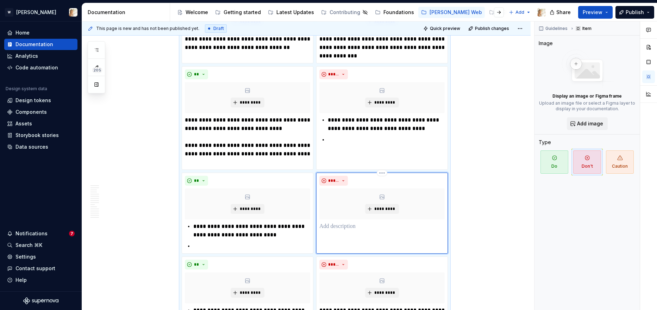
click at [353, 232] on div "***** *********" at bounding box center [382, 213] width 132 height 81
click at [347, 228] on p at bounding box center [381, 226] width 125 height 8
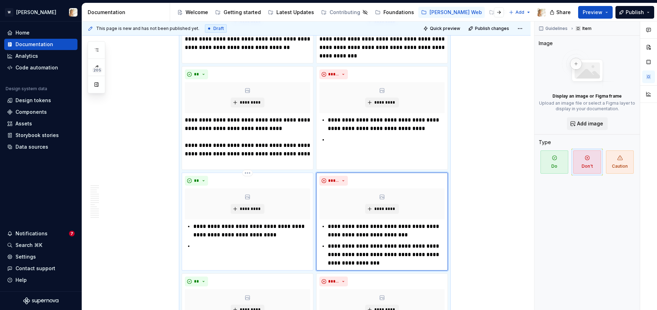
click at [215, 245] on p at bounding box center [251, 246] width 117 height 8
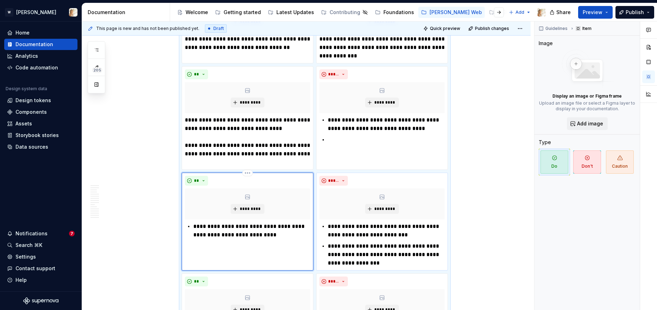
click at [196, 226] on p "**********" at bounding box center [251, 230] width 117 height 17
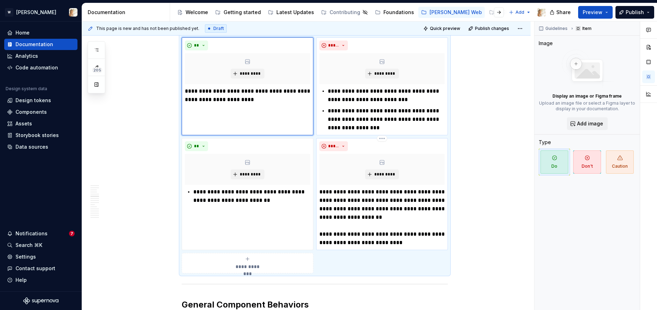
scroll to position [1095, 0]
click at [325, 232] on p "**********" at bounding box center [381, 216] width 125 height 59
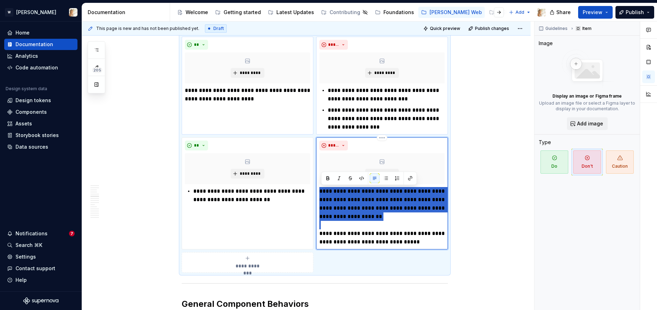
drag, startPoint x: 322, startPoint y: 234, endPoint x: 322, endPoint y: 191, distance: 43.0
click at [322, 191] on p "**********" at bounding box center [381, 216] width 125 height 59
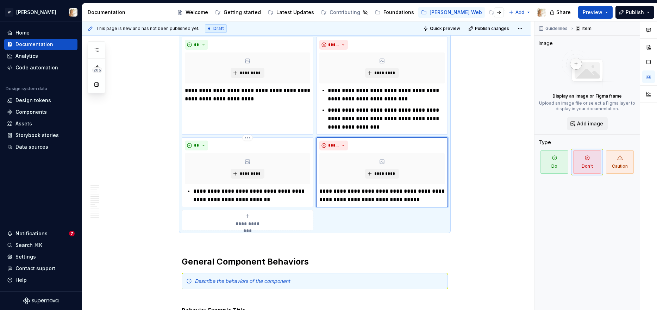
click at [196, 190] on p "**********" at bounding box center [251, 195] width 117 height 17
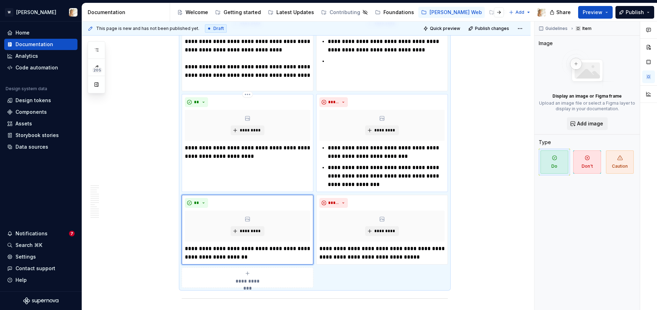
scroll to position [1037, 0]
click at [424, 249] on p "**********" at bounding box center [381, 253] width 125 height 17
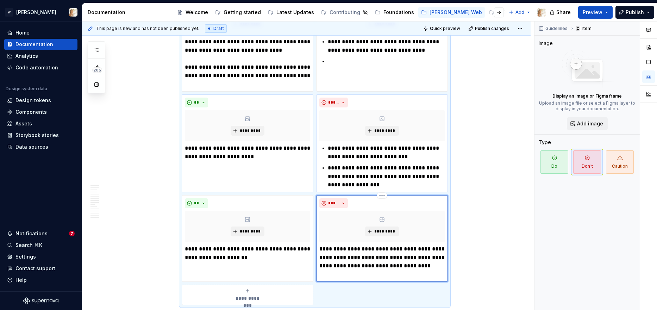
click at [425, 249] on p "**********" at bounding box center [381, 262] width 125 height 34
click at [346, 267] on p "**********" at bounding box center [381, 262] width 125 height 34
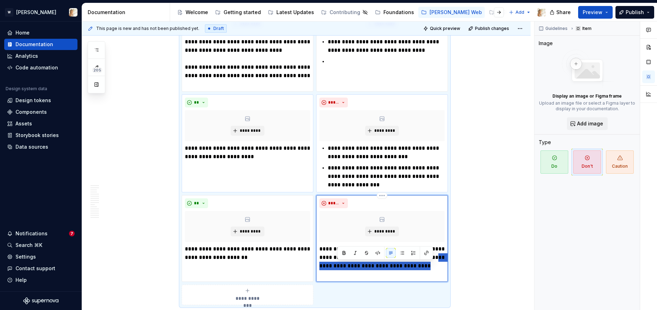
drag, startPoint x: 346, startPoint y: 268, endPoint x: 350, endPoint y: 273, distance: 6.5
click at [350, 273] on p "**********" at bounding box center [381, 262] width 125 height 34
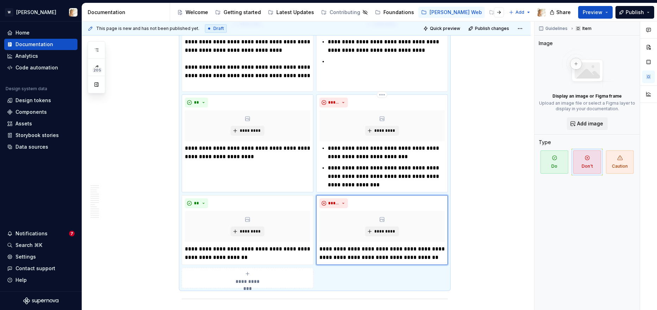
click at [331, 147] on p "**********" at bounding box center [386, 152] width 117 height 17
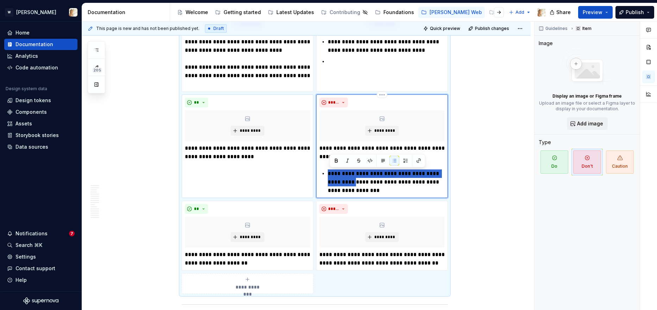
drag, startPoint x: 349, startPoint y: 183, endPoint x: 318, endPoint y: 169, distance: 33.4
click at [318, 169] on div "**********" at bounding box center [382, 146] width 132 height 104
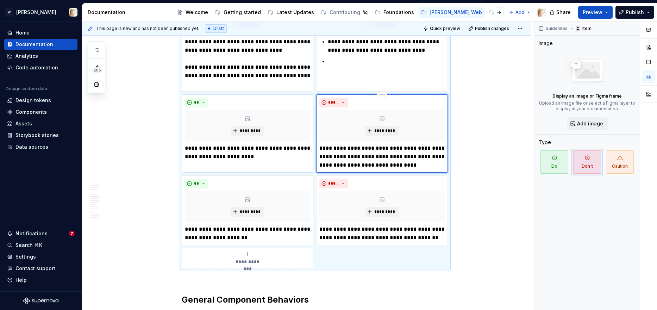
click at [414, 163] on p "**********" at bounding box center [381, 156] width 125 height 25
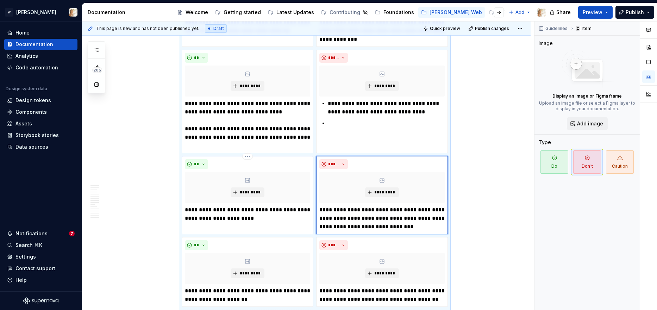
scroll to position [974, 0]
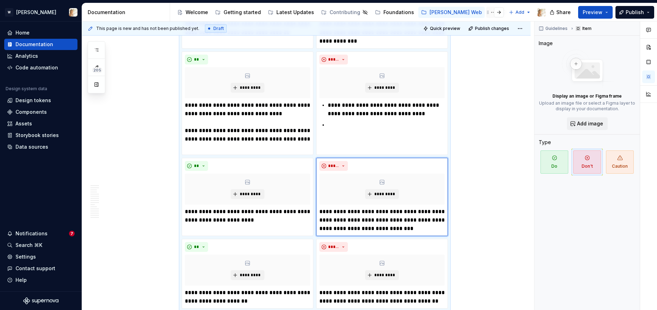
type textarea "*"
click at [331, 104] on p "**********" at bounding box center [386, 109] width 117 height 17
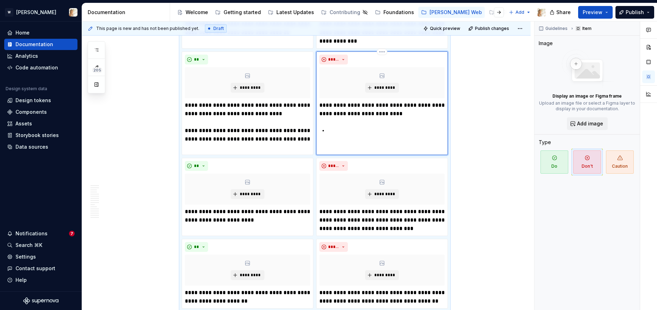
click at [330, 129] on p at bounding box center [386, 130] width 117 height 8
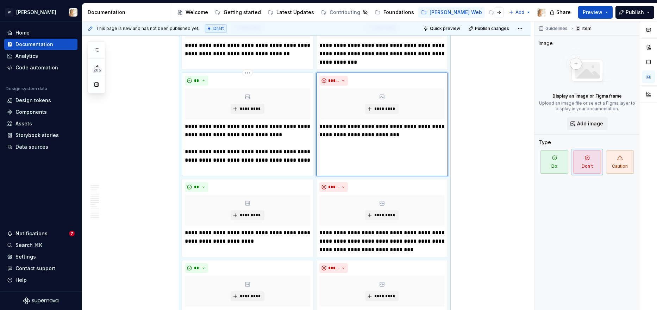
scroll to position [948, 0]
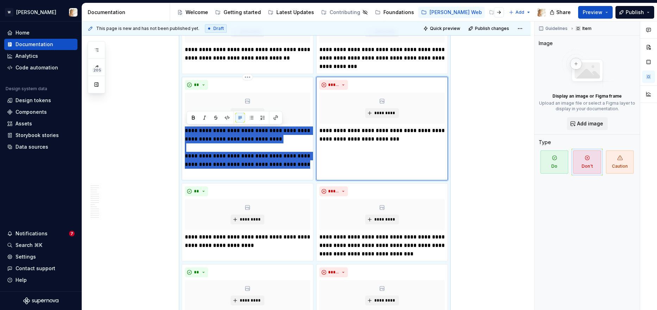
drag, startPoint x: 205, startPoint y: 172, endPoint x: 184, endPoint y: 130, distance: 47.1
click at [184, 130] on div "**********" at bounding box center [248, 129] width 132 height 104
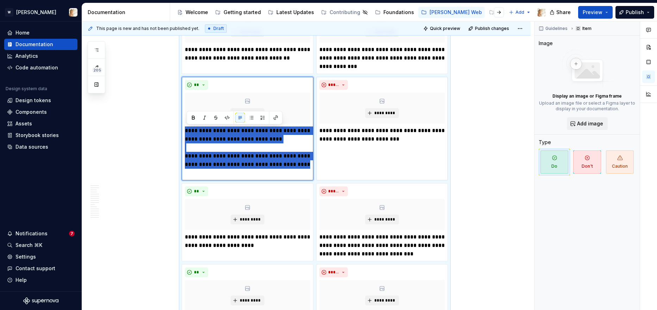
type textarea "*"
click at [226, 169] on p "**********" at bounding box center [247, 151] width 125 height 51
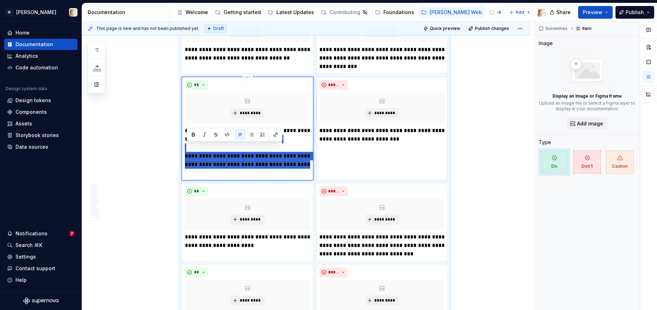
drag, startPoint x: 213, startPoint y: 173, endPoint x: 186, endPoint y: 152, distance: 34.7
click at [186, 152] on div "**********" at bounding box center [248, 129] width 132 height 104
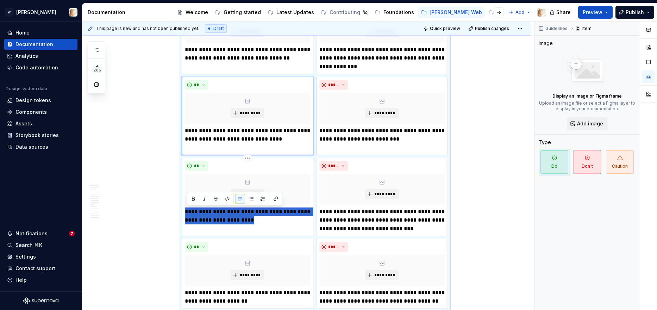
drag, startPoint x: 287, startPoint y: 223, endPoint x: 187, endPoint y: 212, distance: 100.3
click at [187, 212] on p "**********" at bounding box center [247, 215] width 125 height 17
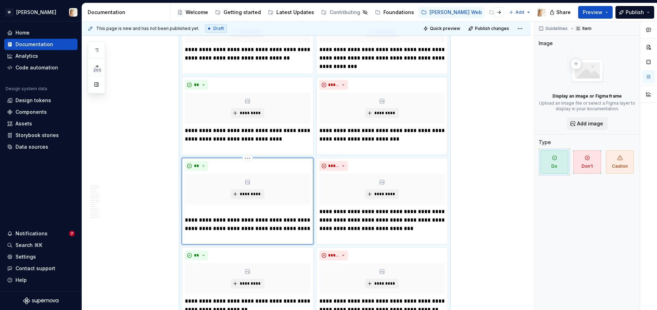
click at [187, 220] on p "**********" at bounding box center [247, 224] width 125 height 34
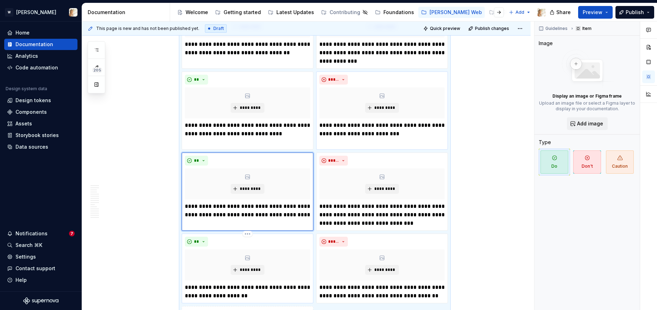
scroll to position [954, 0]
click at [211, 224] on p "**********" at bounding box center [247, 214] width 125 height 25
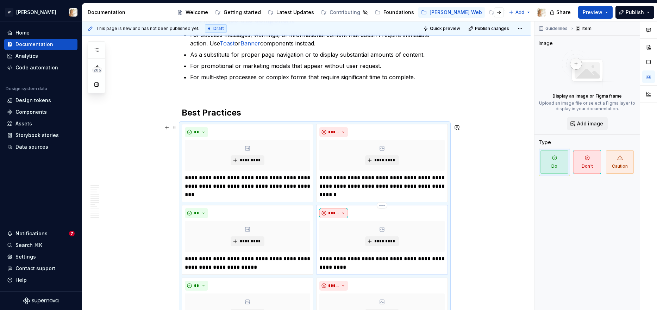
scroll to position [665, 0]
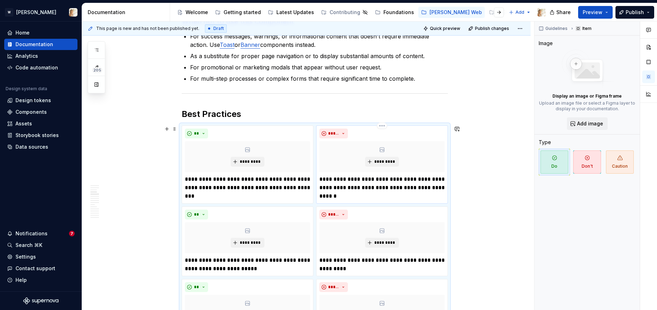
click at [353, 196] on p "**********" at bounding box center [381, 187] width 125 height 25
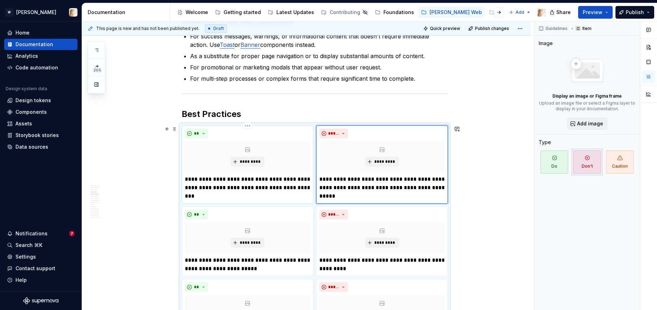
click at [269, 196] on p "**********" at bounding box center [247, 187] width 125 height 25
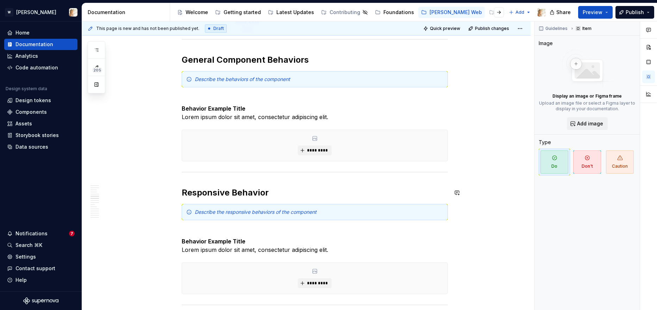
scroll to position [1247, 0]
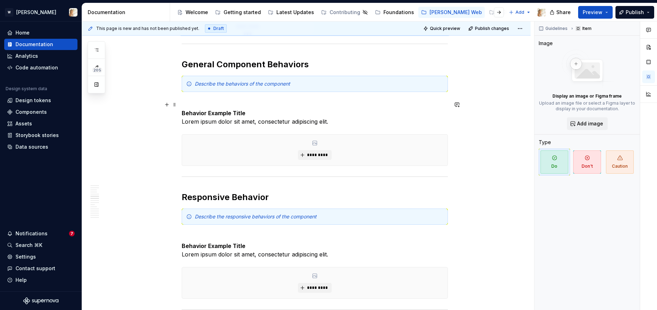
click at [189, 104] on p "Behavior Example Title Lorem ipsum dolor sit amet, consectetur adipiscing elit." at bounding box center [315, 112] width 266 height 25
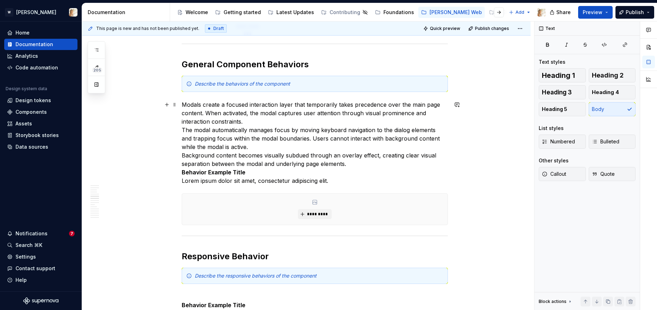
click at [184, 129] on p "Modals create a focused interaction layer that temporarily takes precedence ove…" at bounding box center [315, 142] width 266 height 85
click at [603, 142] on span "Bulleted" at bounding box center [605, 141] width 27 height 7
click at [185, 129] on p "Modals create a focused interaction layer that temporarily takes precedence ove…" at bounding box center [315, 142] width 266 height 85
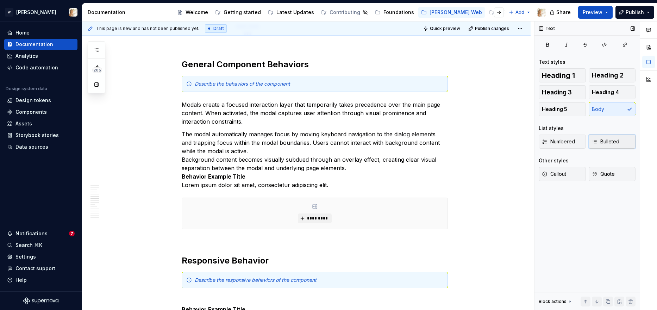
click at [610, 137] on button "Bulleted" at bounding box center [612, 142] width 47 height 14
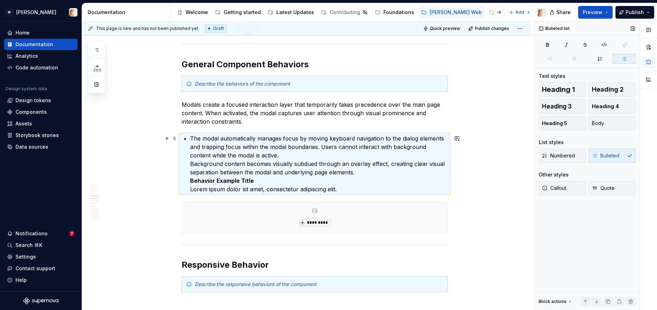
click at [191, 181] on div "**********" at bounding box center [315, 85] width 266 height 2336
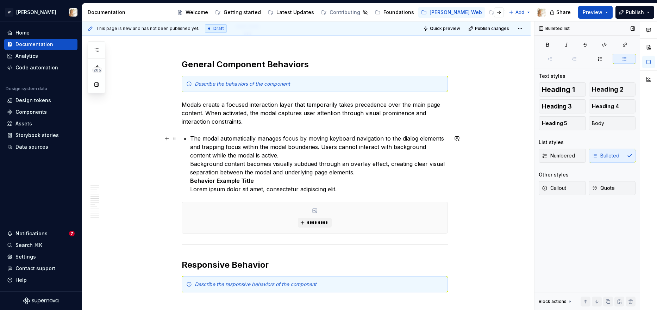
click at [191, 181] on div "**********" at bounding box center [315, 85] width 266 height 2336
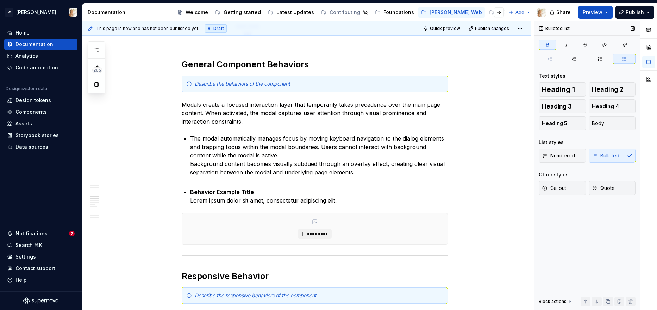
click at [610, 154] on div "Numbered Bulleted" at bounding box center [587, 156] width 97 height 14
click at [602, 126] on span "Body" at bounding box center [598, 123] width 12 height 7
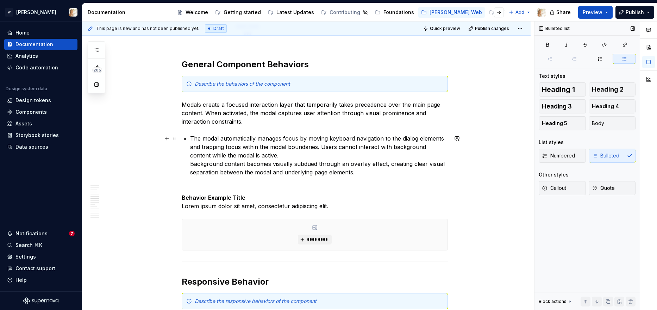
click at [212, 174] on p "The modal automatically manages focus by moving keyboard navigation to the dial…" at bounding box center [319, 159] width 258 height 51
click at [323, 148] on p "The modal automatically manages focus by moving keyboard navigation to the dial…" at bounding box center [319, 159] width 258 height 51
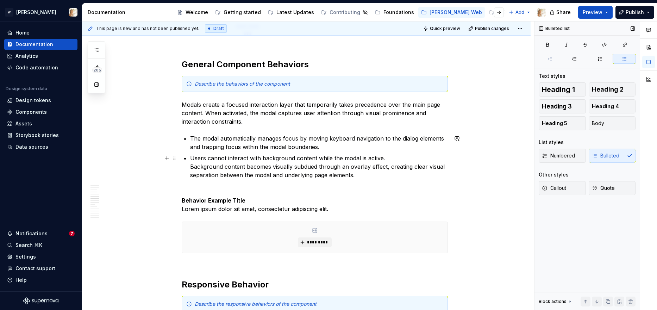
click at [192, 166] on p "Users cannot interact with background content while the modal is active. Backgr…" at bounding box center [319, 171] width 258 height 34
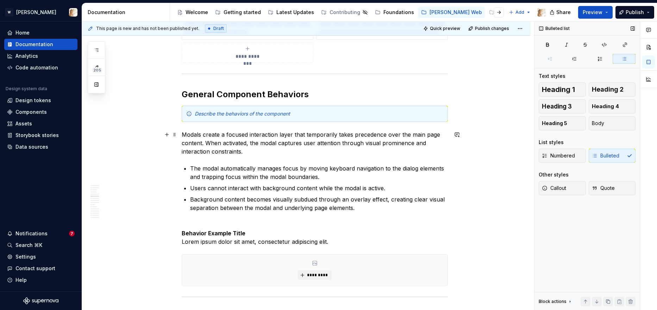
scroll to position [1205, 0]
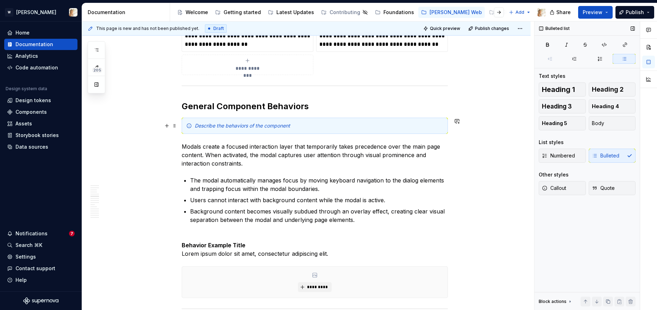
click at [274, 127] on em "Describe the behaviors of the component" at bounding box center [242, 126] width 95 height 6
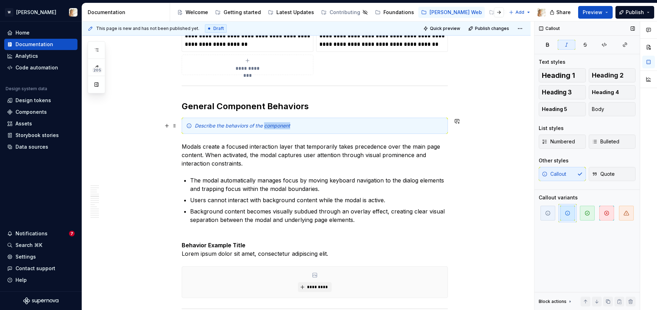
click at [274, 127] on em "Describe the behaviors of the component" at bounding box center [242, 126] width 95 height 6
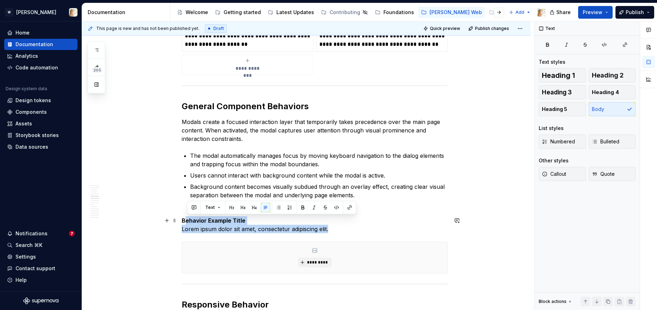
drag, startPoint x: 343, startPoint y: 229, endPoint x: 187, endPoint y: 217, distance: 156.1
click at [187, 217] on p "Behavior Example Title Lorem ipsum dolor sit amet, consectetur adipiscing elit." at bounding box center [315, 224] width 266 height 17
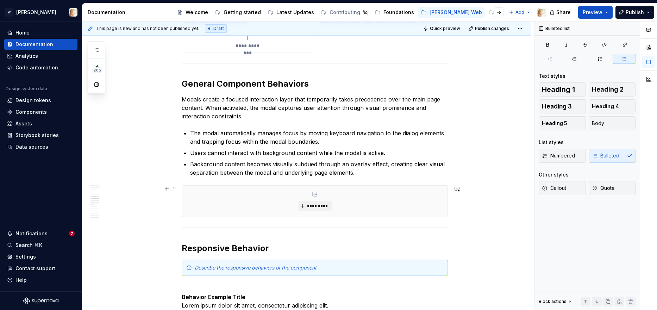
scroll to position [1236, 0]
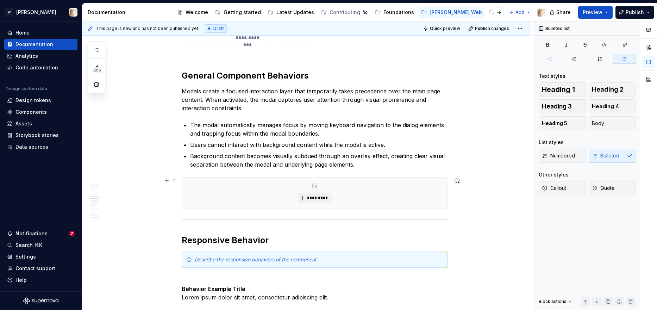
click at [454, 205] on div "**********" at bounding box center [306, 121] width 449 height 2419
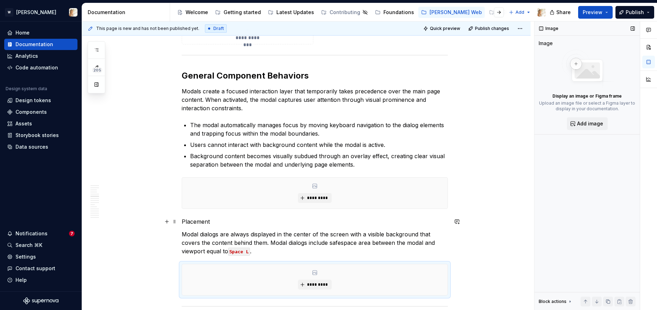
click at [195, 221] on p "Placement" at bounding box center [315, 221] width 266 height 8
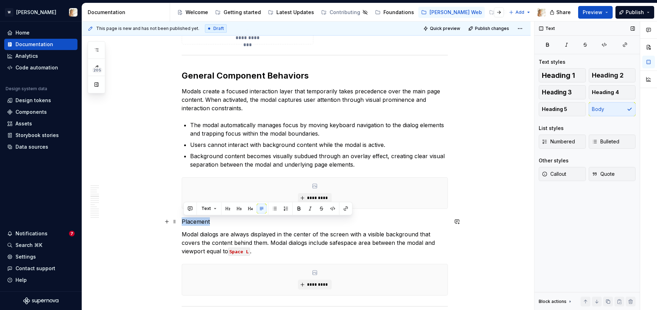
click at [195, 221] on p "Placement" at bounding box center [315, 221] width 266 height 8
click at [606, 90] on span "Heading 4" at bounding box center [605, 92] width 27 height 7
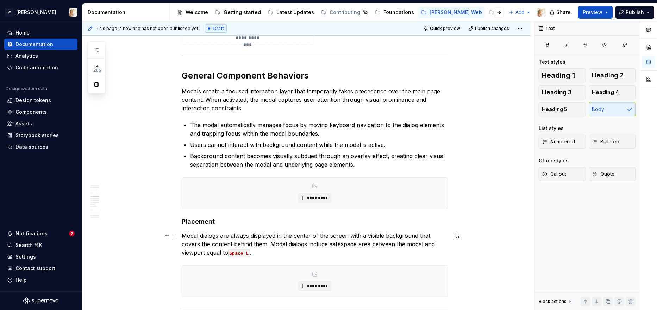
click at [437, 254] on p "Modal dialogs are always displayed in the center of the screen with a visible b…" at bounding box center [315, 243] width 266 height 25
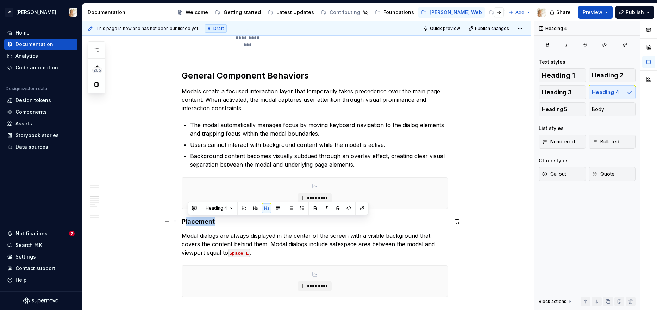
drag, startPoint x: 188, startPoint y: 222, endPoint x: 216, endPoint y: 223, distance: 27.8
click at [216, 223] on h4 "Placement" at bounding box center [315, 221] width 266 height 8
click at [279, 254] on p "Modal dialogs are always displayed in the center of the screen with a visible b…" at bounding box center [315, 243] width 266 height 25
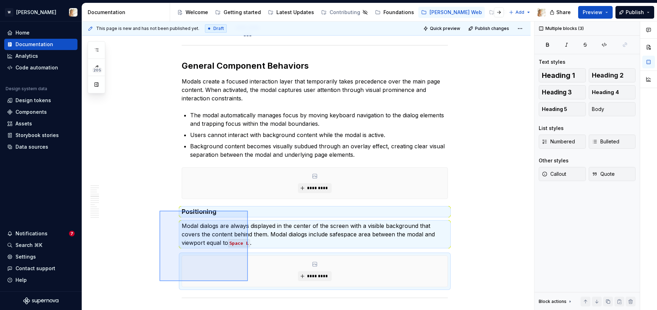
drag, startPoint x: 160, startPoint y: 219, endPoint x: 248, endPoint y: 281, distance: 108.0
click at [248, 281] on div "**********" at bounding box center [308, 165] width 452 height 289
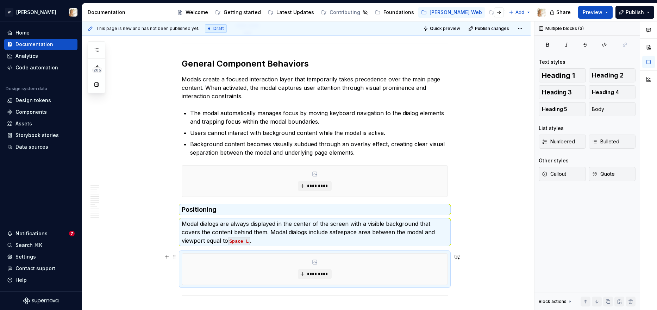
click at [442, 272] on div "*********" at bounding box center [315, 269] width 266 height 31
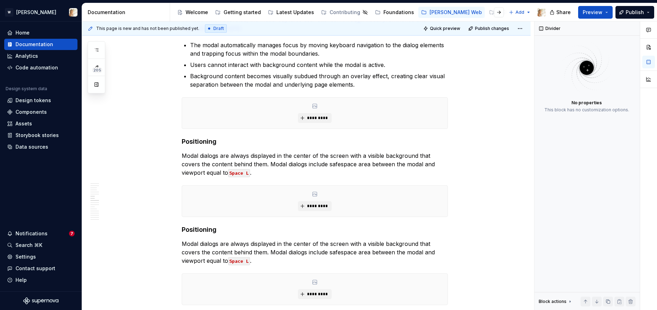
scroll to position [1340, 0]
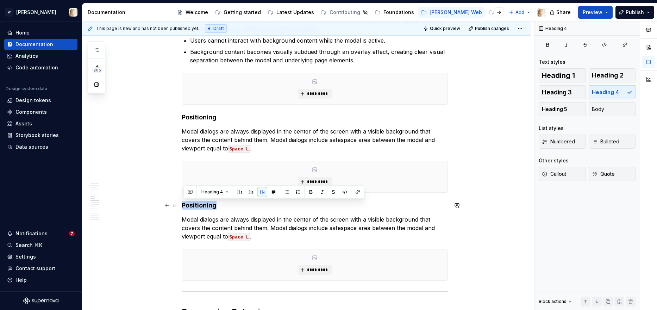
drag, startPoint x: 217, startPoint y: 205, endPoint x: 184, endPoint y: 207, distance: 33.2
click at [184, 207] on h4 "Positioning" at bounding box center [315, 205] width 266 height 8
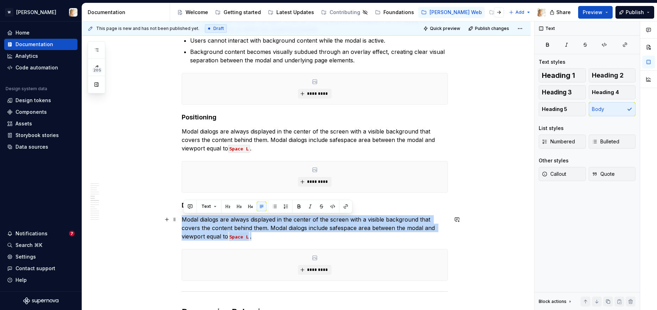
drag, startPoint x: 257, startPoint y: 239, endPoint x: 183, endPoint y: 222, distance: 76.6
click at [183, 222] on div "**********" at bounding box center [306, 104] width 449 height 2595
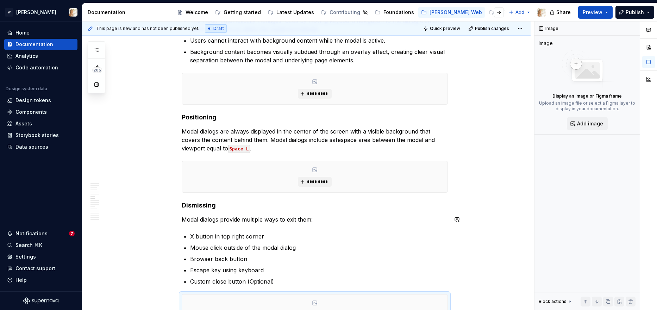
click at [191, 227] on div "**********" at bounding box center [315, 84] width 266 height 2521
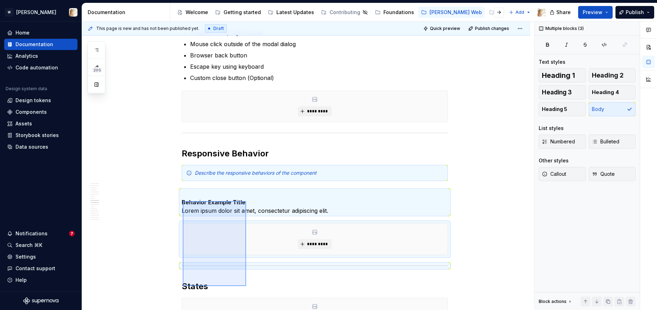
scroll to position [1545, 0]
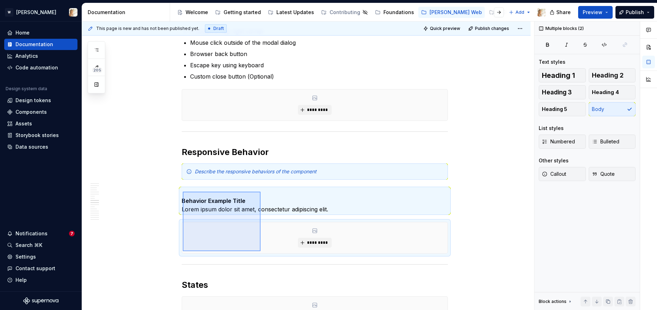
drag, startPoint x: 183, startPoint y: 246, endPoint x: 261, endPoint y: 251, distance: 78.0
click at [261, 251] on div "**********" at bounding box center [308, 165] width 452 height 289
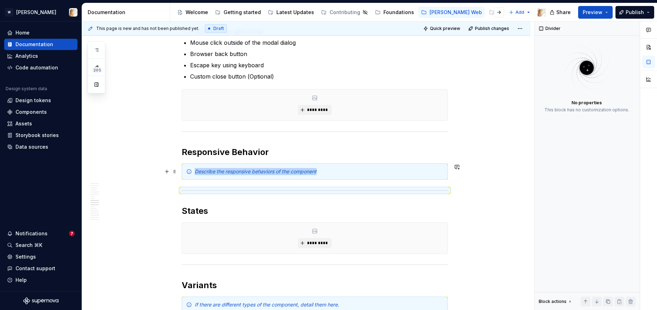
click at [335, 175] on div "Describe the responsive behaviors of the component" at bounding box center [319, 171] width 249 height 7
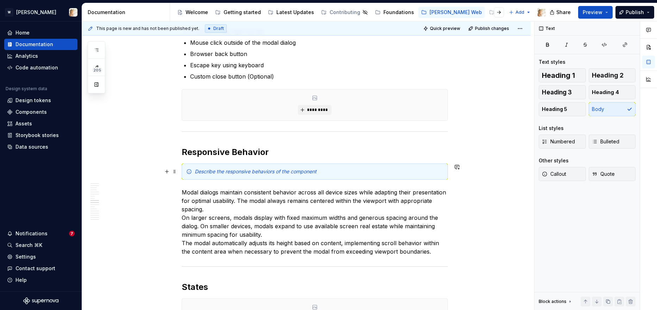
click at [243, 174] on em "Describe the responsive behaviors of the component" at bounding box center [256, 171] width 122 height 6
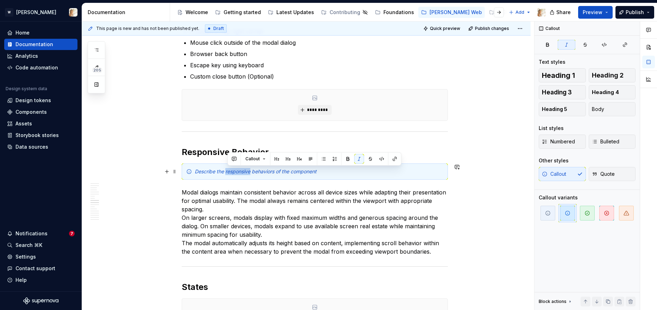
click at [243, 174] on em "Describe the responsive behaviors of the component" at bounding box center [256, 171] width 122 height 6
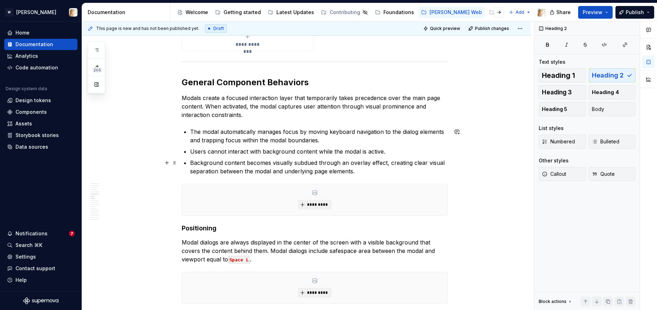
scroll to position [1249, 0]
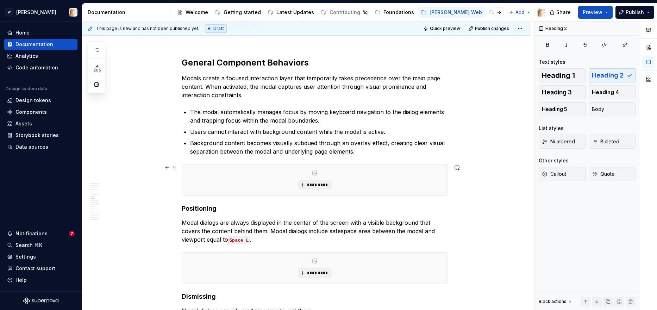
click at [400, 180] on div "*********" at bounding box center [315, 179] width 266 height 31
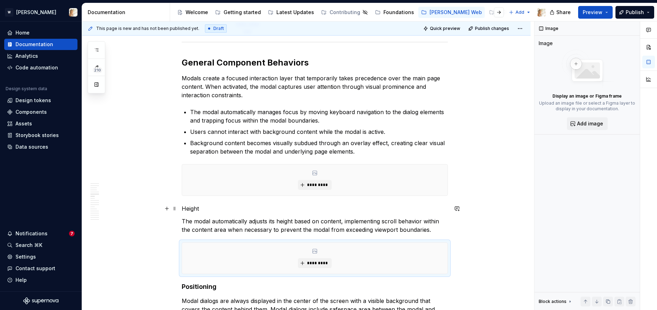
click at [194, 209] on p "Height" at bounding box center [315, 208] width 266 height 8
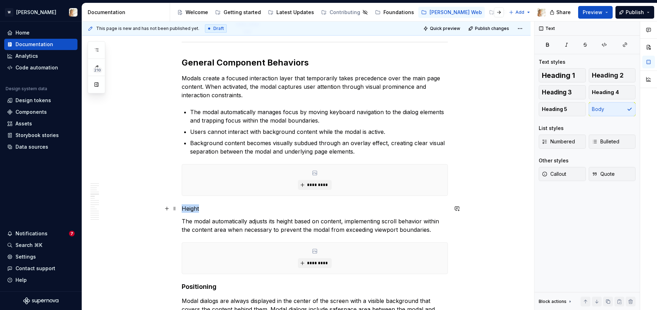
click at [194, 209] on p "Height" at bounding box center [315, 208] width 266 height 8
click at [598, 95] on span "Heading 4" at bounding box center [605, 92] width 27 height 7
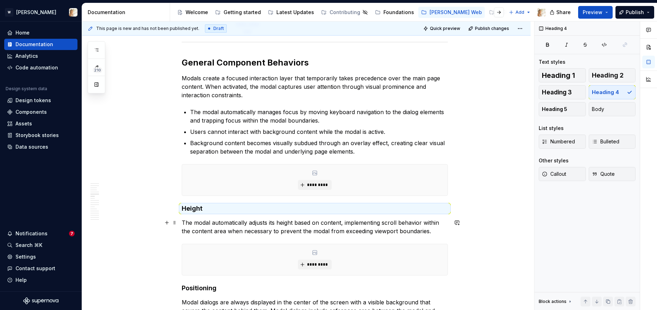
click at [310, 231] on p "The modal automatically adjusts its height based on content, implementing scrol…" at bounding box center [315, 226] width 266 height 17
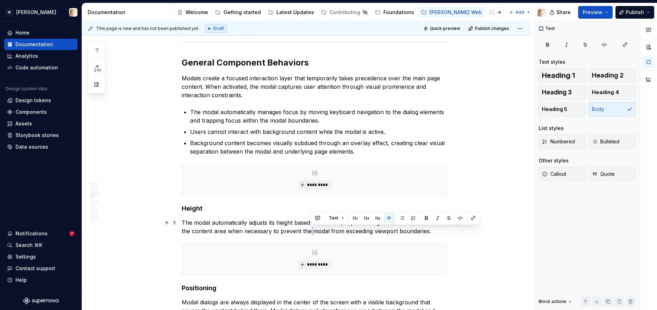
click at [310, 231] on p "The modal automatically adjusts its height based on content, implementing scrol…" at bounding box center [315, 226] width 266 height 17
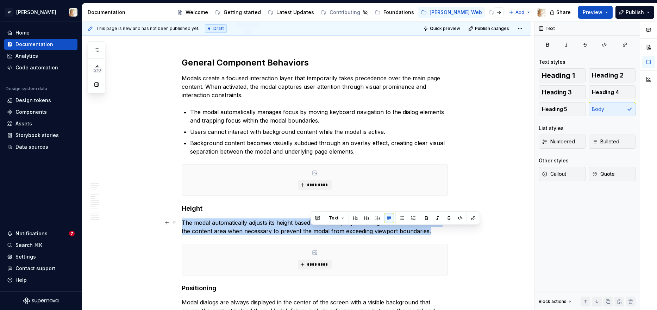
click at [310, 231] on p "The modal automatically adjusts its height based on content, implementing scrol…" at bounding box center [315, 226] width 266 height 17
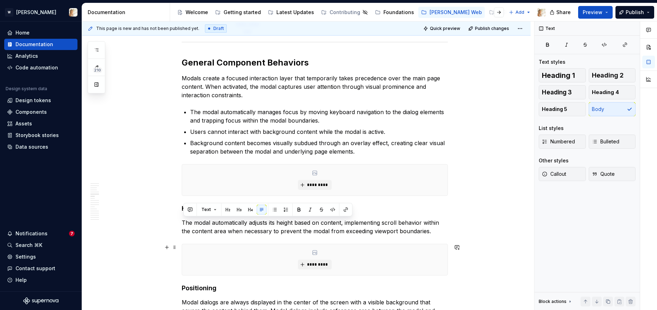
click at [245, 253] on div "*********" at bounding box center [315, 259] width 266 height 31
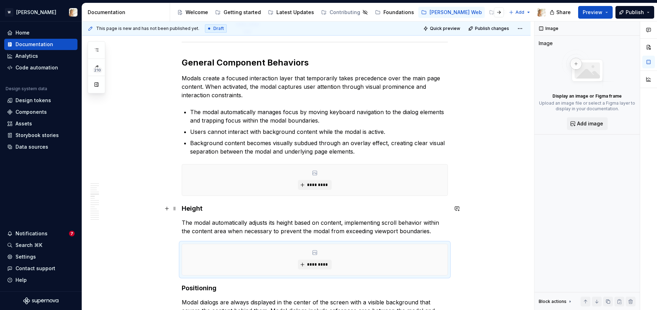
click at [182, 208] on div "**********" at bounding box center [306, 247] width 449 height 2697
click at [187, 207] on h4 "Height" at bounding box center [315, 208] width 266 height 8
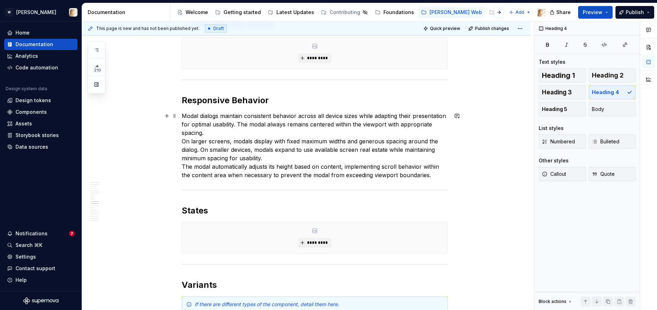
scroll to position [1696, 0]
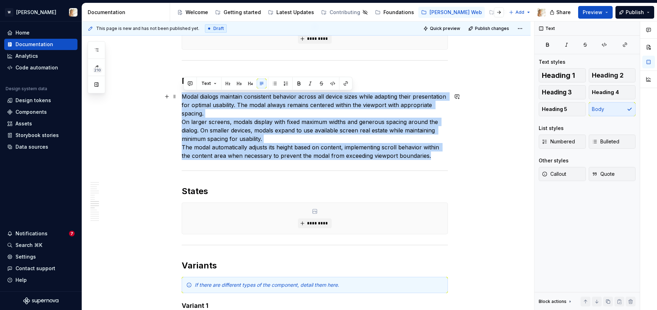
drag, startPoint x: 436, startPoint y: 154, endPoint x: 184, endPoint y: 97, distance: 258.2
click at [184, 97] on p "Modal dialogs maintain consistent behavior across all device sizes while adapti…" at bounding box center [315, 126] width 266 height 68
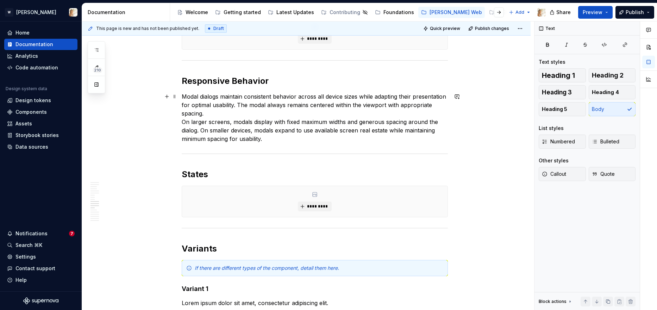
click at [247, 116] on p "Modal dialogs maintain consistent behavior across all device sizes while adapti…" at bounding box center [315, 117] width 266 height 51
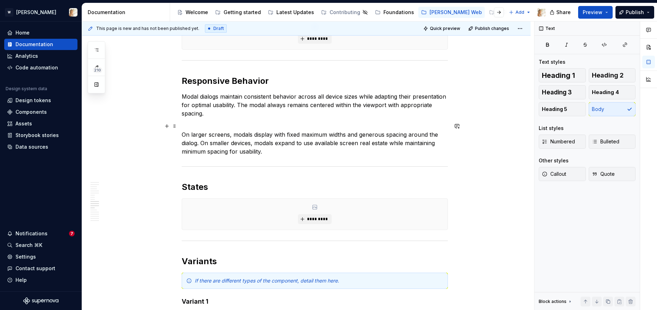
click at [290, 148] on p "On larger screens, modals display with fixed maximum widths and generous spacin…" at bounding box center [315, 139] width 266 height 34
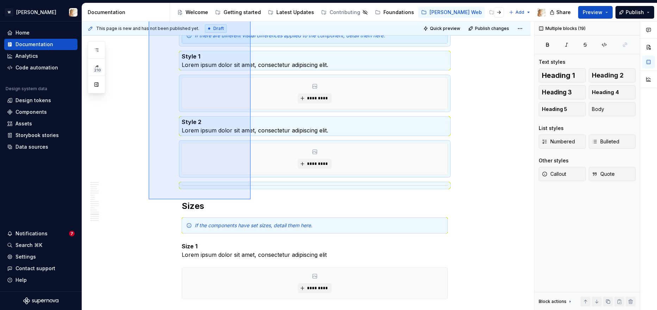
scroll to position [2144, 0]
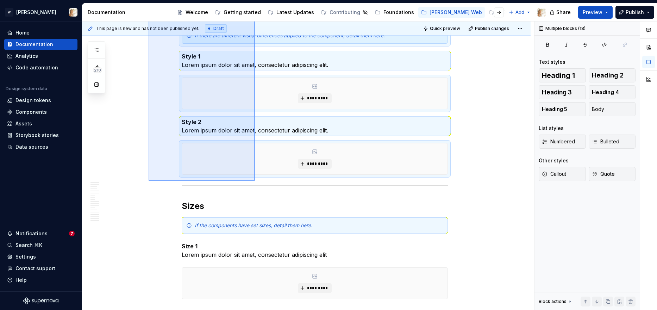
drag, startPoint x: 149, startPoint y: 162, endPoint x: 255, endPoint y: 181, distance: 108.0
click at [255, 181] on div "**********" at bounding box center [308, 165] width 452 height 289
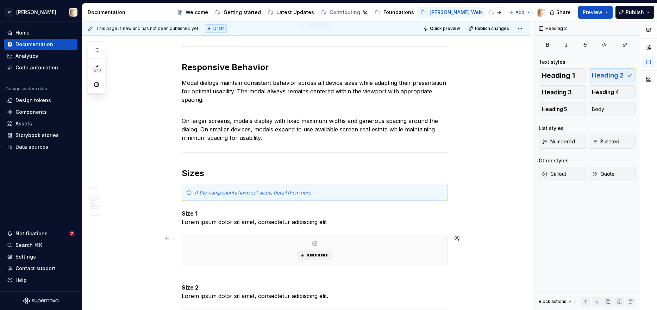
scroll to position [1741, 0]
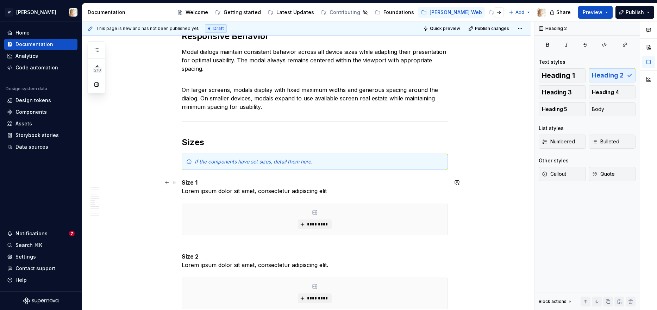
click at [196, 183] on strong "Size 1" at bounding box center [190, 182] width 16 height 7
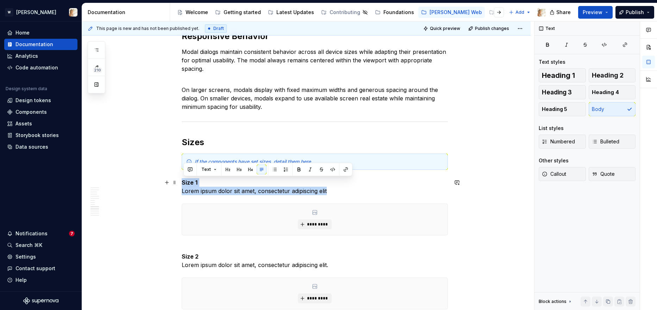
click at [196, 183] on strong "Size 1" at bounding box center [190, 182] width 16 height 7
click at [200, 183] on p "Size 1 Lorem ipsum dolor sit amet, consectetur adipiscing elit" at bounding box center [315, 186] width 266 height 17
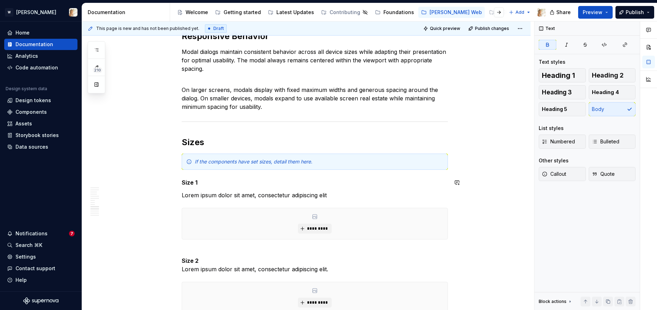
click at [186, 185] on strong "Size 1" at bounding box center [190, 182] width 16 height 7
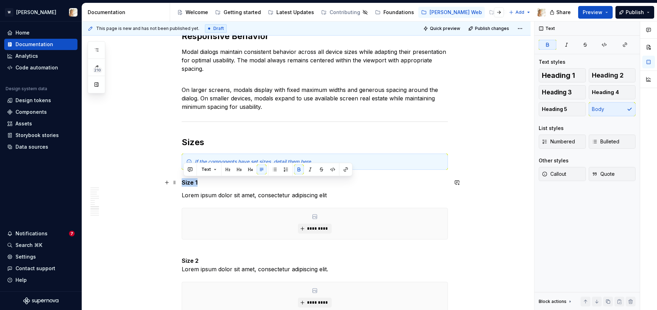
click at [186, 185] on strong "Size 1" at bounding box center [190, 182] width 16 height 7
click at [611, 96] on button "Heading 4" at bounding box center [612, 92] width 47 height 14
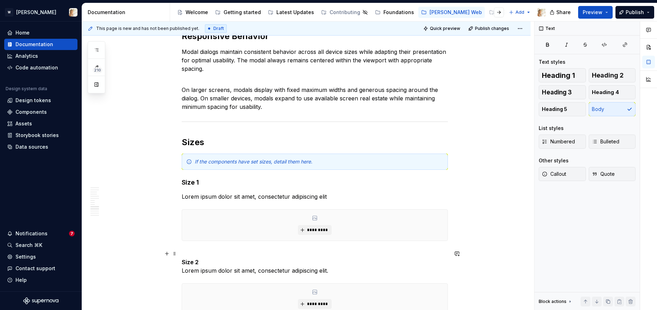
click at [194, 253] on p "Size 2 Lorem ipsum dolor sit amet, consectetur adipiscing elit." at bounding box center [315, 261] width 266 height 25
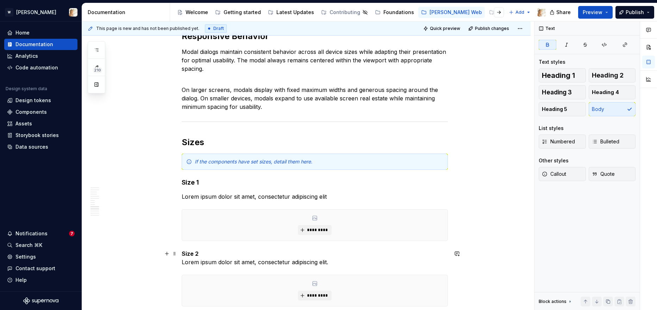
click at [216, 257] on p "Size 2 Lorem ipsum dolor sit amet, consectetur adipiscing elit." at bounding box center [315, 257] width 266 height 17
click at [188, 251] on strong "Size 2" at bounding box center [190, 253] width 17 height 7
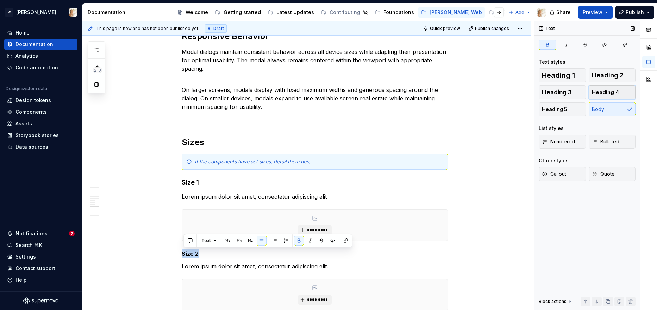
click at [603, 91] on span "Heading 4" at bounding box center [605, 92] width 27 height 7
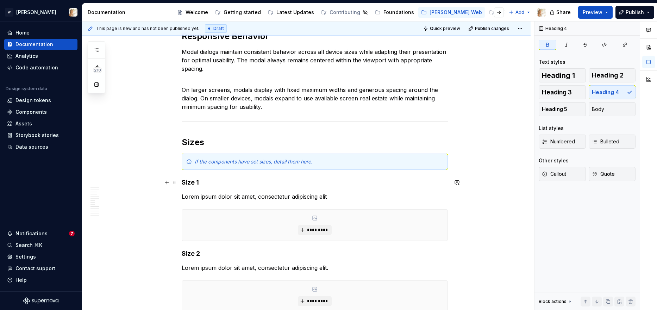
click at [197, 180] on strong "Size 1" at bounding box center [190, 182] width 17 height 7
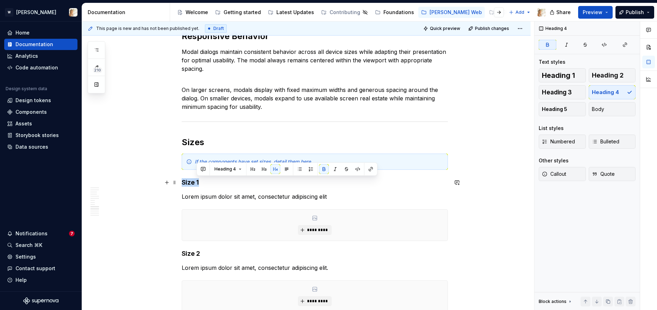
click at [196, 181] on strong "Size 1" at bounding box center [190, 182] width 17 height 7
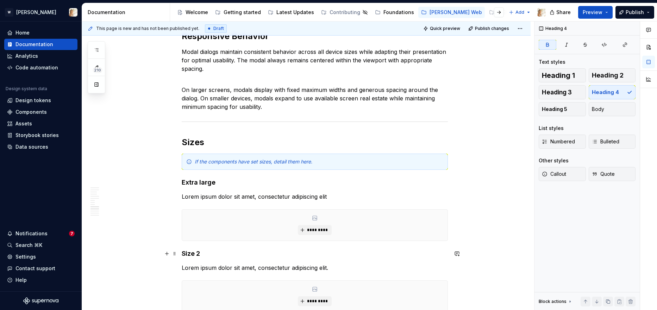
click at [204, 255] on h4 "Size 2" at bounding box center [315, 253] width 266 height 8
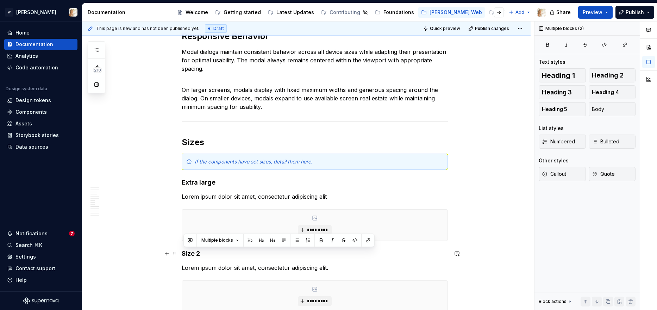
click at [204, 255] on h4 "Size 2" at bounding box center [315, 253] width 266 height 8
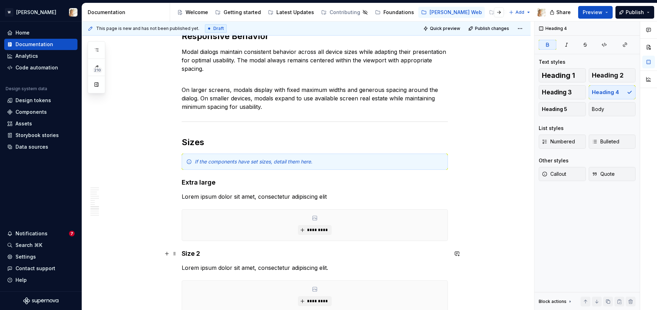
click at [197, 253] on strong "Size 2" at bounding box center [191, 253] width 18 height 7
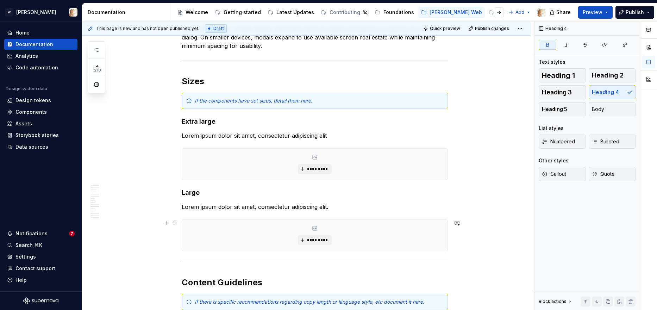
scroll to position [1826, 0]
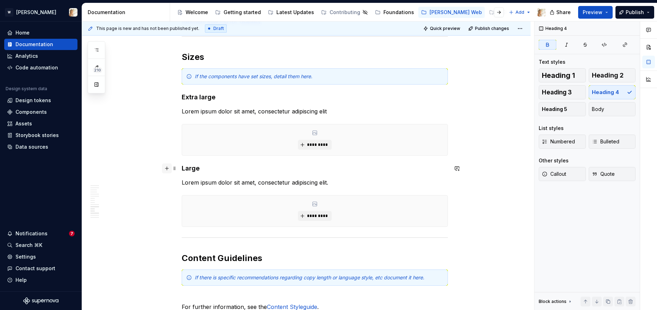
click at [167, 168] on button "button" at bounding box center [167, 168] width 10 height 10
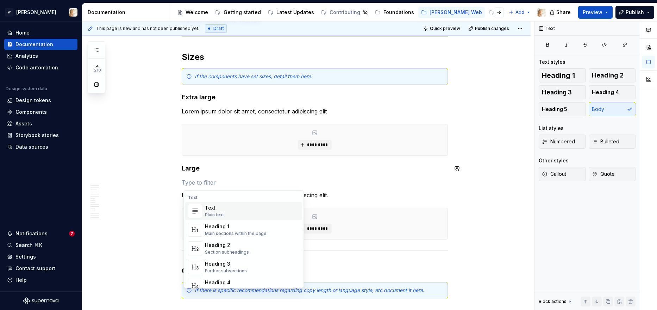
click at [142, 173] on div "**********" at bounding box center [308, 165] width 452 height 289
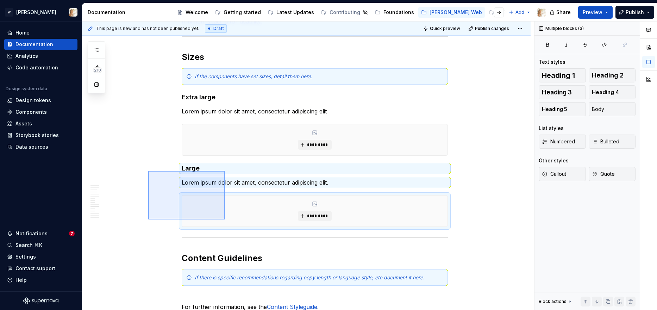
drag, startPoint x: 148, startPoint y: 171, endPoint x: 225, endPoint y: 219, distance: 90.9
click at [225, 219] on div "**********" at bounding box center [308, 165] width 452 height 289
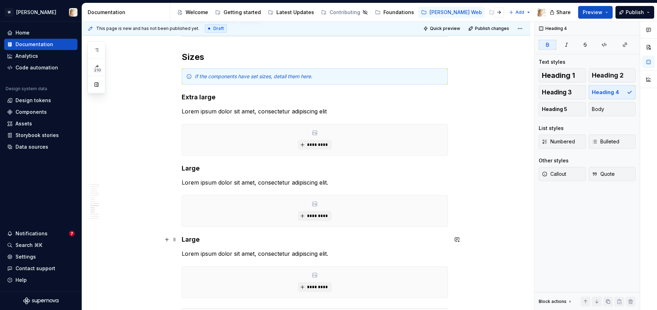
click at [192, 242] on strong "Large" at bounding box center [191, 239] width 18 height 7
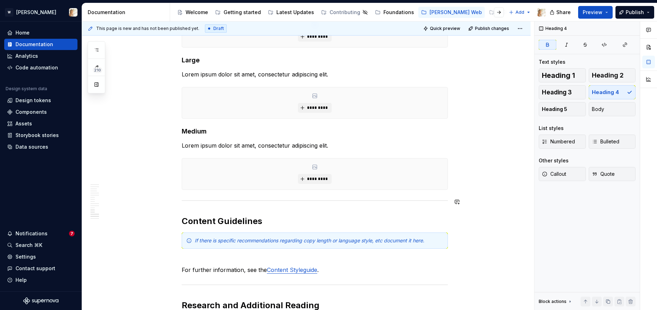
scroll to position [1939, 0]
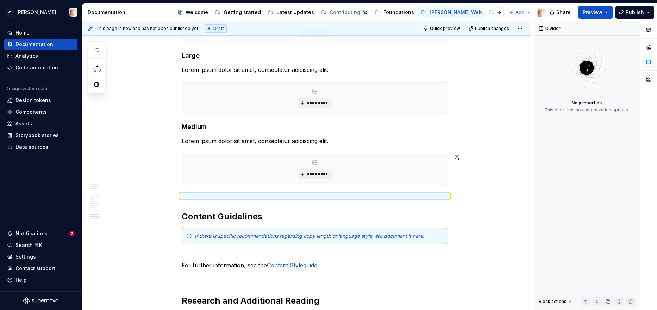
click at [436, 176] on div "*********" at bounding box center [315, 169] width 266 height 31
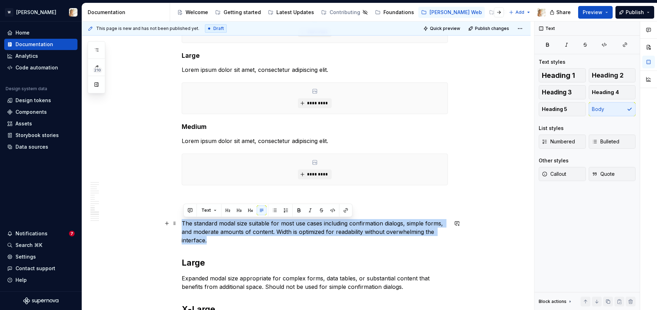
drag, startPoint x: 210, startPoint y: 239, endPoint x: 182, endPoint y: 224, distance: 31.8
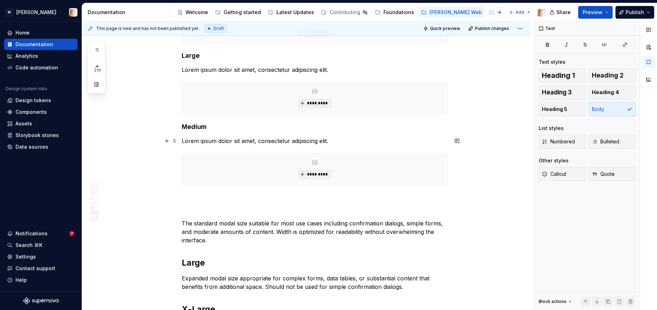
click at [222, 141] on p "Lorem ipsum dolor sit amet, consectetur adipiscing elit." at bounding box center [315, 141] width 266 height 8
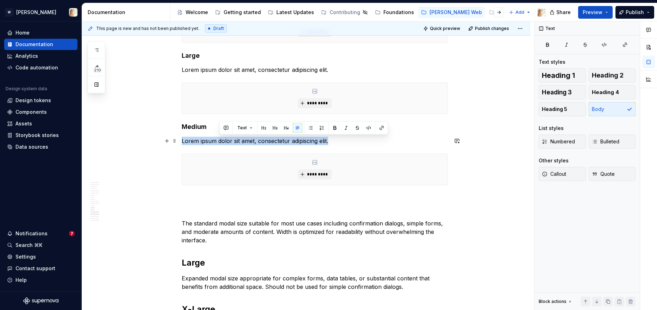
click at [222, 141] on p "Lorem ipsum dolor sit amet, consectetur adipiscing elit." at bounding box center [315, 141] width 266 height 8
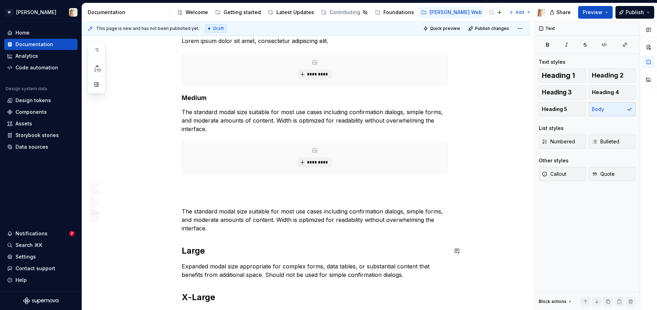
scroll to position [2005, 0]
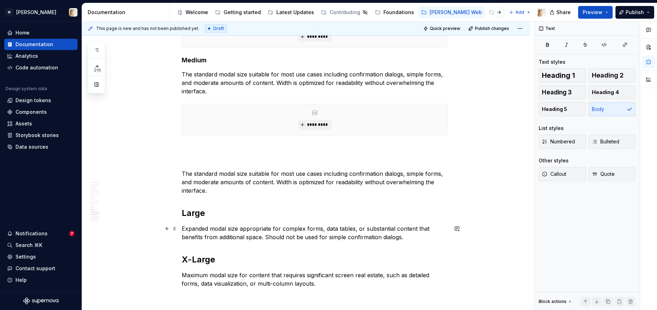
click at [210, 233] on p "Expanded modal size appropriate for complex forms, data tables, or substantial …" at bounding box center [315, 232] width 266 height 17
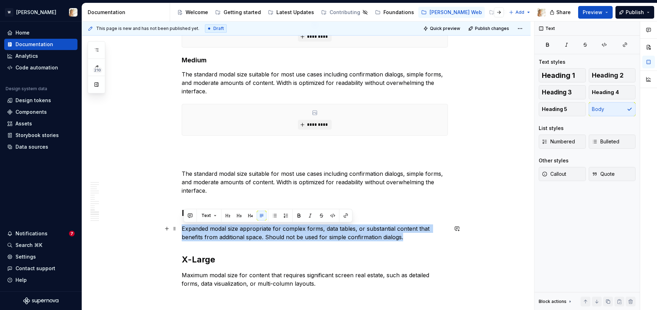
click at [210, 233] on p "Expanded modal size appropriate for complex forms, data tables, or substantial …" at bounding box center [315, 232] width 266 height 17
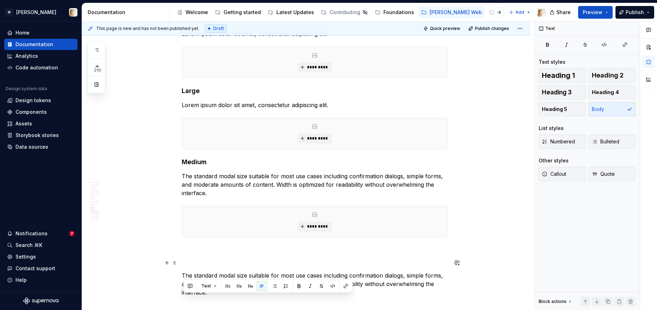
scroll to position [1856, 0]
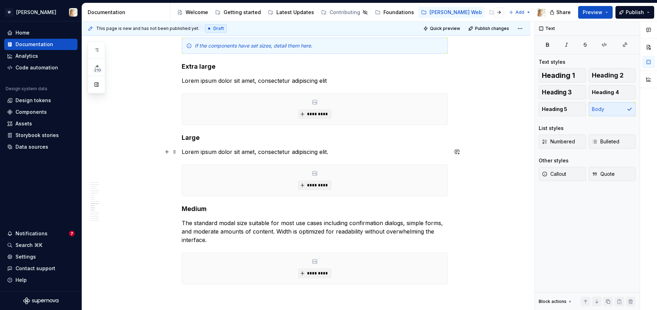
click at [200, 152] on p "Lorem ipsum dolor sit amet, consectetur adipiscing elit." at bounding box center [315, 152] width 266 height 8
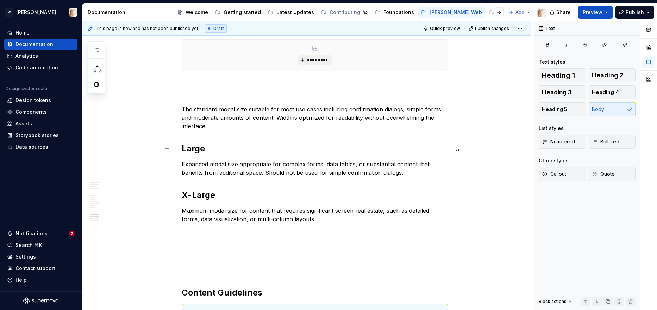
scroll to position [2081, 0]
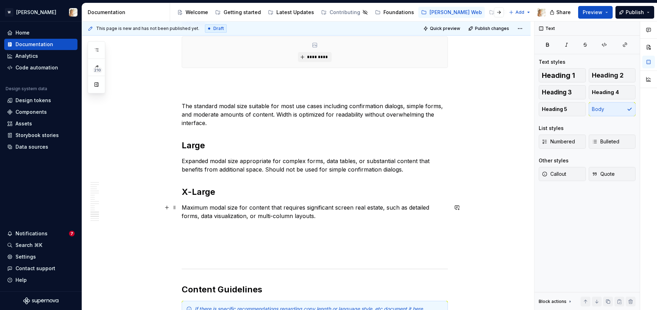
click at [196, 205] on p "Maximum modal size for content that requires significant screen real estate, su…" at bounding box center [315, 211] width 266 height 17
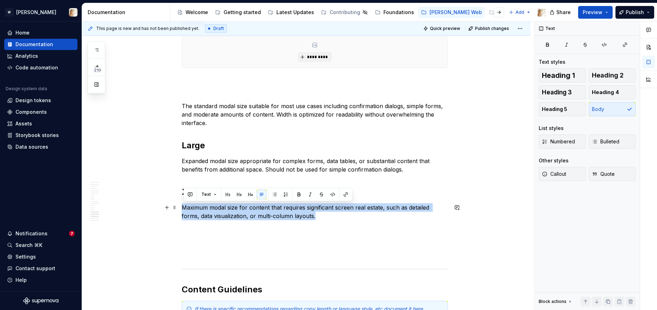
click at [196, 205] on p "Maximum modal size for content that requires significant screen real estate, su…" at bounding box center [315, 211] width 266 height 17
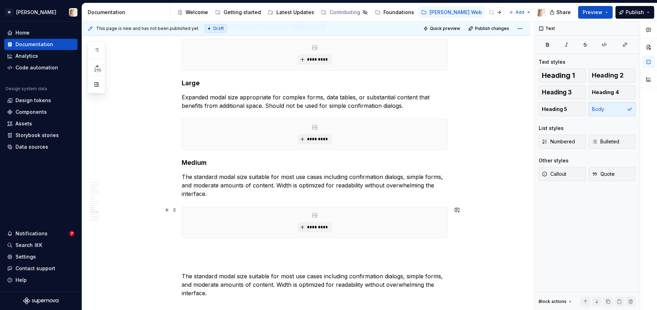
scroll to position [1808, 0]
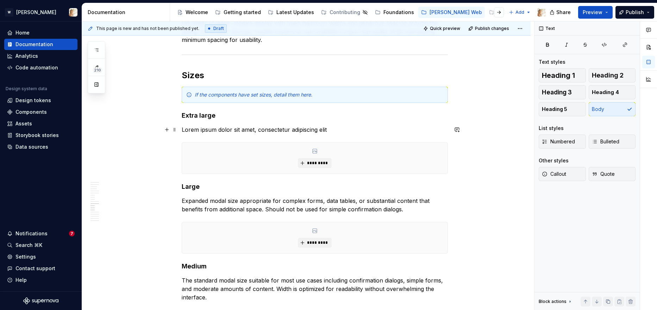
click at [205, 128] on p "Lorem ipsum dolor sit amet, consectetur adipiscing elit" at bounding box center [315, 129] width 266 height 8
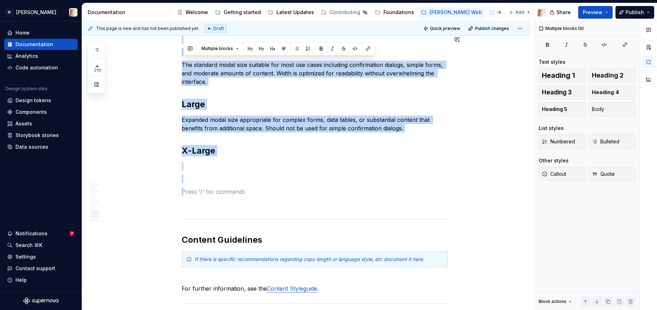
scroll to position [2061, 0]
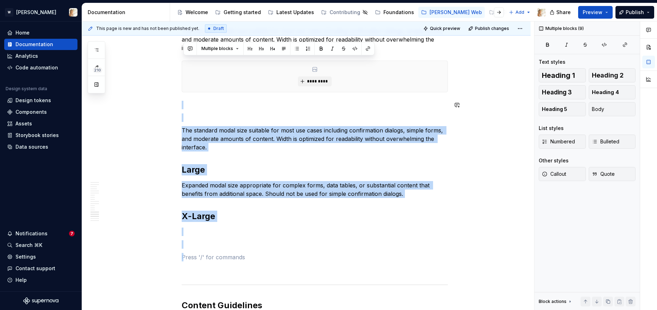
drag, startPoint x: 197, startPoint y: 163, endPoint x: 179, endPoint y: 51, distance: 113.5
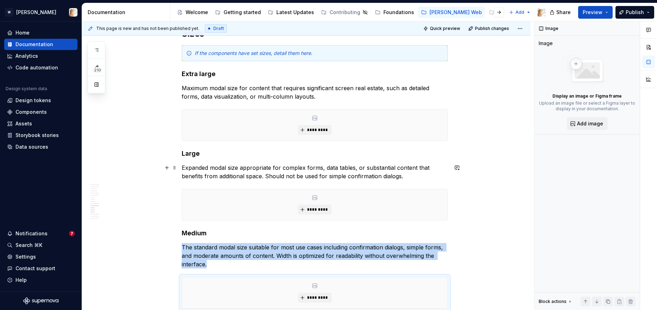
scroll to position [1850, 0]
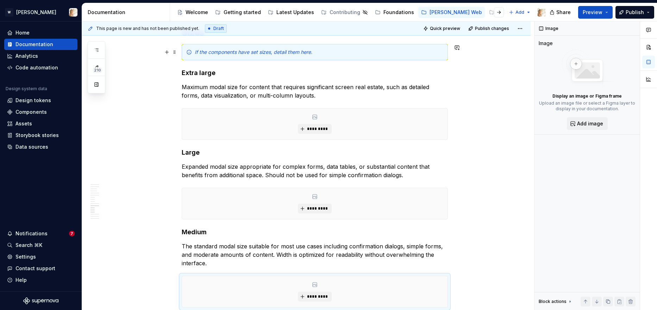
click at [247, 50] on em "If the components have set sizes, detail them here." at bounding box center [254, 52] width 118 height 6
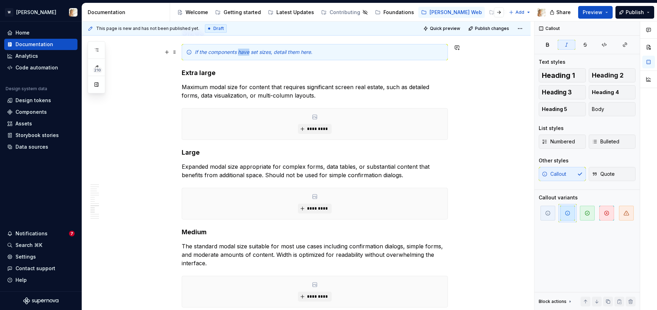
click at [247, 50] on em "If the components have set sizes, detail them here." at bounding box center [254, 52] width 118 height 6
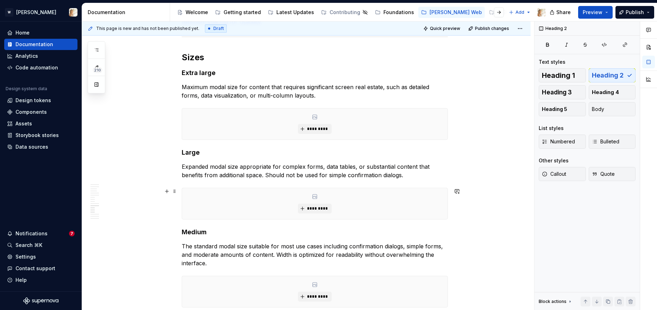
scroll to position [1839, 0]
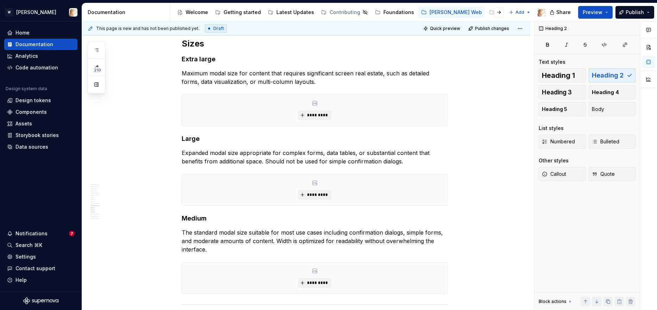
click at [362, 155] on p "Expanded modal size appropriate for complex forms, data tables, or substantial …" at bounding box center [315, 157] width 266 height 17
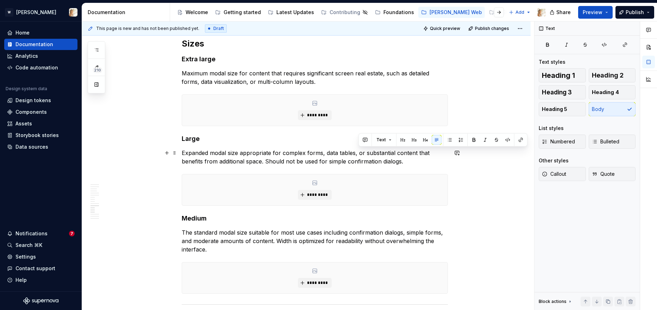
click at [362, 155] on p "Expanded modal size appropriate for complex forms, data tables, or substantial …" at bounding box center [315, 157] width 266 height 17
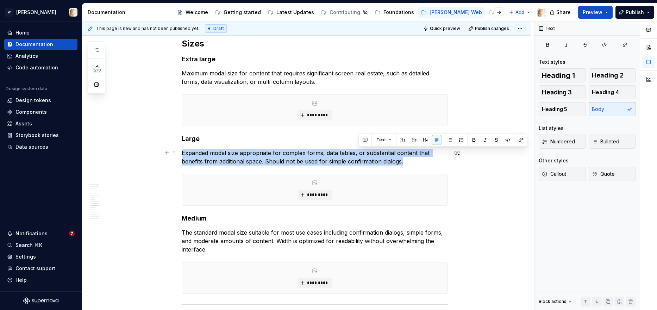
click at [362, 155] on p "Expanded modal size appropriate for complex forms, data tables, or substantial …" at bounding box center [315, 157] width 266 height 17
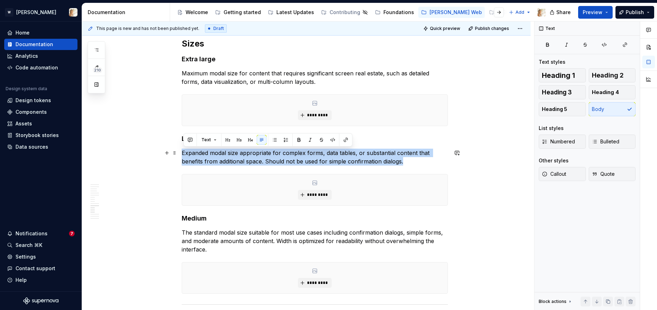
click at [267, 161] on p "Expanded modal size appropriate for complex forms, data tables, or substantial …" at bounding box center [315, 157] width 266 height 17
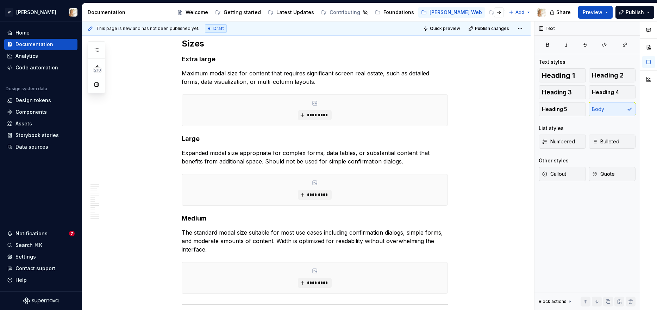
type textarea "*"
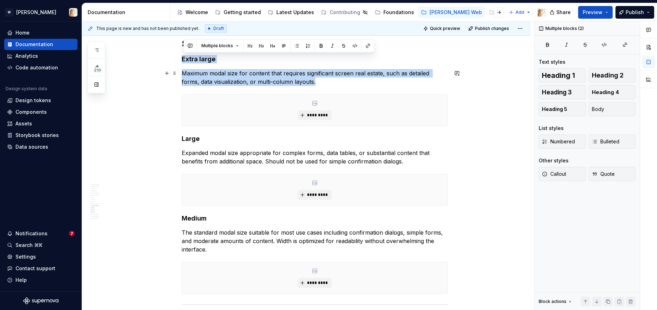
drag, startPoint x: 183, startPoint y: 57, endPoint x: 335, endPoint y: 78, distance: 153.6
click at [460, 73] on button "button" at bounding box center [457, 73] width 10 height 10
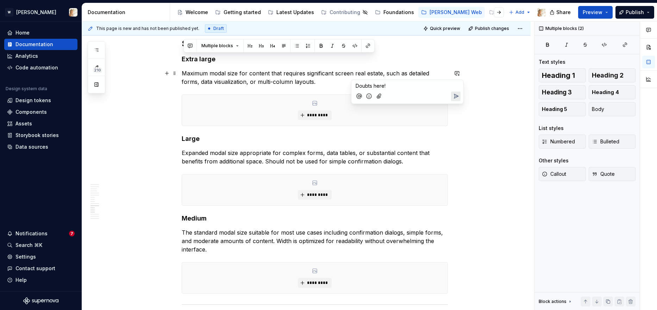
click at [459, 98] on button "Send" at bounding box center [456, 97] width 10 height 10
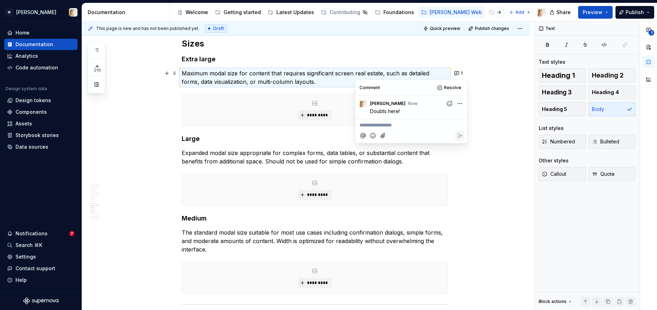
click at [485, 157] on div "**********" at bounding box center [308, 165] width 452 height 289
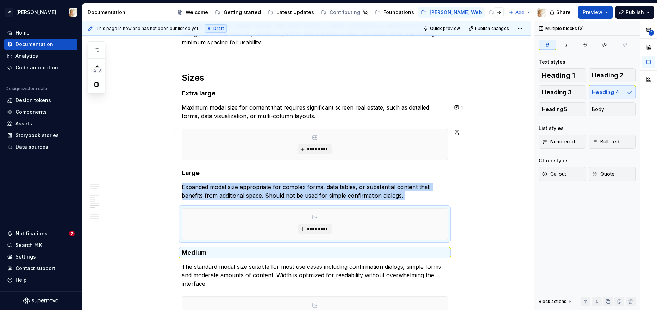
scroll to position [1793, 0]
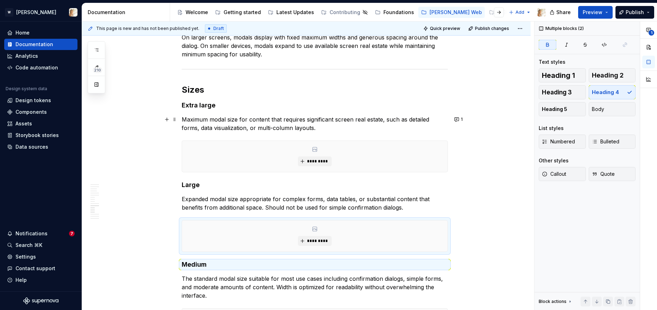
click at [247, 124] on p "Maximum modal size for content that requires significant screen real estate, su…" at bounding box center [315, 123] width 266 height 17
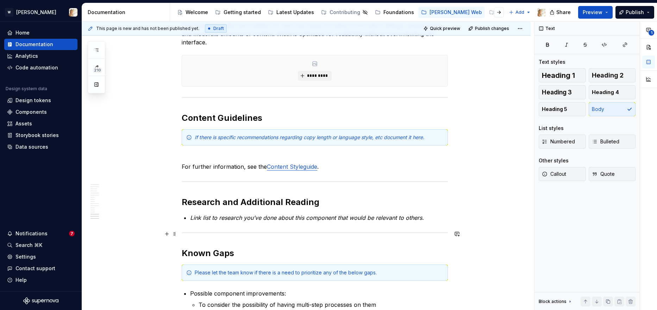
scroll to position [2040, 0]
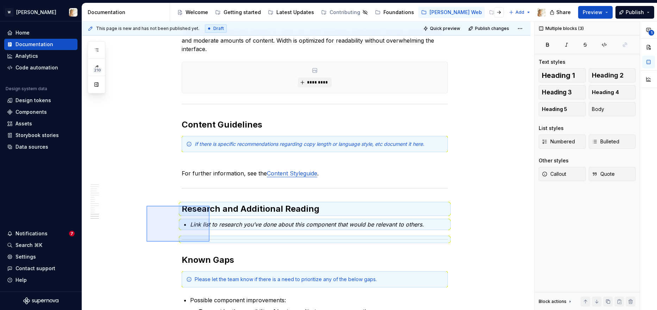
drag, startPoint x: 147, startPoint y: 206, endPoint x: 210, endPoint y: 242, distance: 72.6
click at [210, 242] on div "**********" at bounding box center [308, 165] width 452 height 289
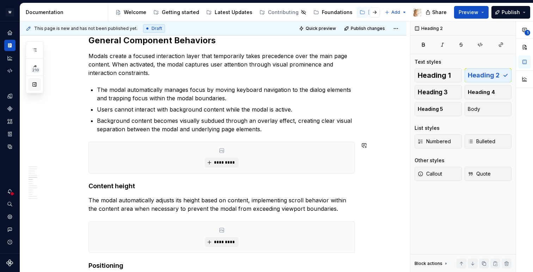
scroll to position [1253, 0]
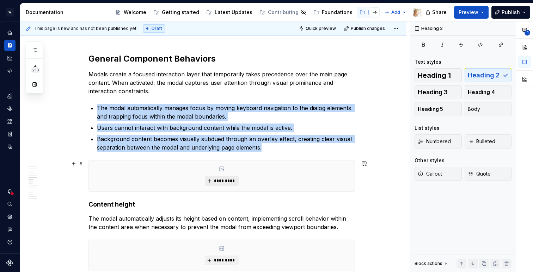
click at [214, 181] on button "*********" at bounding box center [221, 181] width 33 height 10
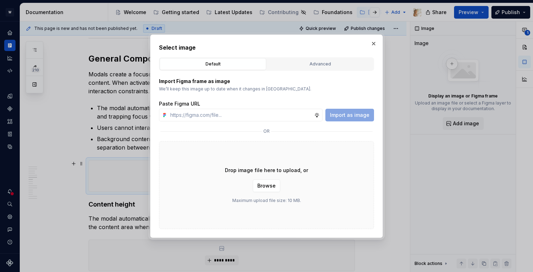
type textarea "*"
type input "https://www.figma.com/design/oPxB51PBWpdybzXO7ZYVlQ/Documentation?node-id=6408-…"
click at [344, 117] on span "Import as image" at bounding box center [349, 115] width 39 height 7
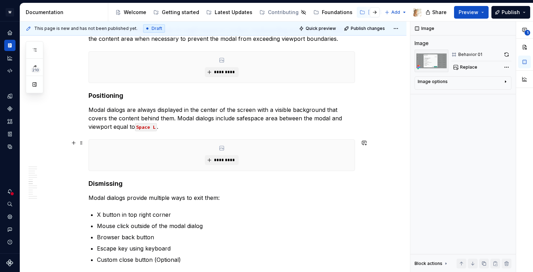
scroll to position [1543, 0]
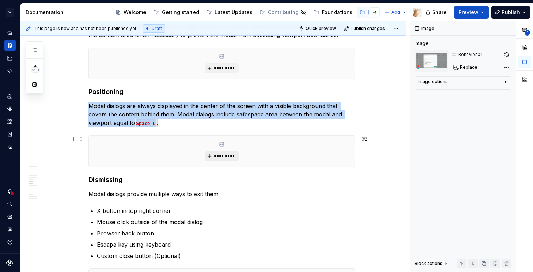
click at [215, 155] on span "*********" at bounding box center [223, 157] width 21 height 6
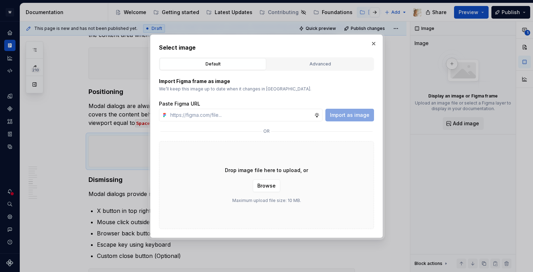
type textarea "*"
type input "https://www.figma.com/design/oPxB51PBWpdybzXO7ZYVlQ/Documentation?node-id=6433-…"
click at [350, 117] on span "Import as image" at bounding box center [349, 115] width 39 height 7
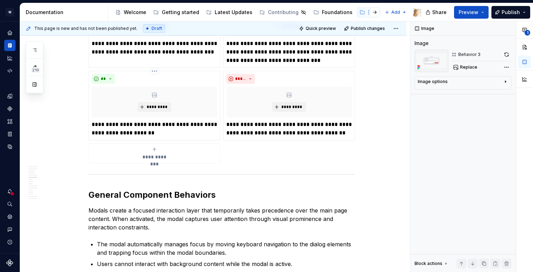
scroll to position [1111, 0]
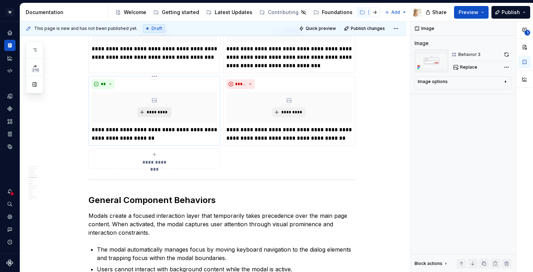
click at [147, 109] on button "*********" at bounding box center [153, 112] width 33 height 10
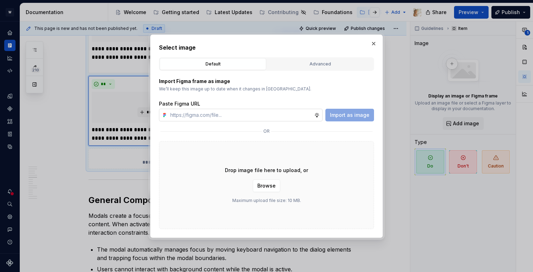
type textarea "*"
type input "https://www.figma.com/design/oPxB51PBWpdybzXO7ZYVlQ/Documentation?node-id=6433-…"
type textarea "*"
type input "https://www.figma.com/design/oPxB51PBWpdybzXO7ZYVlQ/Documentation?node-id=6433-…"
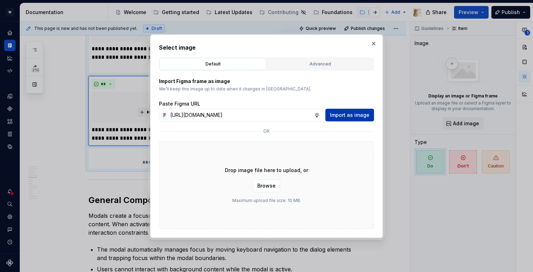
click at [338, 118] on span "Import as image" at bounding box center [349, 115] width 39 height 7
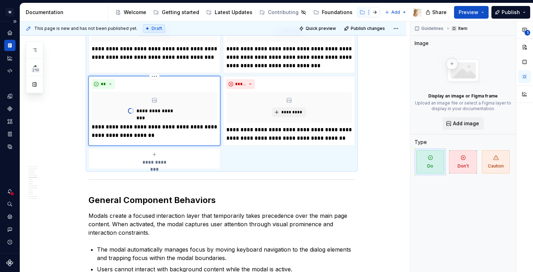
type textarea "*"
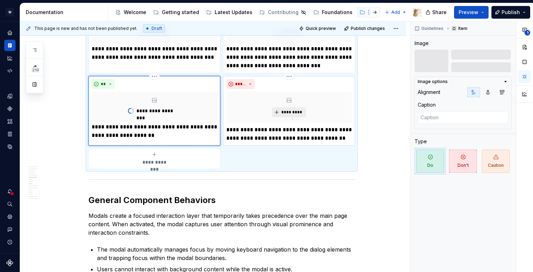
click at [287, 111] on span "*********" at bounding box center [291, 113] width 21 height 6
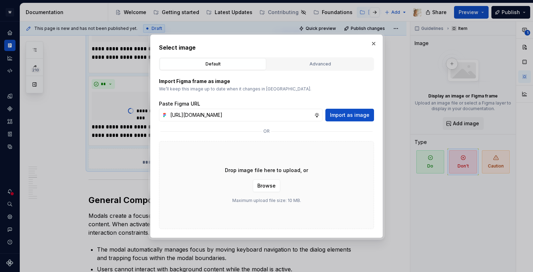
scroll to position [0, 151]
type input "https://www.figma.com/design/oPxB51PBWpdybzXO7ZYVlQ/Documentation?node-id=6433-…"
click at [340, 114] on span "Import as image" at bounding box center [349, 115] width 39 height 7
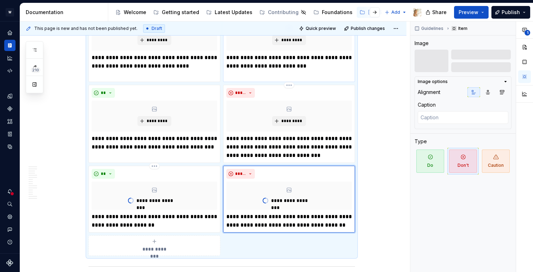
scroll to position [1021, 0]
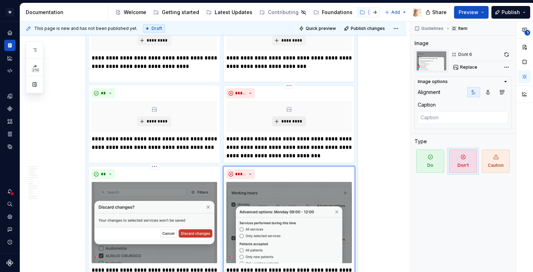
click at [289, 123] on span "*********" at bounding box center [291, 122] width 21 height 6
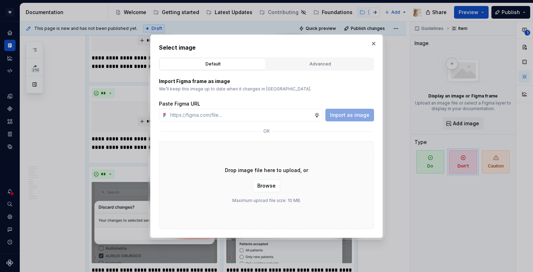
type textarea "*"
type input "https://www.figma.com/design/oPxB51PBWpdybzXO7ZYVlQ/Documentation?node-id=6433-…"
click at [339, 114] on span "Import as image" at bounding box center [349, 115] width 39 height 7
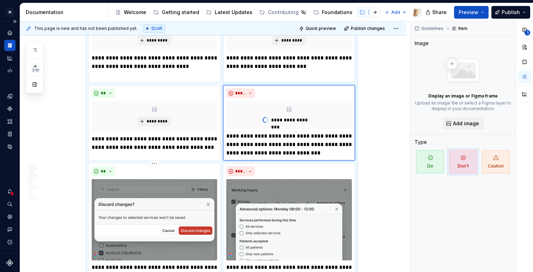
type textarea "*"
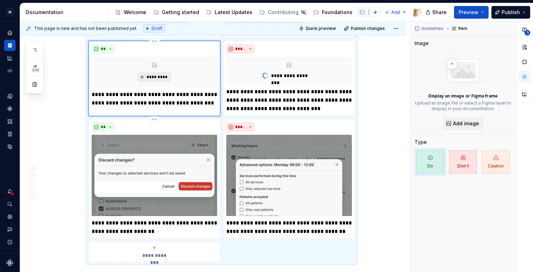
click at [151, 76] on span "*********" at bounding box center [156, 77] width 21 height 6
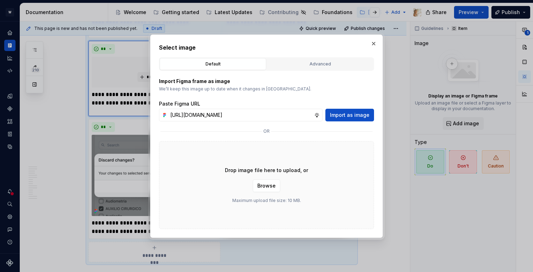
scroll to position [0, 153]
type input "https://www.figma.com/design/oPxB51PBWpdybzXO7ZYVlQ/Documentation?node-id=6433-…"
click at [350, 118] on span "Import as image" at bounding box center [349, 115] width 39 height 7
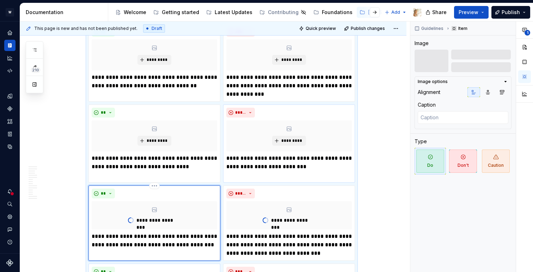
scroll to position [920, 0]
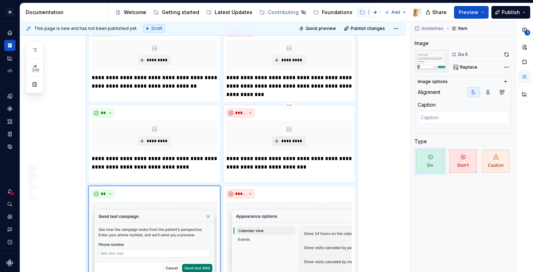
click at [284, 142] on span "*********" at bounding box center [291, 141] width 21 height 6
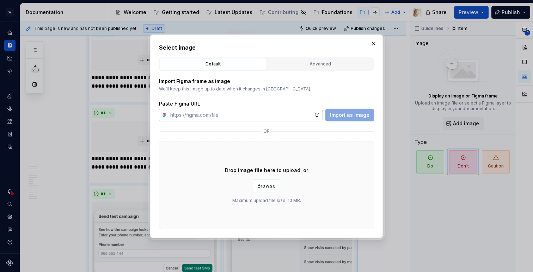
type textarea "*"
type input "https://www.figma.com/design/oPxB51PBWpdybzXO7ZYVlQ/Documentation?node-id=6433-…"
click at [328, 122] on div "Import Figma frame as image We’ll keep this image up to date when it changes in…" at bounding box center [266, 150] width 215 height 158
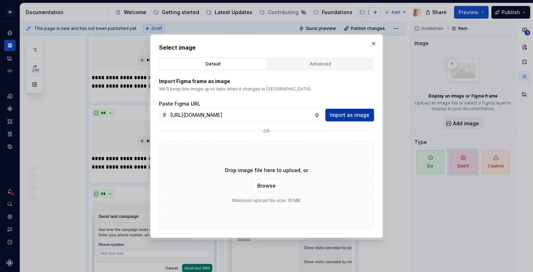
click at [336, 112] on span "Import as image" at bounding box center [349, 115] width 39 height 7
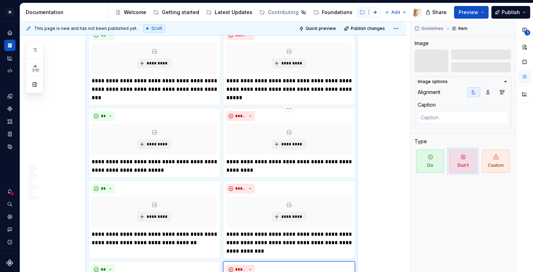
scroll to position [783, 0]
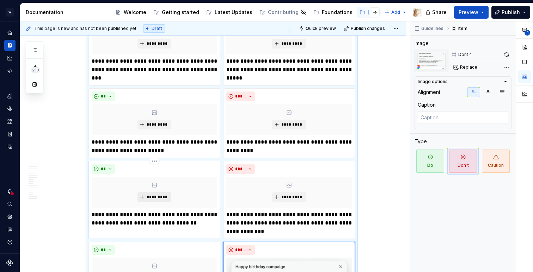
click at [153, 197] on span "*********" at bounding box center [156, 197] width 21 height 6
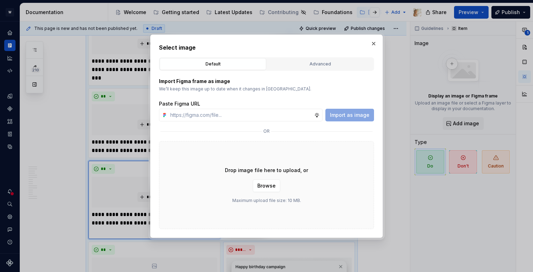
type textarea "*"
type input "https://www.figma.com/design/oPxB51PBWpdybzXO7ZYVlQ/Documentation?node-id=6433-…"
click at [329, 120] on button "Import as image" at bounding box center [349, 115] width 49 height 13
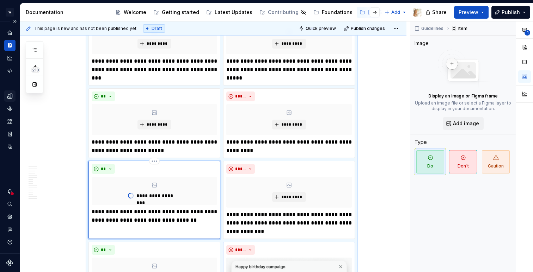
type textarea "*"
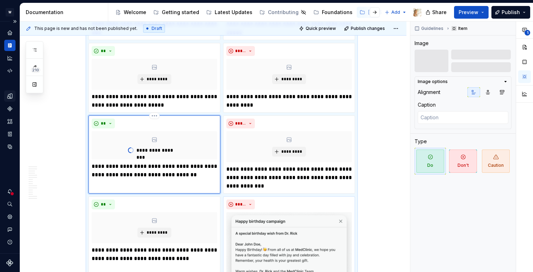
scroll to position [817, 0]
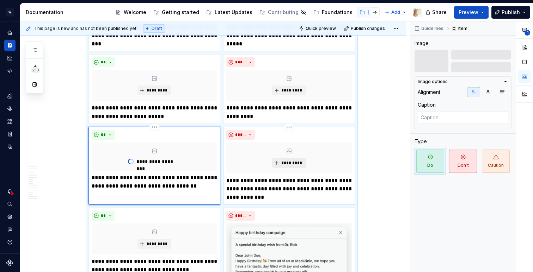
click at [289, 166] on span "*********" at bounding box center [291, 163] width 21 height 6
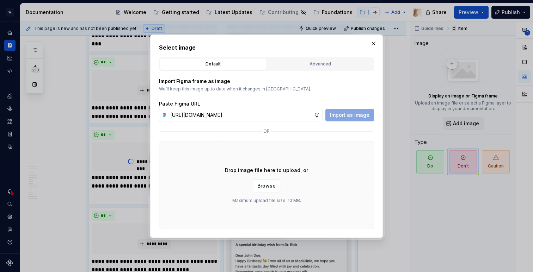
scroll to position [0, 153]
type input "https://www.figma.com/design/oPxB51PBWpdybzXO7ZYVlQ/Documentation?node-id=6433-…"
click at [347, 118] on span "Import as image" at bounding box center [349, 115] width 39 height 7
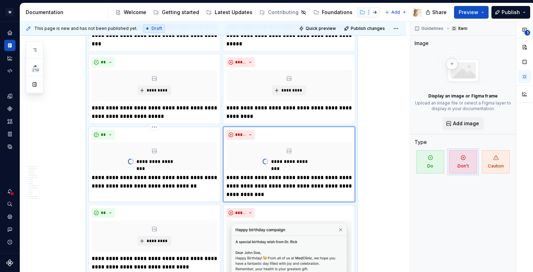
type textarea "*"
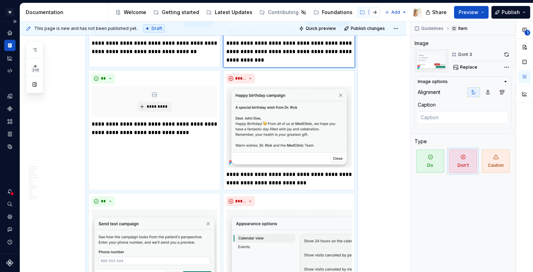
scroll to position [1002, 0]
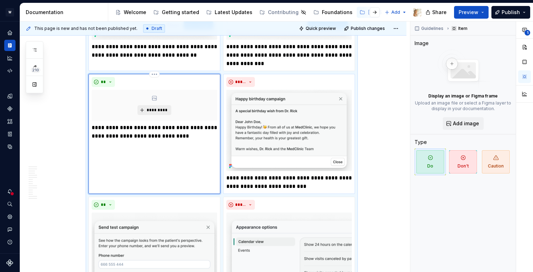
click at [151, 111] on span "*********" at bounding box center [156, 110] width 21 height 6
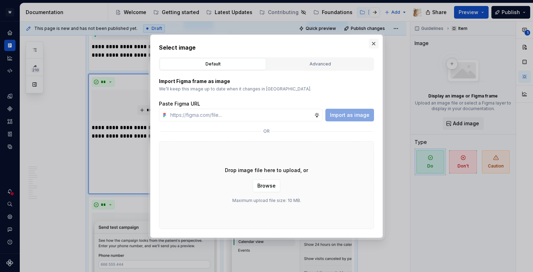
click at [376, 45] on button "button" at bounding box center [373, 44] width 10 height 10
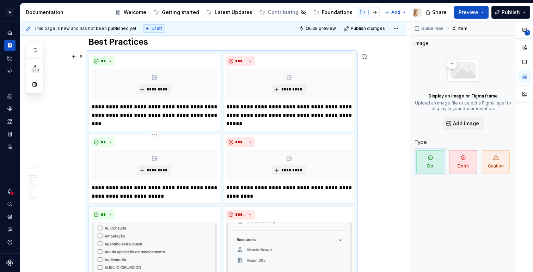
scroll to position [730, 0]
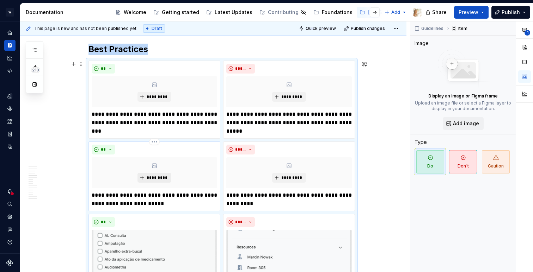
click at [157, 174] on button "*********" at bounding box center [153, 178] width 33 height 10
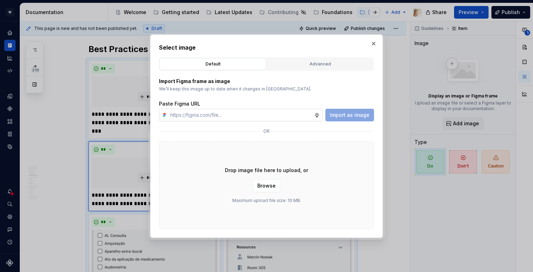
click at [207, 117] on input "text" at bounding box center [240, 115] width 147 height 13
type input "https://www.figma.com/design/oPxB51PBWpdybzXO7ZYVlQ/Documentation?node-id=6433-…"
click at [356, 117] on span "Import as image" at bounding box center [349, 115] width 39 height 7
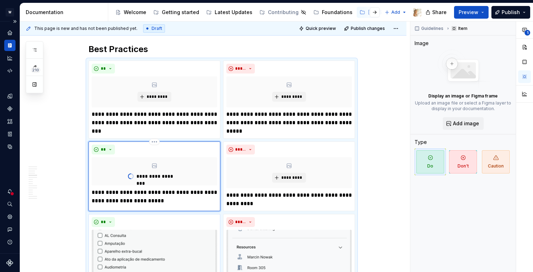
type textarea "*"
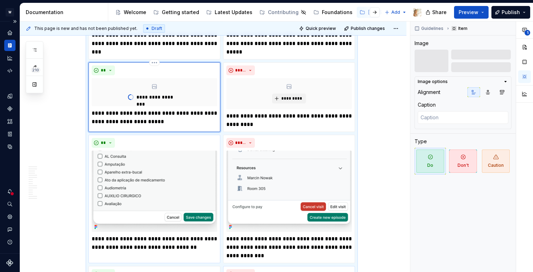
scroll to position [761, 0]
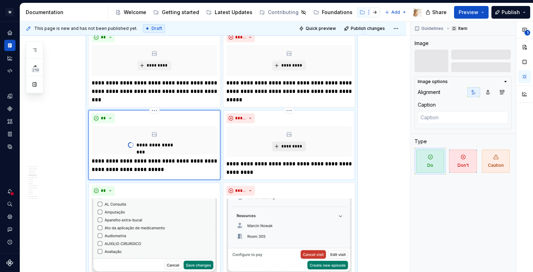
click at [278, 148] on button "*********" at bounding box center [288, 147] width 33 height 10
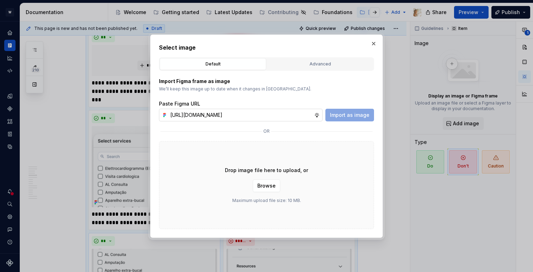
scroll to position [0, 153]
type input "https://www.figma.com/design/oPxB51PBWpdybzXO7ZYVlQ/Documentation?node-id=6433-…"
click at [332, 119] on button "Import as image" at bounding box center [349, 115] width 49 height 13
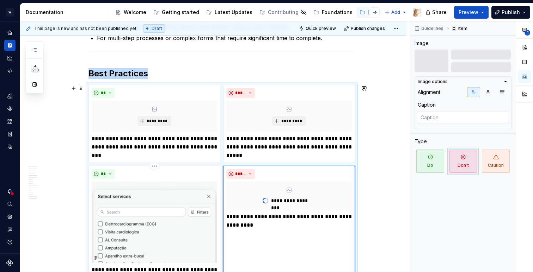
scroll to position [703, 0]
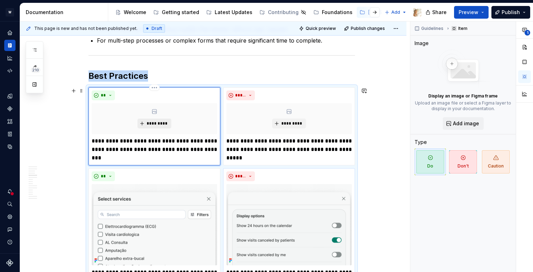
click at [156, 124] on span "*********" at bounding box center [156, 124] width 21 height 6
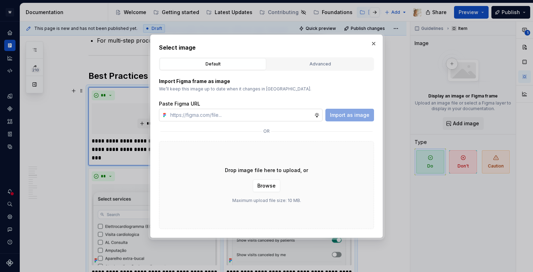
type textarea "*"
type input "https://www.figma.com/design/oPxB51PBWpdybzXO7ZYVlQ/Documentation?node-id=6433-…"
type textarea "*"
type input "https://www.figma.com/design/oPxB51PBWpdybzXO7ZYVlQ/Documentation?node-id=6433-…"
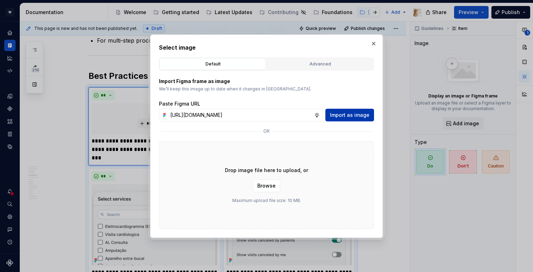
click at [342, 118] on span "Import as image" at bounding box center [349, 115] width 39 height 7
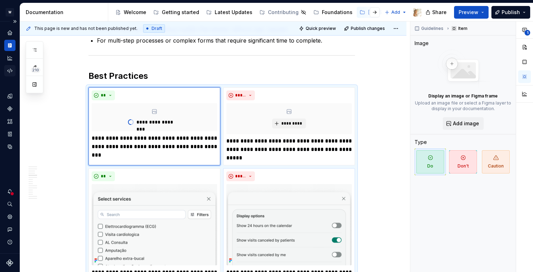
type textarea "*"
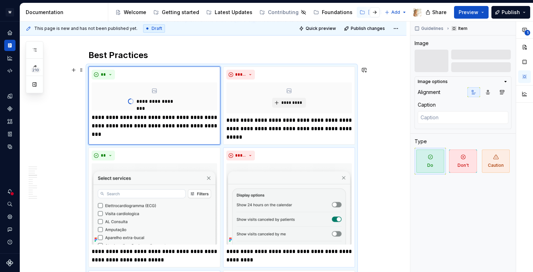
scroll to position [684, 0]
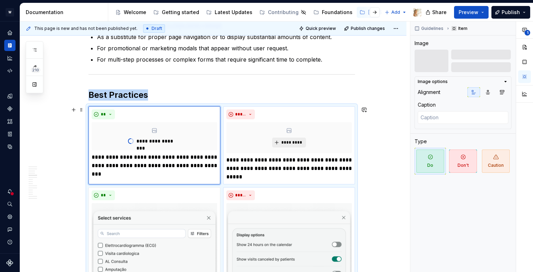
click at [286, 143] on span "*********" at bounding box center [291, 143] width 21 height 6
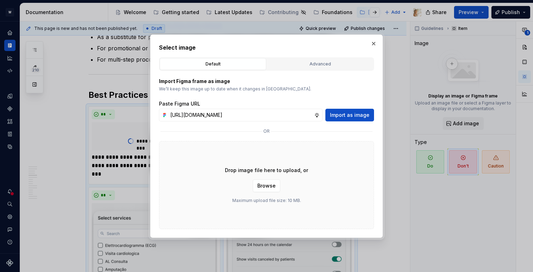
scroll to position [0, 152]
type input "https://www.figma.com/design/oPxB51PBWpdybzXO7ZYVlQ/Documentation?node-id=6433-…"
click at [335, 120] on button "Import as image" at bounding box center [349, 115] width 49 height 13
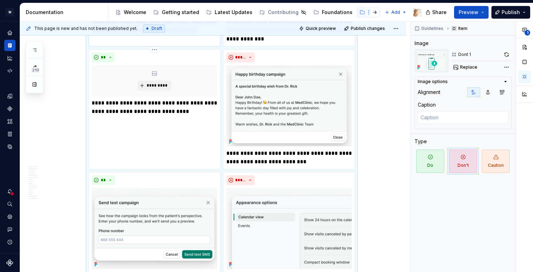
scroll to position [1126, 0]
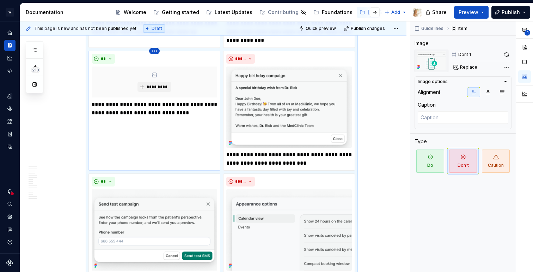
click at [155, 50] on html "W Watson Design system data Documentation Accessibility guide for tree Page tre…" at bounding box center [266, 136] width 533 height 272
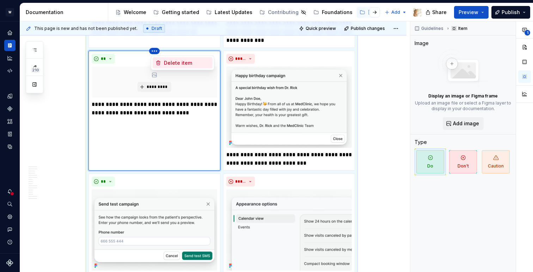
click at [162, 63] on div "Delete item" at bounding box center [183, 62] width 60 height 11
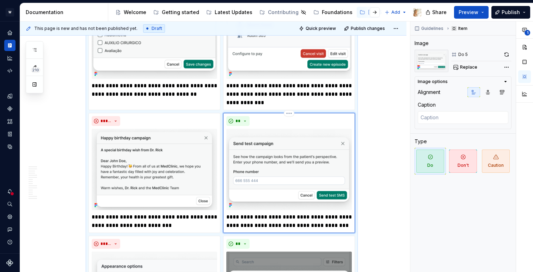
scroll to position [1072, 0]
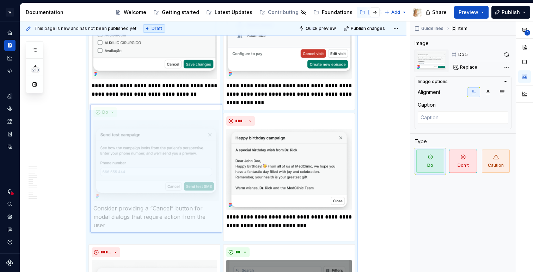
drag, startPoint x: 293, startPoint y: 124, endPoint x: 189, endPoint y: 124, distance: 103.5
click at [189, 124] on body "W Watson Design system data Documentation Accessibility guide for tree Page tre…" at bounding box center [266, 136] width 533 height 272
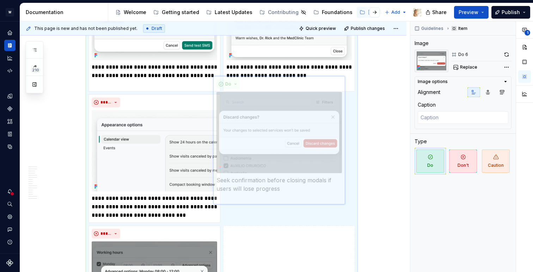
scroll to position [1239, 0]
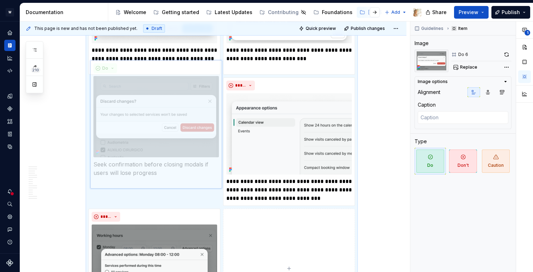
drag, startPoint x: 271, startPoint y: 87, endPoint x: 191, endPoint y: 87, distance: 79.6
click at [191, 87] on body "W Watson Design system data Documentation Accessibility guide for tree Page tre…" at bounding box center [266, 136] width 533 height 272
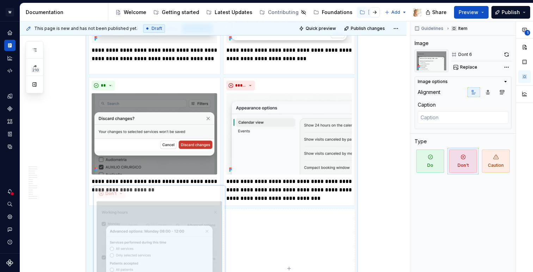
scroll to position [1256, 0]
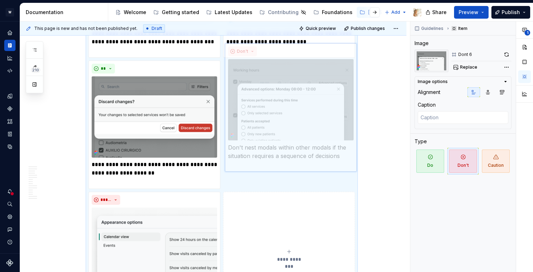
drag, startPoint x: 148, startPoint y: 198, endPoint x: 273, endPoint y: 96, distance: 161.5
click at [273, 96] on body "W Watson Design system data Documentation Accessibility guide for tree Page tre…" at bounding box center [266, 136] width 533 height 272
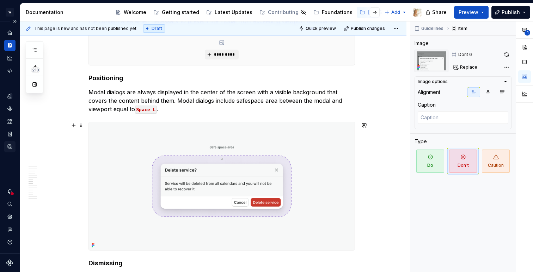
scroll to position [1948, 0]
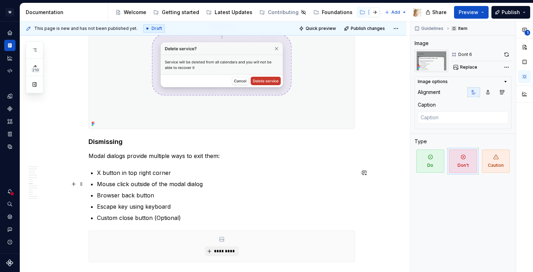
click at [192, 242] on div "*********" at bounding box center [222, 246] width 266 height 31
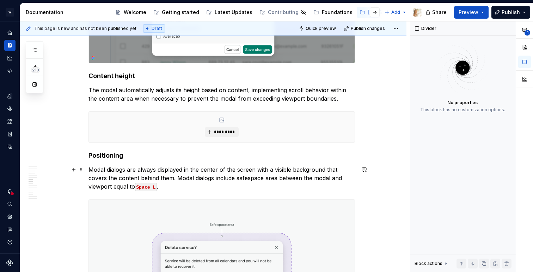
scroll to position [1735, 0]
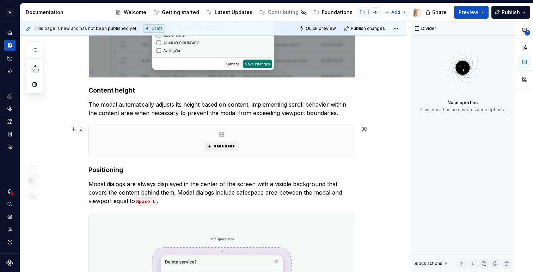
click at [185, 138] on div "*********" at bounding box center [222, 141] width 266 height 31
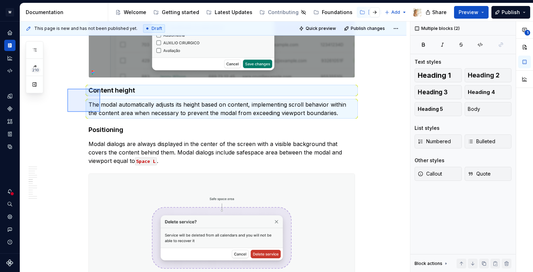
drag, startPoint x: 67, startPoint y: 89, endPoint x: 101, endPoint y: 113, distance: 41.1
click at [101, 113] on div "**********" at bounding box center [215, 146] width 390 height 251
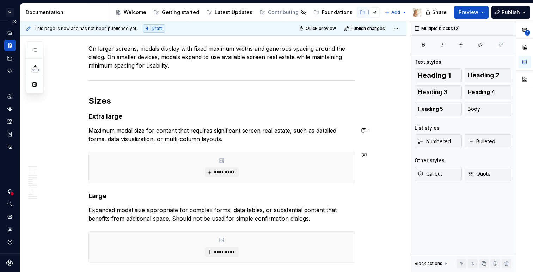
scroll to position [2167, 0]
drag, startPoint x: 83, startPoint y: 104, endPoint x: 5, endPoint y: 161, distance: 97.0
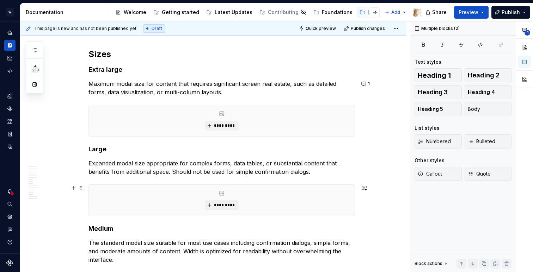
scroll to position [2268, 0]
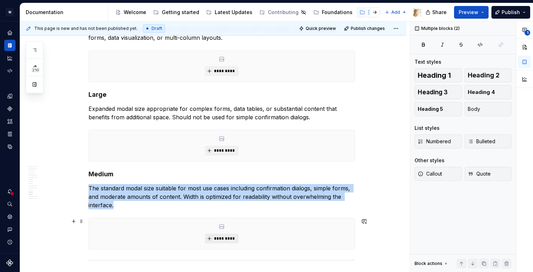
click at [212, 236] on button "*********" at bounding box center [221, 239] width 33 height 10
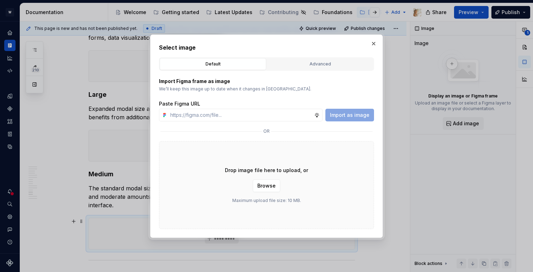
type textarea "*"
type input "https://www.figma.com/design/oPxB51PBWpdybzXO7ZYVlQ/Documentation?node-id=6408-…"
type textarea "*"
type input "https://www.figma.com/design/oPxB51PBWpdybzXO7ZYVlQ/Documentation?node-id=6408-…"
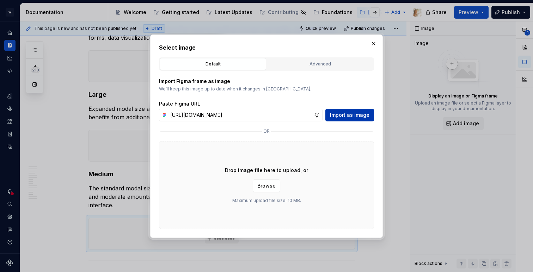
click at [344, 115] on span "Import as image" at bounding box center [349, 115] width 39 height 7
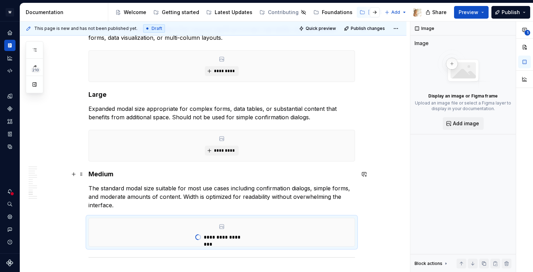
type textarea "*"
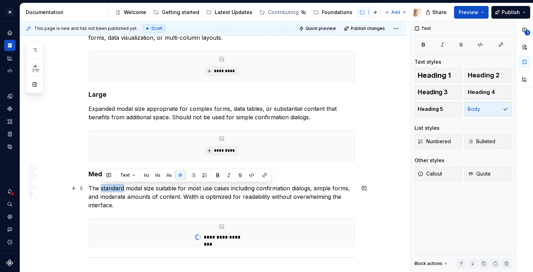
drag, startPoint x: 125, startPoint y: 189, endPoint x: 103, endPoint y: 188, distance: 22.2
click at [103, 188] on p "The standard modal size suitable for most use cases including confirmation dial…" at bounding box center [221, 196] width 266 height 25
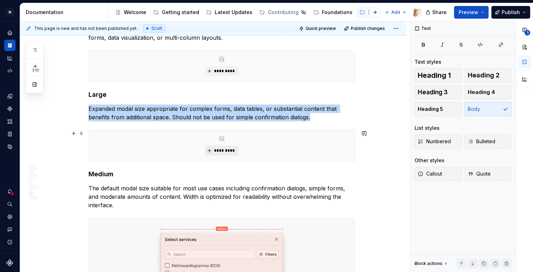
click at [215, 153] on span "*********" at bounding box center [223, 151] width 21 height 6
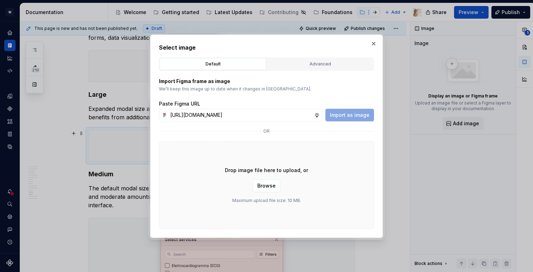
scroll to position [0, 153]
type input "https://www.figma.com/design/oPxB51PBWpdybzXO7ZYVlQ/Documentation?node-id=6433-…"
click at [343, 116] on span "Import as image" at bounding box center [349, 115] width 39 height 7
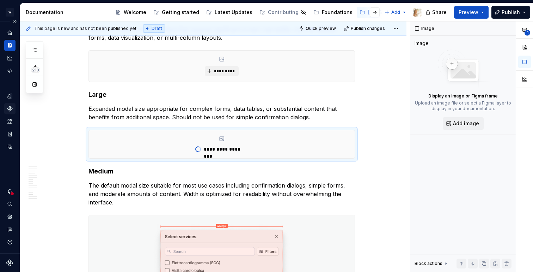
type textarea "*"
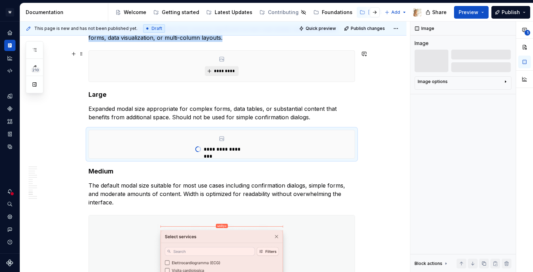
click at [225, 71] on span "*********" at bounding box center [223, 71] width 21 height 6
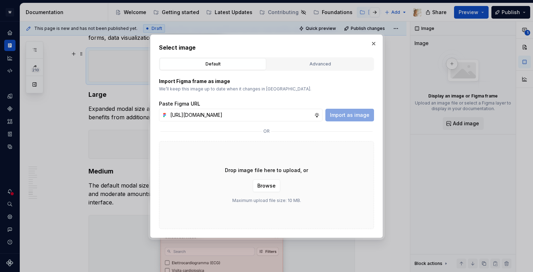
scroll to position [0, 153]
type input "https://www.figma.com/design/oPxB51PBWpdybzXO7ZYVlQ/Documentation?node-id=6433-…"
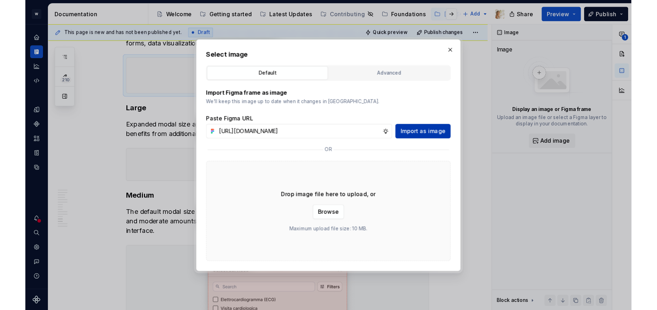
scroll to position [0, 0]
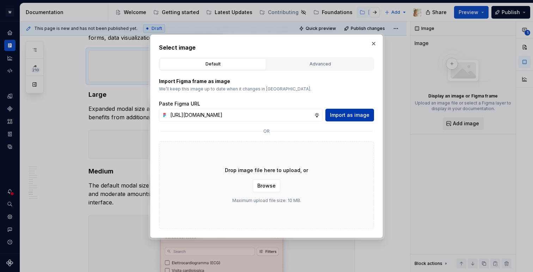
click at [335, 118] on button "Import as image" at bounding box center [349, 115] width 49 height 13
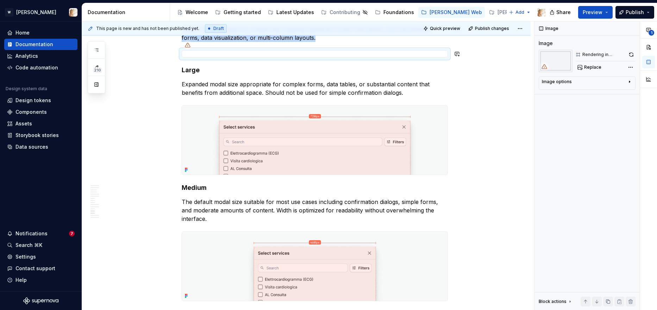
scroll to position [2269, 0]
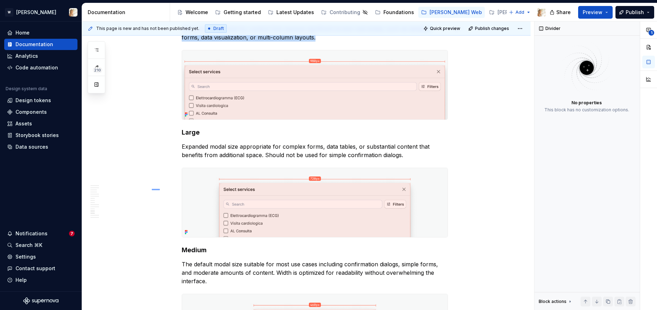
drag, startPoint x: 152, startPoint y: 189, endPoint x: 161, endPoint y: 189, distance: 8.8
click at [161, 189] on div "**********" at bounding box center [308, 165] width 452 height 289
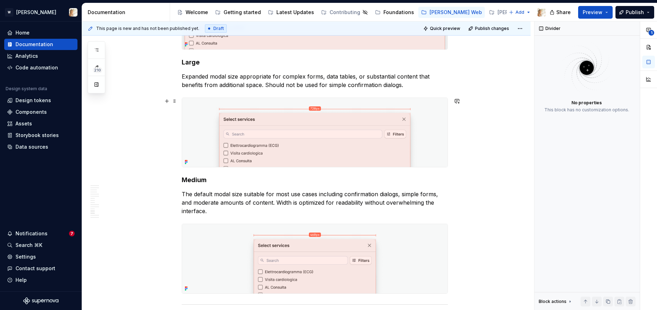
scroll to position [2367, 0]
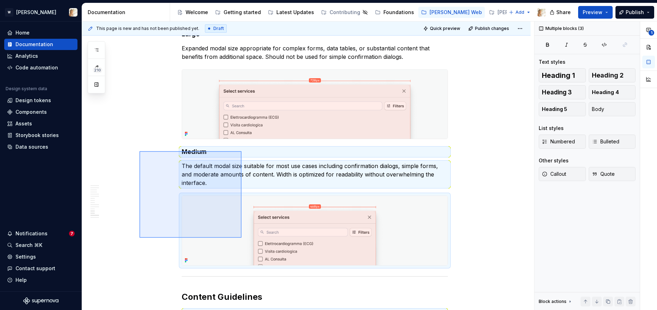
drag, startPoint x: 139, startPoint y: 151, endPoint x: 242, endPoint y: 238, distance: 133.9
click at [242, 238] on div "**********" at bounding box center [308, 165] width 452 height 289
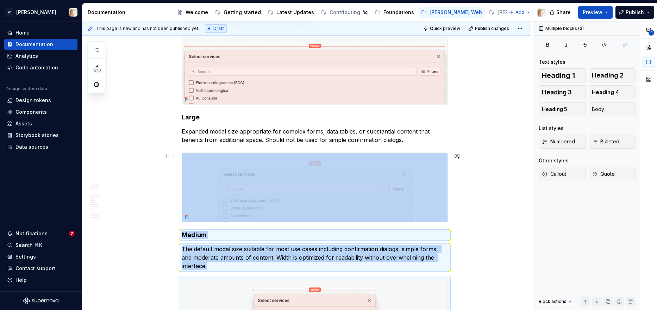
scroll to position [2267, 0]
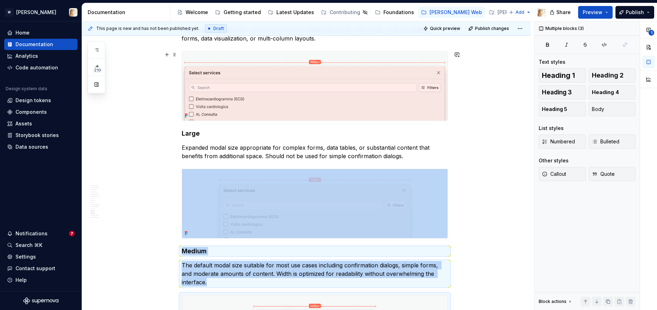
drag, startPoint x: 178, startPoint y: 252, endPoint x: 207, endPoint y: 76, distance: 178.2
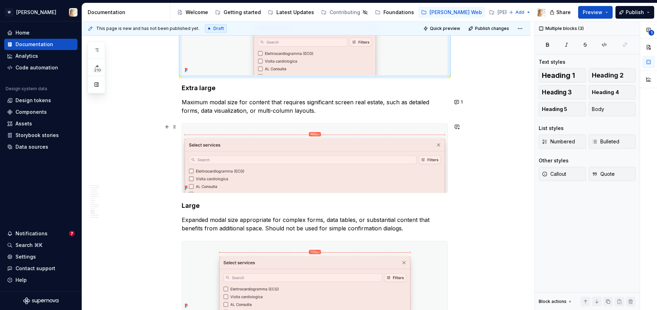
scroll to position [2338, 0]
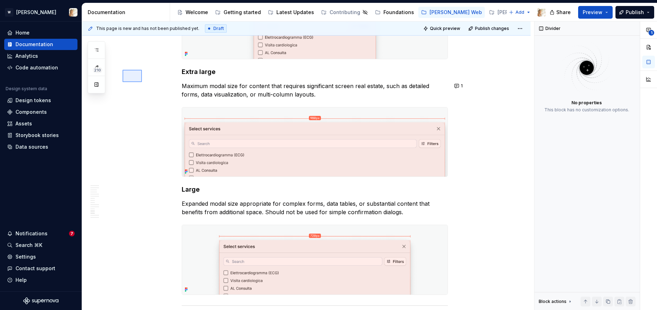
click at [126, 83] on div "**********" at bounding box center [308, 165] width 452 height 289
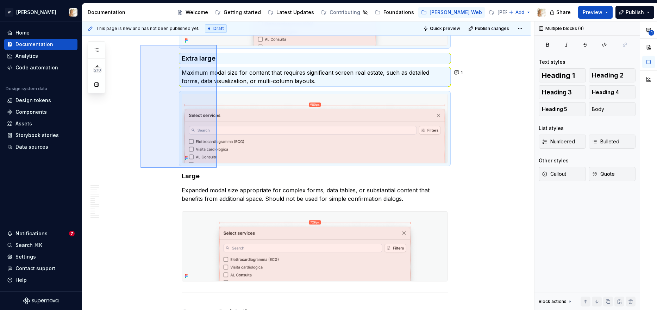
scroll to position [2340, 0]
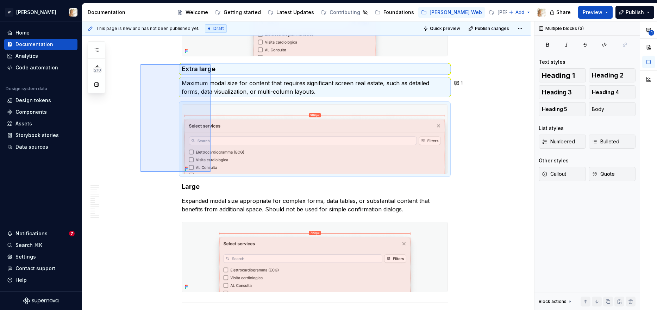
drag, startPoint x: 141, startPoint y: 145, endPoint x: 211, endPoint y: 64, distance: 106.9
click at [211, 64] on div "**********" at bounding box center [308, 165] width 452 height 289
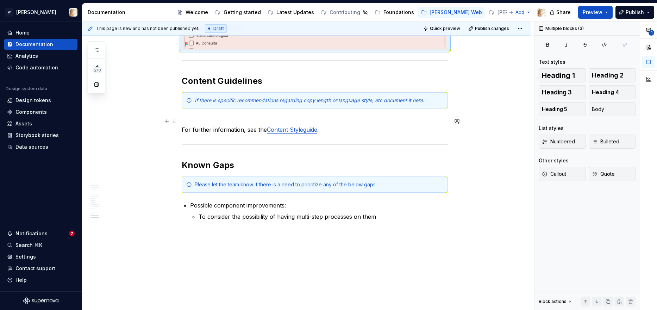
scroll to position [2570, 0]
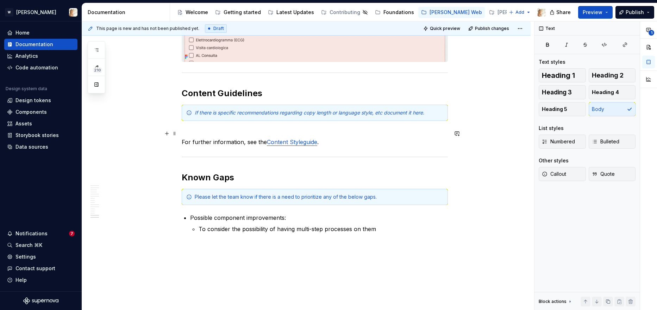
click at [220, 129] on p "For further information, see the Content Styleguide ." at bounding box center [315, 137] width 266 height 17
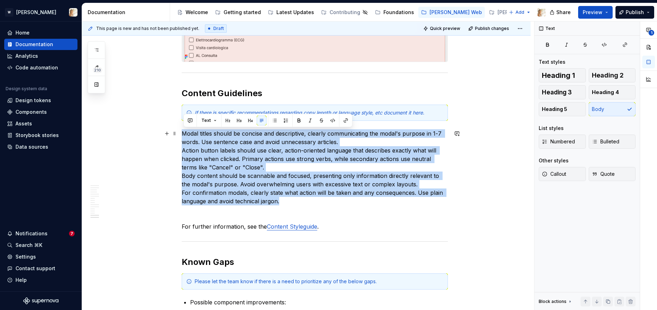
drag, startPoint x: 281, startPoint y: 203, endPoint x: 182, endPoint y: 133, distance: 120.6
click at [618, 143] on span "Bulleted" at bounding box center [605, 141] width 27 height 7
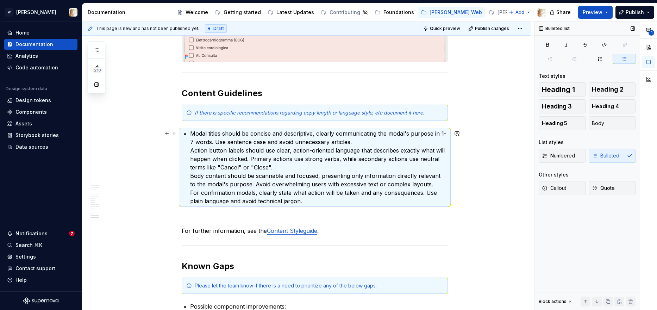
click at [223, 146] on p "Modal titles should be concise and descriptive, clearly communicating the modal…" at bounding box center [319, 167] width 258 height 76
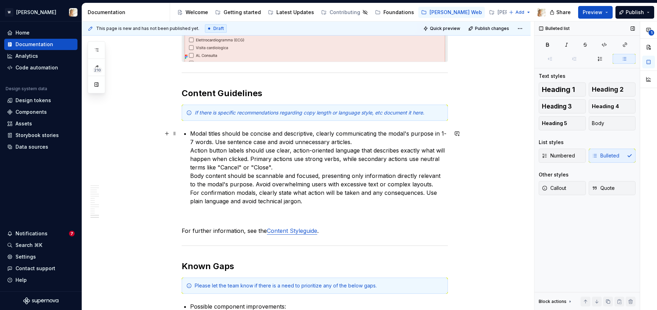
click at [193, 152] on p "Modal titles should be concise and descriptive, clearly communicating the modal…" at bounding box center [319, 167] width 258 height 76
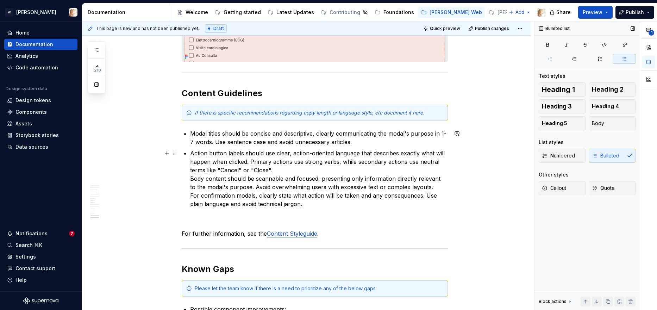
click at [192, 178] on p "Action button labels should use clear, action-oriented language that describes …" at bounding box center [319, 178] width 258 height 59
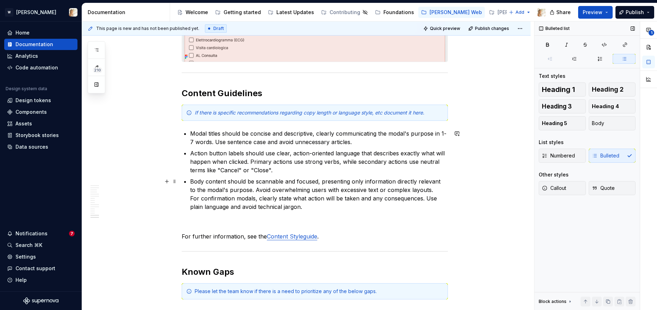
click at [193, 199] on p "Body content should be scannable and focused, presenting only information direc…" at bounding box center [319, 194] width 258 height 34
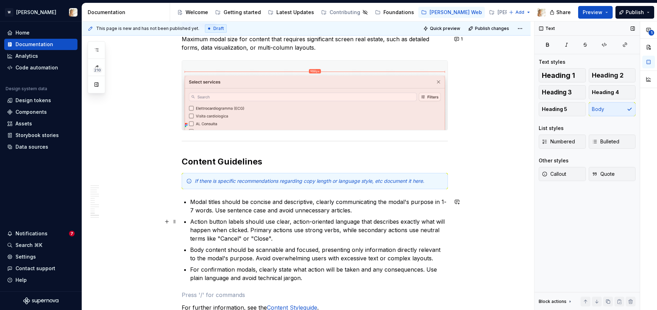
scroll to position [2500, 0]
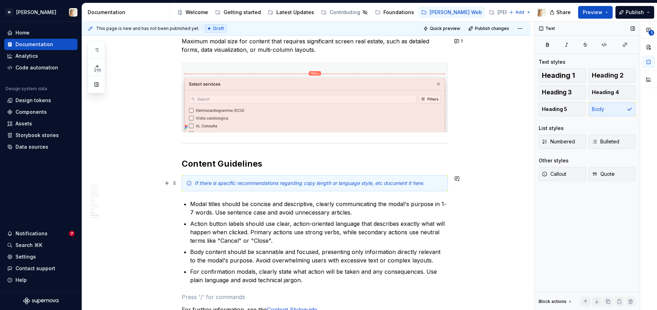
click at [219, 185] on em "If there is specific recommendations regarding copy length or language style, e…" at bounding box center [310, 183] width 230 height 6
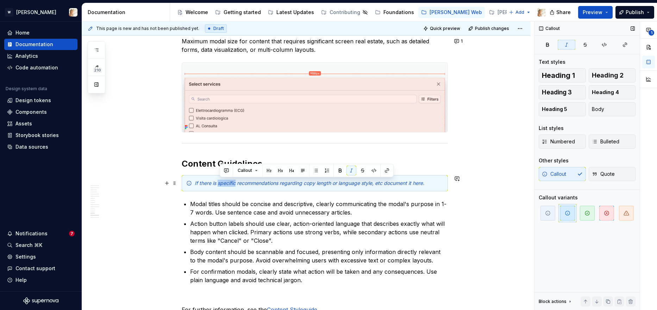
click at [219, 185] on em "If there is specific recommendations regarding copy length or language style, e…" at bounding box center [310, 183] width 230 height 6
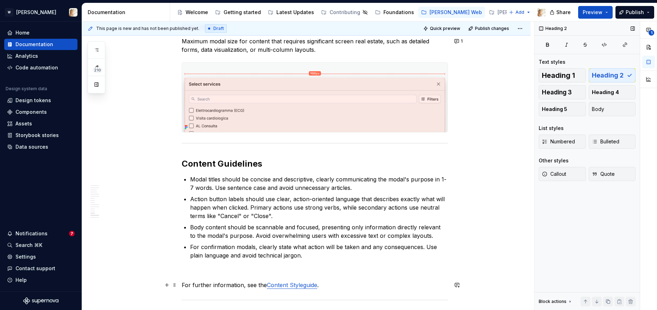
click at [286, 286] on link "Content Styleguide" at bounding box center [292, 284] width 50 height 7
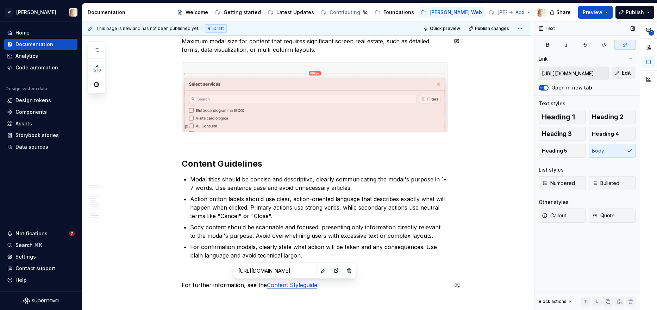
click at [331, 269] on button "button" at bounding box center [336, 271] width 10 height 10
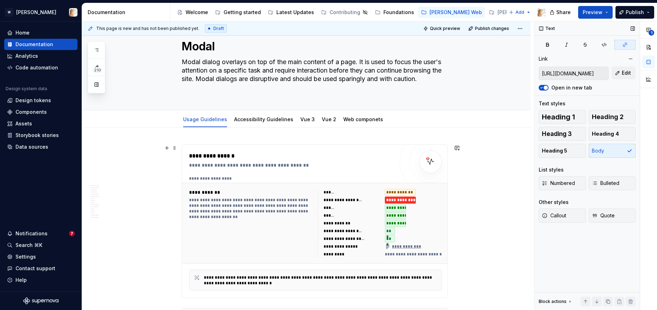
scroll to position [0, 0]
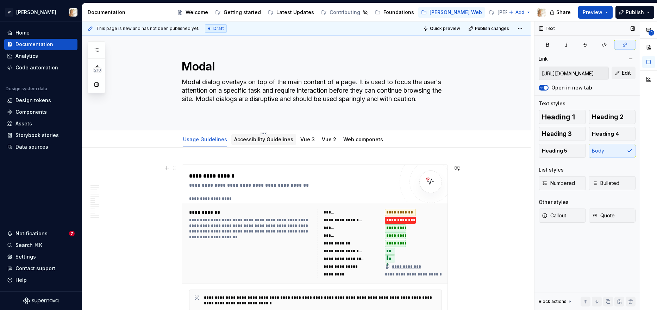
type textarea "*"
click at [263, 142] on link "Accessibility Guidelines" at bounding box center [263, 139] width 59 height 6
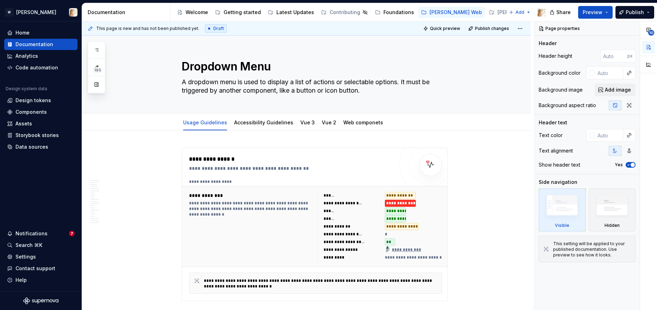
type textarea "*"
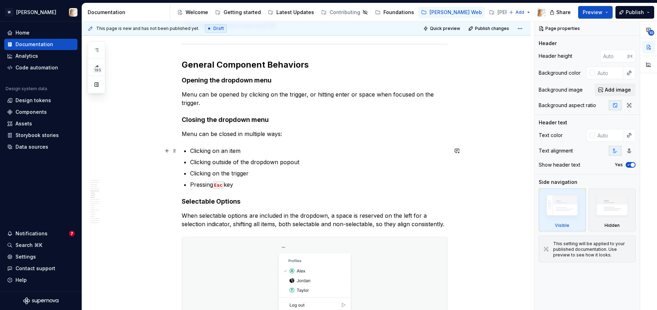
scroll to position [2376, 0]
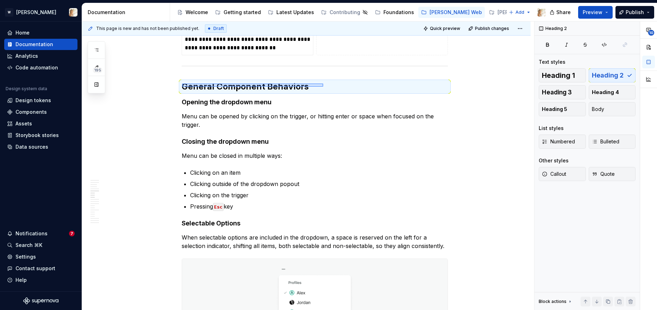
drag, startPoint x: 182, startPoint y: 87, endPoint x: 324, endPoint y: 84, distance: 141.6
click at [324, 84] on div "**********" at bounding box center [308, 165] width 452 height 289
click at [462, 86] on button "button" at bounding box center [457, 87] width 10 height 10
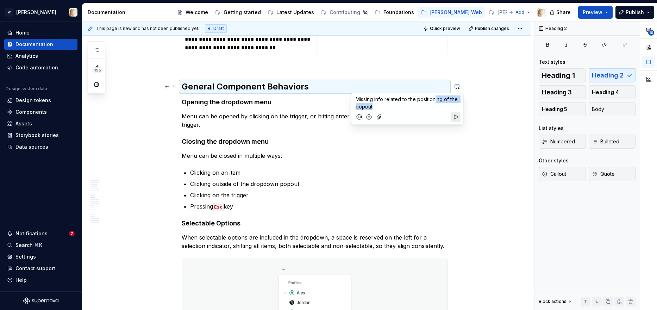
drag, startPoint x: 385, startPoint y: 106, endPoint x: 436, endPoint y: 98, distance: 51.4
click at [436, 98] on p "Missing info related to the positioning of the popout" at bounding box center [408, 102] width 104 height 15
click at [436, 98] on span "Missing info related to the positioning of the popout" at bounding box center [408, 102] width 104 height 13
click at [383, 105] on p "Missing info related to the position of the popout" at bounding box center [408, 102] width 104 height 15
click at [359, 118] on icon "Mention someone" at bounding box center [359, 117] width 2 height 2
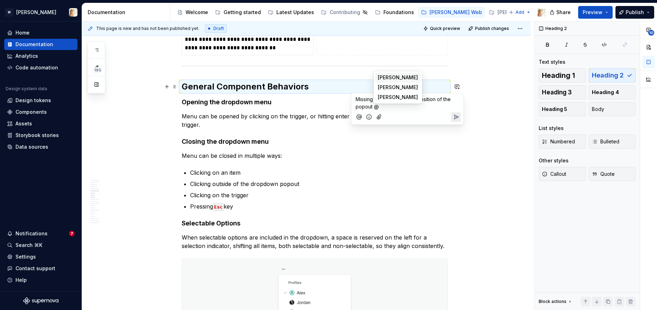
click at [390, 75] on li "N [PERSON_NAME]" at bounding box center [398, 78] width 46 height 10
click at [454, 118] on icon "Send" at bounding box center [456, 117] width 7 height 7
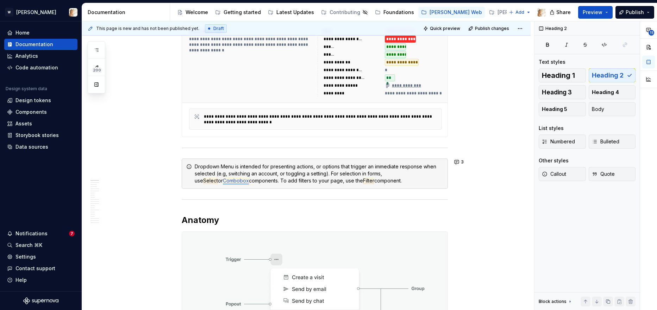
scroll to position [0, 0]
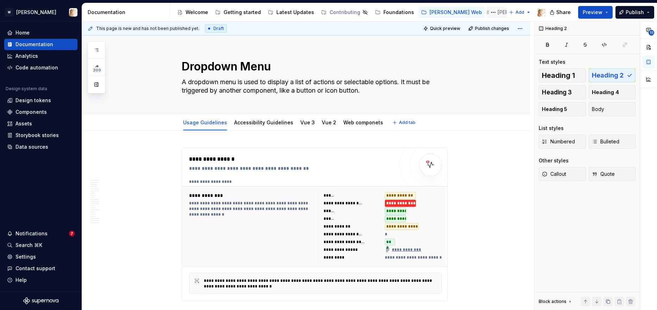
type textarea "*"
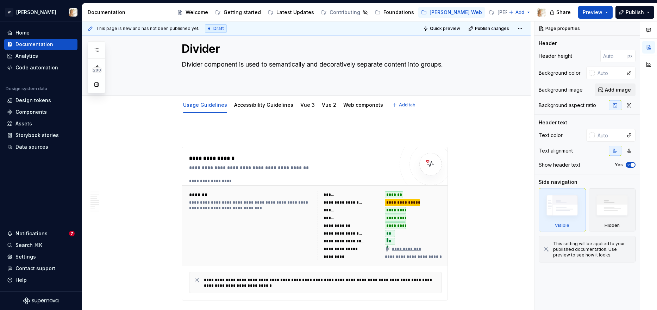
scroll to position [22, 0]
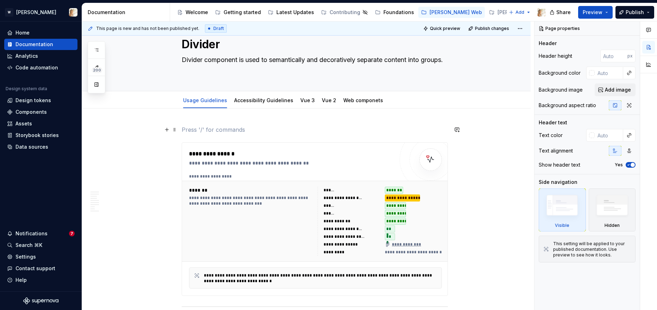
click at [191, 126] on p at bounding box center [315, 129] width 266 height 8
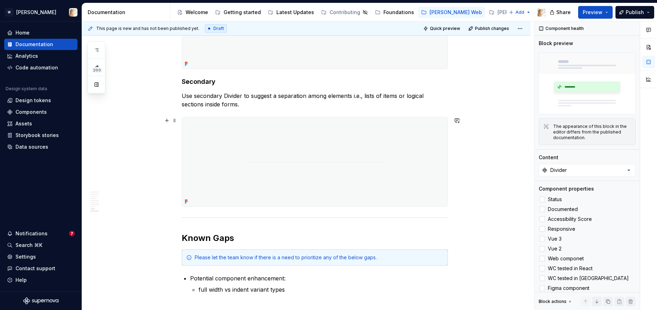
scroll to position [1302, 0]
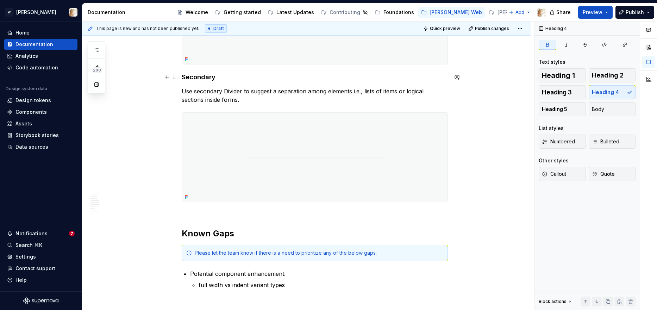
click at [186, 77] on strong "Secondary" at bounding box center [199, 76] width 34 height 7
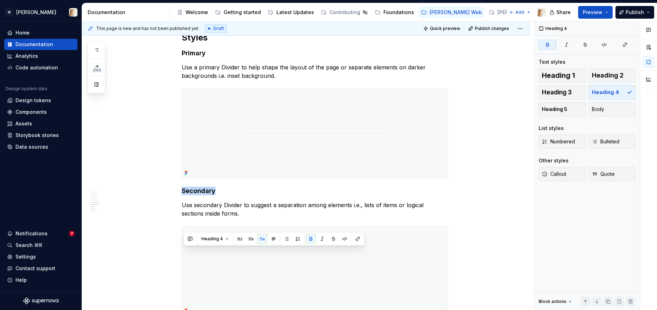
scroll to position [1077, 0]
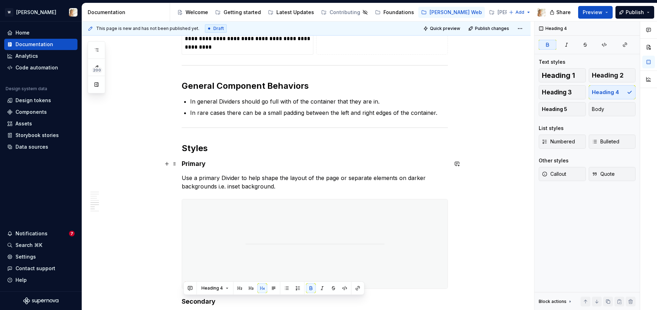
click at [199, 162] on strong "Primary" at bounding box center [194, 163] width 24 height 7
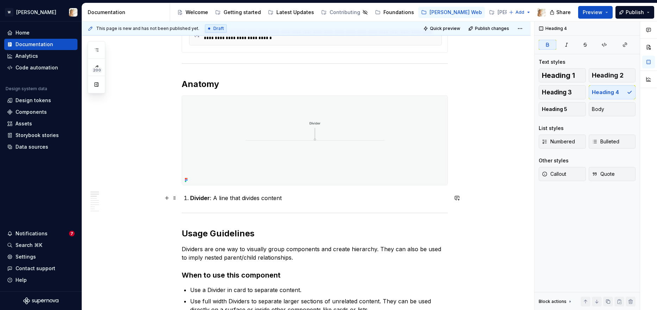
scroll to position [0, 0]
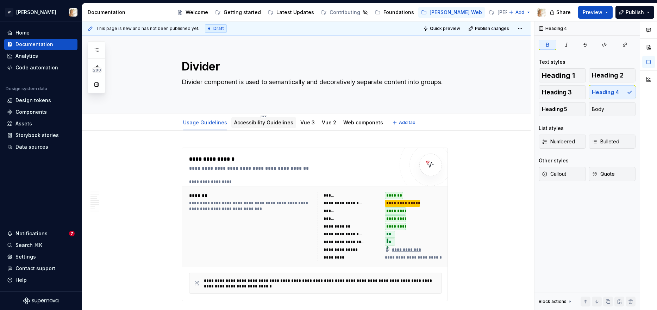
click at [251, 126] on div "Accessibility Guidelines" at bounding box center [263, 122] width 59 height 8
click at [254, 123] on link "Accessibility Guidelines" at bounding box center [263, 122] width 59 height 6
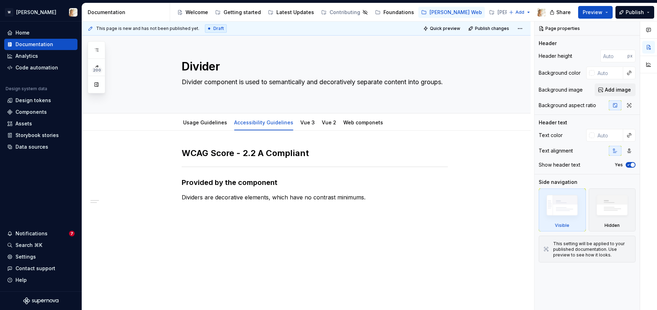
scroll to position [5, 0]
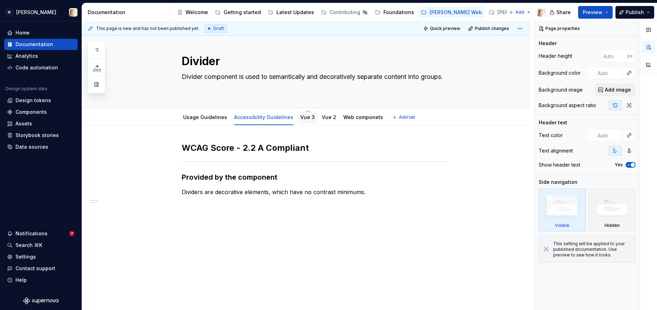
click at [300, 119] on link "Vue 3" at bounding box center [307, 117] width 14 height 6
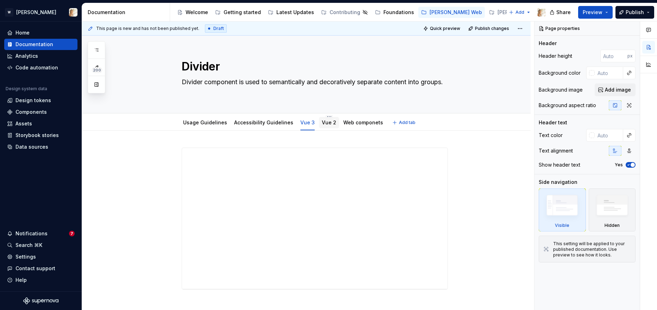
click at [323, 124] on link "Vue 2" at bounding box center [329, 122] width 14 height 6
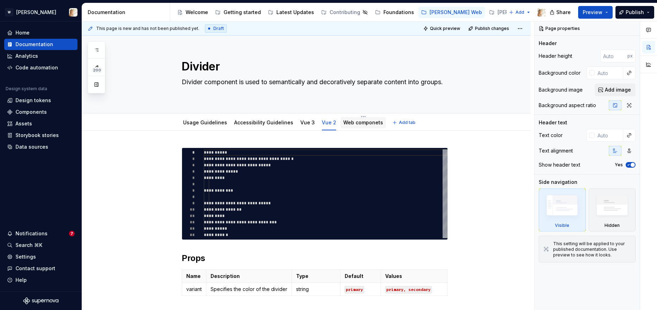
click at [357, 124] on link "Web componets" at bounding box center [363, 122] width 40 height 6
click at [197, 125] on link "Usage Guidelines" at bounding box center [205, 122] width 44 height 6
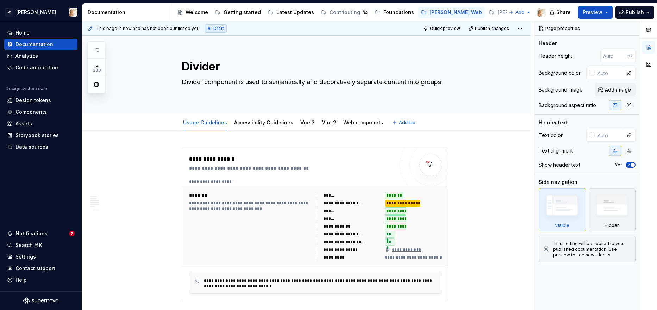
type textarea "*"
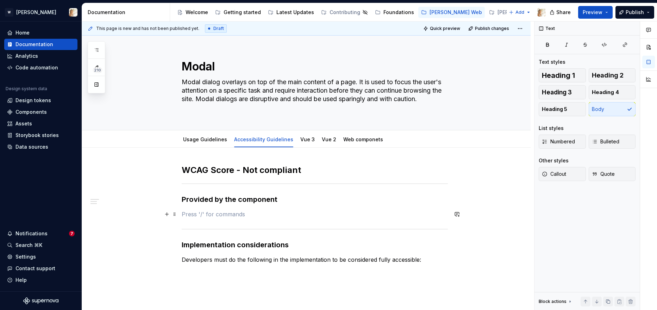
click at [272, 210] on p at bounding box center [315, 214] width 266 height 8
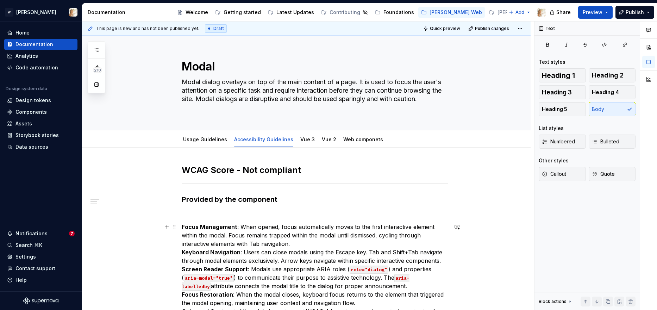
click at [183, 228] on strong "Focus Management" at bounding box center [210, 226] width 56 height 7
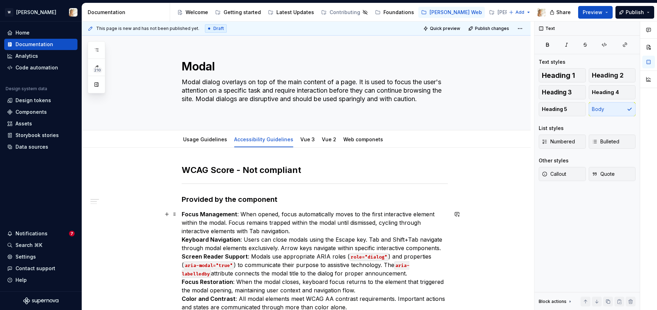
click at [298, 232] on p "Focus Management : When opened, focus automatically moves to the first interact…" at bounding box center [315, 277] width 266 height 135
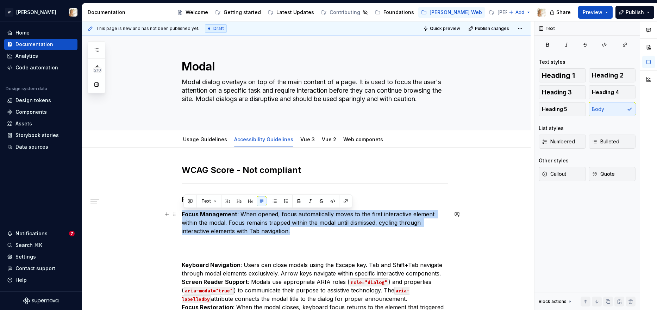
drag, startPoint x: 183, startPoint y: 215, endPoint x: 295, endPoint y: 232, distance: 113.7
click at [295, 232] on p "Focus Management : When opened, focus automatically moves to the first interact…" at bounding box center [315, 222] width 266 height 25
click at [611, 138] on span "Bulleted" at bounding box center [605, 141] width 27 height 7
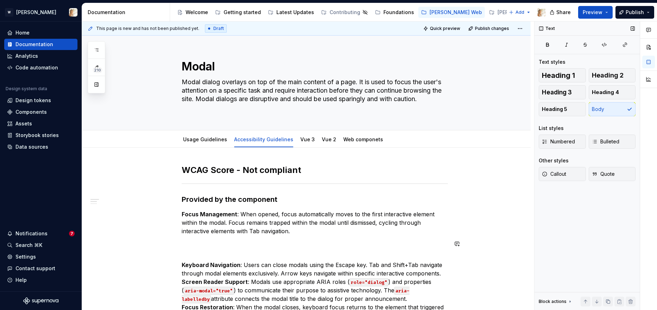
click at [302, 236] on div "WCAG Score - Not compliant Provided by the component Focus Management : When op…" at bounding box center [315, 309] width 266 height 290
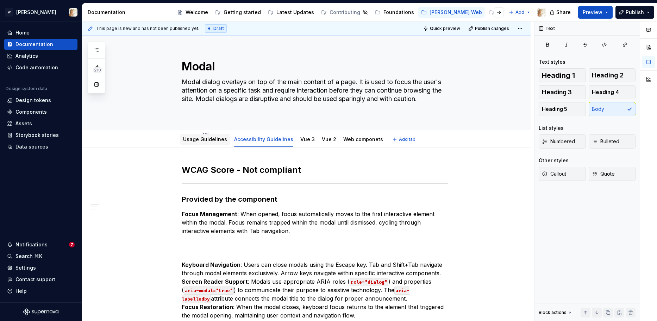
click at [198, 141] on link "Usage Guidelines" at bounding box center [205, 139] width 44 height 6
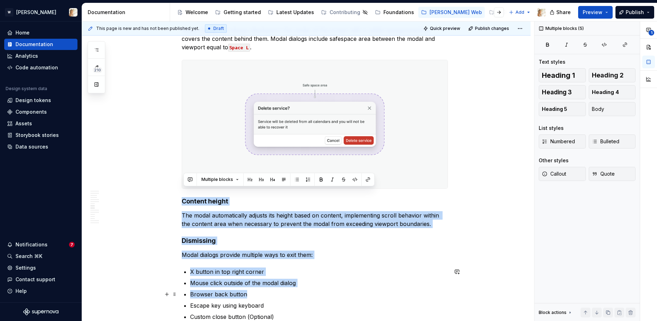
scroll to position [1821, 0]
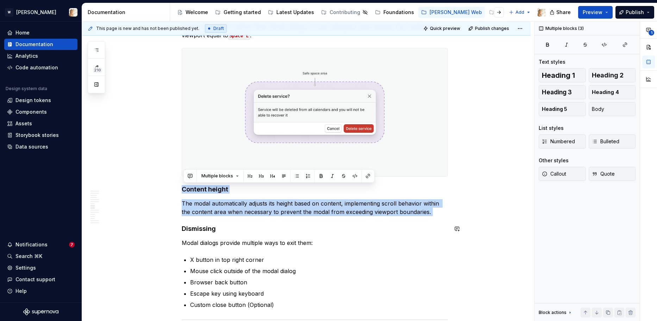
drag, startPoint x: 184, startPoint y: 247, endPoint x: 435, endPoint y: 219, distance: 252.7
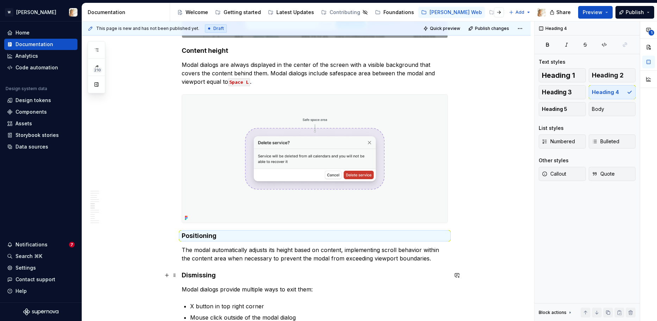
scroll to position [1777, 0]
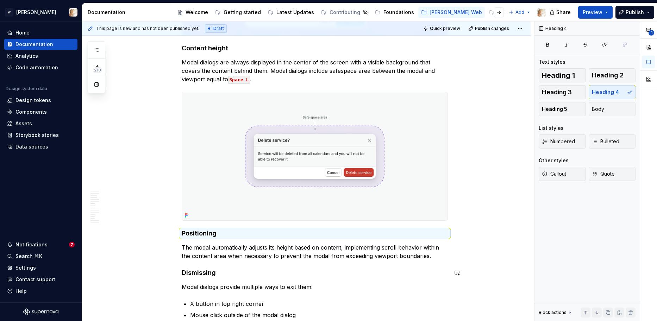
type textarea "*"
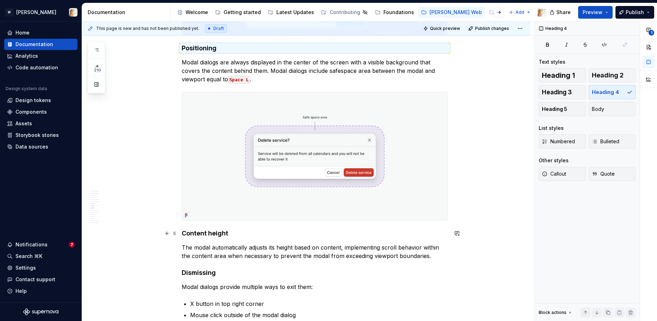
click at [237, 233] on h4 "Content height" at bounding box center [315, 233] width 266 height 8
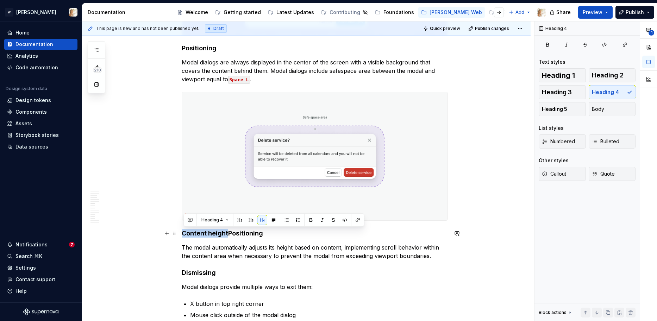
drag, startPoint x: 229, startPoint y: 235, endPoint x: 186, endPoint y: 229, distance: 43.7
click at [186, 229] on h4 "Content heightPositioning" at bounding box center [315, 233] width 266 height 8
click at [184, 48] on h4 "Positioning" at bounding box center [315, 48] width 266 height 8
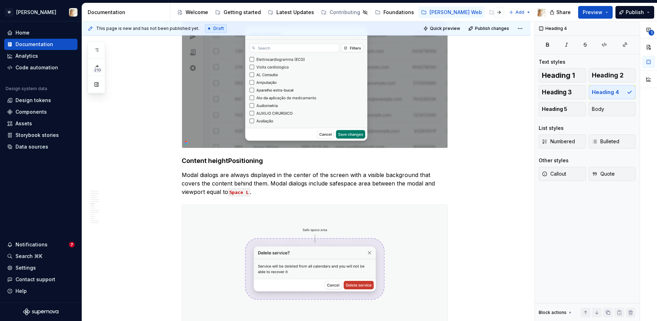
scroll to position [1586, 0]
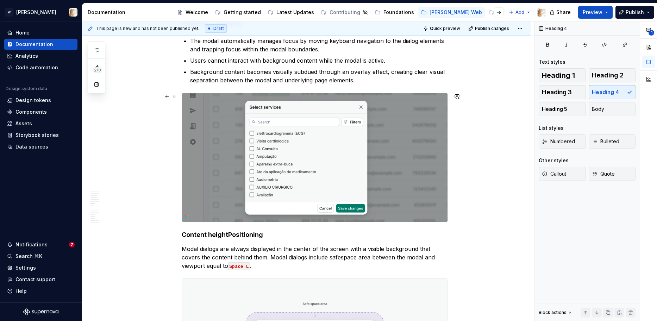
drag, startPoint x: 230, startPoint y: 49, endPoint x: 242, endPoint y: 50, distance: 12.0
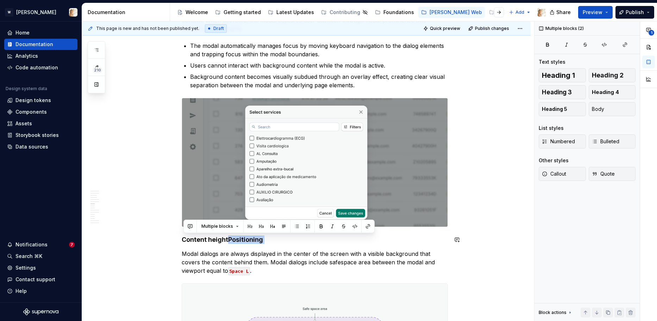
drag, startPoint x: 230, startPoint y: 239, endPoint x: 262, endPoint y: 244, distance: 32.0
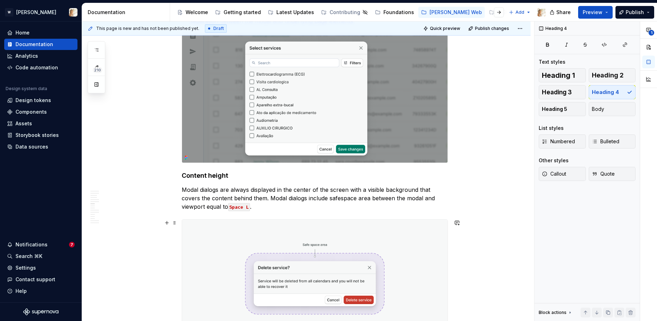
scroll to position [1721, 0]
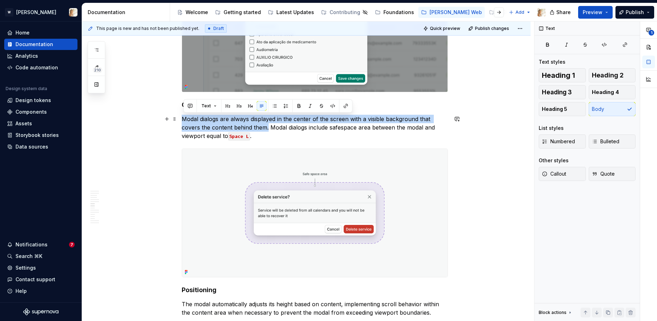
drag, startPoint x: 269, startPoint y: 129, endPoint x: 185, endPoint y: 117, distance: 85.4
click at [185, 117] on p "Modal dialogs are always displayed in the center of the screen with a visible b…" at bounding box center [315, 127] width 266 height 25
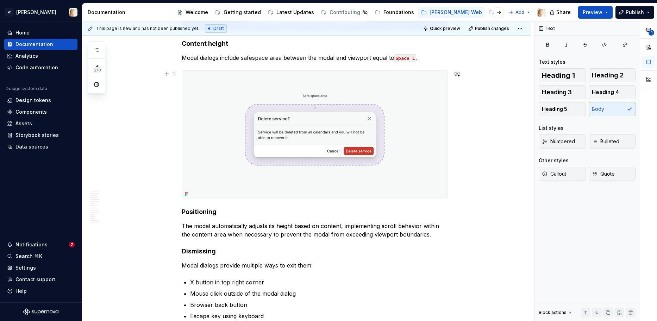
scroll to position [1809, 0]
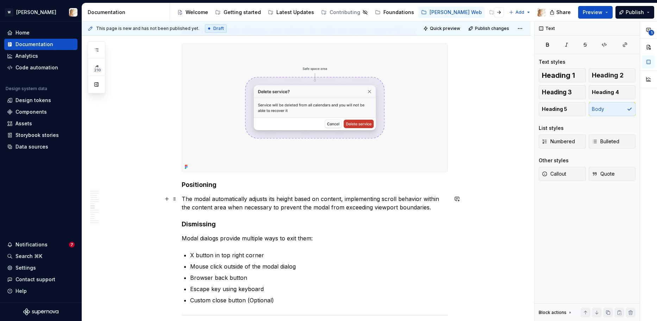
click at [433, 209] on p "The modal automatically adjusts its height based on content, implementing scrol…" at bounding box center [315, 203] width 266 height 17
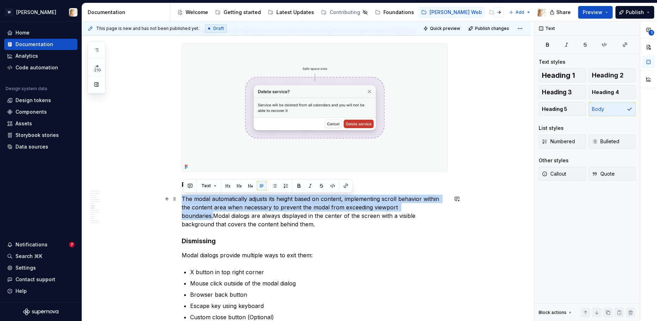
drag, startPoint x: 430, startPoint y: 209, endPoint x: 183, endPoint y: 198, distance: 246.8
click at [183, 198] on p "The modal automatically adjusts its height based on content, implementing scrol…" at bounding box center [315, 212] width 266 height 34
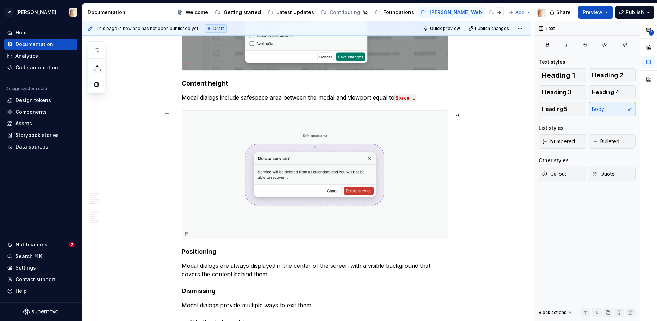
scroll to position [1728, 0]
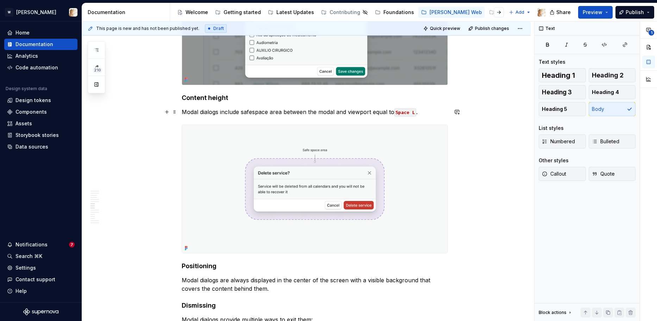
click at [186, 110] on p "Modal dialogs include safespace area between the modal and viewport equal to Sp…" at bounding box center [315, 112] width 266 height 8
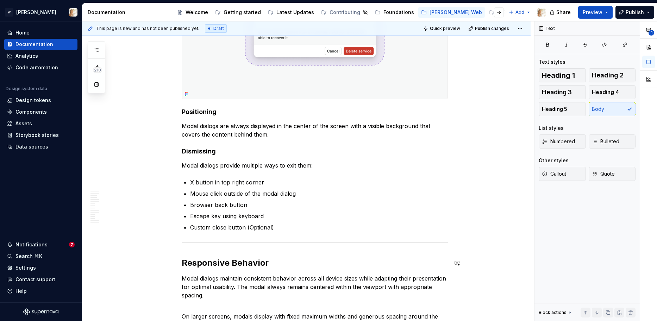
scroll to position [1901, 0]
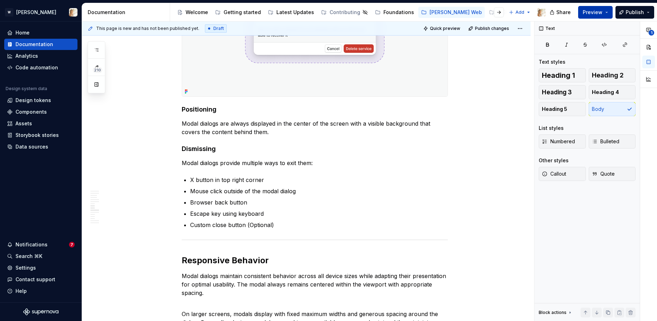
click at [602, 13] on span "Preview" at bounding box center [593, 12] width 20 height 7
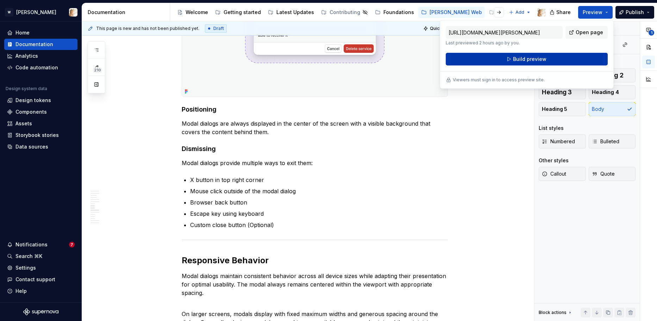
click at [550, 61] on button "Build preview" at bounding box center [527, 59] width 162 height 13
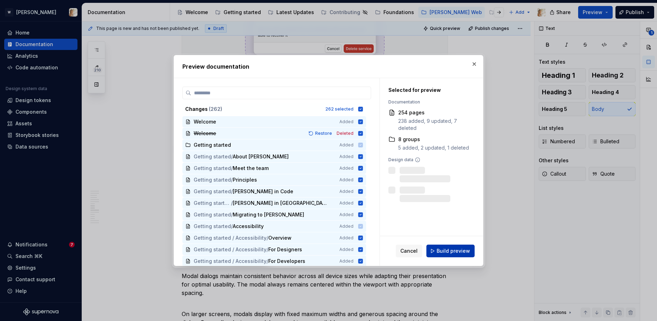
click at [452, 249] on span "Build preview" at bounding box center [453, 251] width 33 height 7
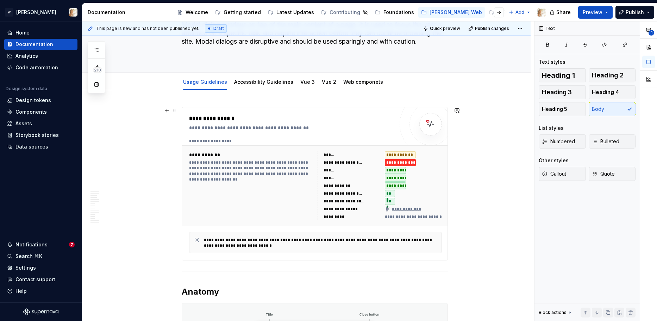
scroll to position [0, 0]
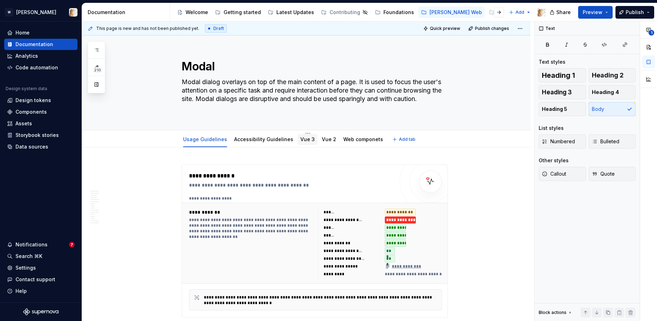
click at [300, 138] on link "Vue 3" at bounding box center [307, 139] width 14 height 6
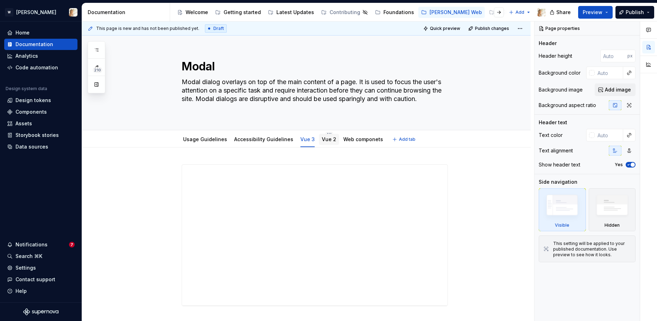
click at [322, 139] on link "Vue 2" at bounding box center [329, 139] width 14 height 6
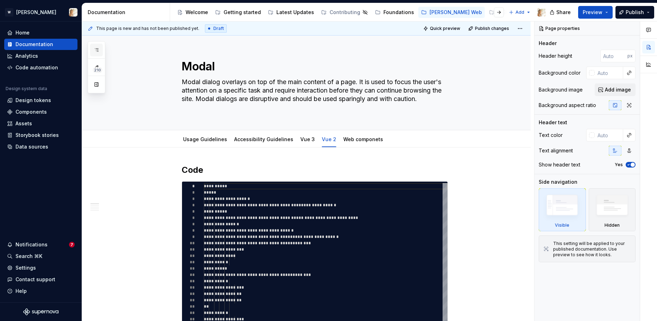
click at [94, 52] on icon "button" at bounding box center [97, 50] width 6 height 6
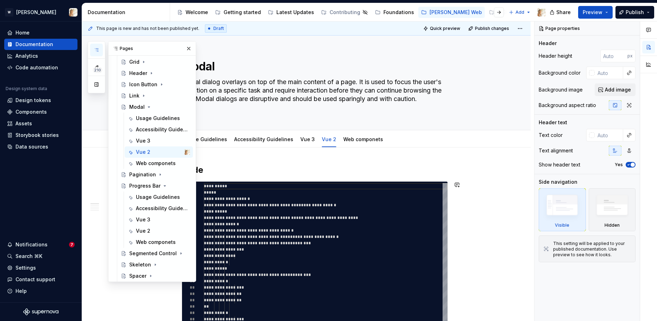
scroll to position [454, 0]
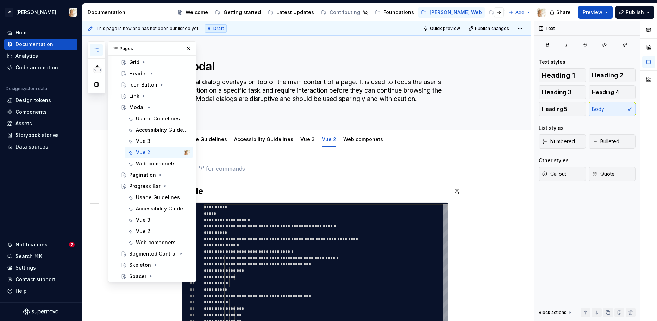
click at [263, 166] on p at bounding box center [315, 168] width 266 height 8
click at [188, 48] on button "button" at bounding box center [189, 49] width 10 height 10
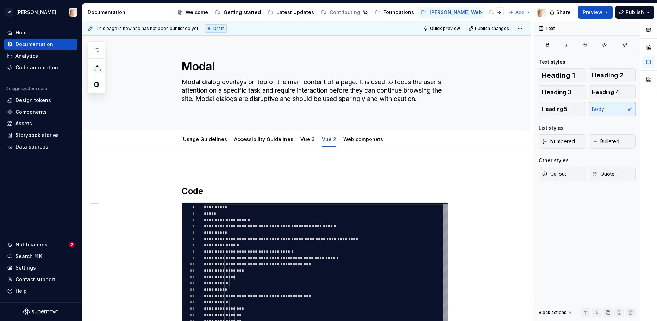
click at [193, 164] on p at bounding box center [315, 168] width 266 height 8
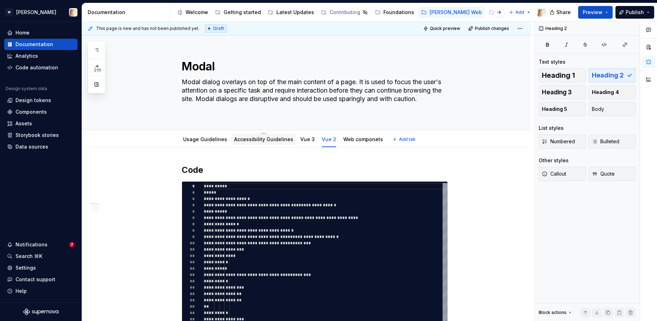
click at [260, 143] on div "Accessibility Guidelines" at bounding box center [263, 139] width 59 height 8
click at [254, 141] on link "Accessibility Guidelines" at bounding box center [263, 139] width 59 height 6
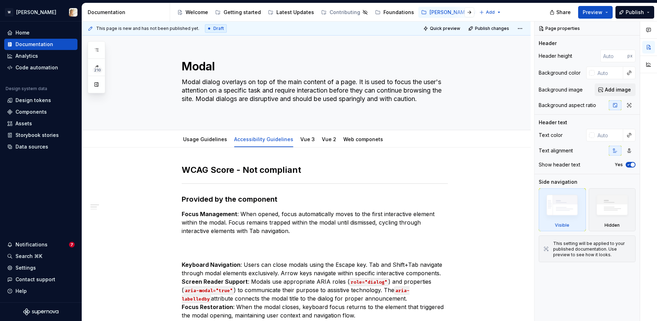
type textarea "*"
